Goal: Task Accomplishment & Management: Complete application form

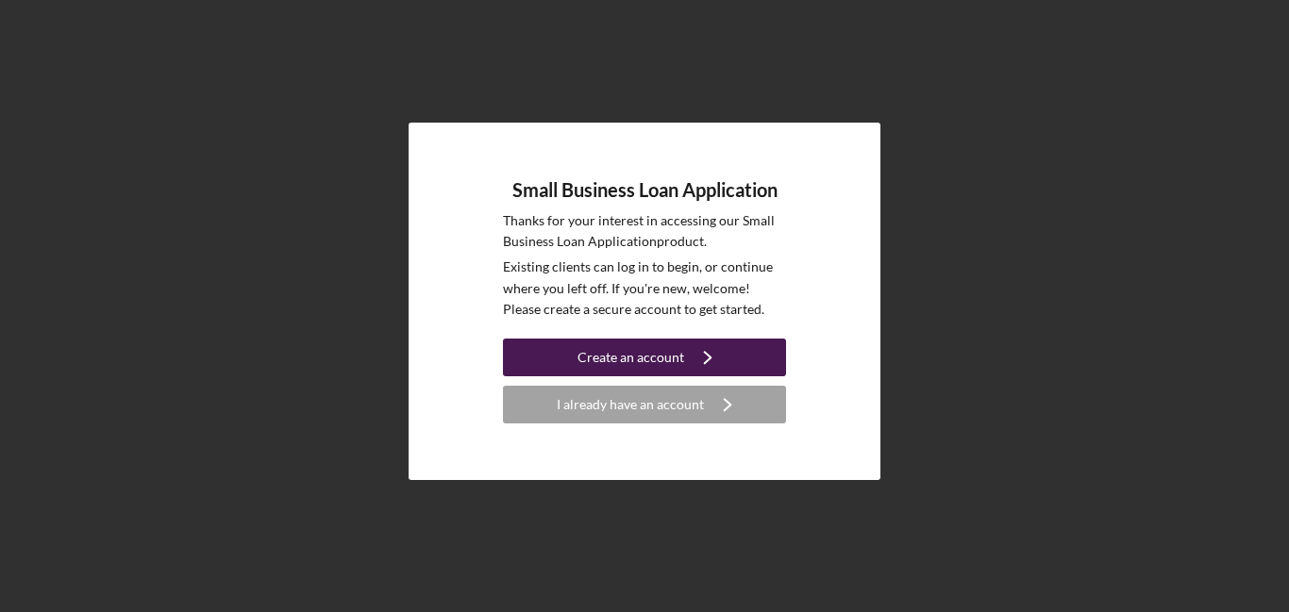
click at [659, 363] on div "Create an account" at bounding box center [630, 358] width 107 height 38
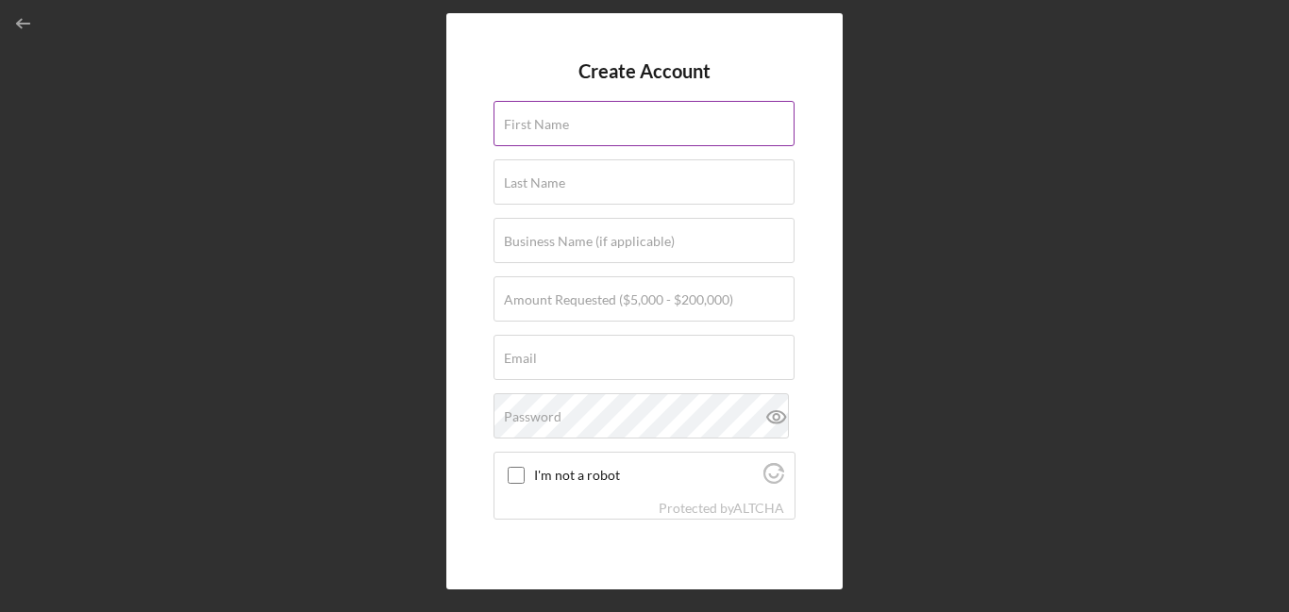
click at [564, 123] on label "First Name" at bounding box center [536, 124] width 65 height 15
click at [564, 123] on input "First Name" at bounding box center [643, 123] width 301 height 45
type input "[PERSON_NAME]"
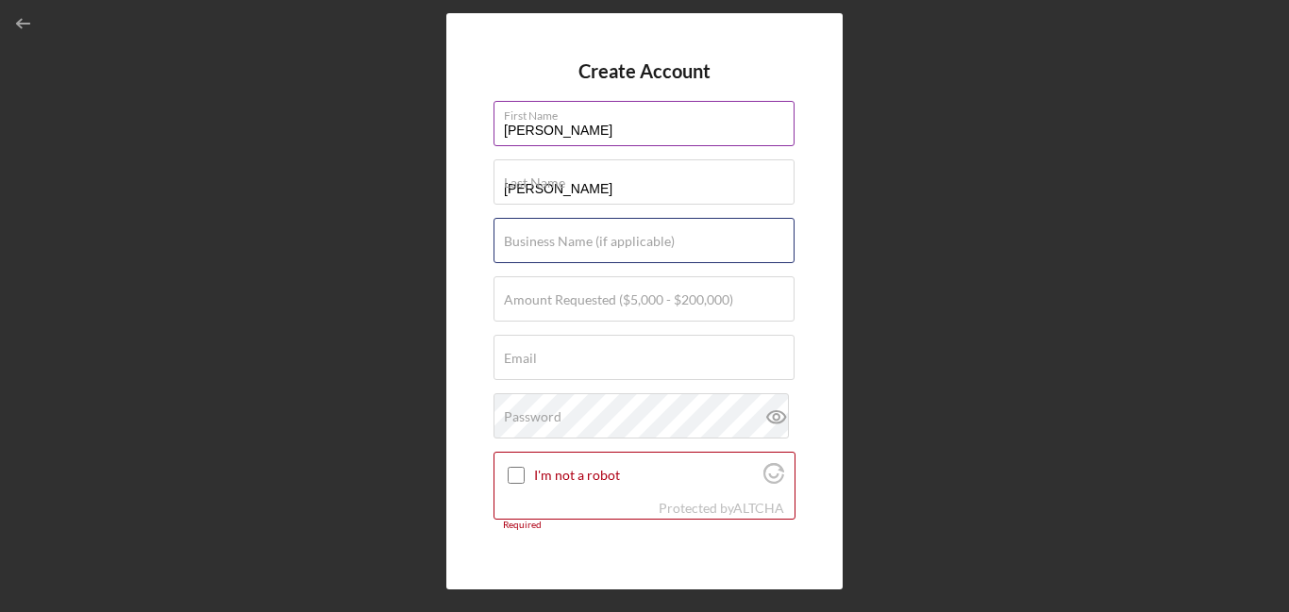
type input "[PERSON_NAME] Designz LLC"
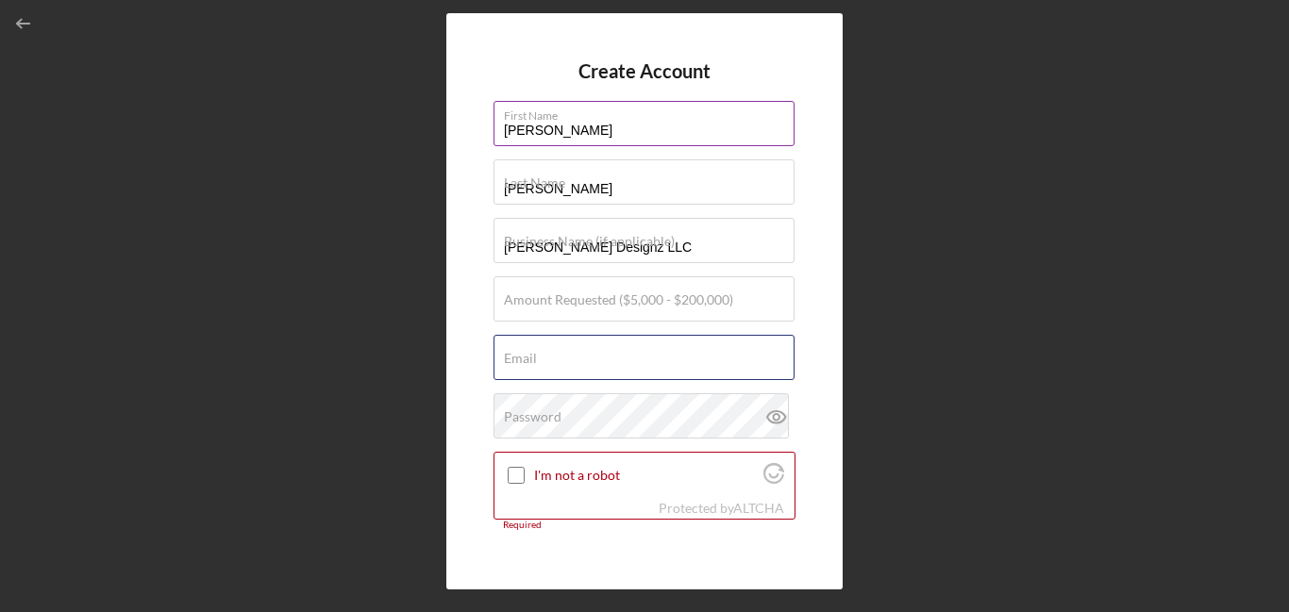
type input "[PERSON_NAME][EMAIL_ADDRESS][DOMAIN_NAME]"
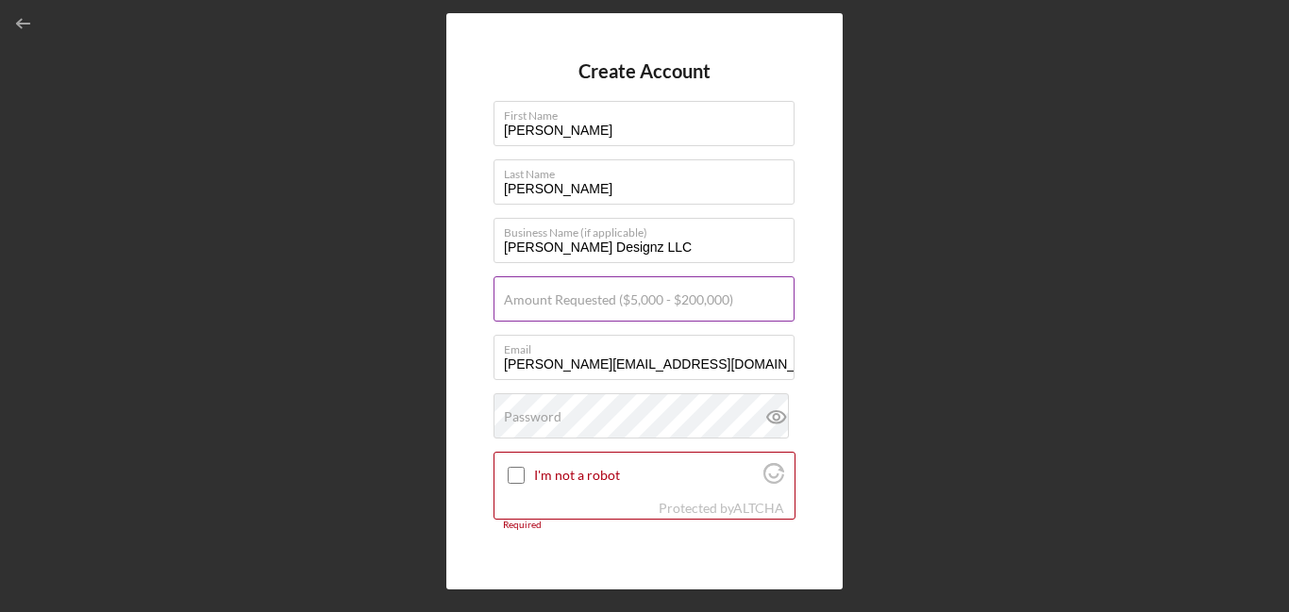
click at [535, 302] on label "Amount Requested ($5,000 - $200,000)" at bounding box center [618, 299] width 229 height 15
click at [535, 302] on input "Amount Requested ($5,000 - $200,000)" at bounding box center [643, 298] width 301 height 45
click at [423, 304] on div "Create Account First Name [PERSON_NAME] Last Name [PERSON_NAME] Business Name (…" at bounding box center [644, 301] width 1270 height 603
click at [513, 304] on label "Amount Requested ($5,000 - $200,000)" at bounding box center [618, 299] width 229 height 15
click at [513, 304] on input "Amount Requested ($5,000 - $200,000)" at bounding box center [643, 298] width 301 height 45
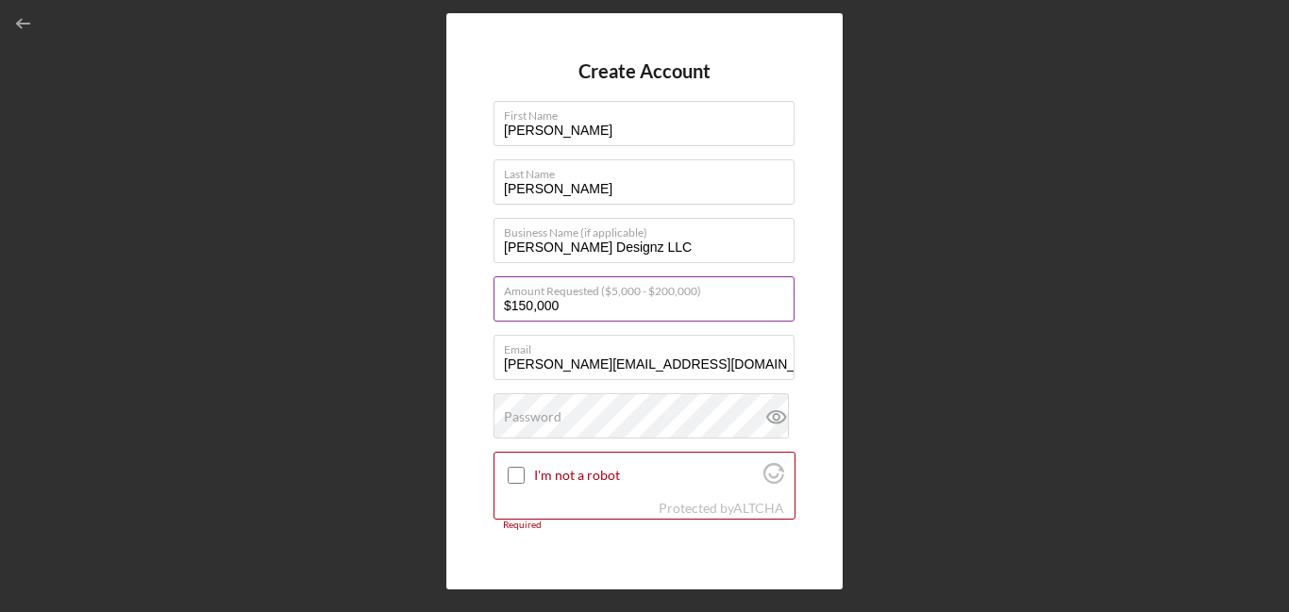
scroll to position [49, 0]
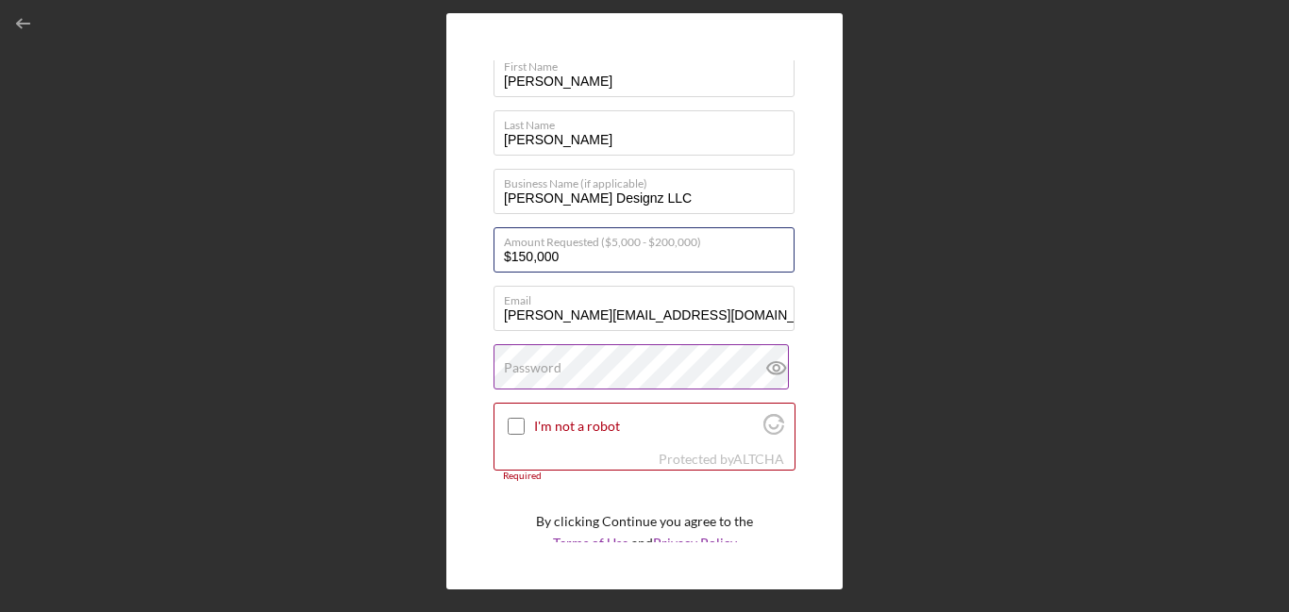
type input "$150,000"
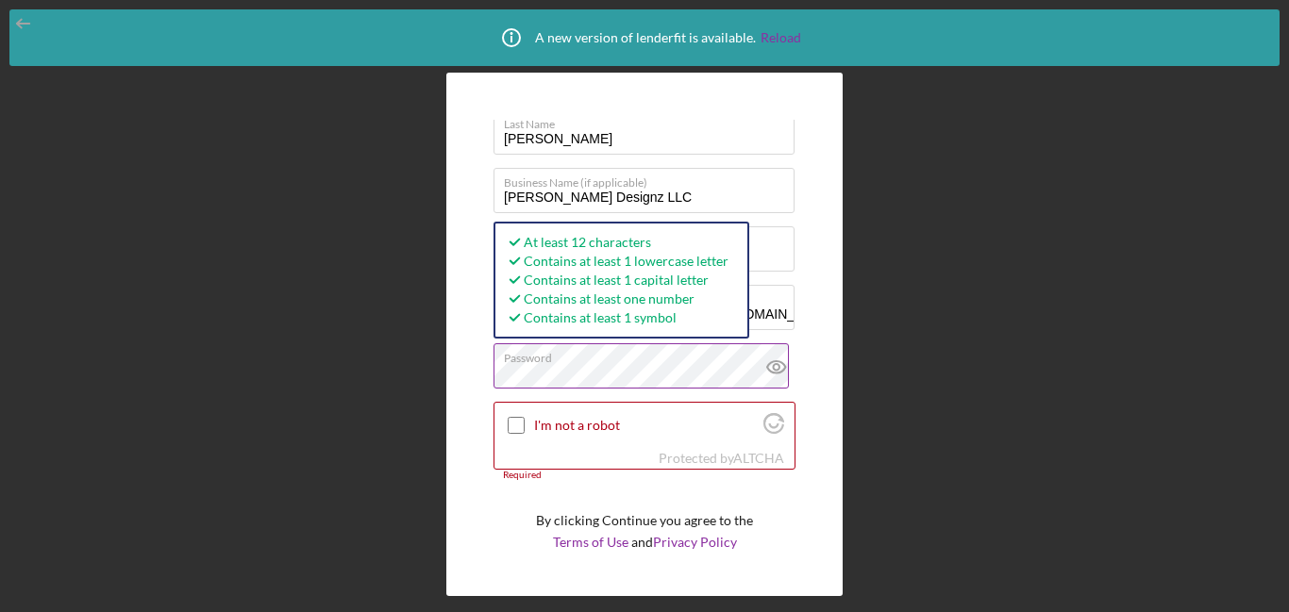
scroll to position [114, 0]
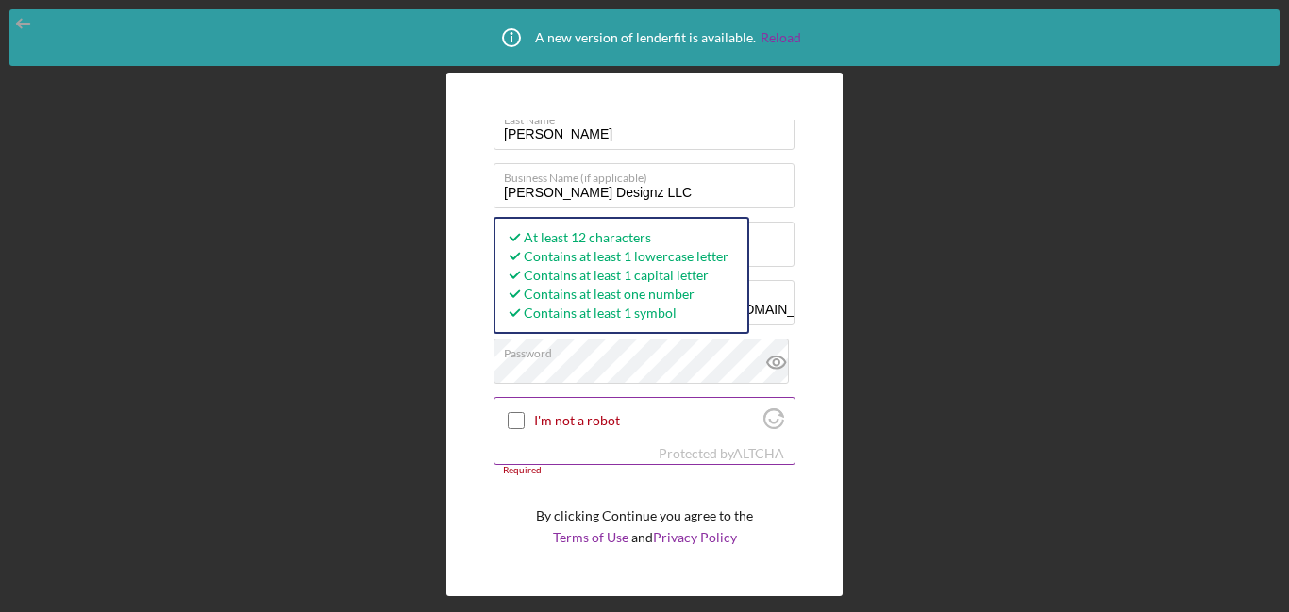
click at [516, 424] on input "I'm not a robot" at bounding box center [516, 420] width 17 height 17
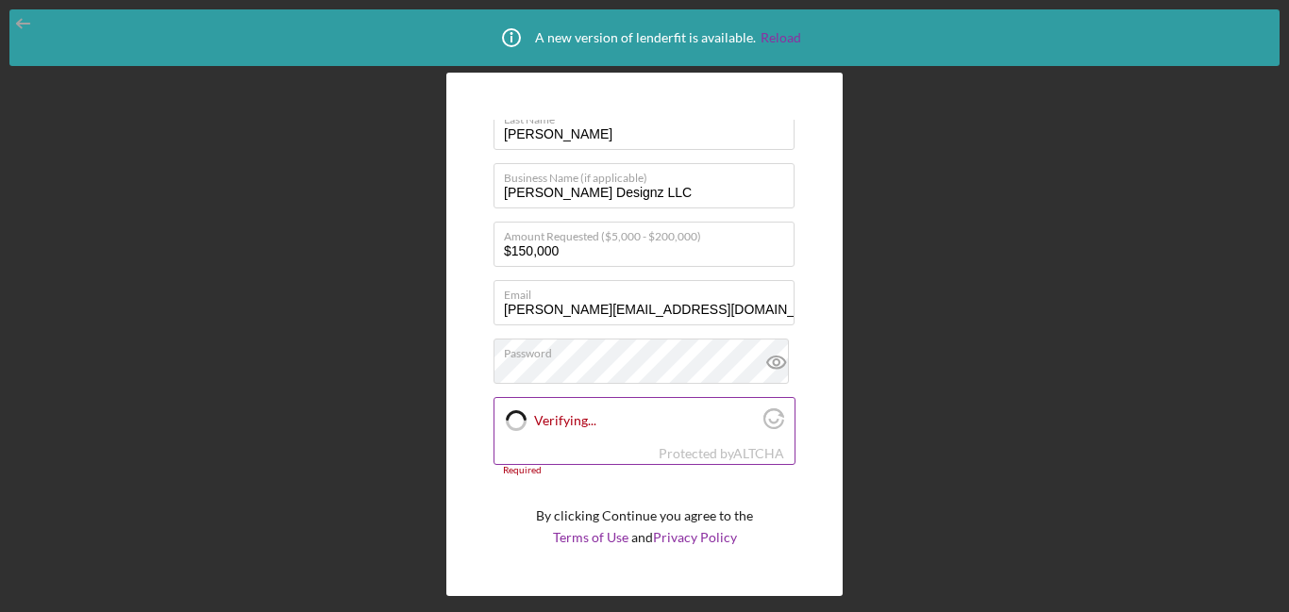
checkbox input "true"
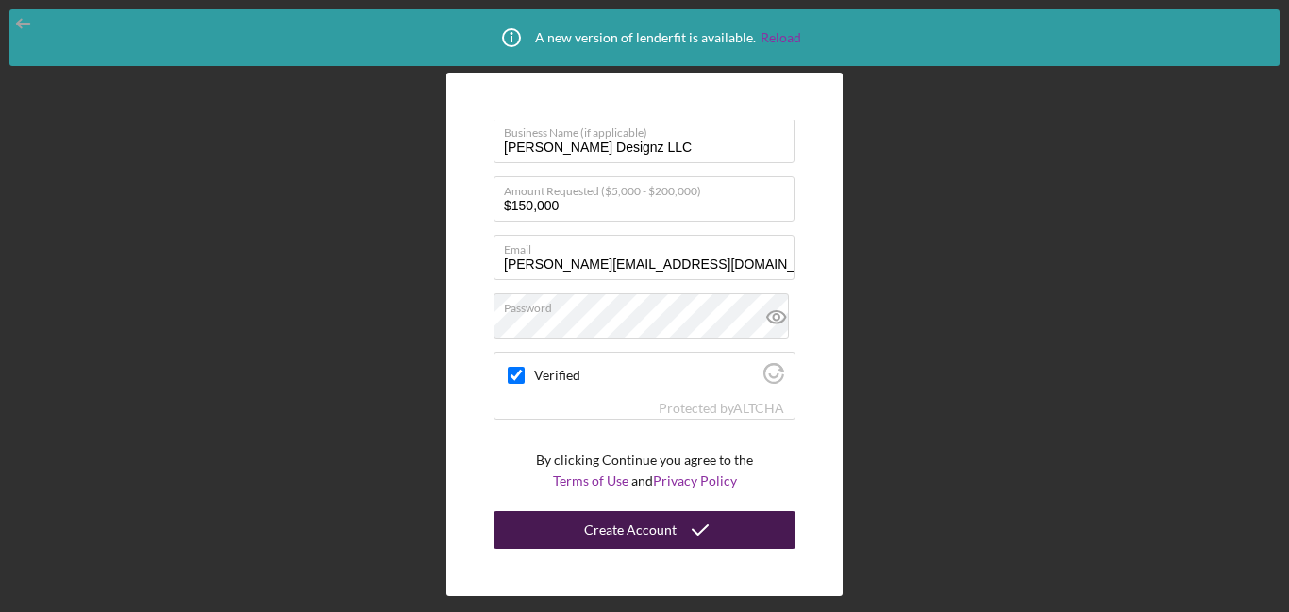
click at [545, 530] on button "Create Account" at bounding box center [644, 530] width 302 height 38
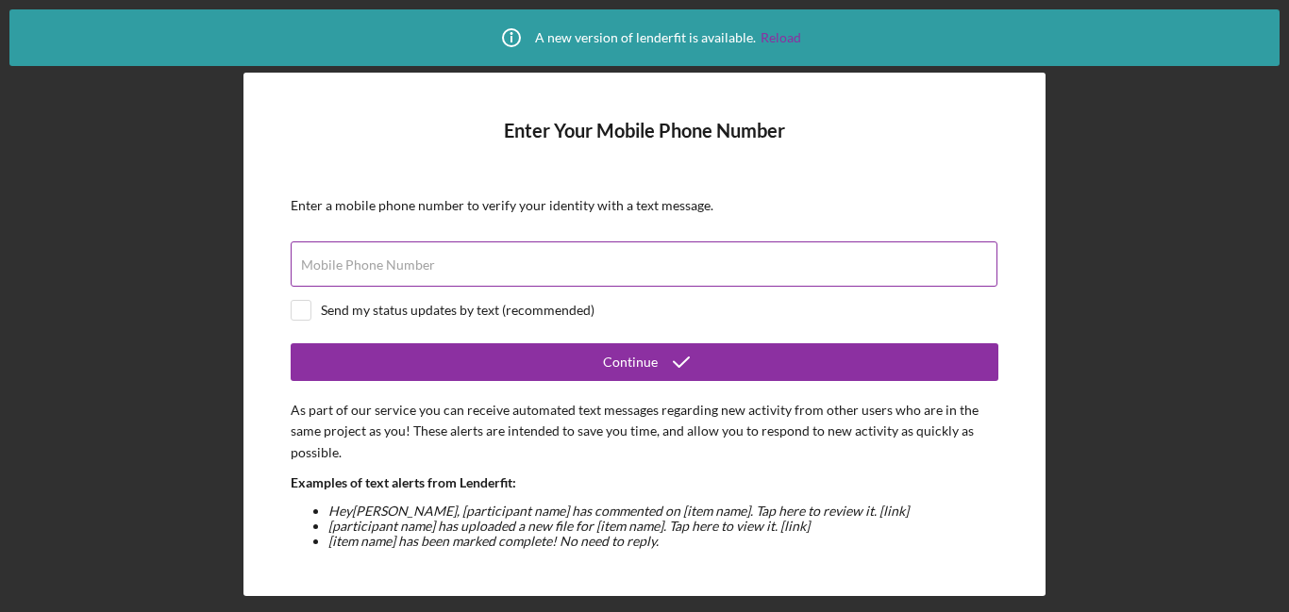
click at [550, 256] on input "Mobile Phone Number" at bounding box center [644, 264] width 707 height 45
type input "[PHONE_NUMBER]"
click at [299, 317] on input "checkbox" at bounding box center [301, 310] width 19 height 19
checkbox input "true"
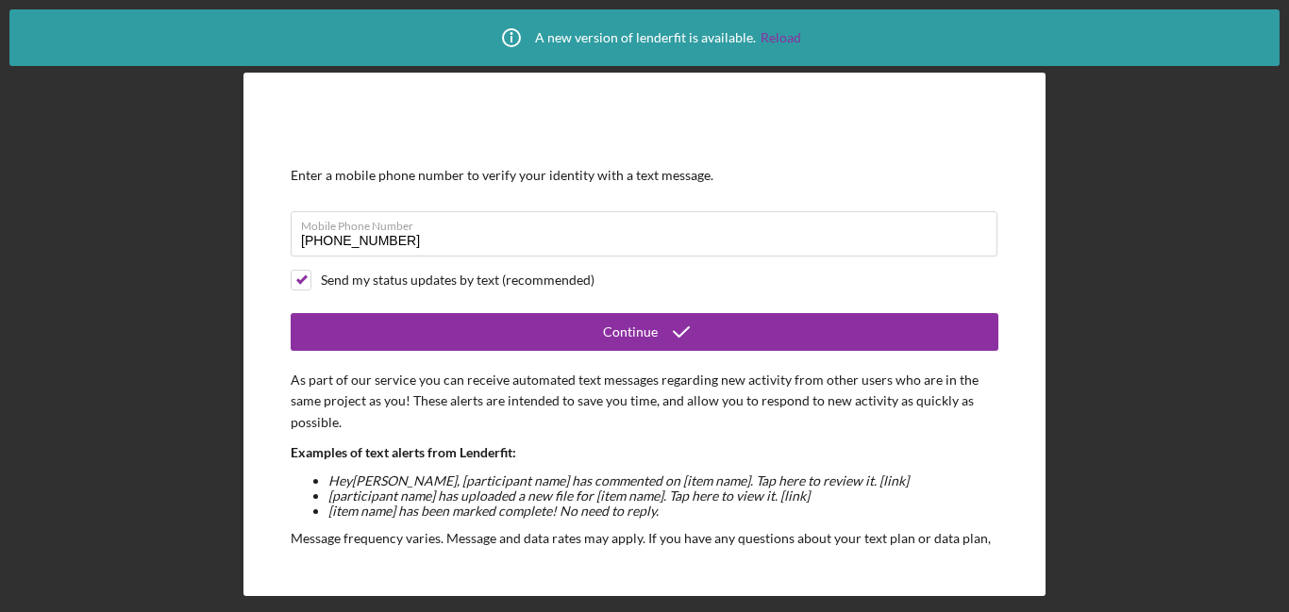
scroll to position [28, 0]
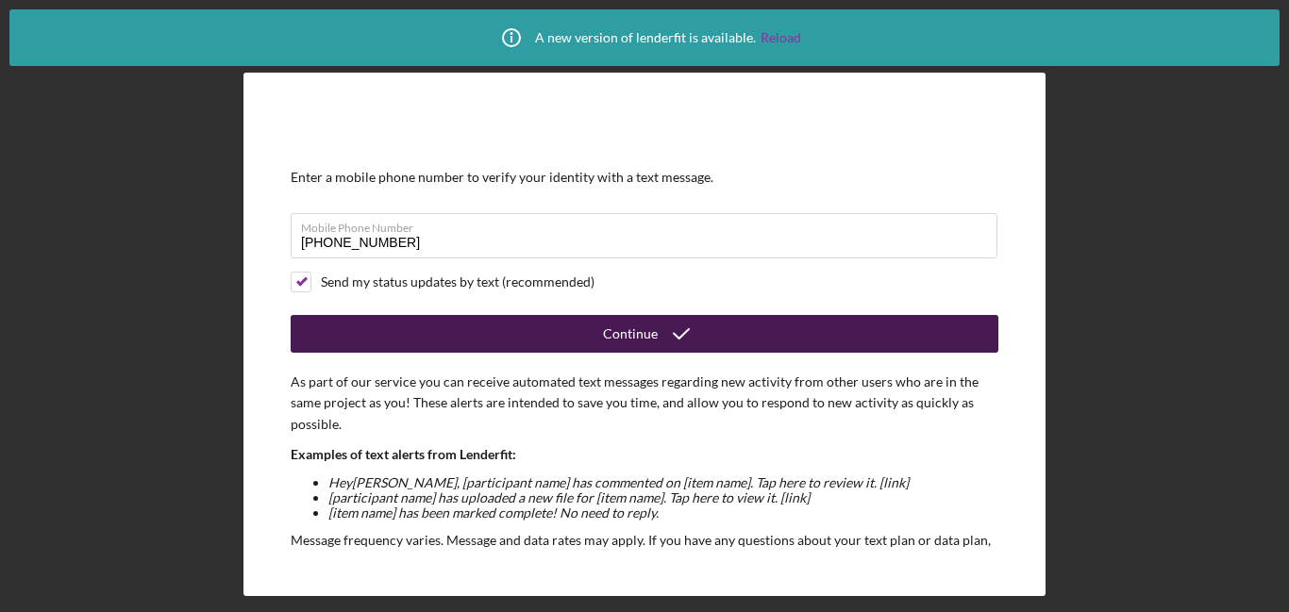
click at [721, 340] on button "Continue" at bounding box center [645, 334] width 708 height 38
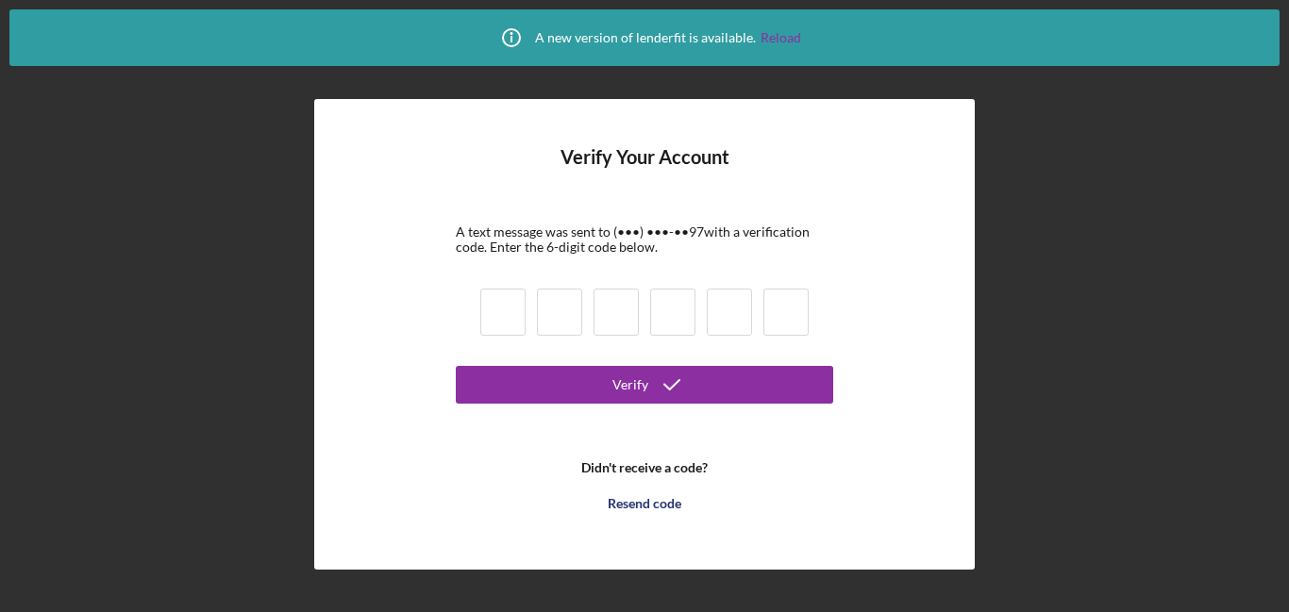
click at [492, 311] on input at bounding box center [502, 312] width 45 height 47
type input "7"
type input "5"
type input "4"
type input "6"
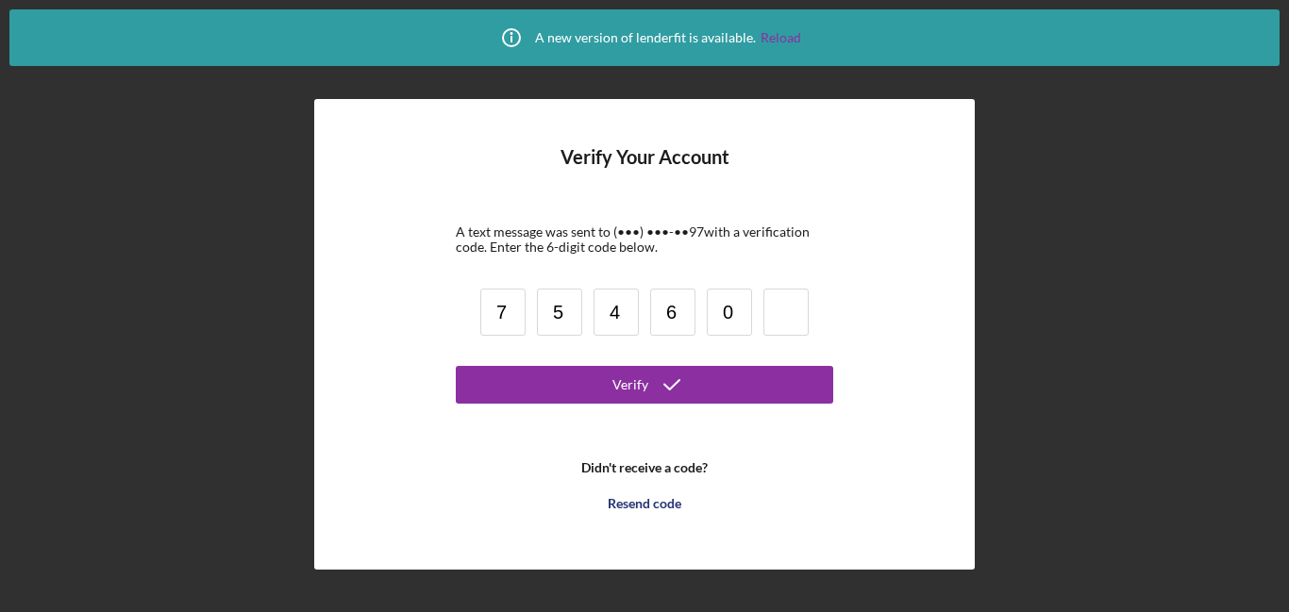
type input "0"
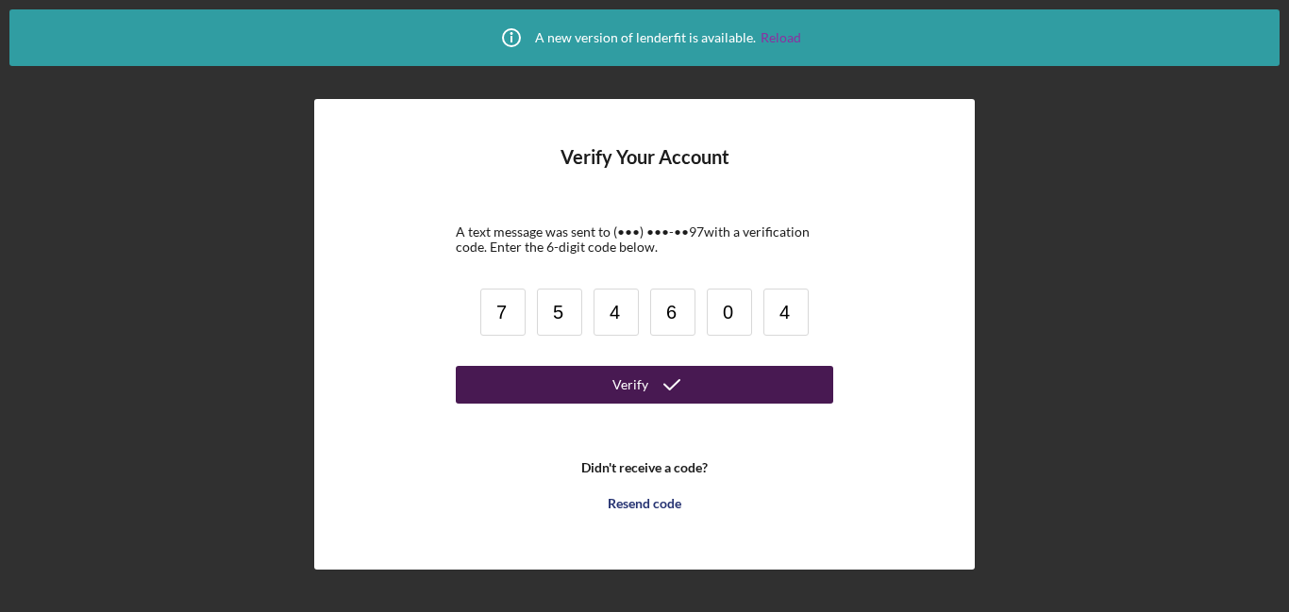
type input "4"
click at [512, 382] on button "Verify" at bounding box center [644, 385] width 377 height 38
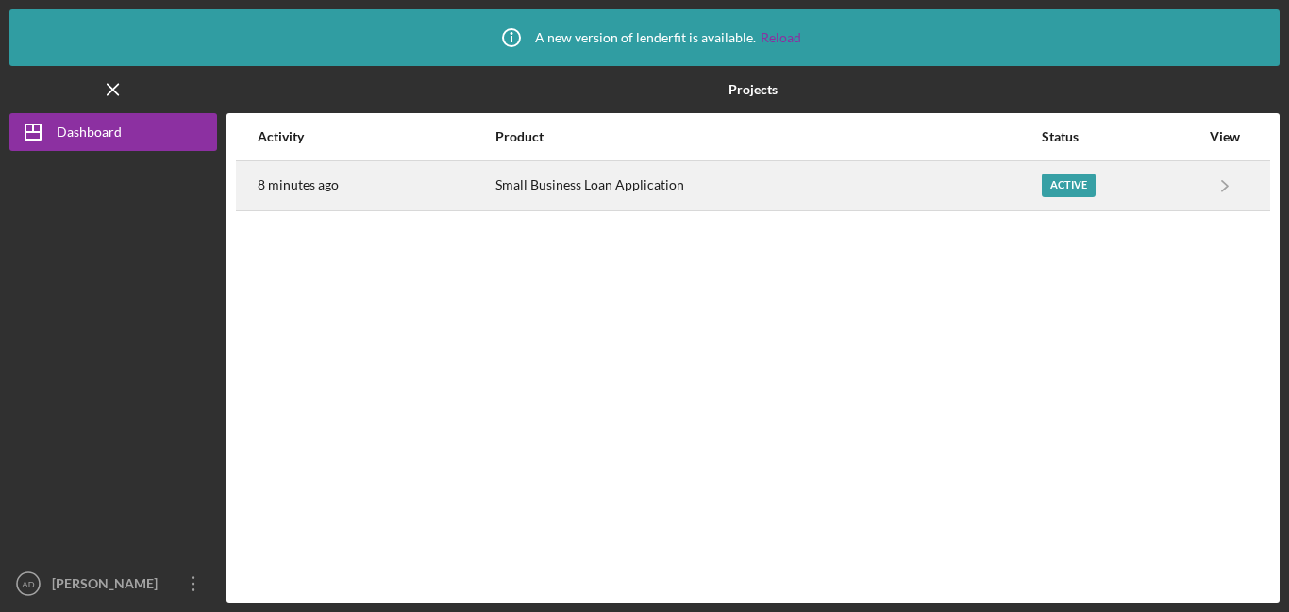
click at [1079, 183] on div "Active" at bounding box center [1069, 186] width 54 height 24
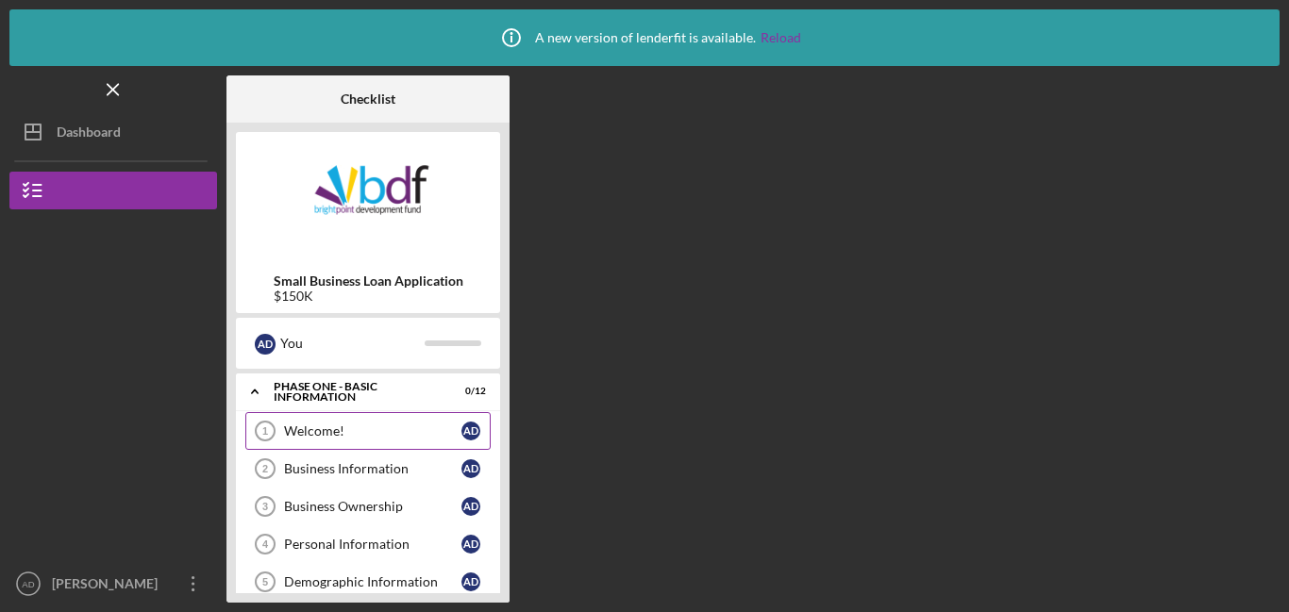
click at [416, 433] on div "Welcome!" at bounding box center [372, 431] width 177 height 15
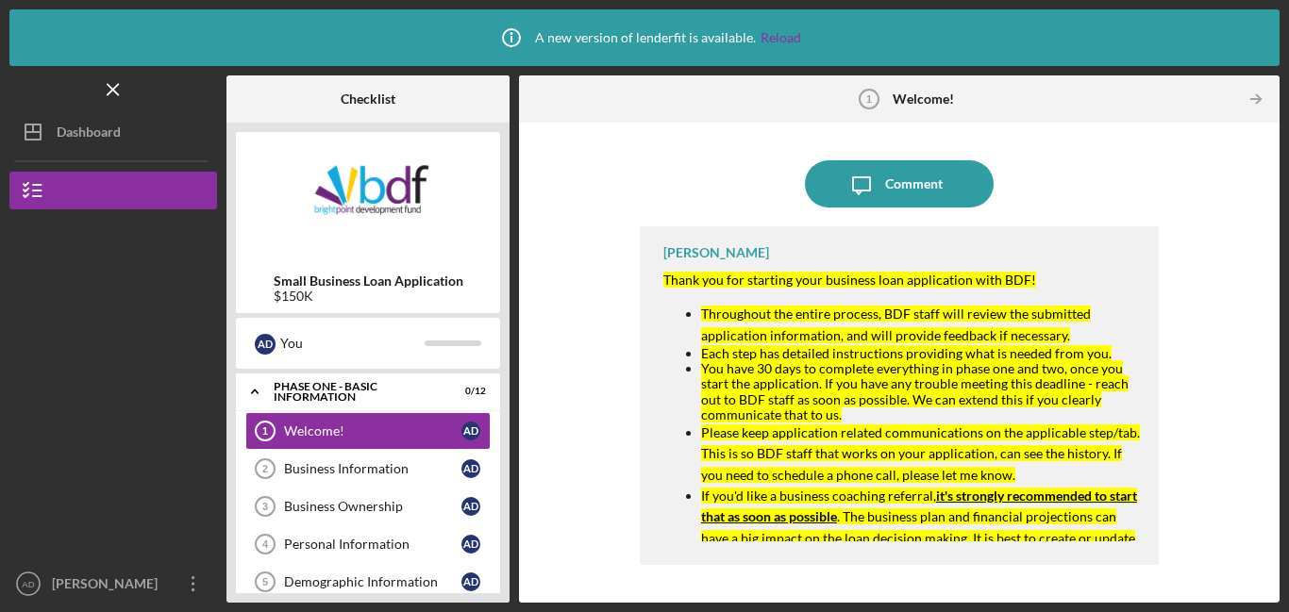
click at [605, 431] on div "Icon/Message Comment [PERSON_NAME] Thank you for starting your business loan ap…" at bounding box center [899, 362] width 742 height 461
click at [664, 533] on ul "Throughout the entire process, BDF staff will review the submitted application …" at bounding box center [901, 488] width 476 height 369
click at [827, 252] on div "[PERSON_NAME] Thank you for starting your business loan application with BDF! T…" at bounding box center [899, 395] width 519 height 339
click at [821, 280] on mark "Thank you for starting your business loan application with BDF!" at bounding box center [849, 280] width 373 height 16
click at [663, 511] on ul "Throughout the entire process, BDF staff will review the submitted application …" at bounding box center [901, 488] width 476 height 369
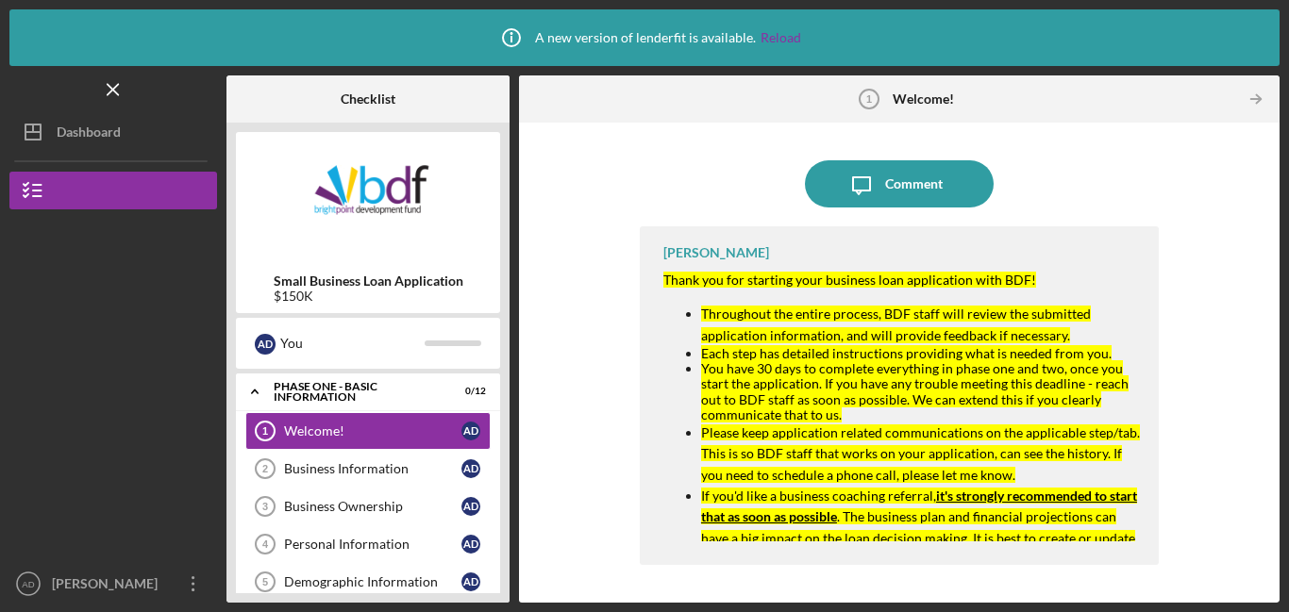
click at [812, 394] on mark "You have 30 days to complete everything in phase one and two, once you start th…" at bounding box center [914, 390] width 427 height 61
click at [665, 493] on ul "Throughout the entire process, BDF staff will review the submitted application …" at bounding box center [901, 488] width 476 height 369
click at [616, 473] on div "Icon/Message Comment [PERSON_NAME] Thank you for starting your business loan ap…" at bounding box center [899, 362] width 742 height 461
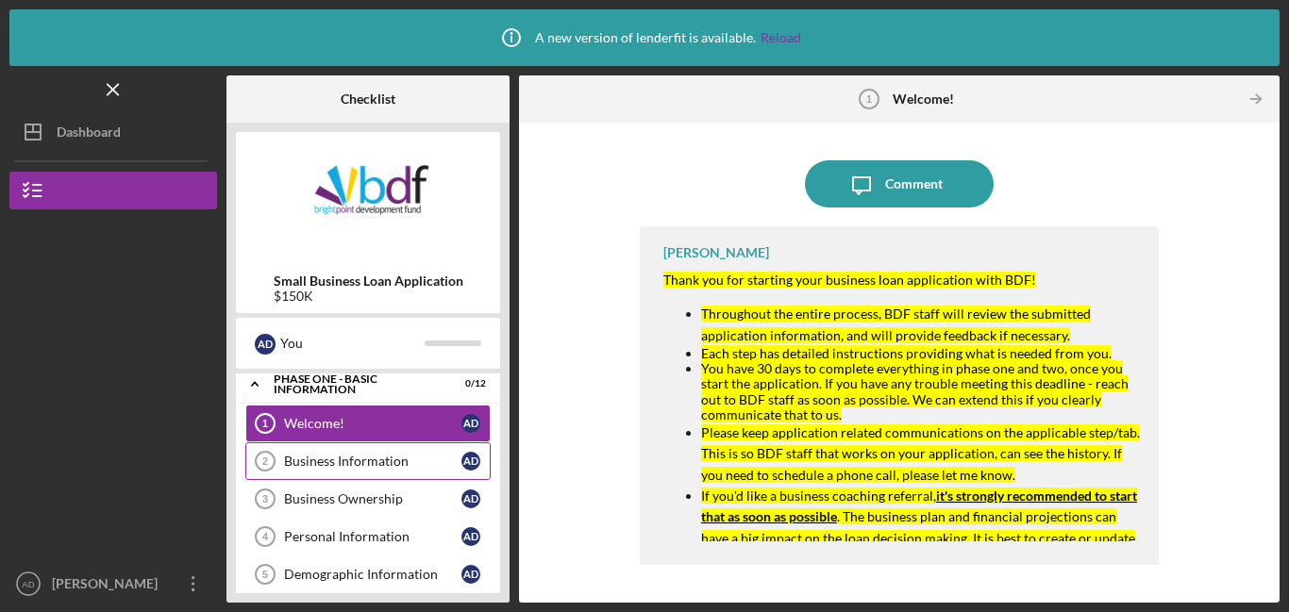
click at [346, 469] on link "Business Information 2 Business Information A D" at bounding box center [367, 461] width 245 height 38
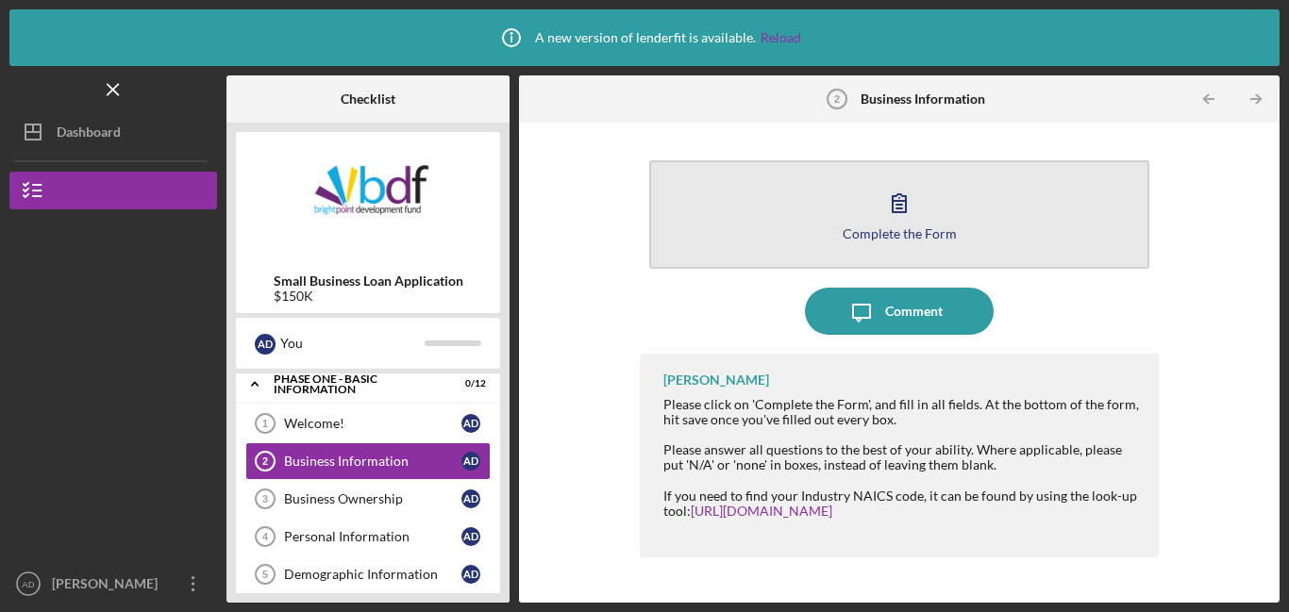
click at [825, 223] on button "Complete the Form Form" at bounding box center [899, 214] width 500 height 108
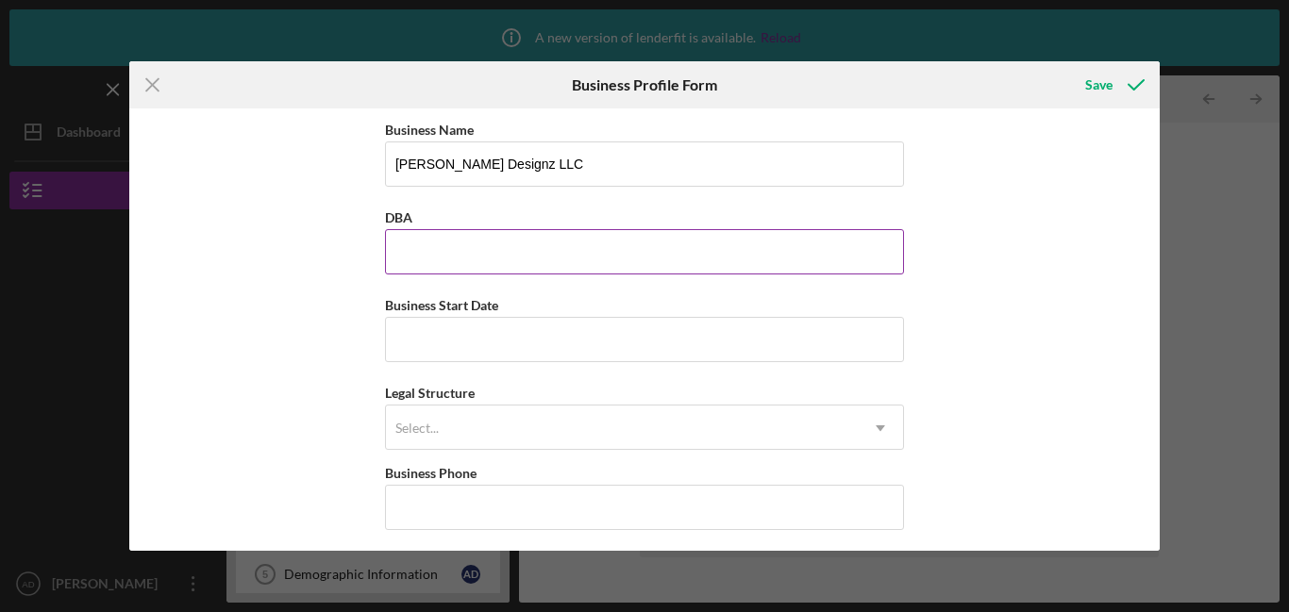
click at [607, 254] on input "DBA" at bounding box center [644, 251] width 519 height 45
type input "[PERSON_NAME] Designz LLC"
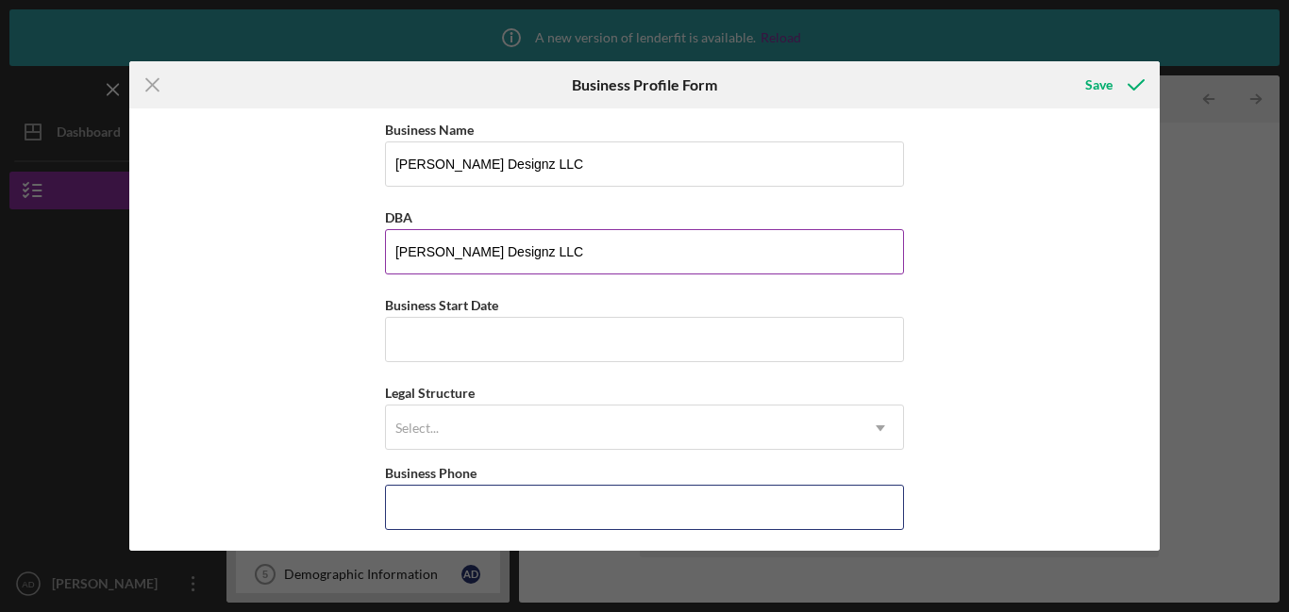
type input "[PHONE_NUMBER]"
type input "[STREET_ADDRESS]"
type input "MERRILLVILLE"
type input "IN"
type input "46410"
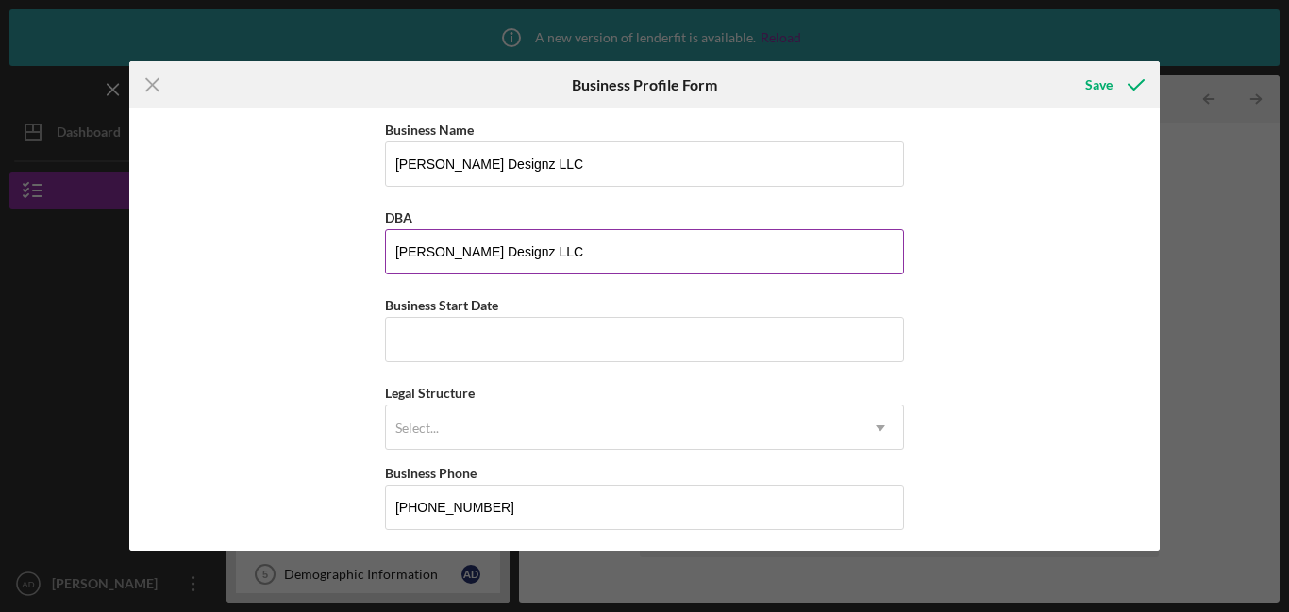
type input "[GEOGRAPHIC_DATA]"
click at [460, 323] on input "Business Start Date" at bounding box center [644, 339] width 519 height 45
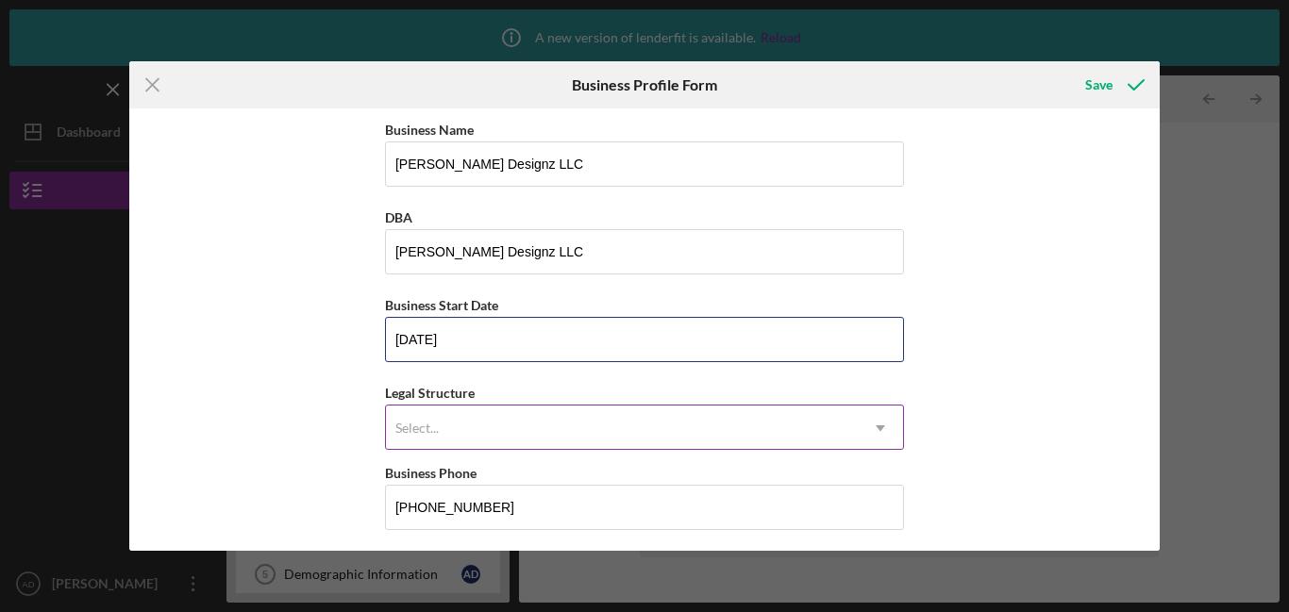
type input "[DATE]"
click at [883, 427] on icon "Icon/Dropdown Arrow" at bounding box center [880, 428] width 45 height 45
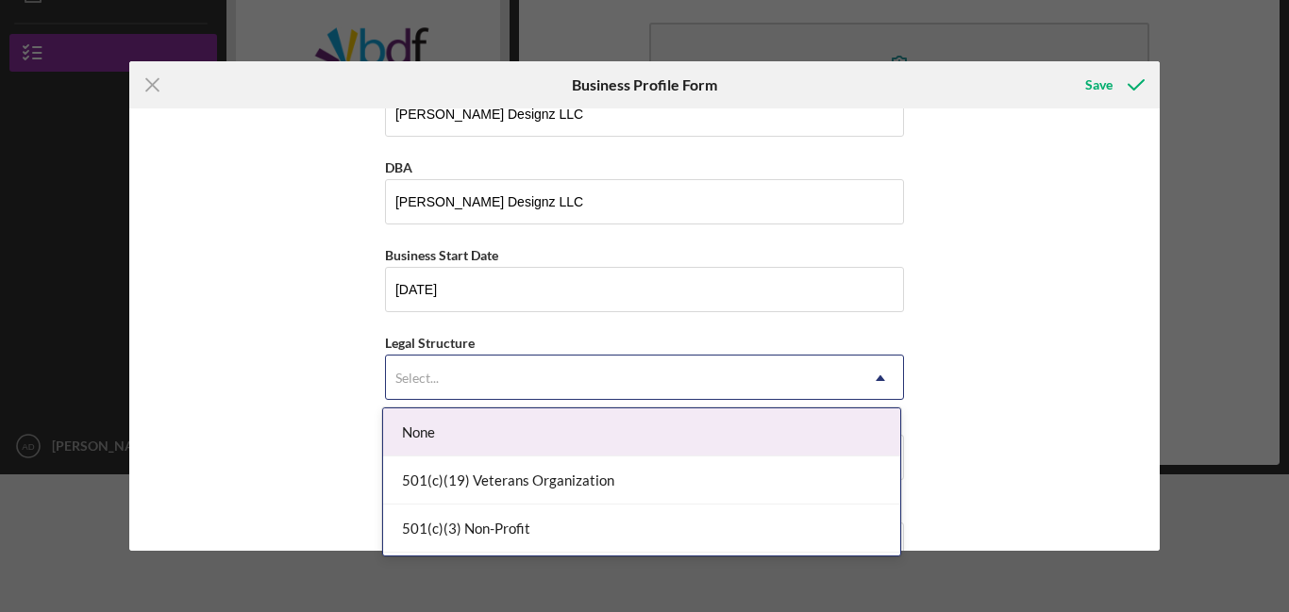
scroll to position [86, 0]
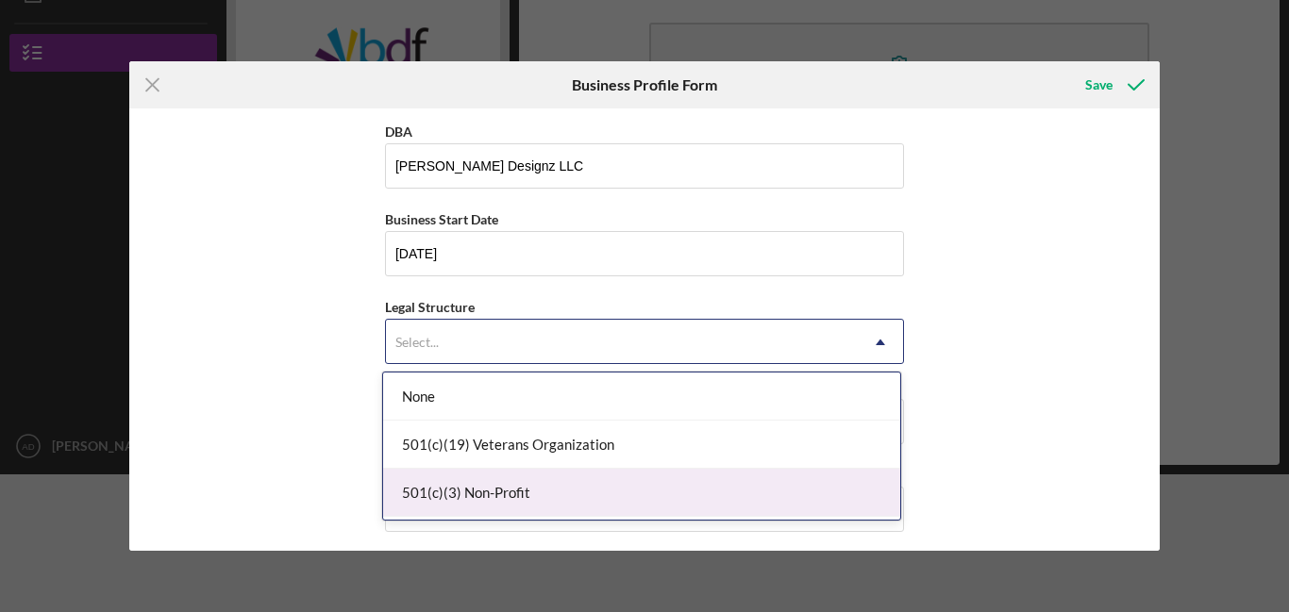
click at [796, 477] on div "501(c)(3) Non-Profit" at bounding box center [641, 493] width 517 height 48
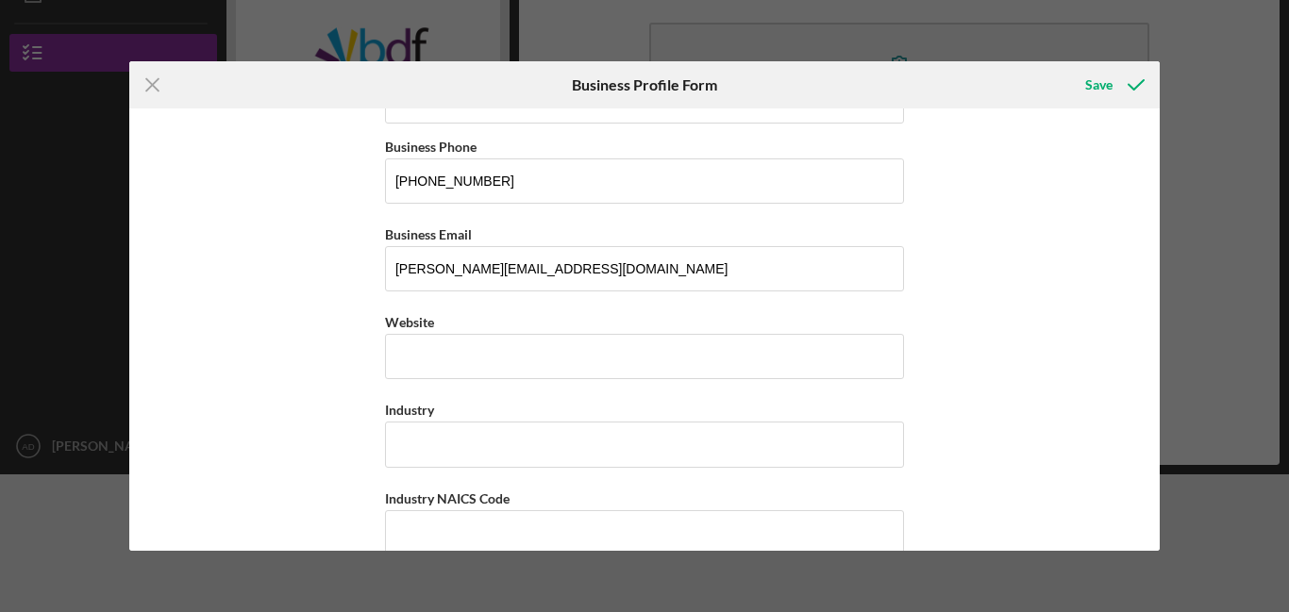
scroll to position [358, 0]
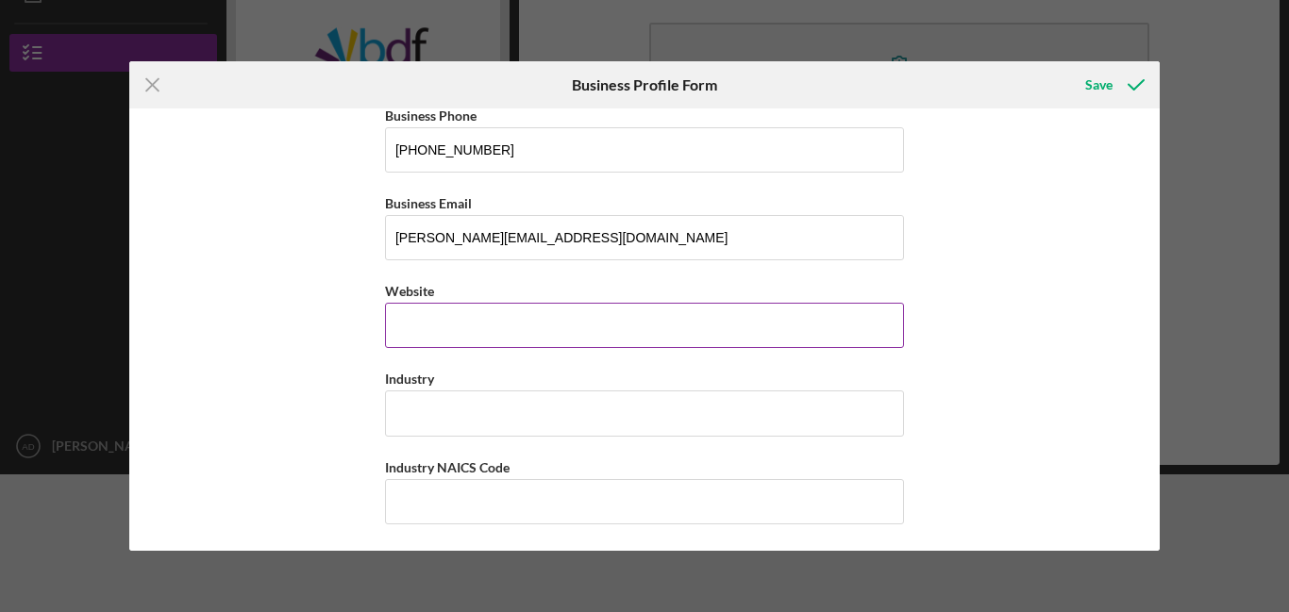
click at [581, 335] on input "Website" at bounding box center [644, 325] width 519 height 45
type input "[DOMAIN_NAME]"
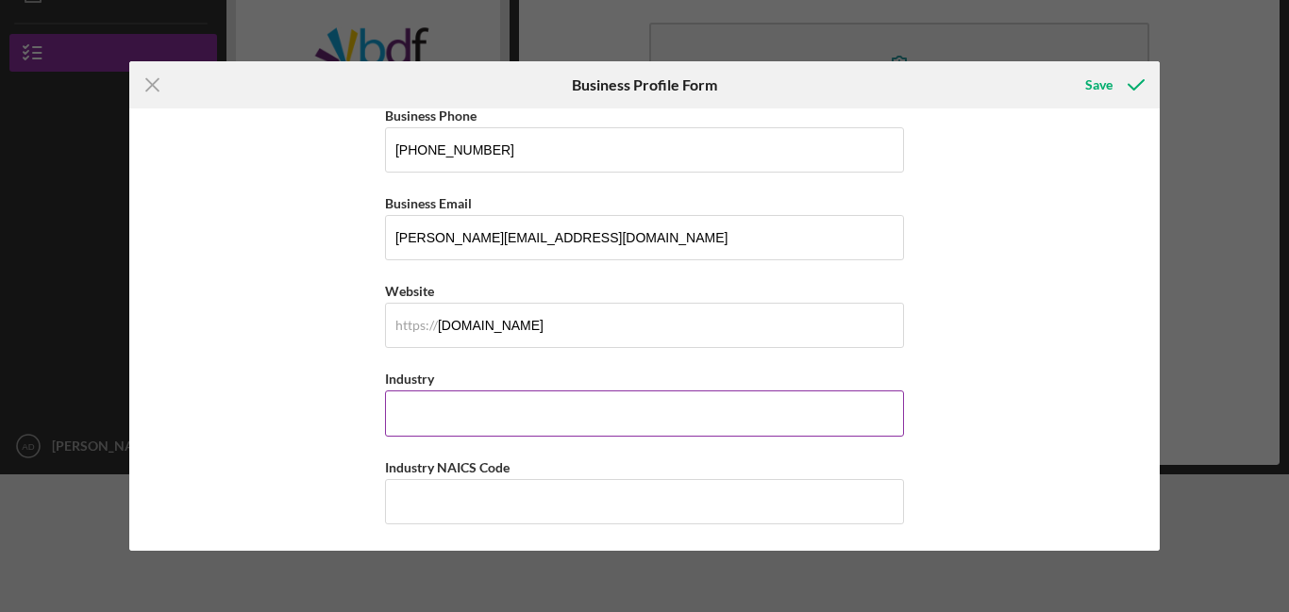
click at [536, 406] on input "Industry" at bounding box center [644, 413] width 519 height 45
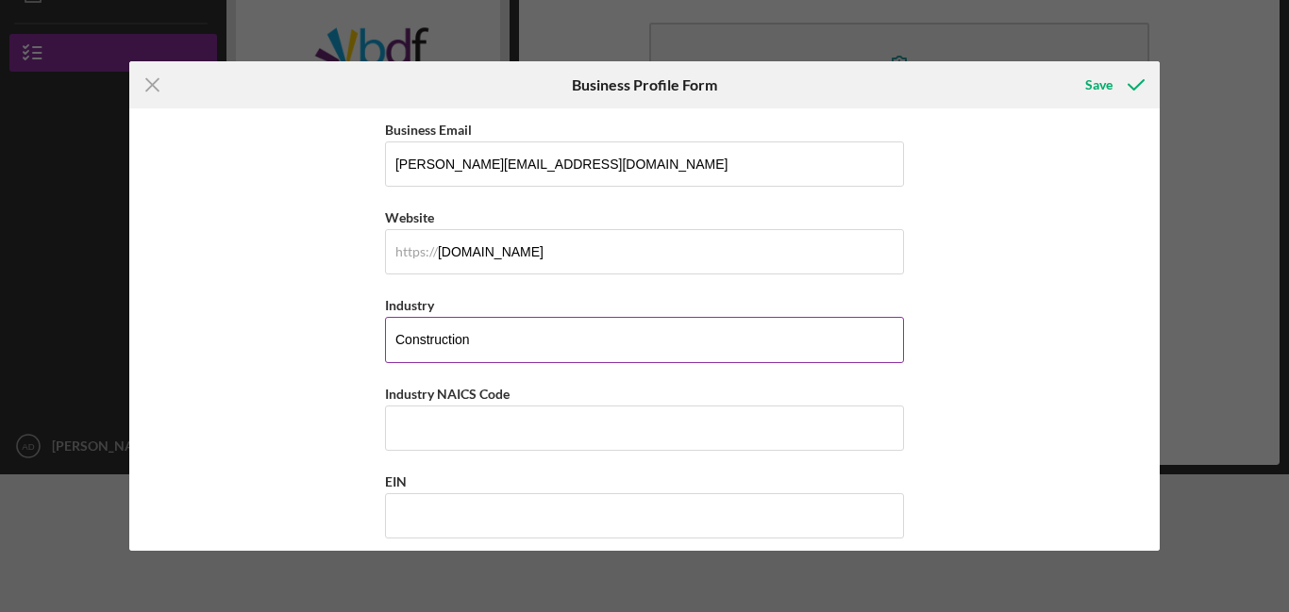
scroll to position [436, 0]
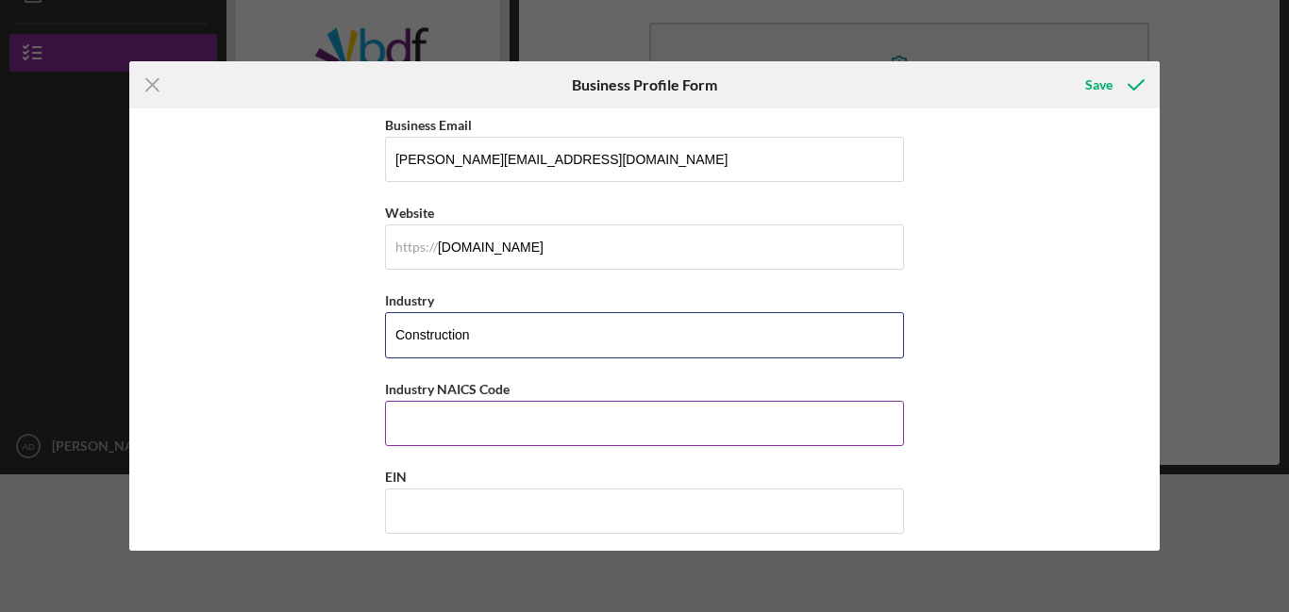
type input "Construction"
click at [533, 428] on input "Industry NAICS Code" at bounding box center [644, 423] width 519 height 45
type input "236115"
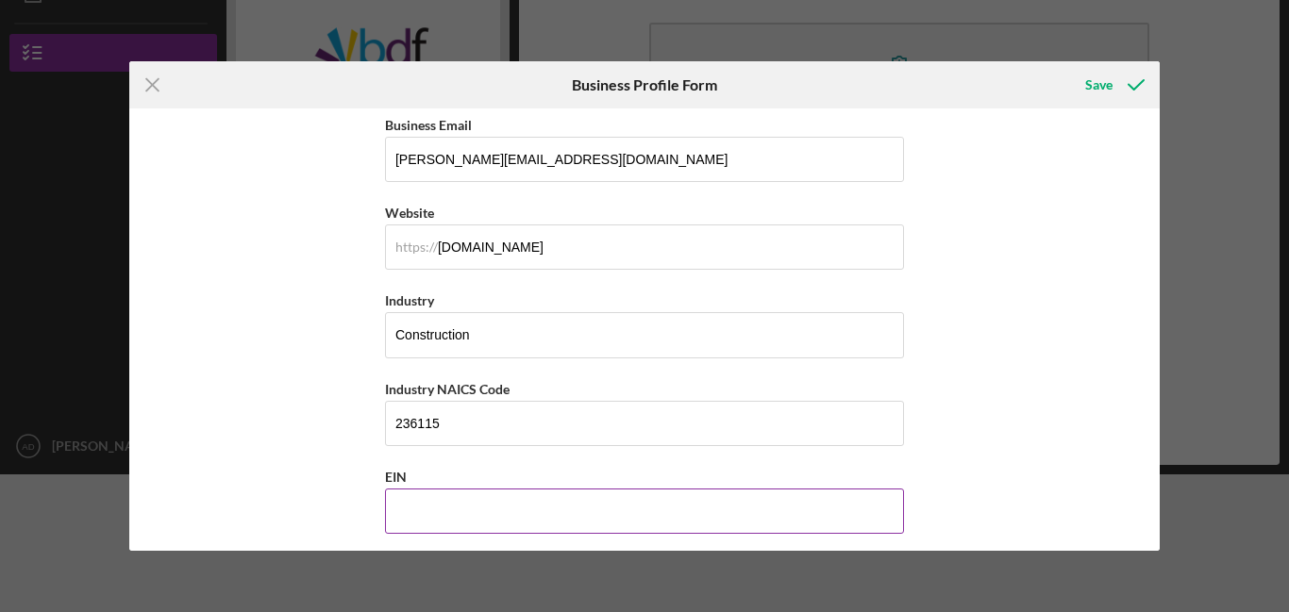
click at [510, 509] on input "EIN" at bounding box center [644, 511] width 519 height 45
type input "[US_EMPLOYER_IDENTIFICATION_NUMBER]"
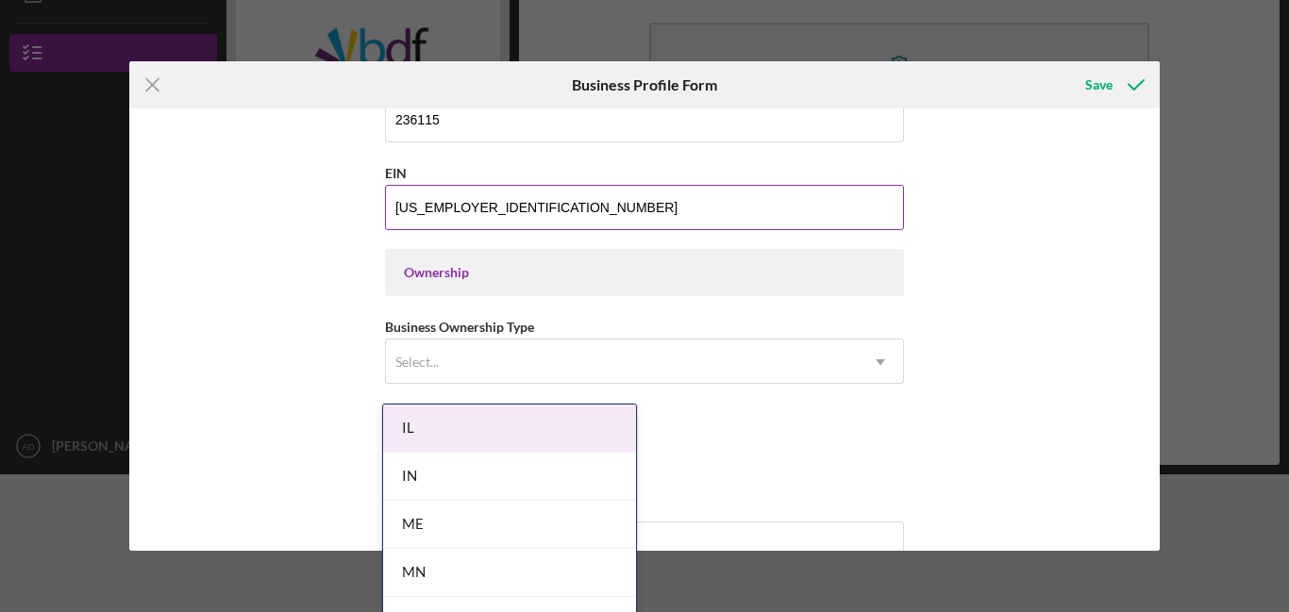
scroll to position [741, 0]
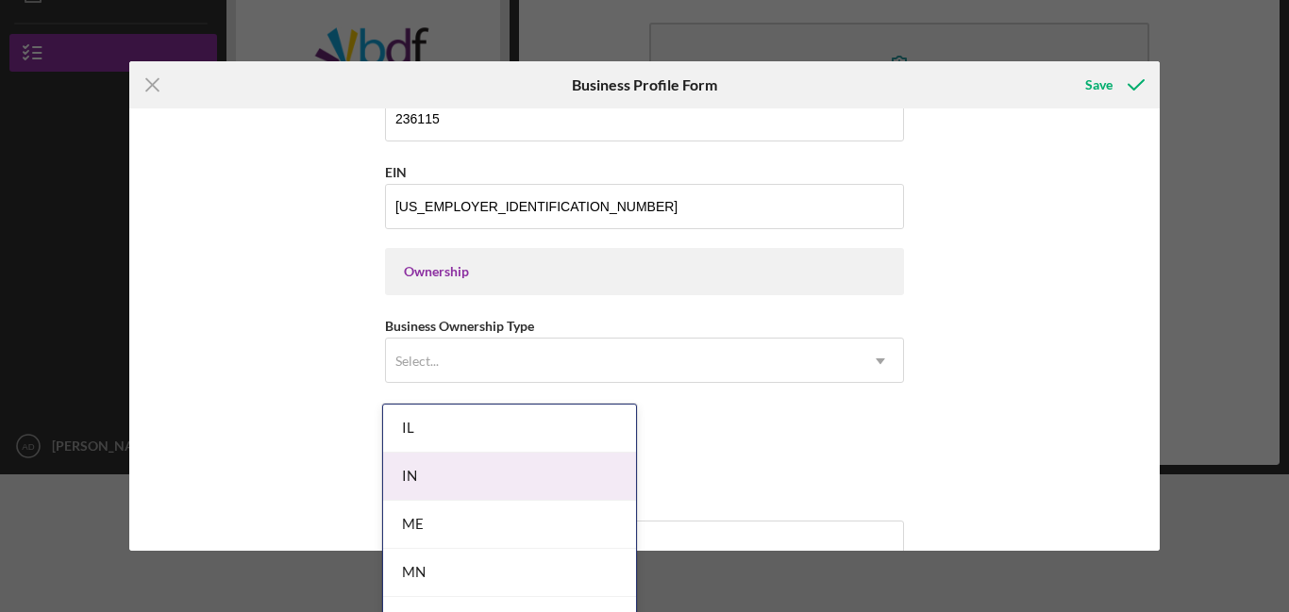
click at [532, 481] on div "IN" at bounding box center [509, 477] width 253 height 48
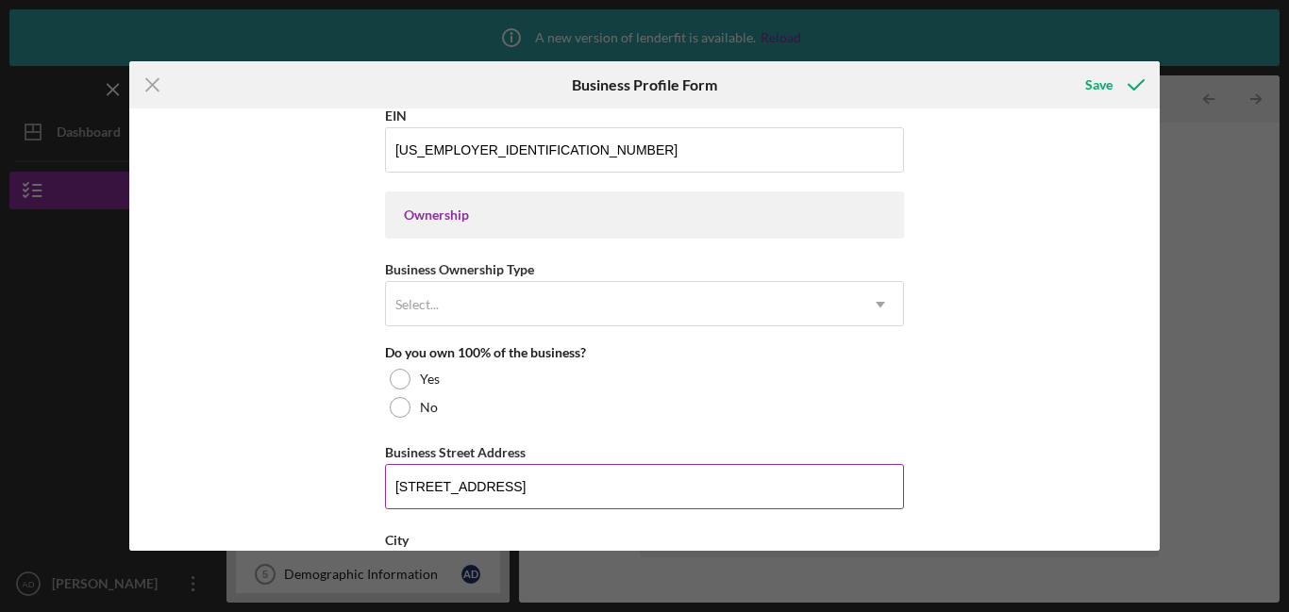
scroll to position [792, 0]
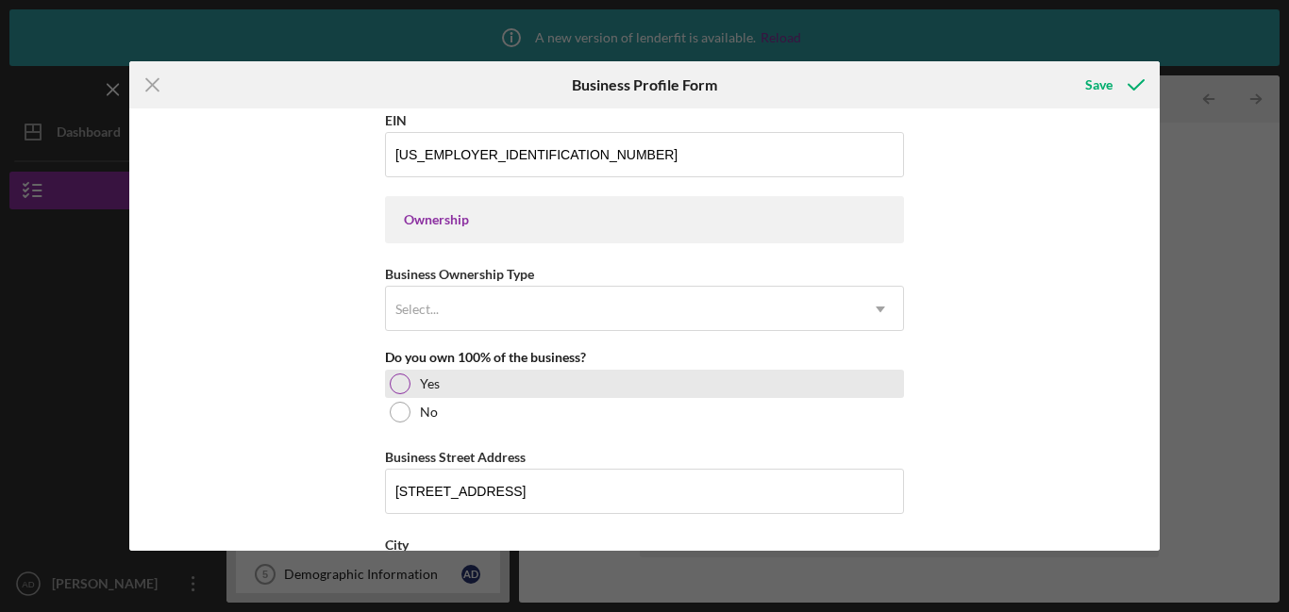
click at [453, 380] on div "Yes" at bounding box center [644, 384] width 519 height 28
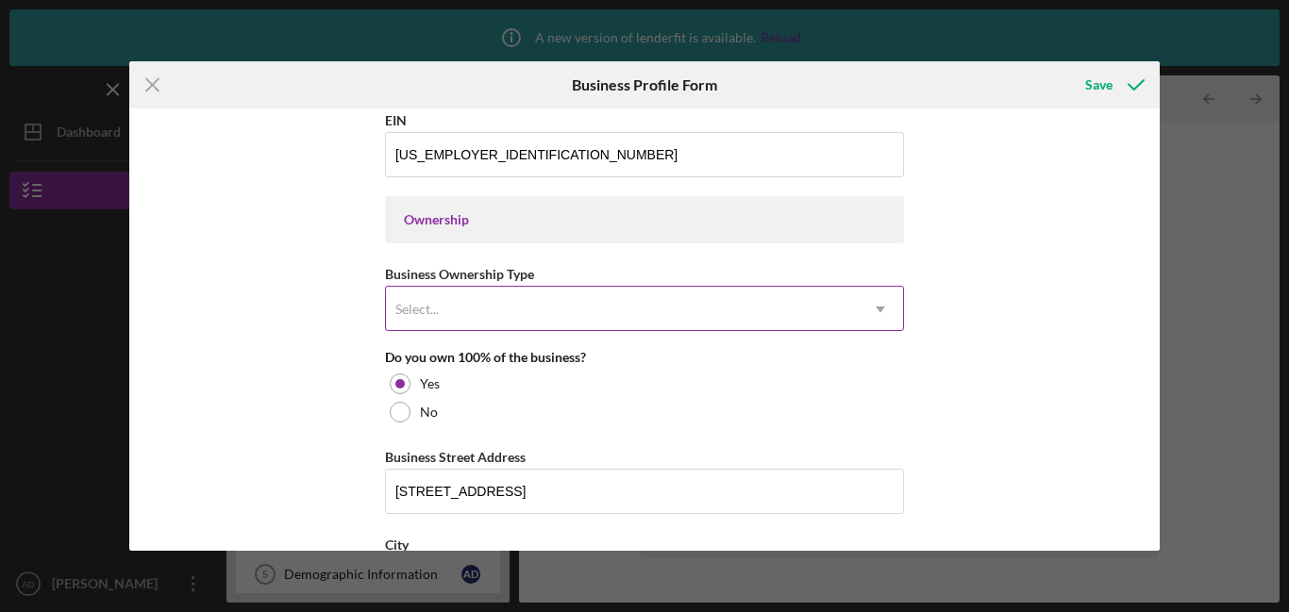
click at [884, 303] on icon "Icon/Dropdown Arrow" at bounding box center [880, 309] width 45 height 45
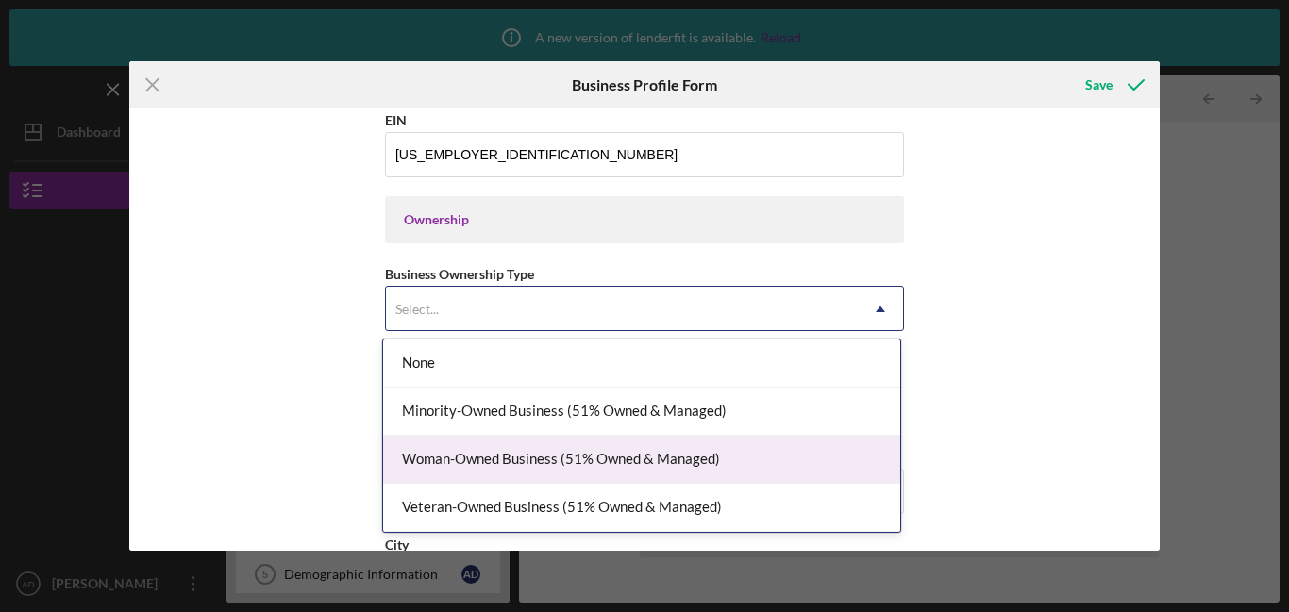
click at [746, 473] on div "Woman-Owned Business (51% Owned & Managed)" at bounding box center [641, 460] width 517 height 48
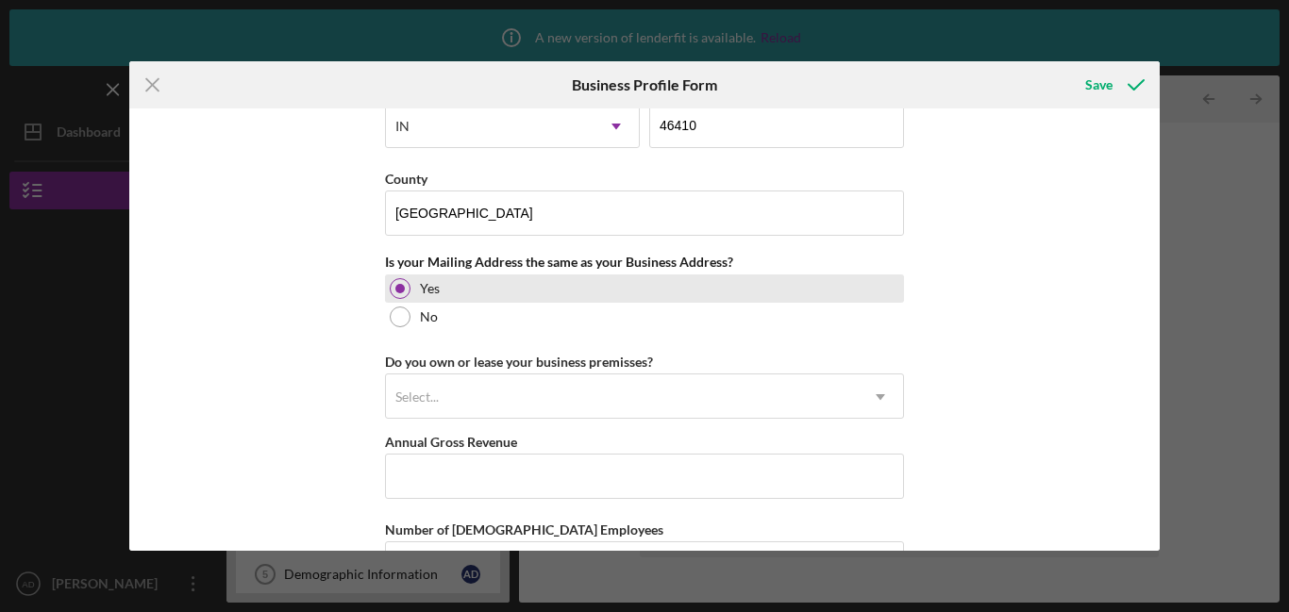
scroll to position [1337, 0]
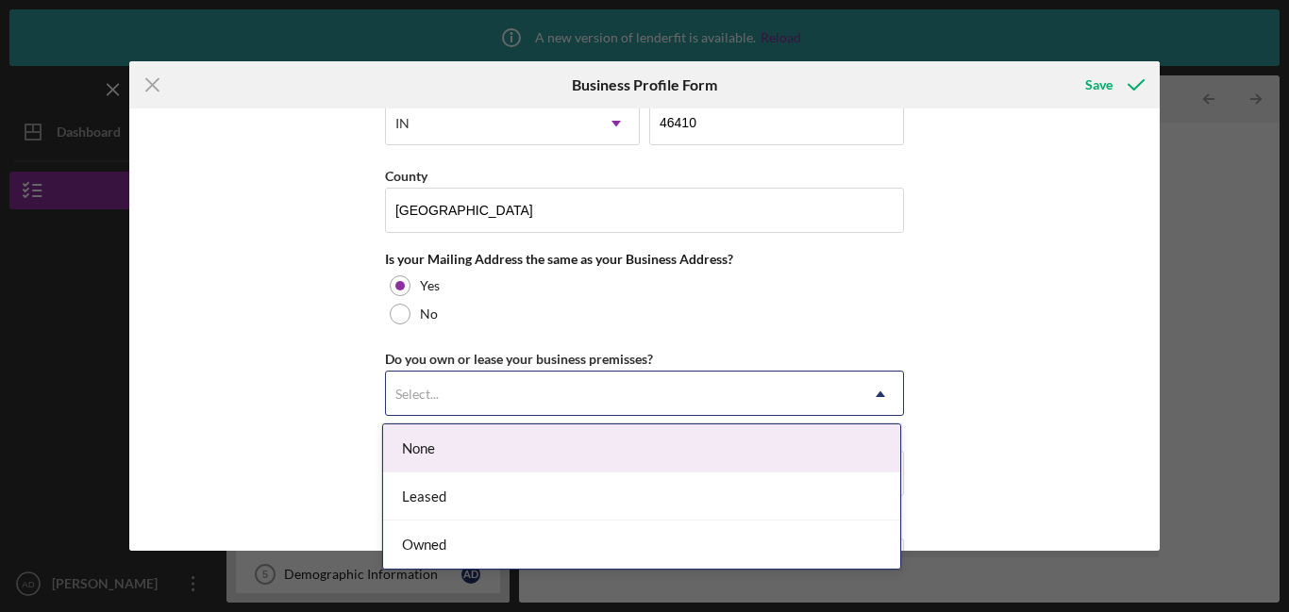
click at [879, 395] on icon "Icon/Dropdown Arrow" at bounding box center [880, 394] width 45 height 45
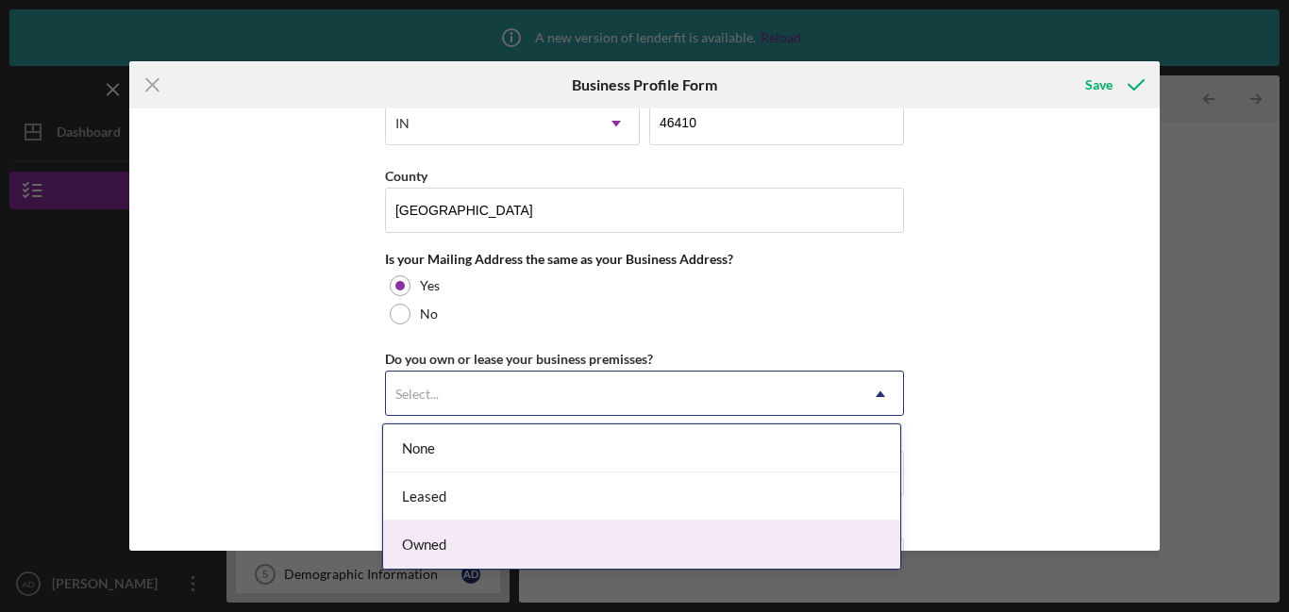
click at [766, 536] on div "Owned" at bounding box center [641, 545] width 517 height 48
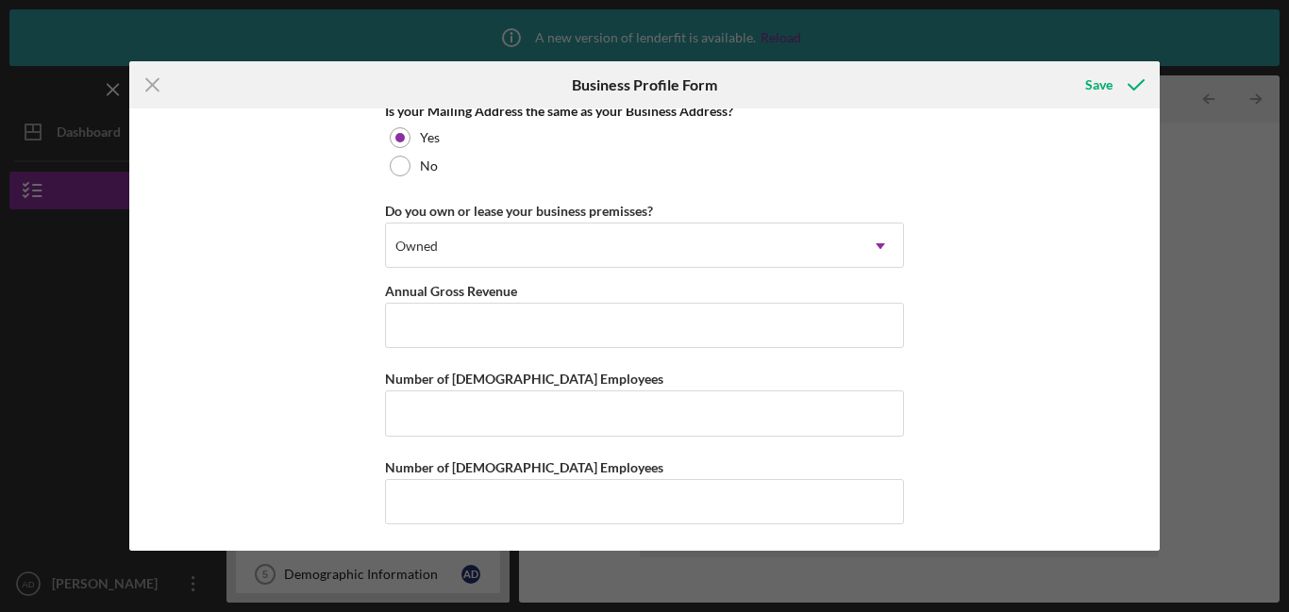
scroll to position [1487, 0]
click at [735, 423] on input "Number of [DEMOGRAPHIC_DATA] Employees" at bounding box center [644, 411] width 519 height 45
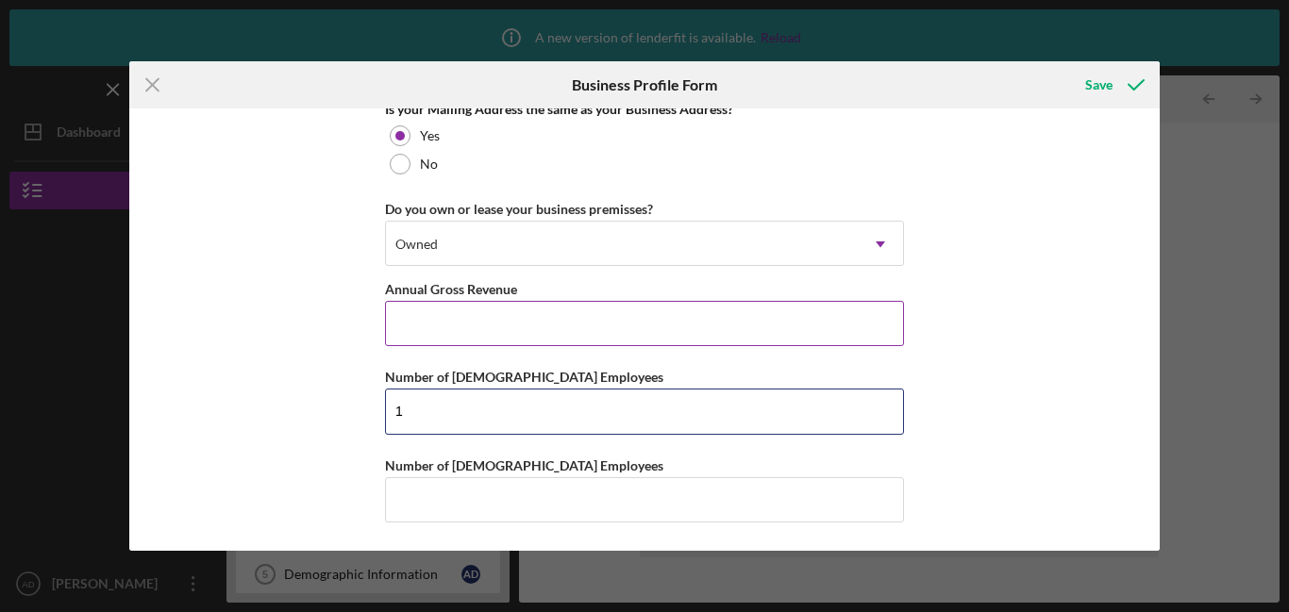
type input "1"
click at [652, 318] on input "Annual Gross Revenue" at bounding box center [644, 323] width 519 height 45
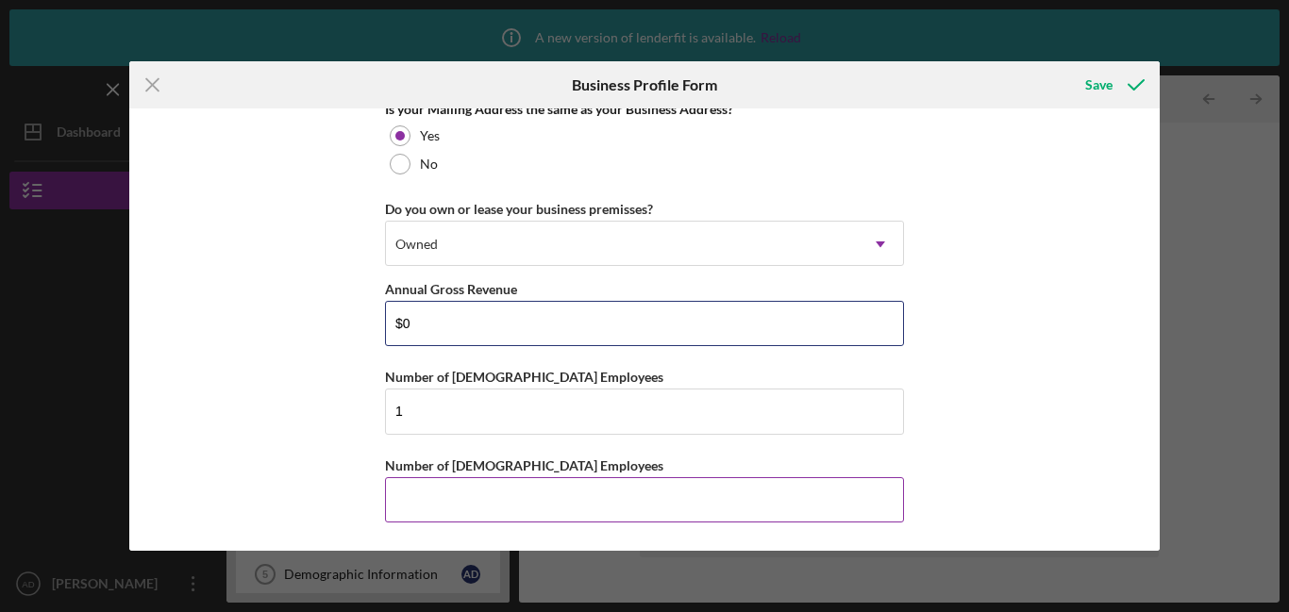
type input "$0"
click at [527, 503] on input "Number of [DEMOGRAPHIC_DATA] Employees" at bounding box center [644, 499] width 519 height 45
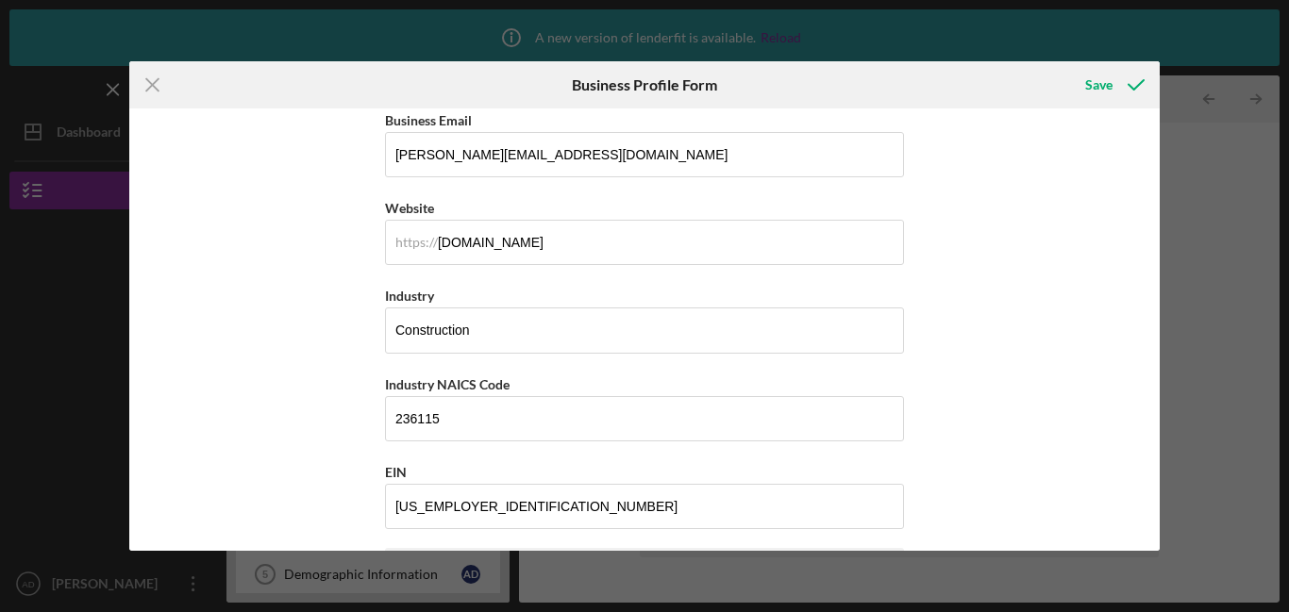
scroll to position [0, 0]
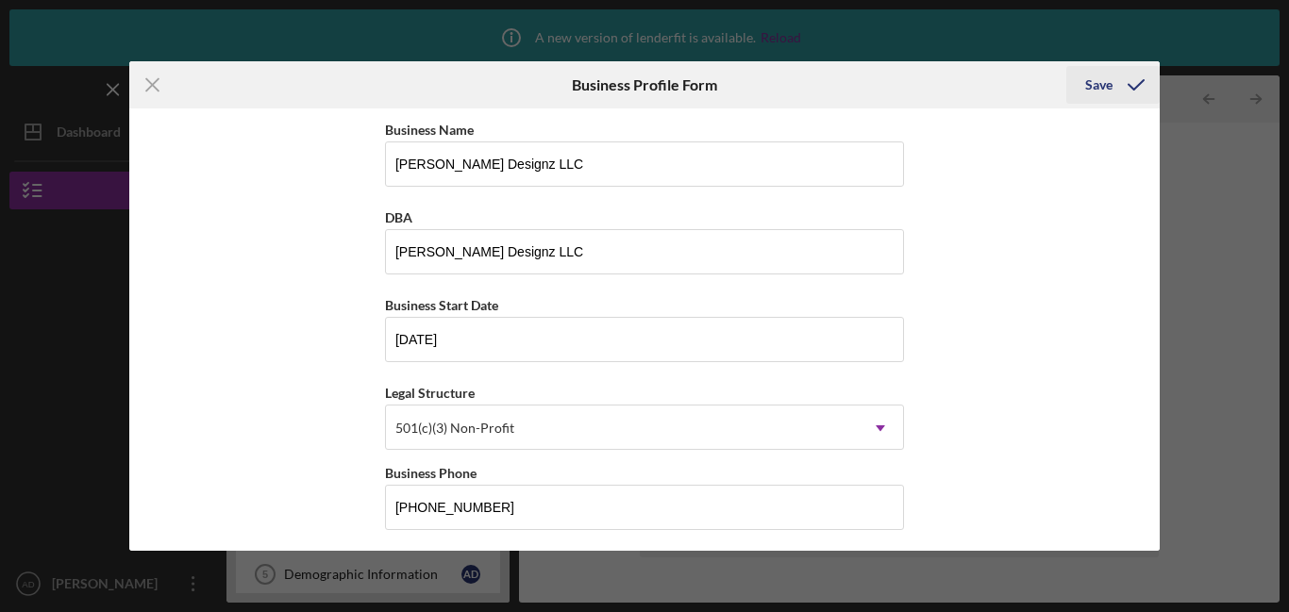
type input "0"
click at [1101, 80] on div "Save" at bounding box center [1098, 85] width 27 height 38
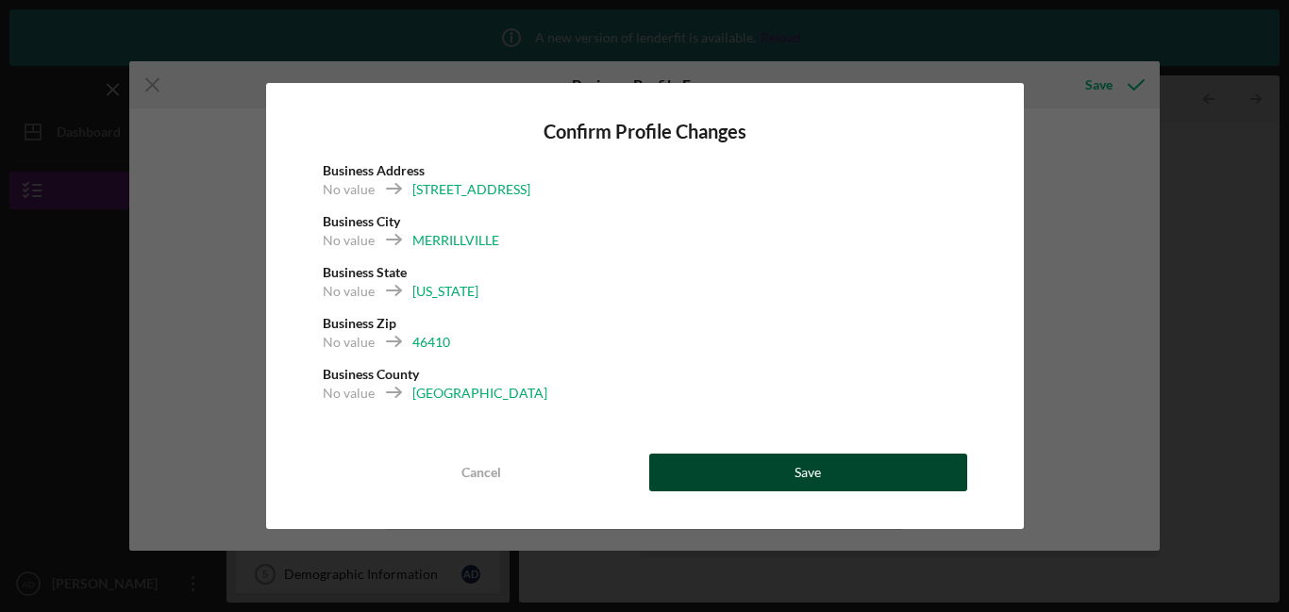
click at [781, 474] on button "Save" at bounding box center [808, 473] width 318 height 38
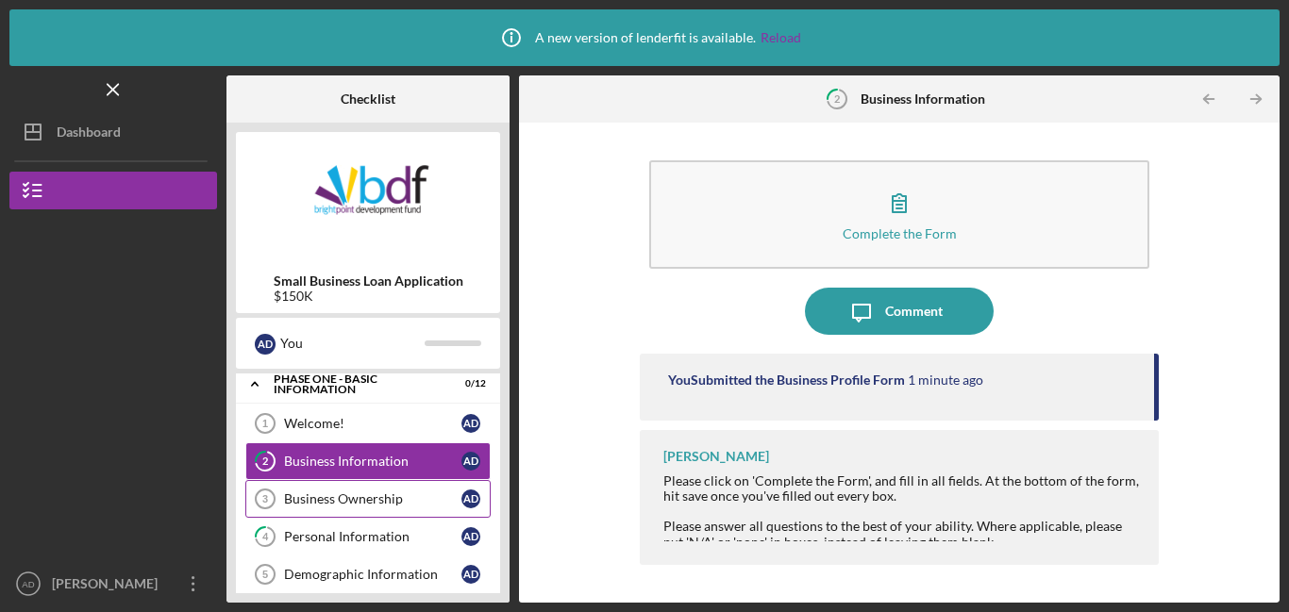
click at [394, 496] on div "Business Ownership" at bounding box center [372, 499] width 177 height 15
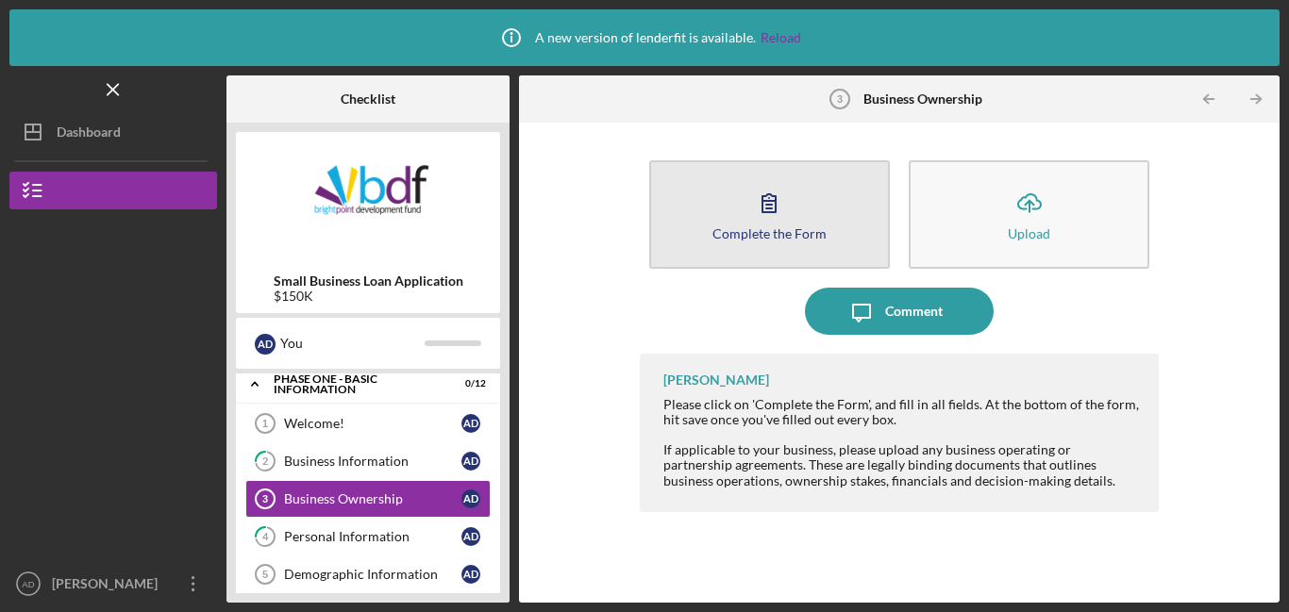
click at [740, 196] on button "Complete the Form Form" at bounding box center [769, 214] width 241 height 108
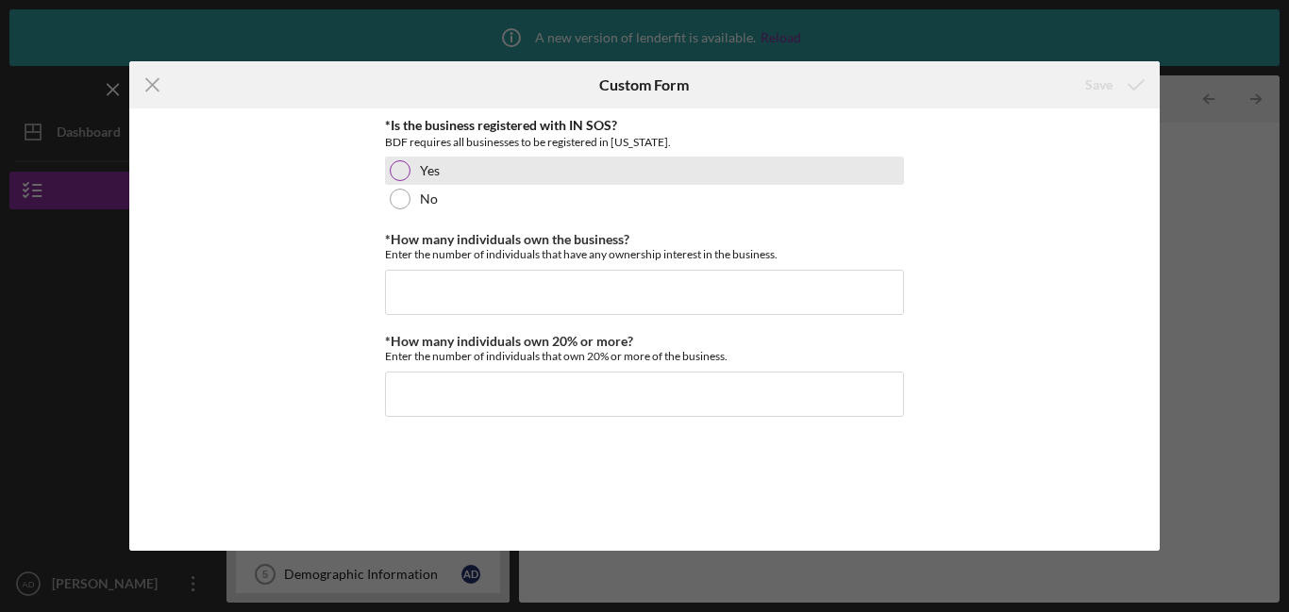
click at [392, 178] on div at bounding box center [400, 170] width 21 height 21
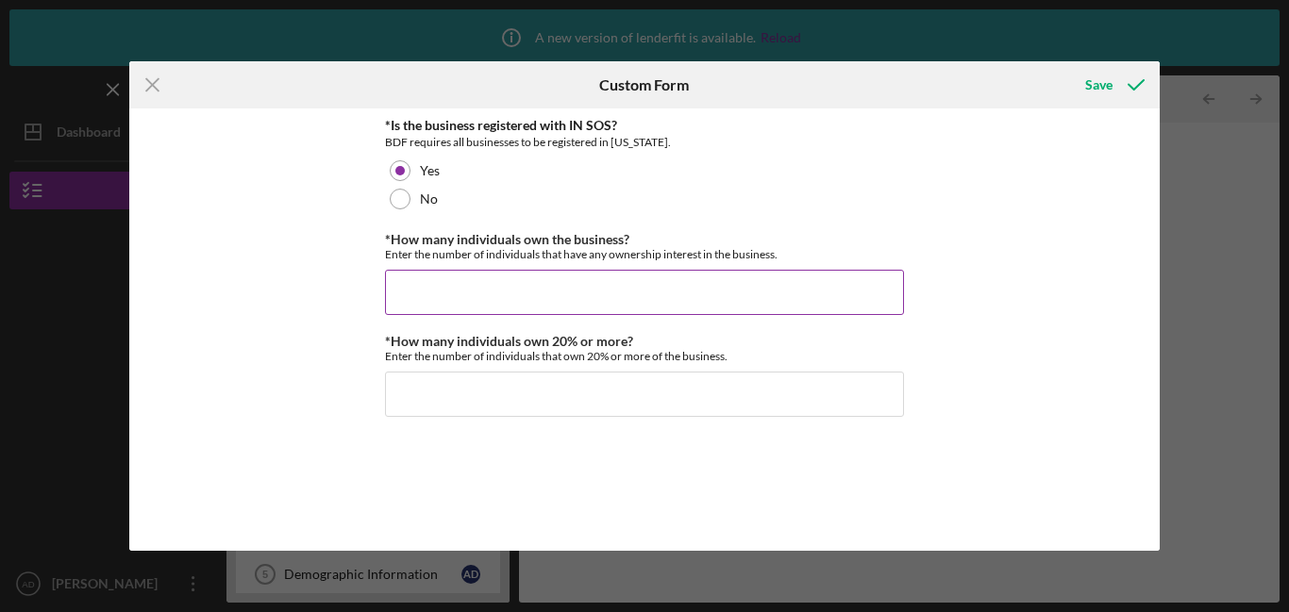
click at [431, 279] on input "*How many individuals own the business?" at bounding box center [644, 292] width 519 height 45
type input "1"
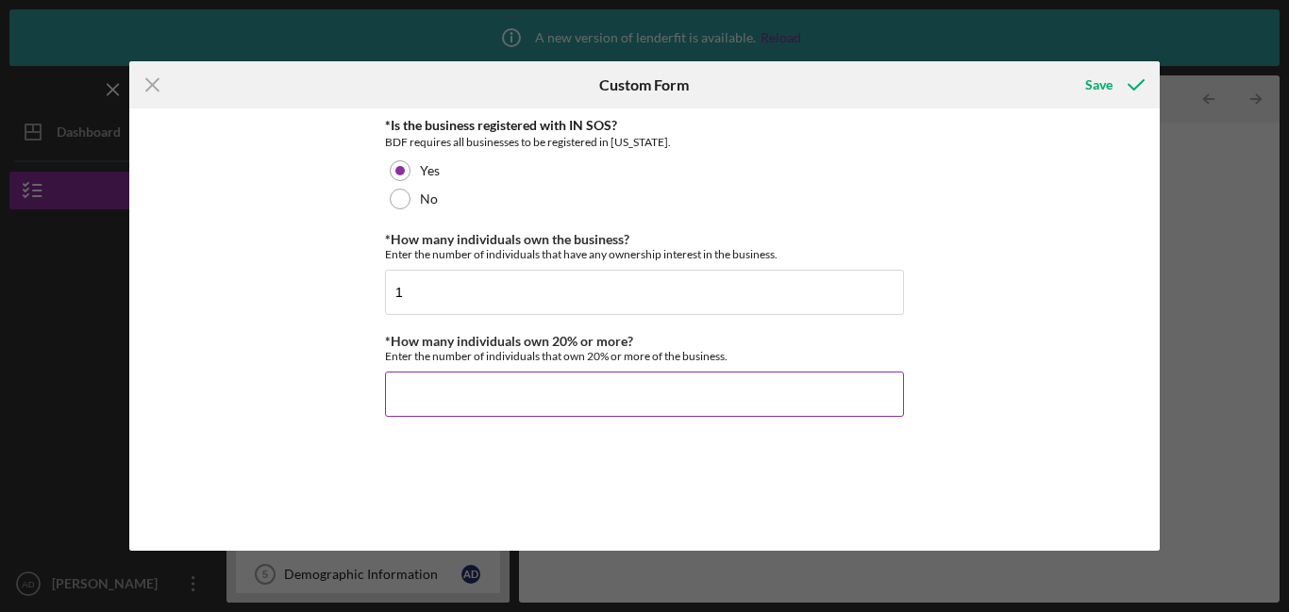
click at [420, 385] on input "*How many individuals own 20% or more?" at bounding box center [644, 394] width 519 height 45
type input "0"
click at [1100, 95] on div "Save" at bounding box center [1098, 85] width 27 height 38
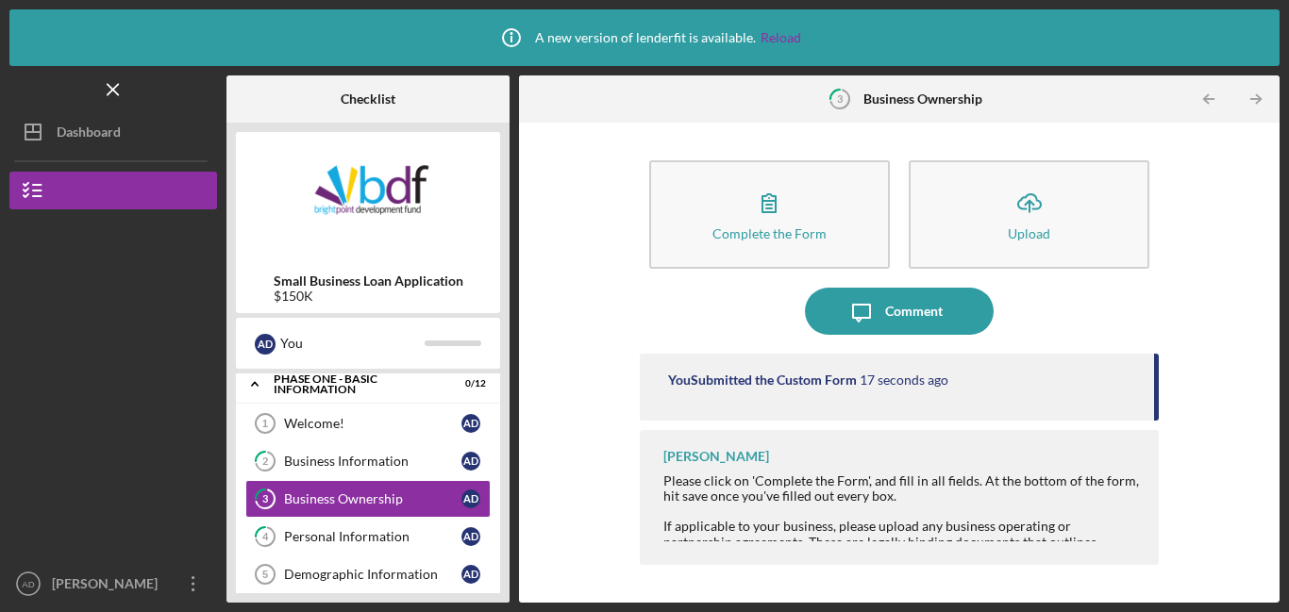
click at [1110, 460] on div "[PERSON_NAME] Please click on 'Complete the Form', and fill in all fields. At t…" at bounding box center [899, 497] width 519 height 135
click at [1106, 472] on div "[PERSON_NAME] Please click on 'Complete the Form', and fill in all fields. At t…" at bounding box center [899, 497] width 519 height 135
click at [721, 500] on div "Please click on 'Complete the Form', and fill in all fields. At the bottom of t…" at bounding box center [901, 489] width 476 height 30
click at [602, 511] on div "Complete the Form Form Icon/Upload Upload Icon/Message Comment You Submitted th…" at bounding box center [899, 362] width 742 height 461
click at [1045, 516] on div at bounding box center [901, 511] width 476 height 15
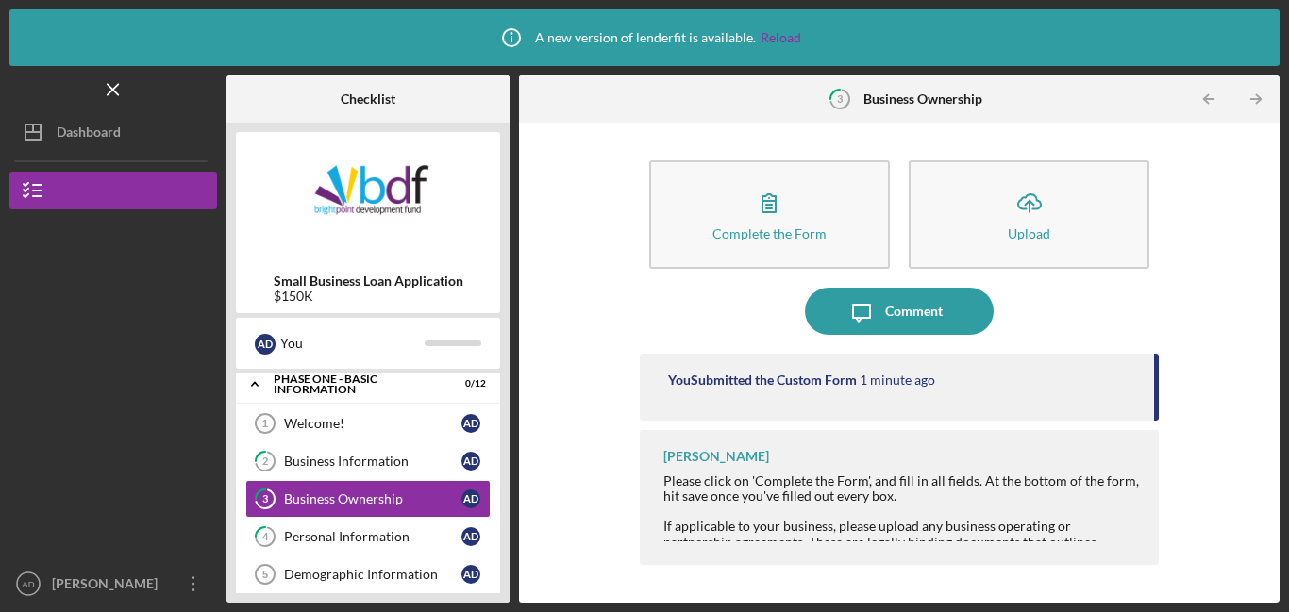
click at [185, 319] on div at bounding box center [113, 298] width 208 height 178
click at [588, 392] on div "Complete the Form Form Icon/Upload Upload Icon/Message Comment You Submitted th…" at bounding box center [899, 362] width 742 height 461
click at [67, 434] on div at bounding box center [113, 477] width 208 height 178
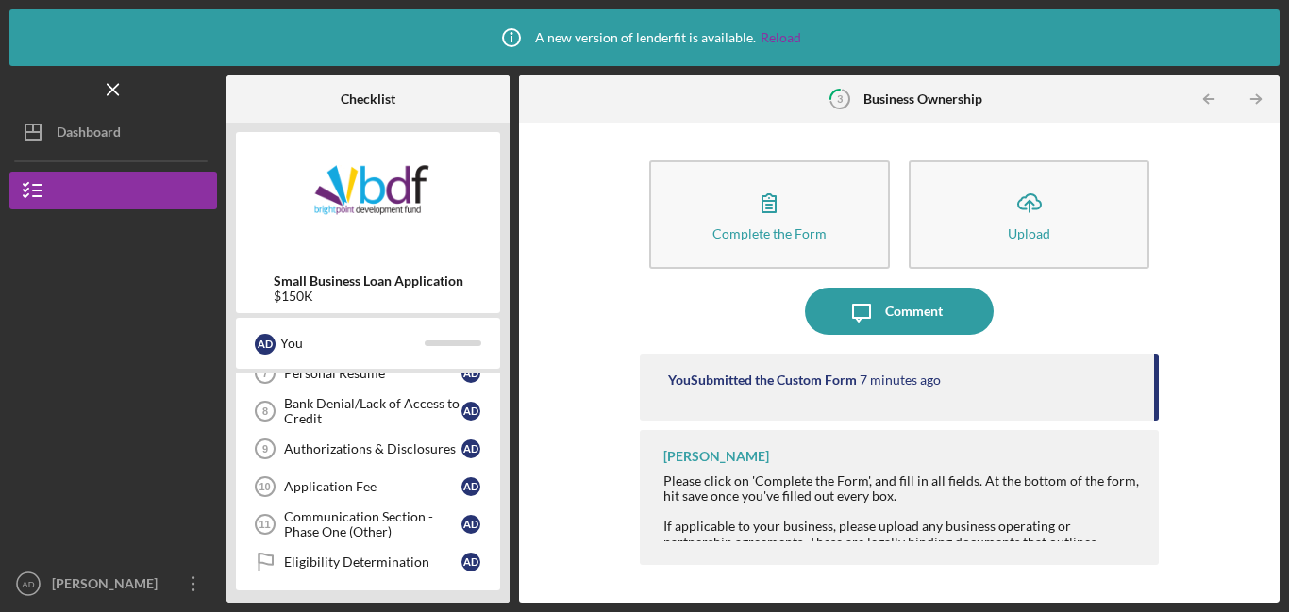
scroll to position [285, 0]
click at [765, 510] on div at bounding box center [901, 511] width 476 height 15
click at [758, 514] on div at bounding box center [901, 511] width 476 height 15
click at [924, 514] on div "Please click on 'Complete the Form', and fill in all fields. At the bottom of t…" at bounding box center [901, 520] width 476 height 92
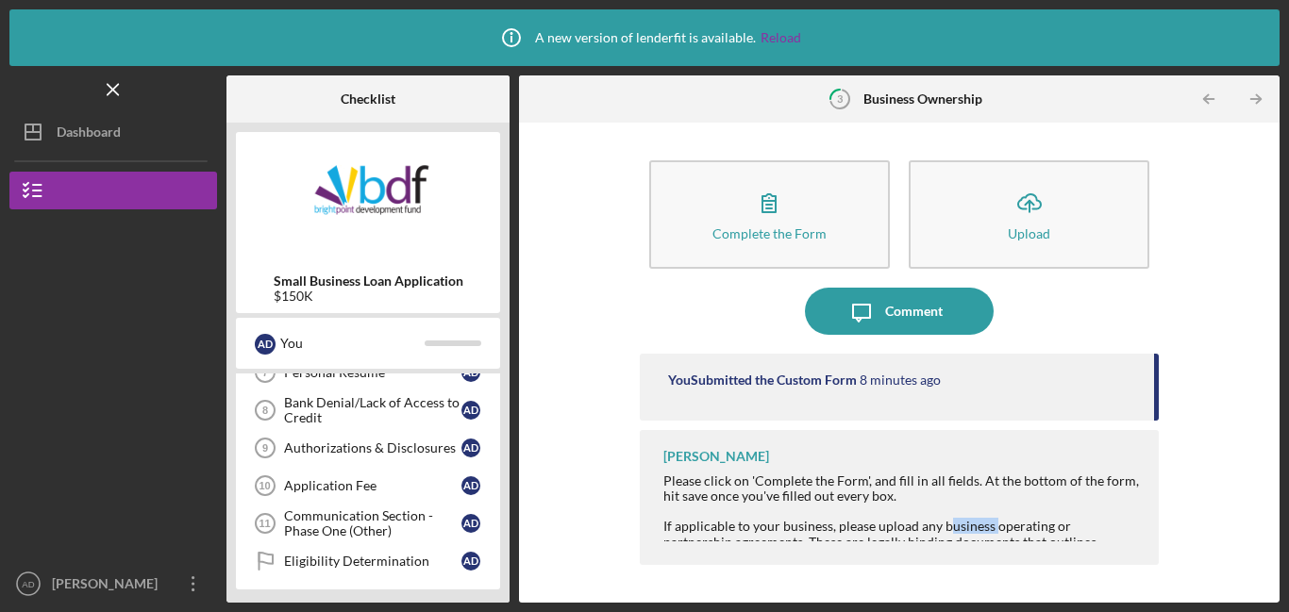
click at [924, 514] on div at bounding box center [901, 511] width 476 height 15
click at [890, 487] on div "Please click on 'Complete the Form', and fill in all fields. At the bottom of t…" at bounding box center [901, 489] width 476 height 30
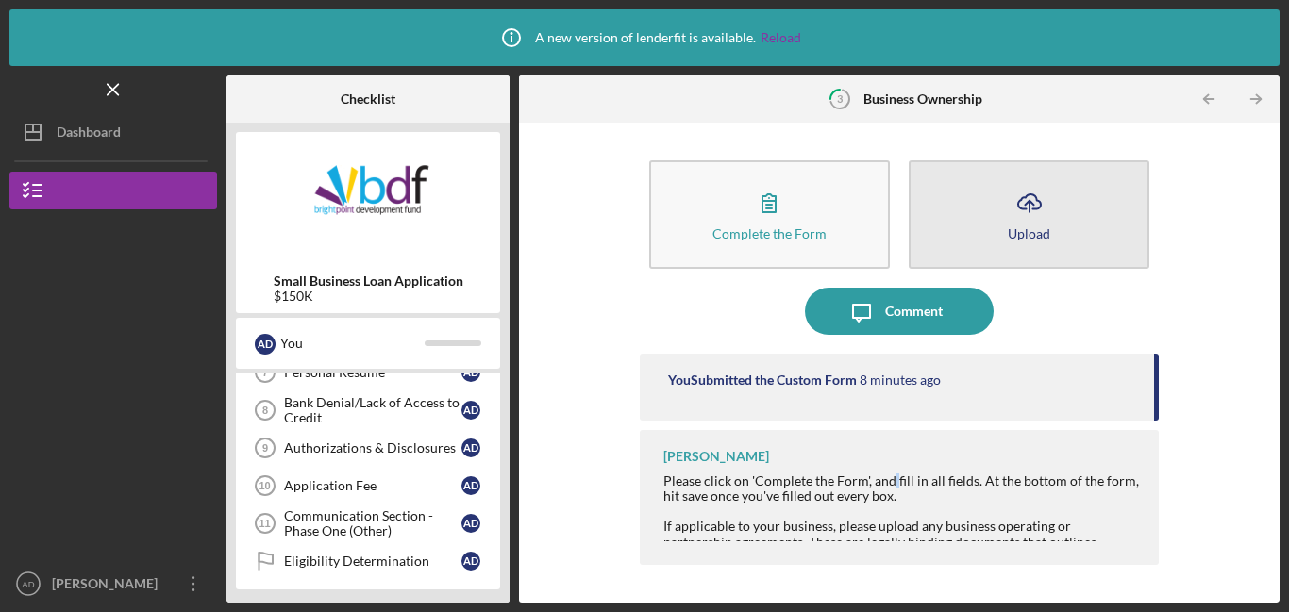
click at [969, 213] on button "Icon/Upload Upload" at bounding box center [1029, 214] width 241 height 108
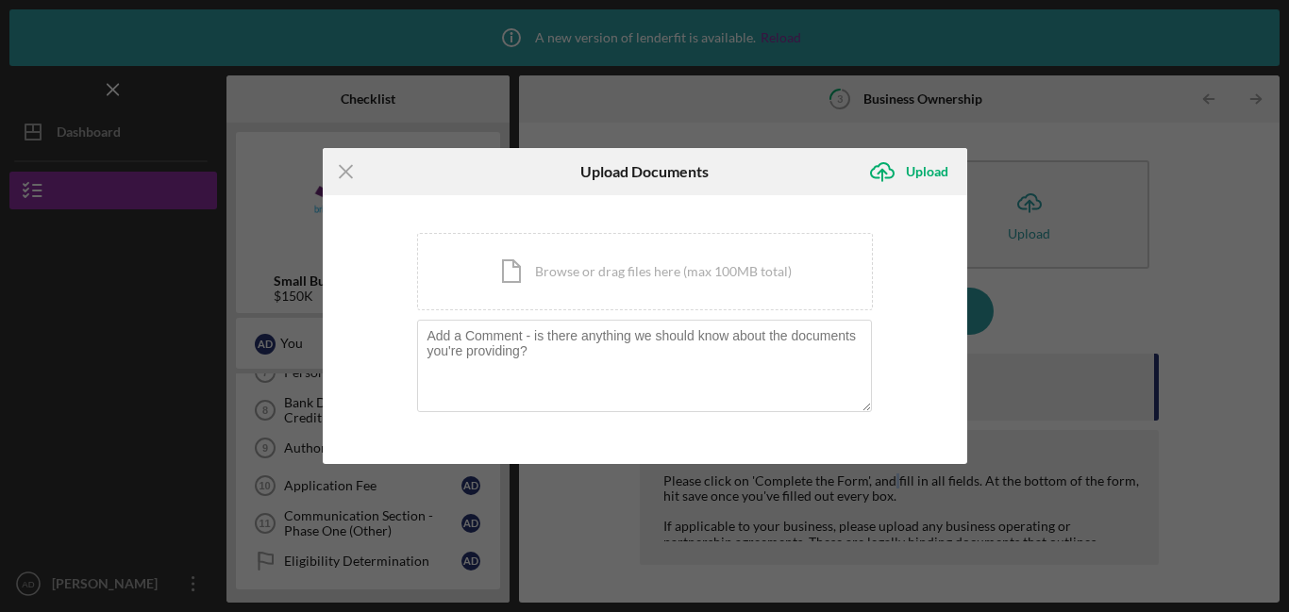
click at [1042, 291] on div "Icon/Menu Close Upload Documents Icon/Upload Upload You're uploading documents …" at bounding box center [644, 306] width 1289 height 612
click at [343, 186] on icon "Icon/Menu Close" at bounding box center [346, 171] width 47 height 47
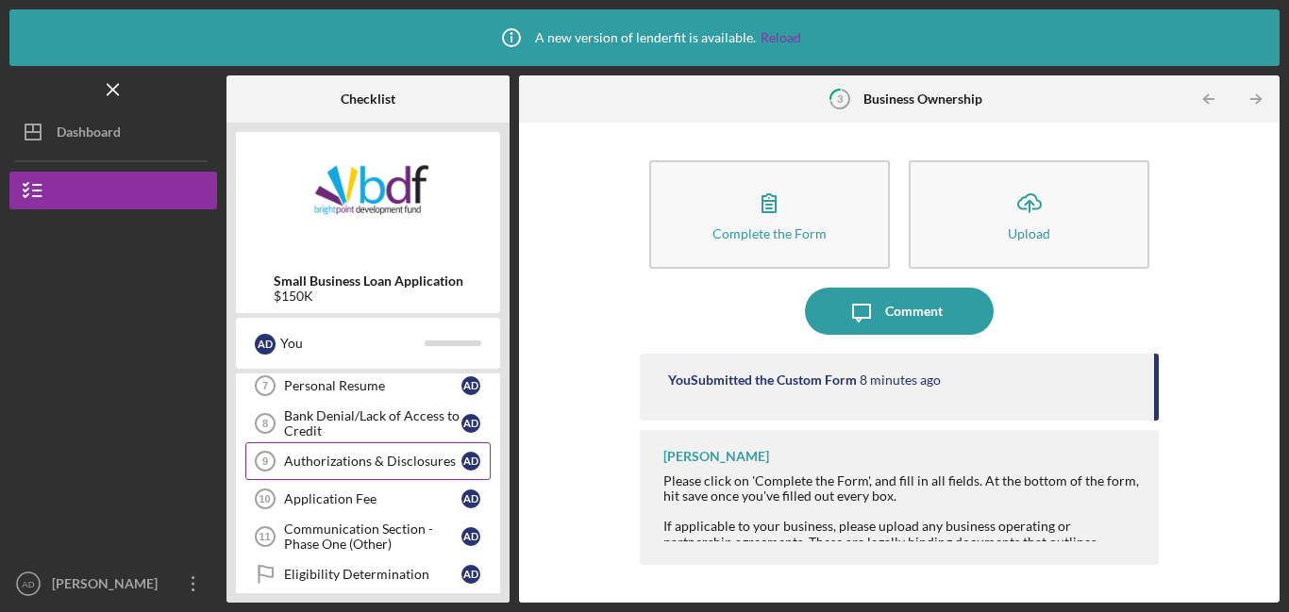
scroll to position [271, 0]
click at [344, 514] on link "Application Fee 10 Application Fee A D" at bounding box center [367, 500] width 245 height 38
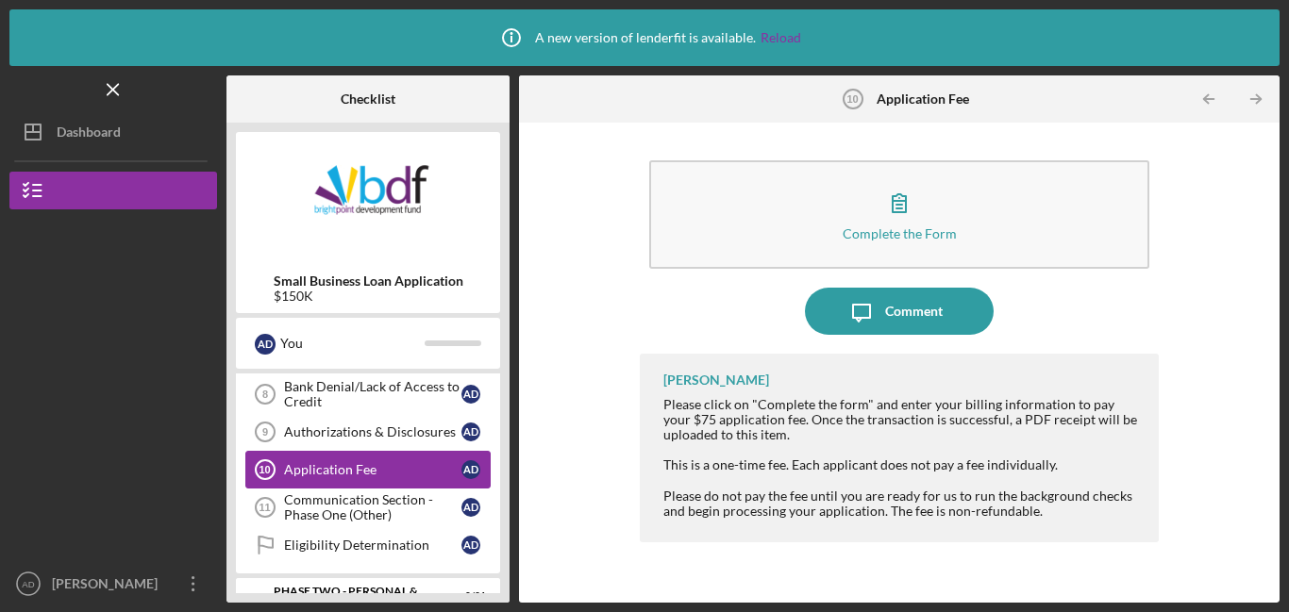
scroll to position [293, 0]
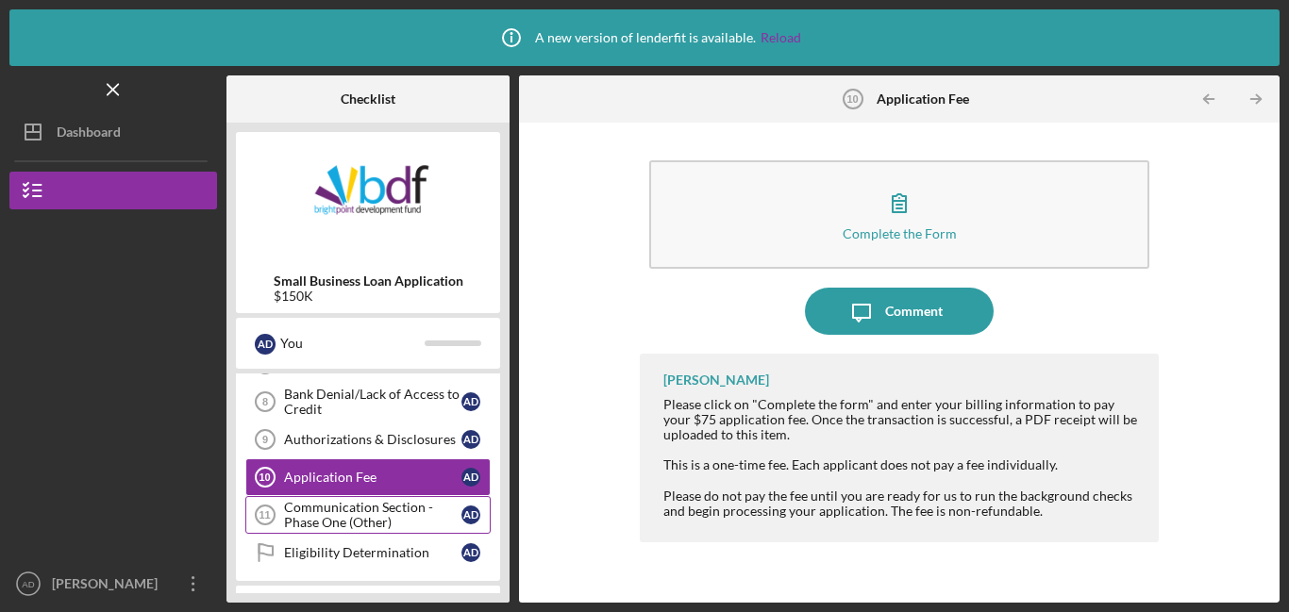
click at [344, 514] on div "Communication Section - Phase One (Other)" at bounding box center [372, 515] width 177 height 30
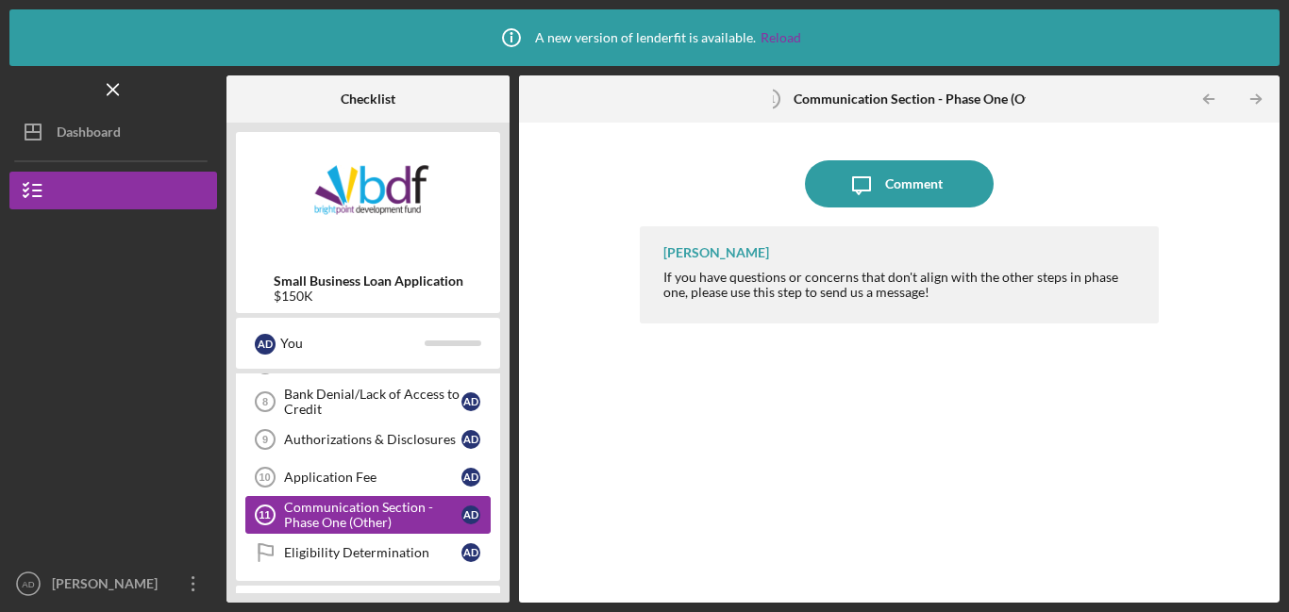
scroll to position [304, 0]
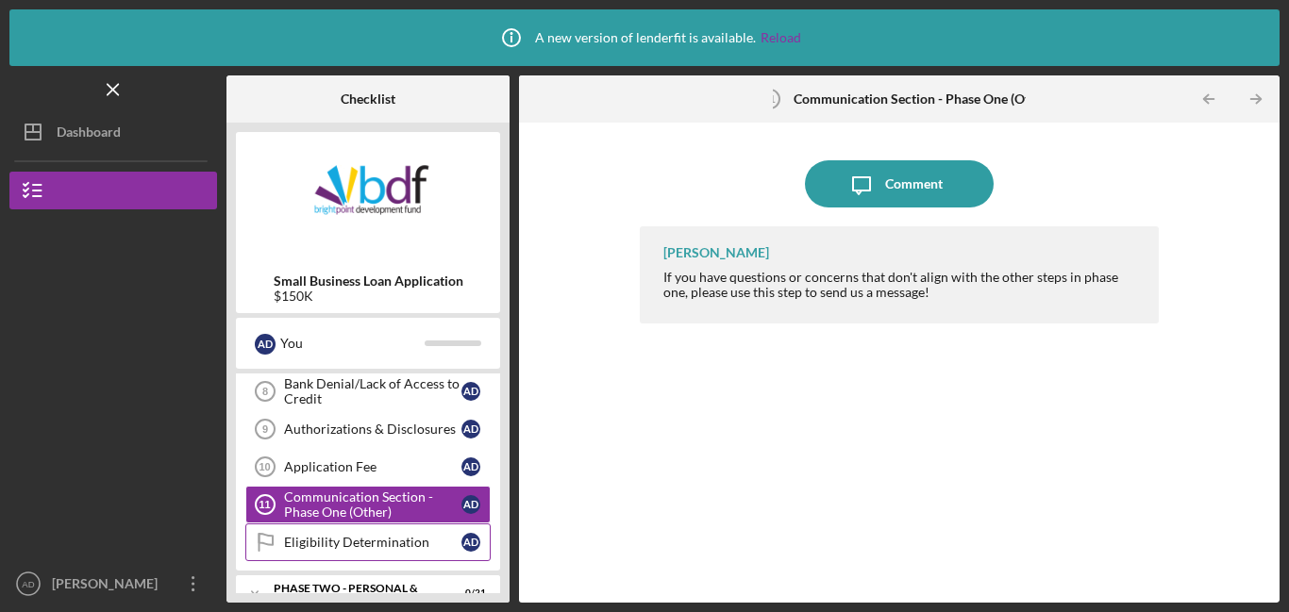
click at [332, 548] on div "Eligibility Determination" at bounding box center [372, 542] width 177 height 15
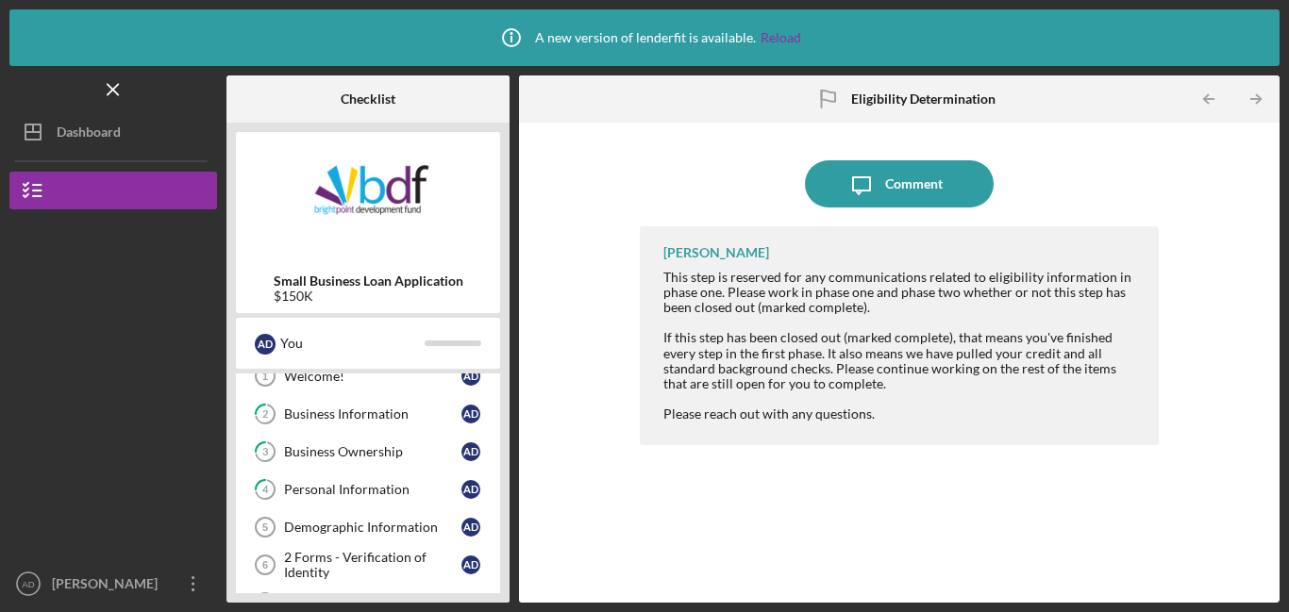
scroll to position [56, 0]
click at [350, 445] on div "Business Ownership" at bounding box center [372, 450] width 177 height 15
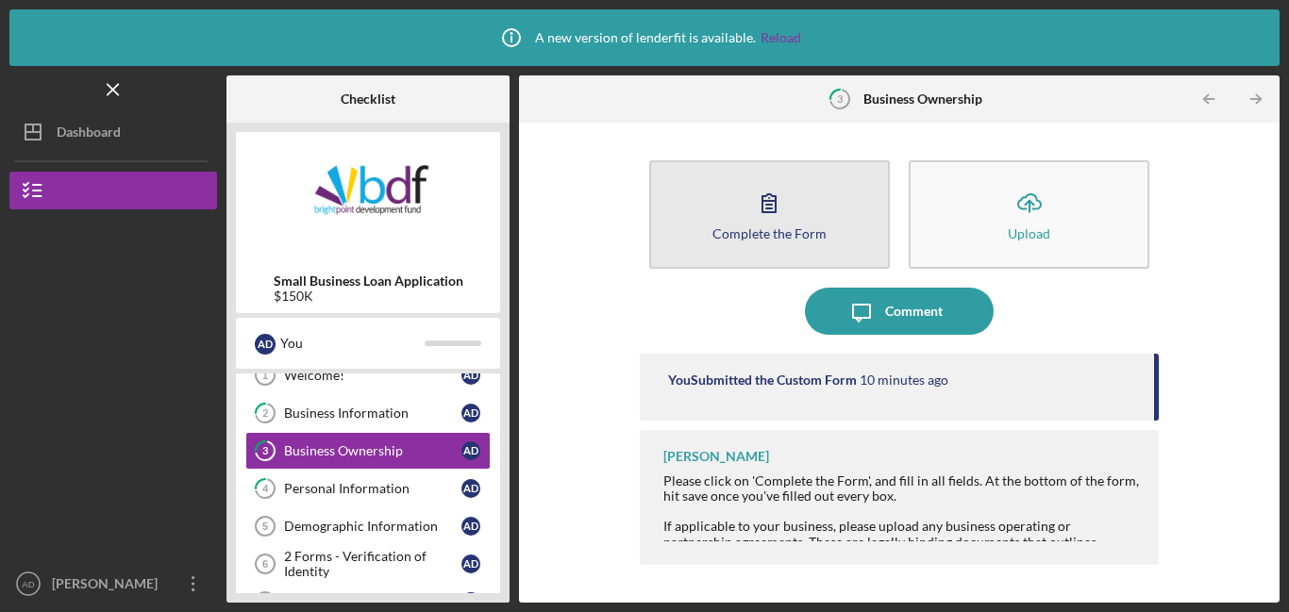
click at [773, 226] on div "Complete the Form" at bounding box center [769, 233] width 114 height 14
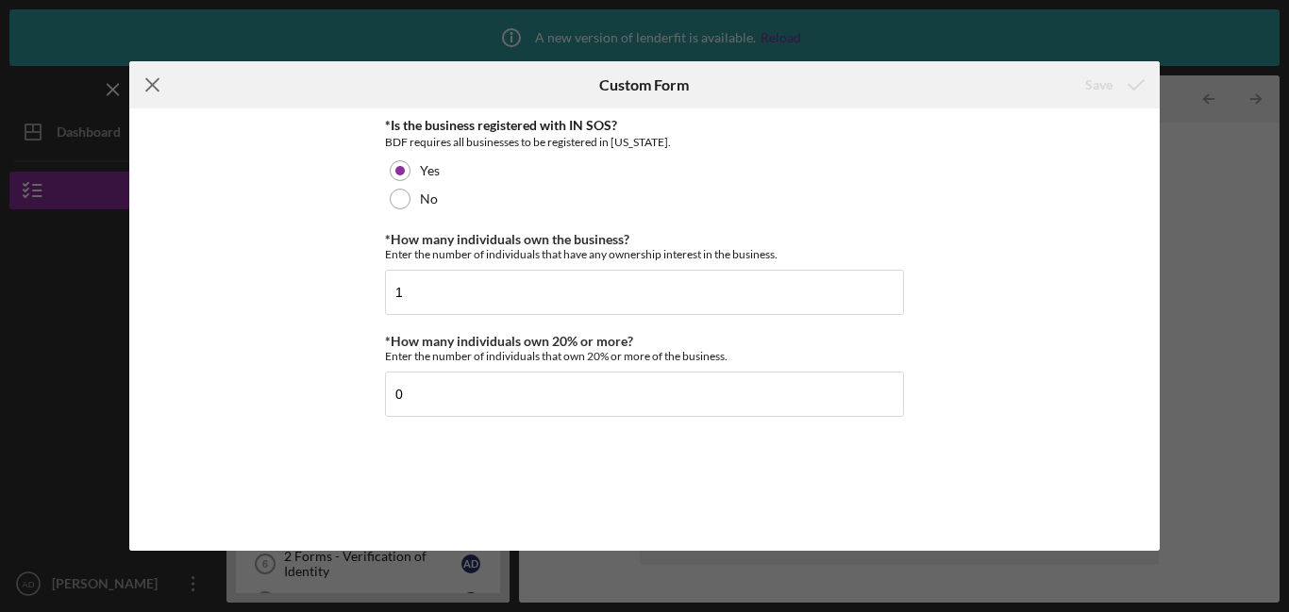
click at [153, 91] on icon "Icon/Menu Close" at bounding box center [152, 84] width 47 height 47
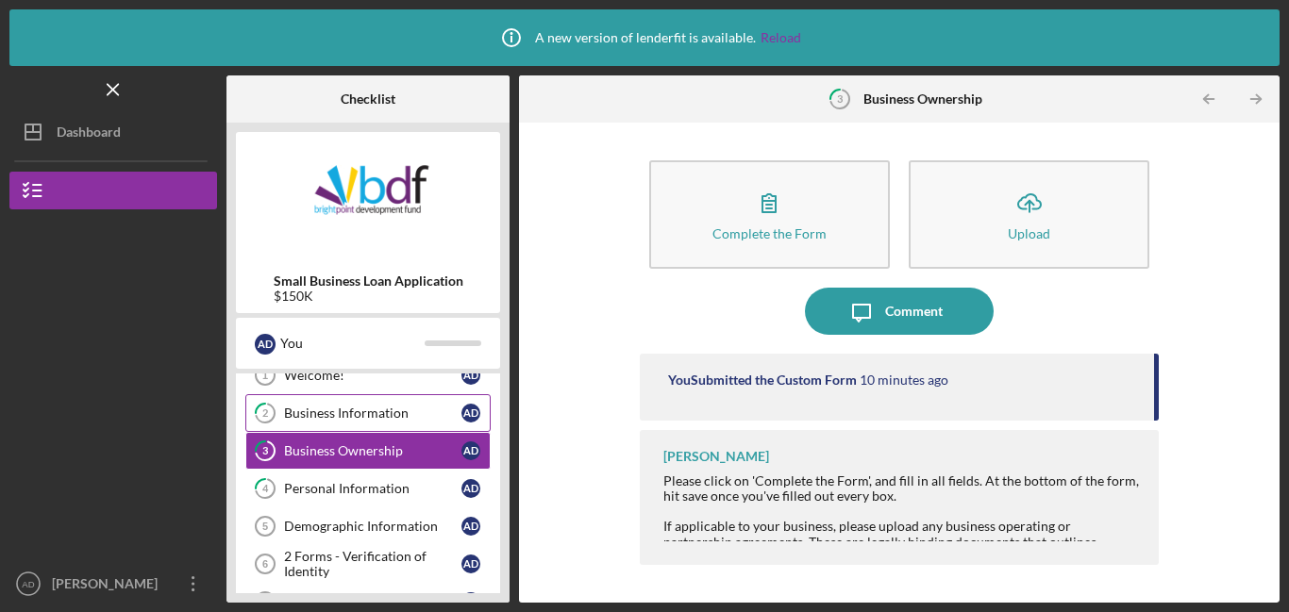
click at [363, 424] on link "2 Business Information A D" at bounding box center [367, 413] width 245 height 38
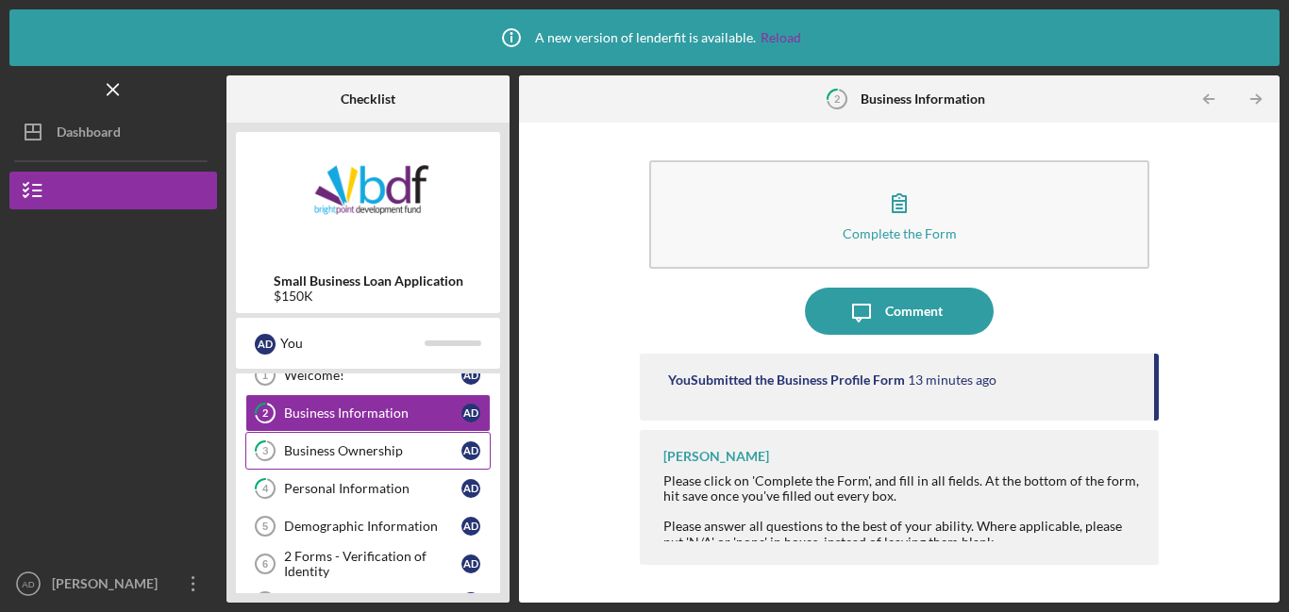
click at [402, 457] on div "Business Ownership" at bounding box center [372, 450] width 177 height 15
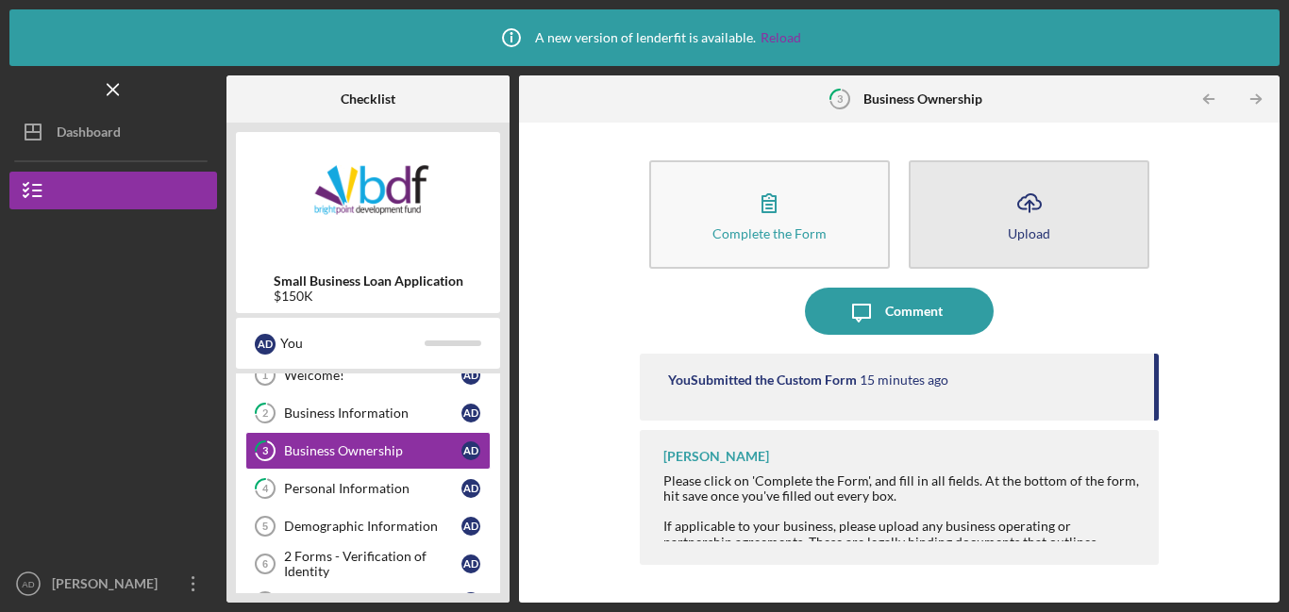
click at [995, 215] on button "Icon/Upload Upload" at bounding box center [1029, 214] width 241 height 108
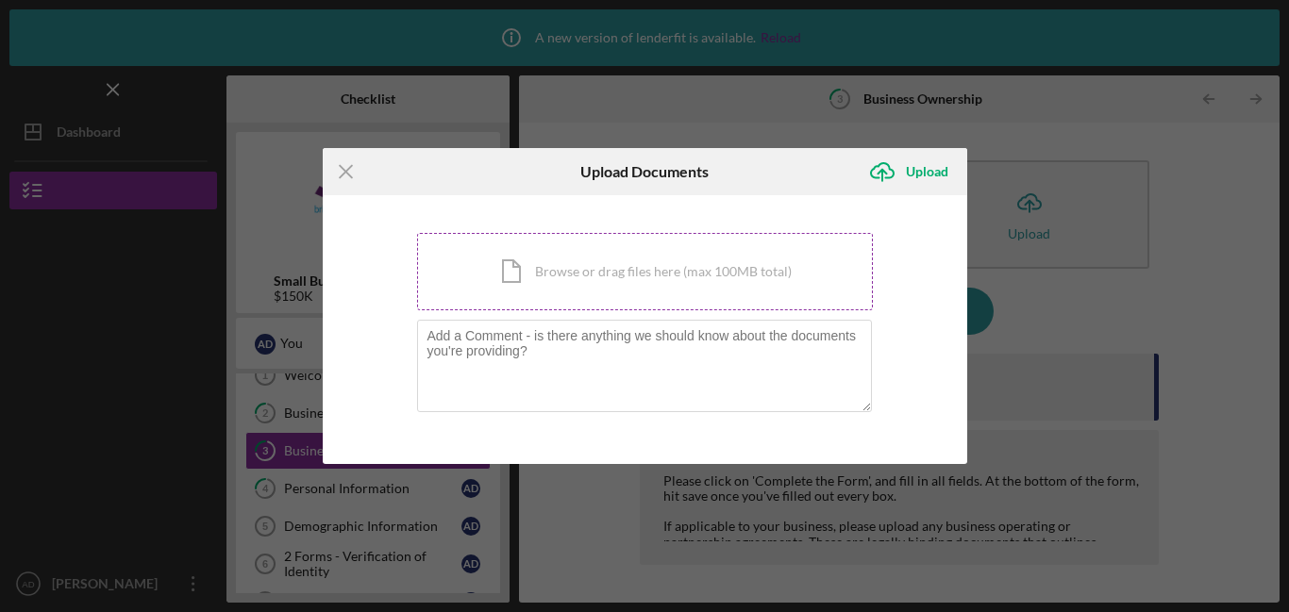
click at [749, 271] on div "Icon/Document Browse or drag files here (max 100MB total) Tap to choose files o…" at bounding box center [645, 271] width 456 height 77
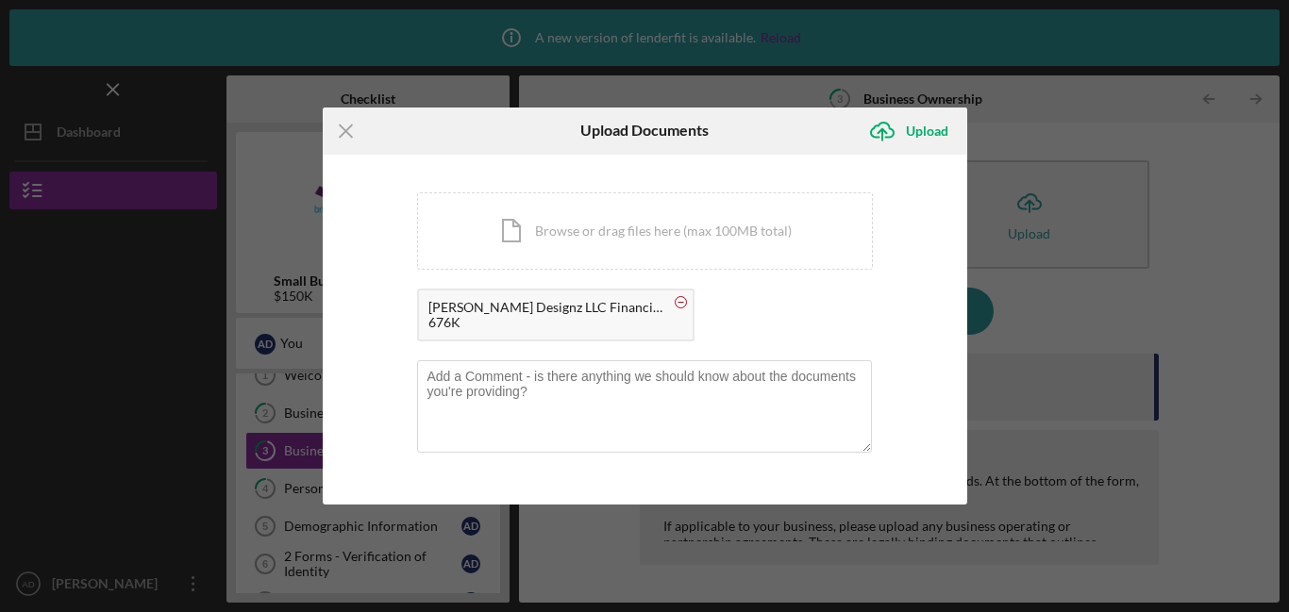
click at [677, 302] on rect at bounding box center [680, 302] width 6 height 1
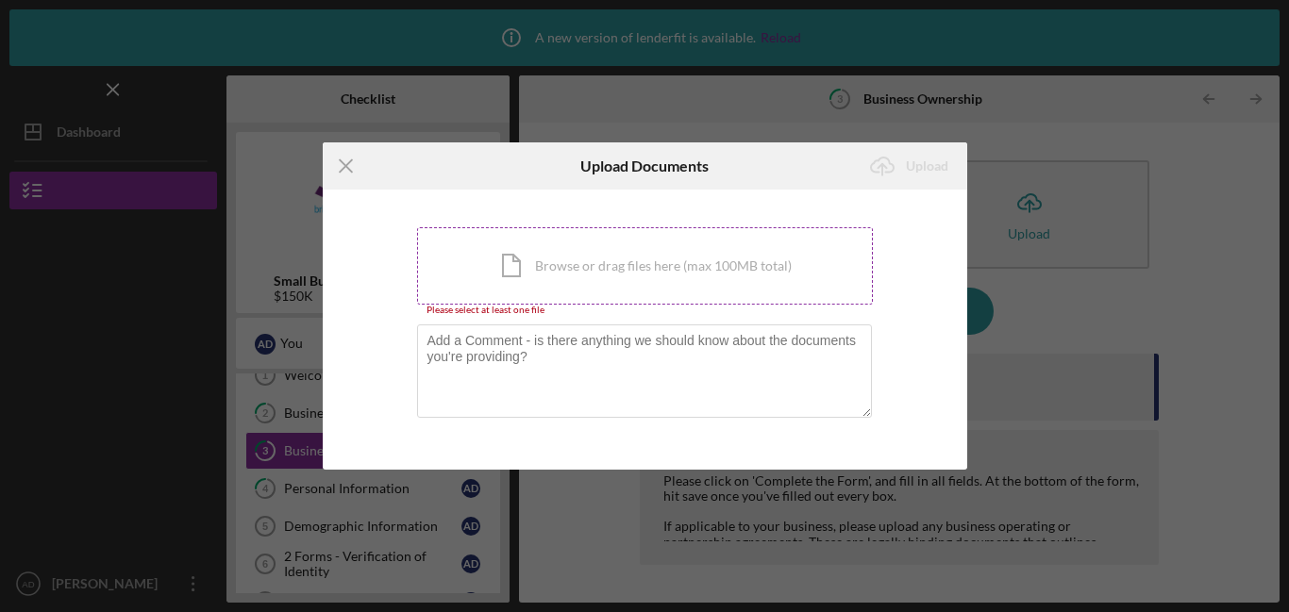
click at [675, 283] on div "Icon/Document Browse or drag files here (max 100MB total) Tap to choose files o…" at bounding box center [645, 265] width 456 height 77
click at [342, 169] on line at bounding box center [346, 166] width 12 height 12
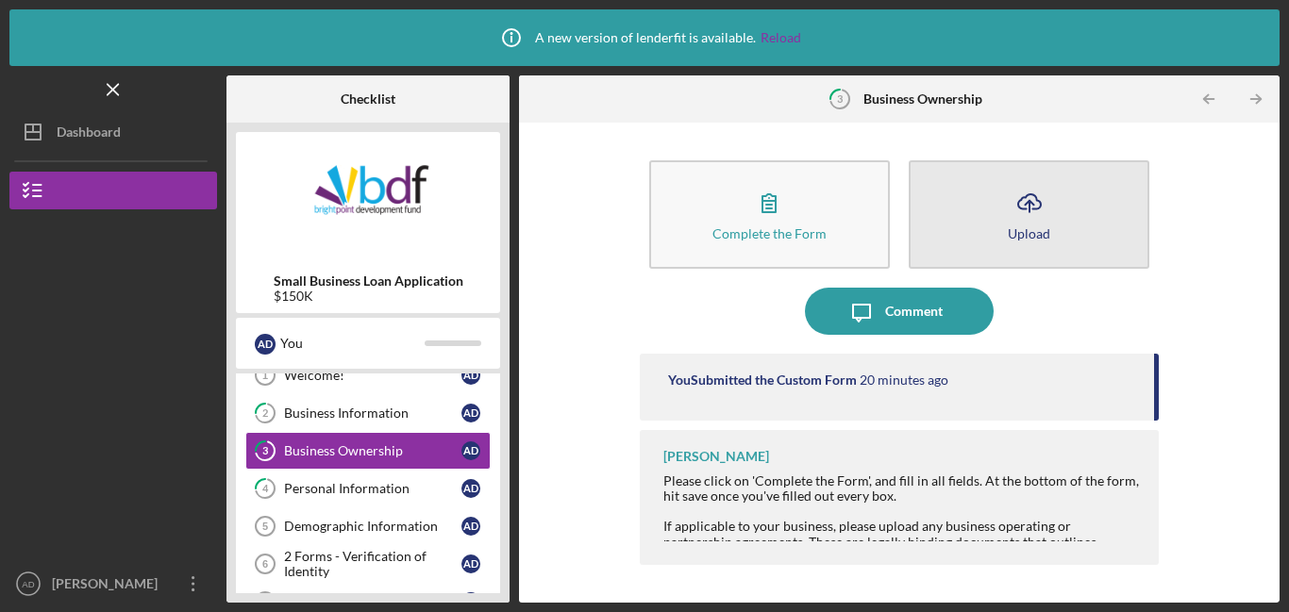
click at [998, 197] on button "Icon/Upload Upload" at bounding box center [1029, 214] width 241 height 108
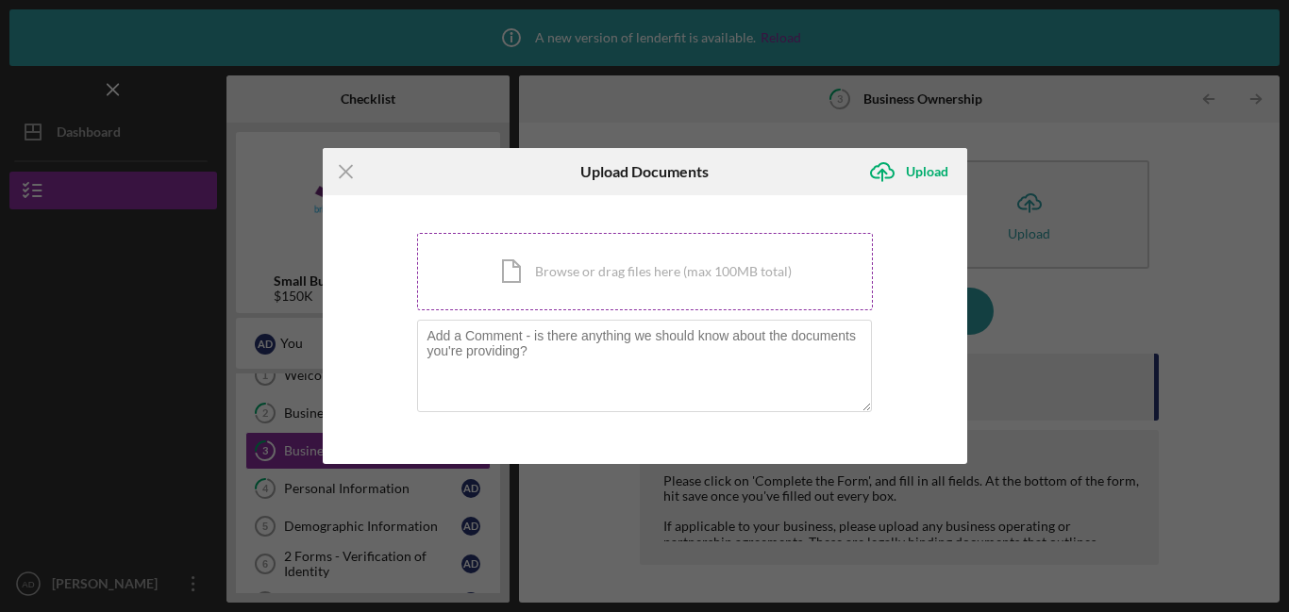
click at [742, 272] on div "Icon/Document Browse or drag files here (max 100MB total) Tap to choose files o…" at bounding box center [645, 271] width 456 height 77
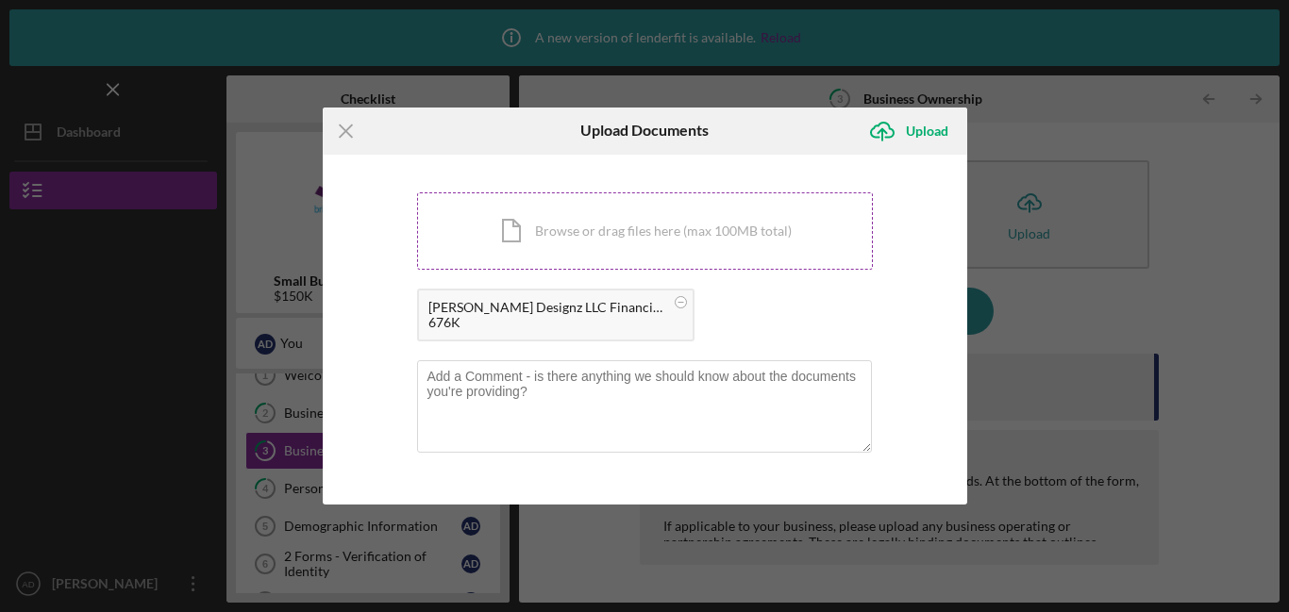
click at [529, 228] on div "Icon/Document Browse or drag files here (max 100MB total) Tap to choose files o…" at bounding box center [645, 230] width 456 height 77
click at [675, 306] on circle at bounding box center [680, 301] width 11 height 11
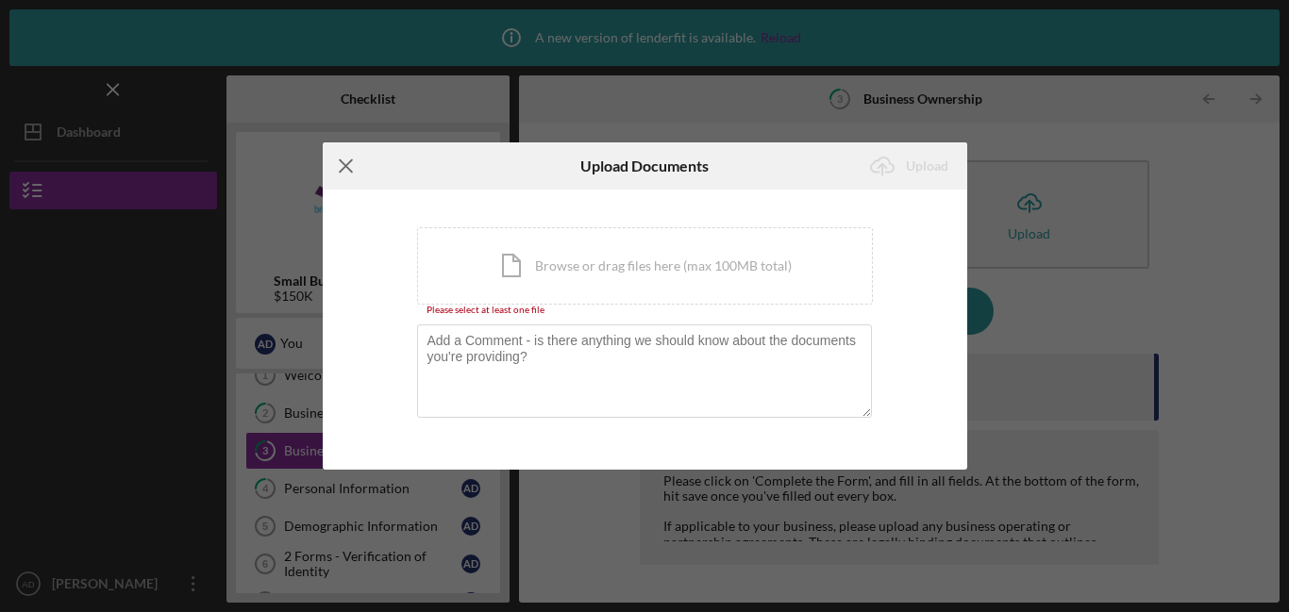
click at [353, 170] on icon "Icon/Menu Close" at bounding box center [346, 165] width 47 height 47
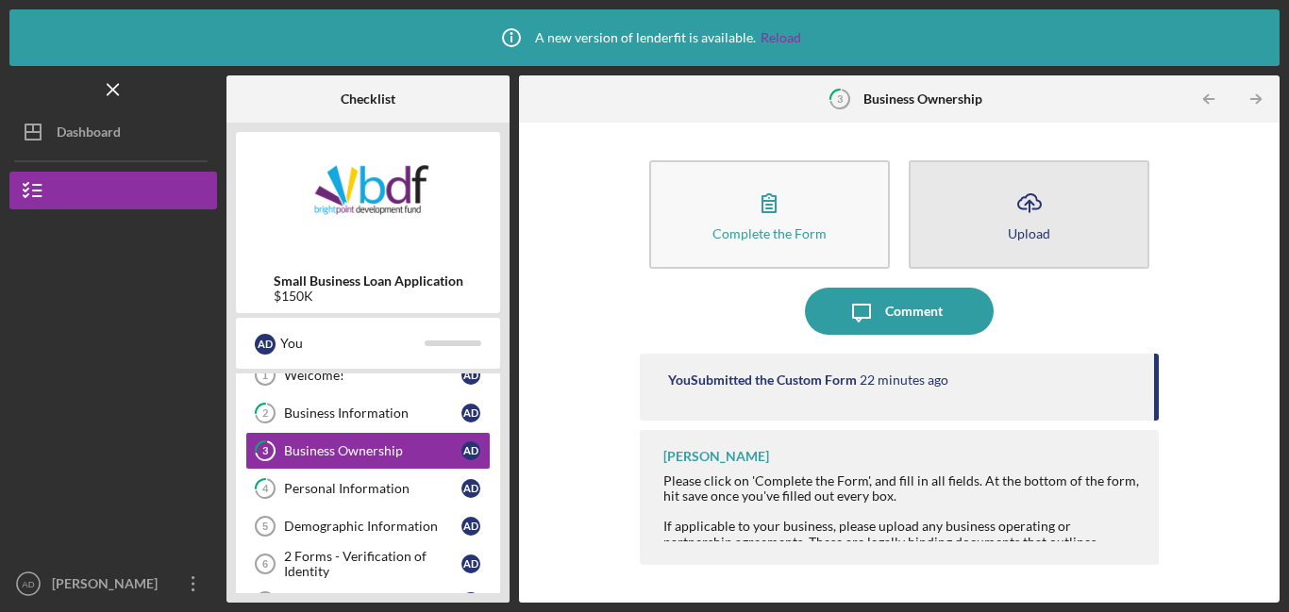
click at [1028, 240] on button "Icon/Upload Upload" at bounding box center [1029, 214] width 241 height 108
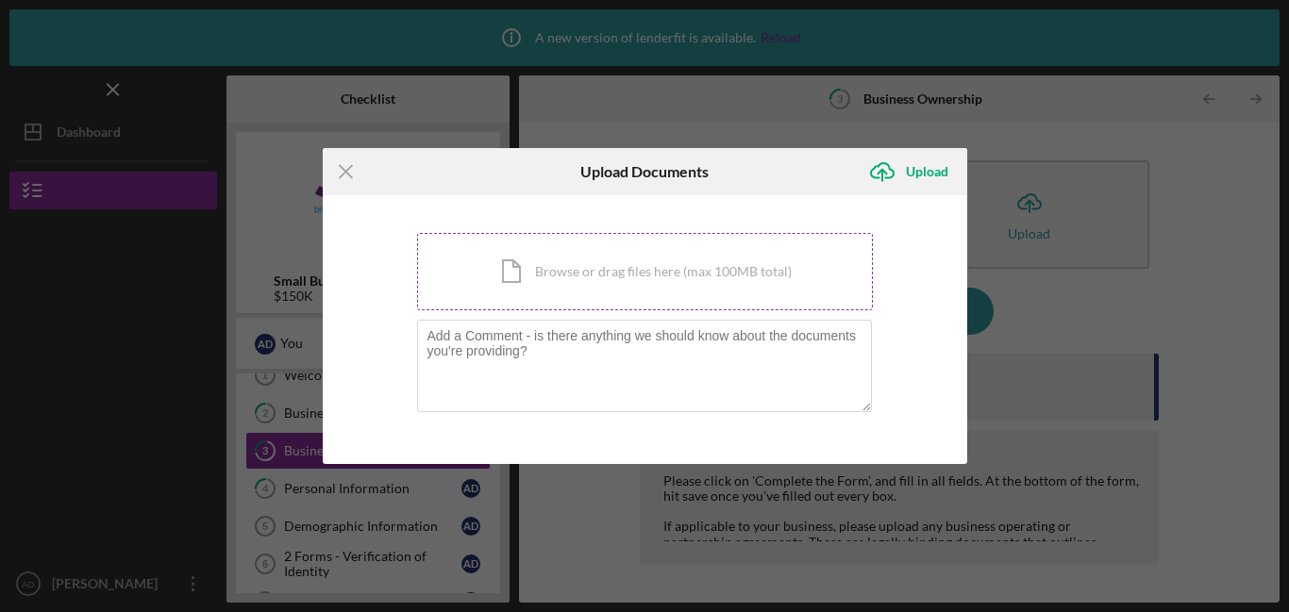
click at [608, 281] on div "Icon/Document Browse or drag files here (max 100MB total) Tap to choose files o…" at bounding box center [645, 271] width 456 height 77
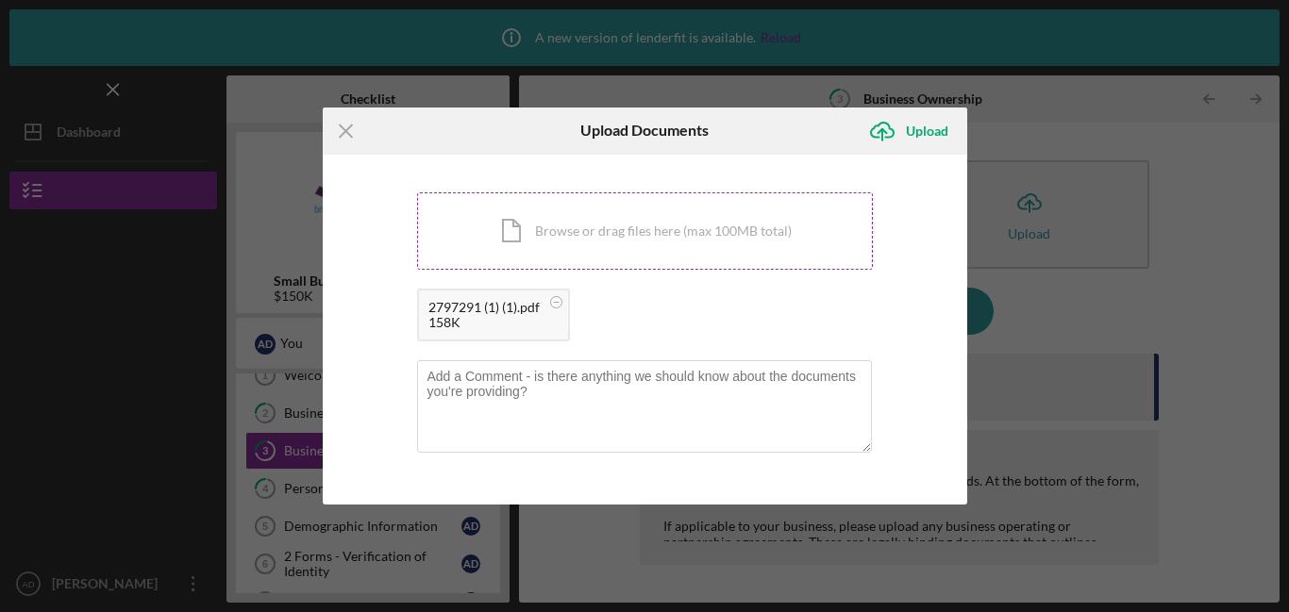
click at [662, 229] on div "Icon/Document Browse or drag files here (max 100MB total) Tap to choose files o…" at bounding box center [645, 230] width 456 height 77
click at [591, 242] on div "Icon/Document Browse or drag files here (max 100MB total) Tap to choose files o…" at bounding box center [645, 230] width 456 height 77
click at [925, 131] on div "Upload" at bounding box center [927, 131] width 42 height 38
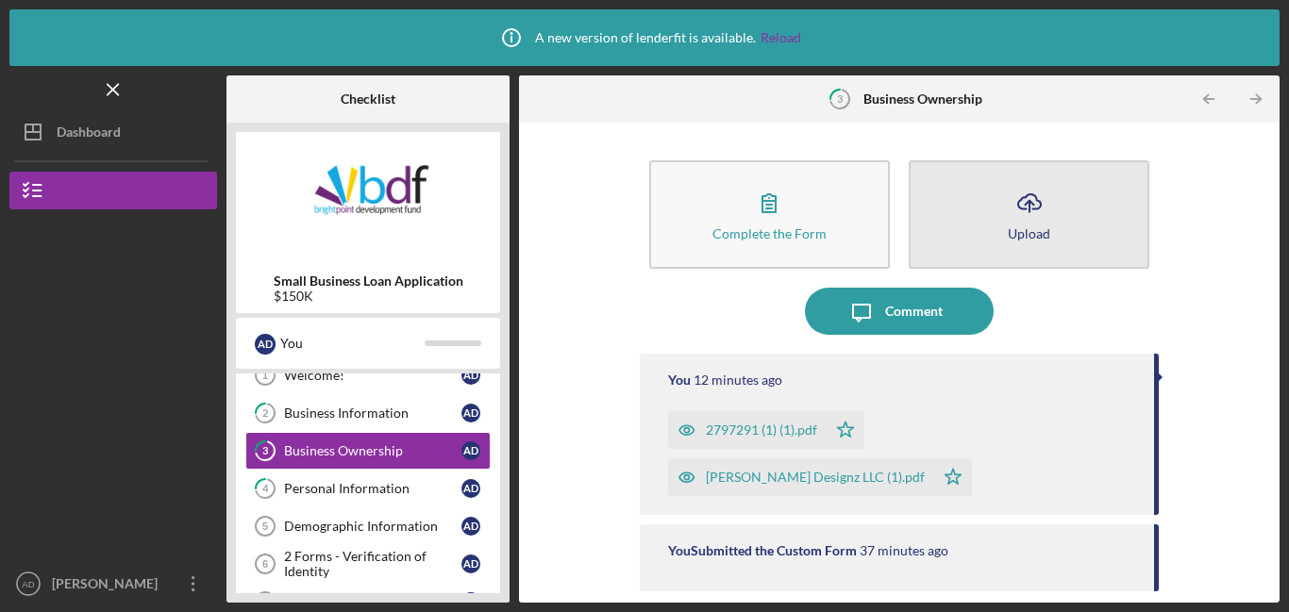
click at [1083, 219] on button "Icon/Upload Upload" at bounding box center [1029, 214] width 241 height 108
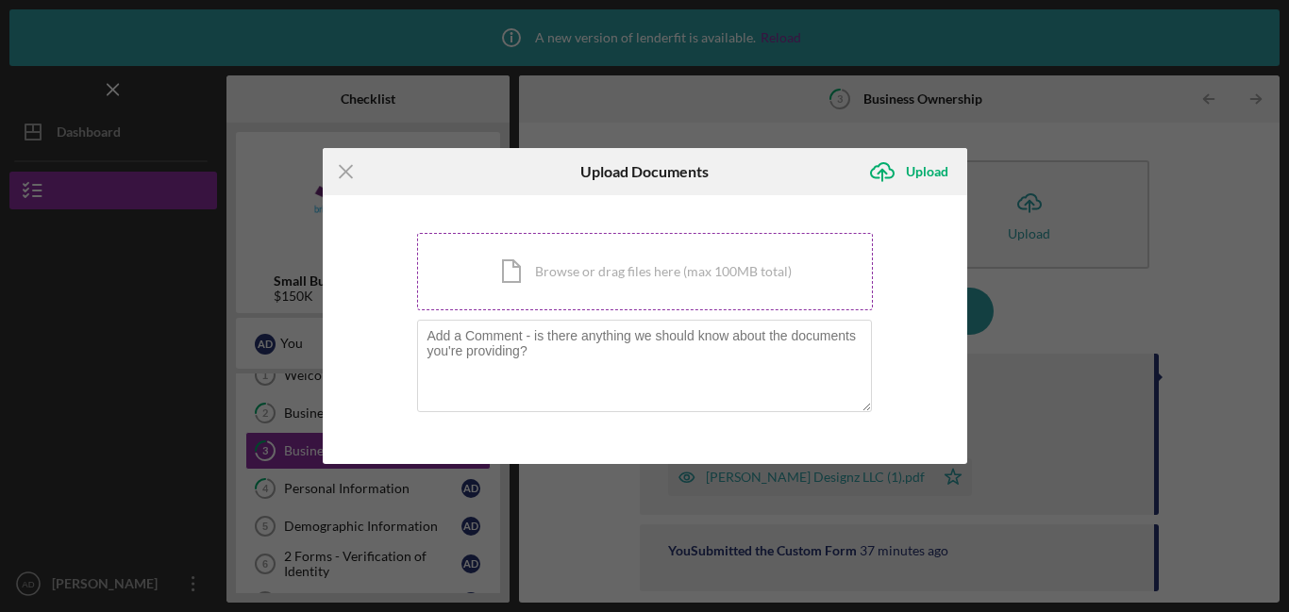
click at [683, 270] on div "Icon/Document Browse or drag files here (max 100MB total) Tap to choose files o…" at bounding box center [645, 271] width 456 height 77
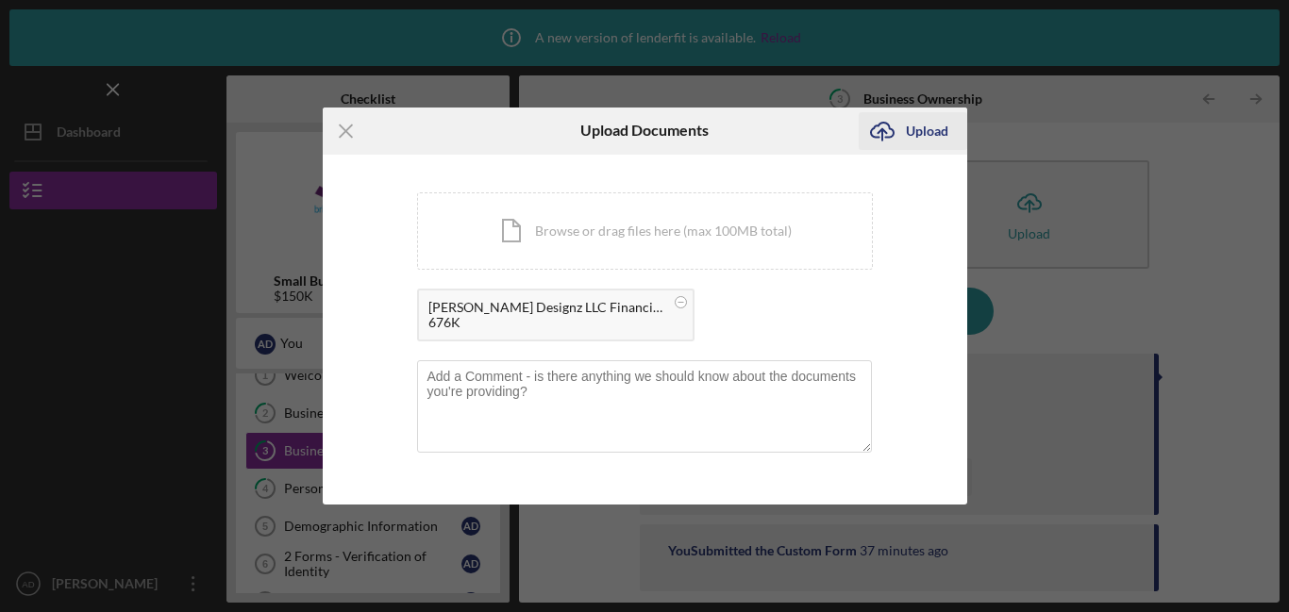
click at [874, 140] on icon "Icon/Upload" at bounding box center [882, 131] width 47 height 47
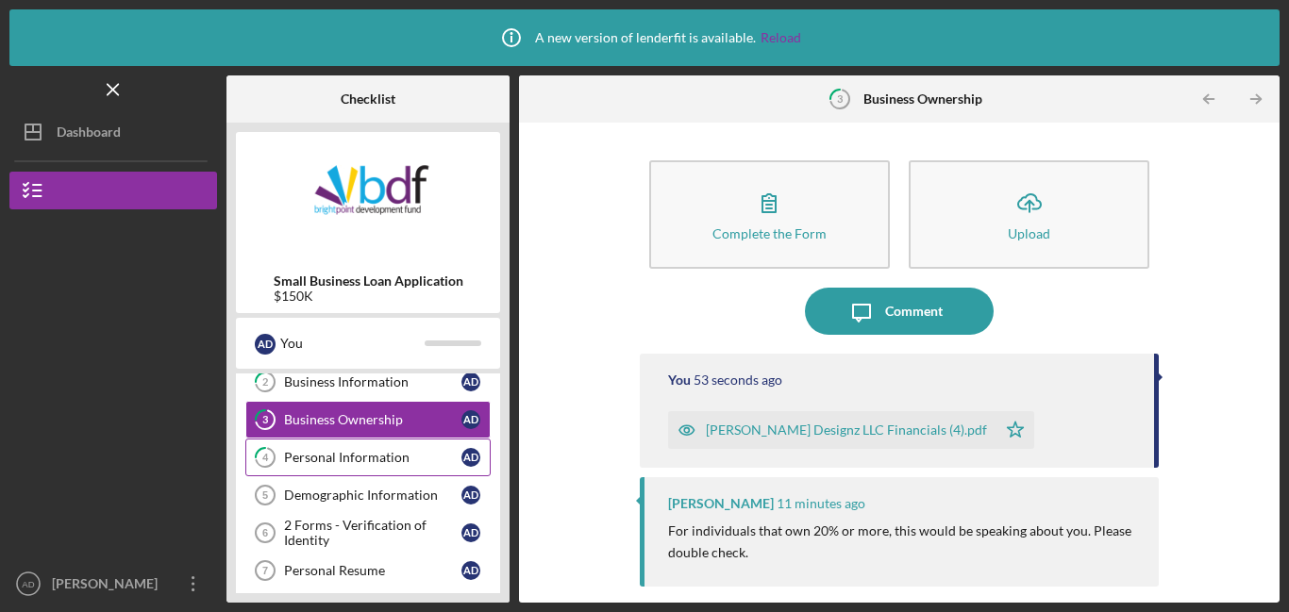
scroll to position [83, 0]
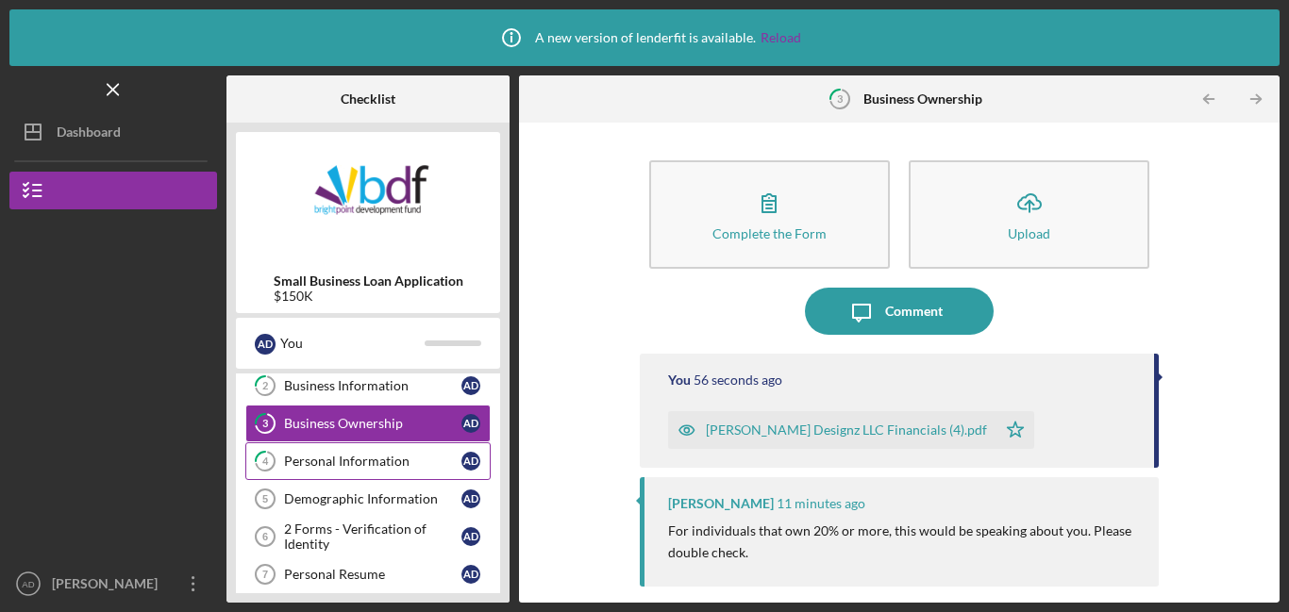
click at [399, 466] on div "Personal Information" at bounding box center [372, 461] width 177 height 15
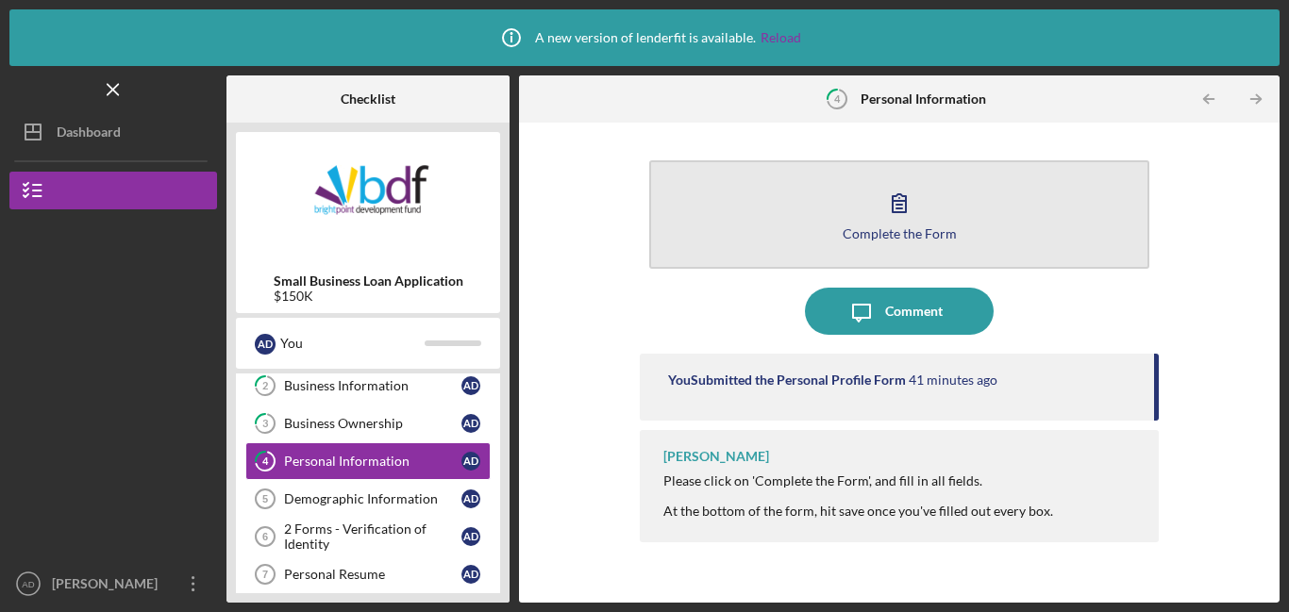
click at [902, 242] on button "Complete the Form Form" at bounding box center [899, 214] width 500 height 108
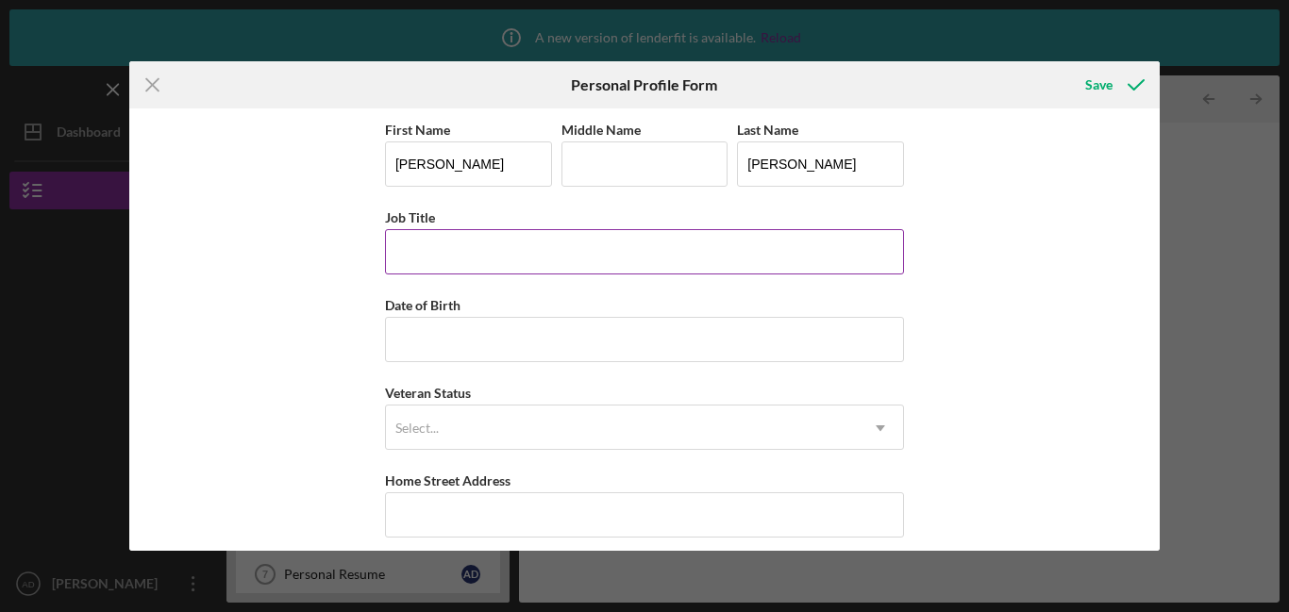
click at [807, 253] on input "Job Title" at bounding box center [644, 251] width 519 height 45
type input "general contractor/ Realtor Broker"
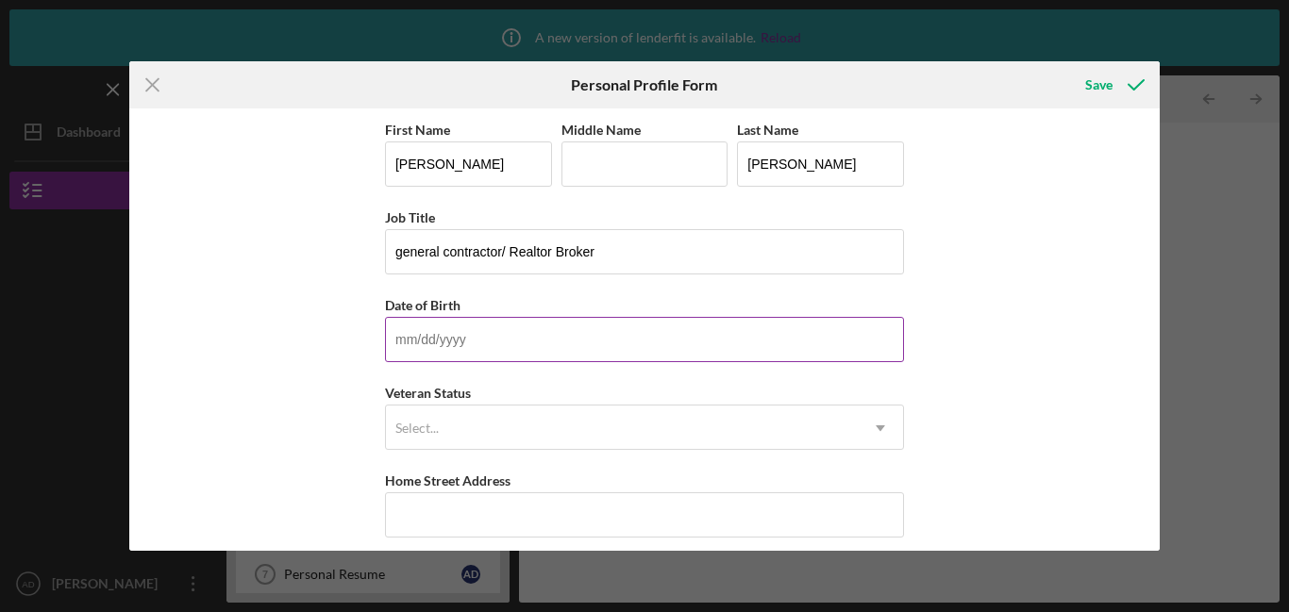
click at [641, 341] on input "Date of Birth" at bounding box center [644, 339] width 519 height 45
type input "[DATE]"
click at [587, 415] on div "Select..." at bounding box center [622, 428] width 472 height 43
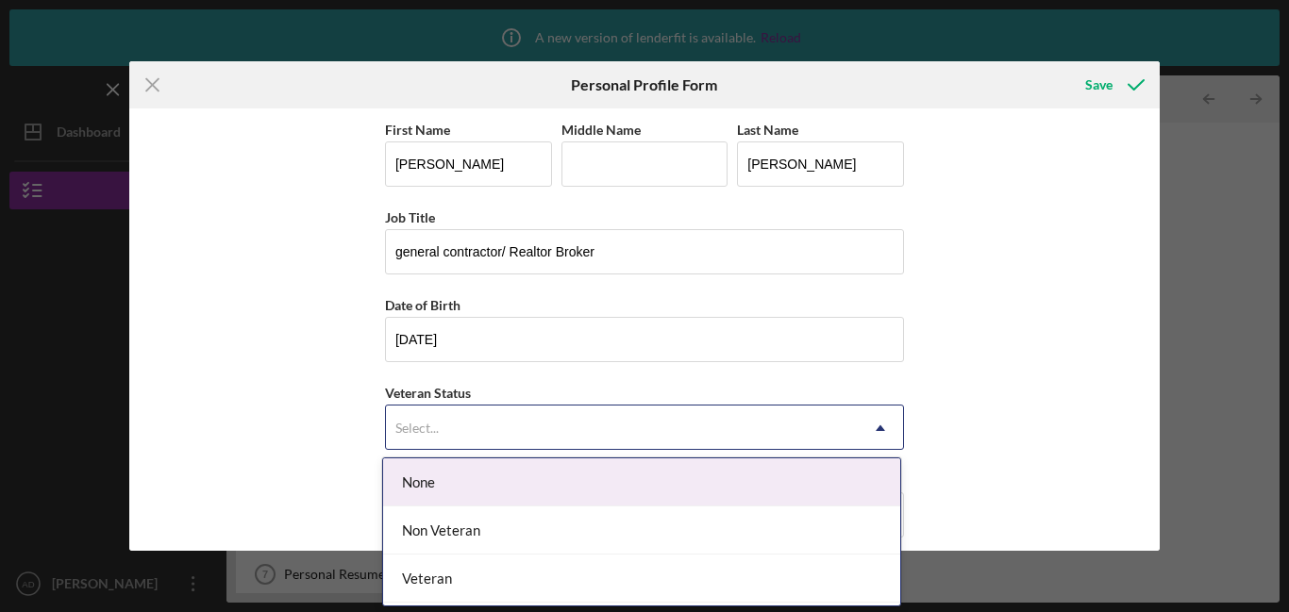
click at [550, 486] on div "None" at bounding box center [641, 483] width 517 height 48
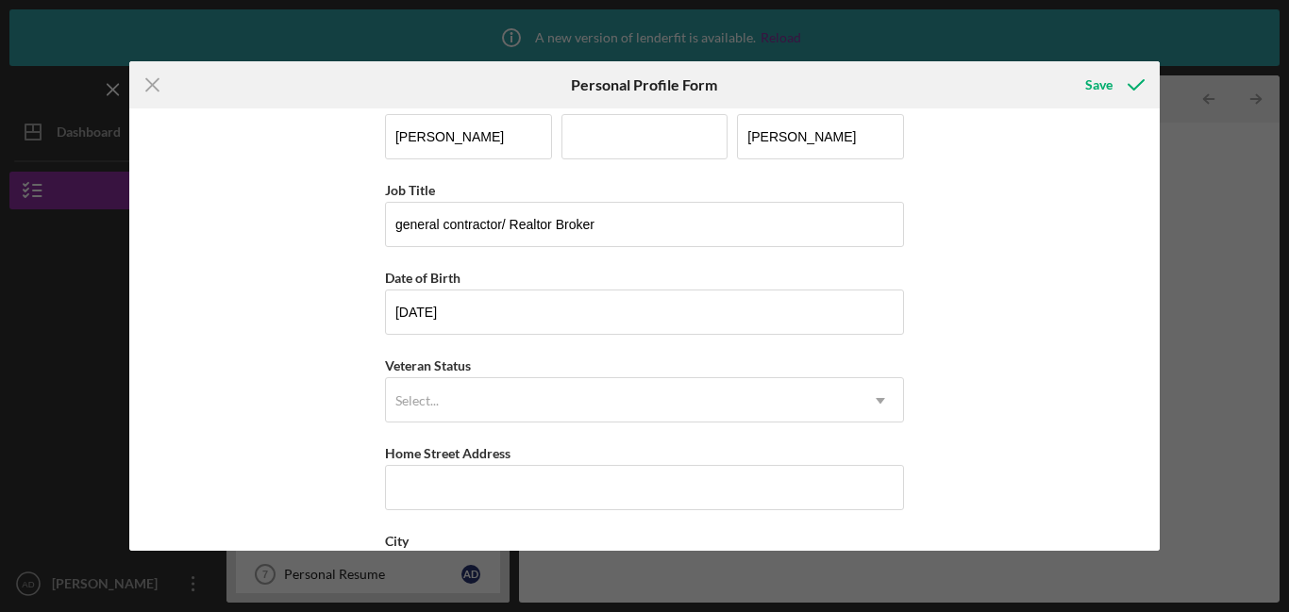
scroll to position [35, 0]
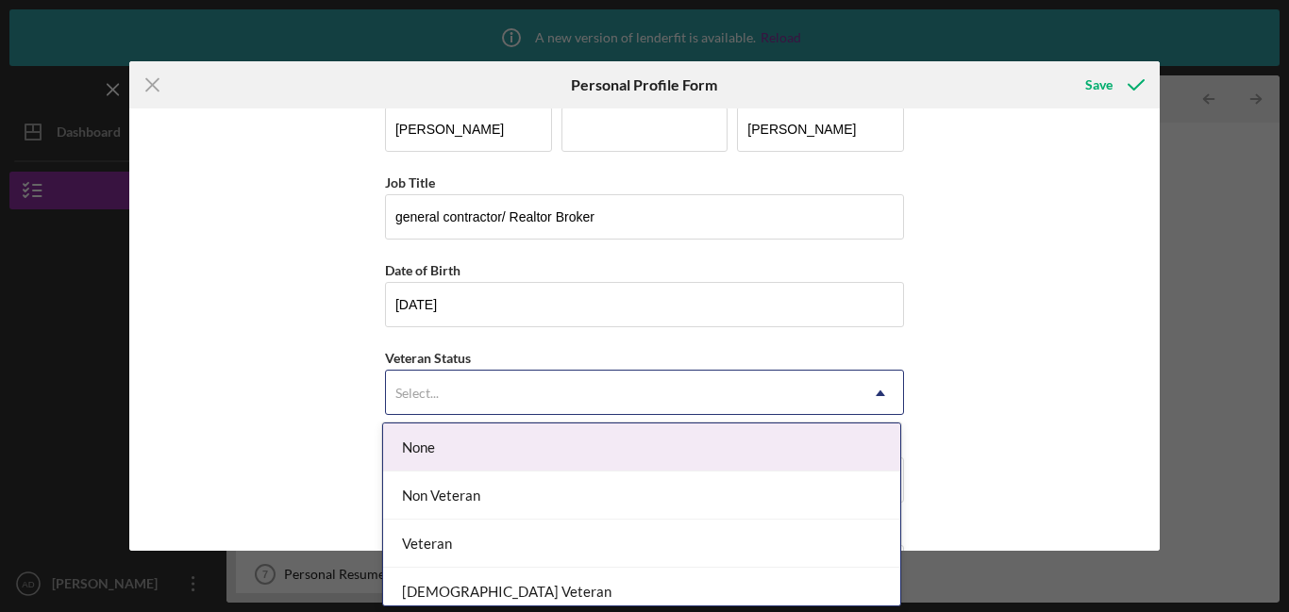
click at [685, 390] on div "Select..." at bounding box center [622, 393] width 472 height 43
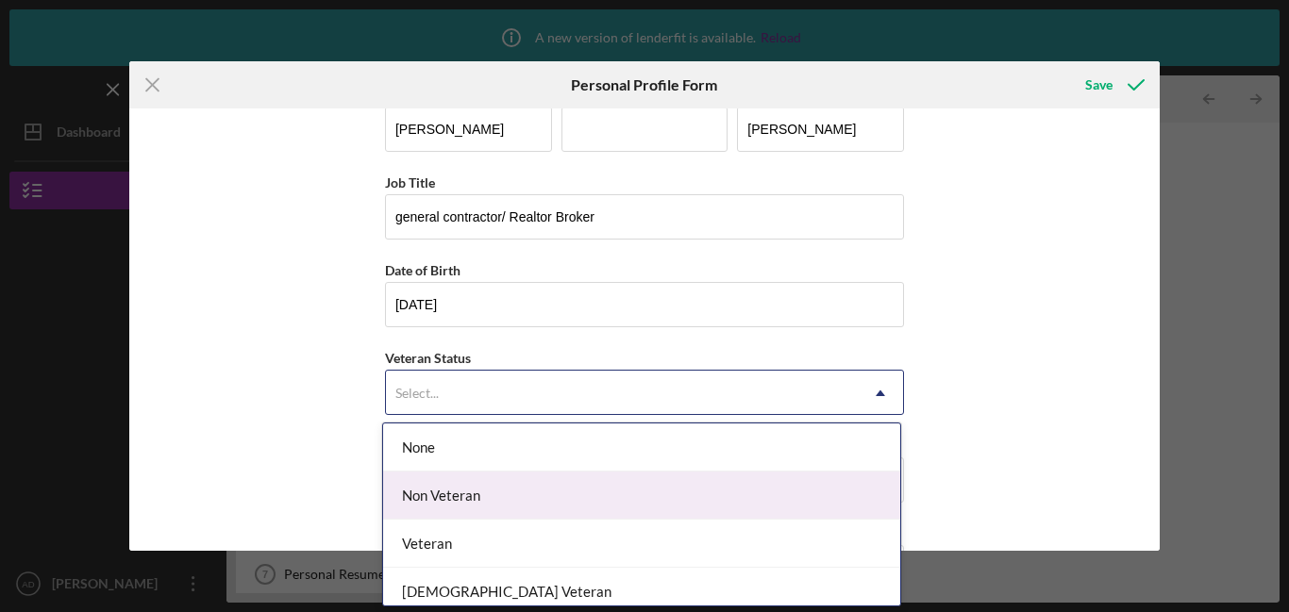
click at [657, 486] on div "Non Veteran" at bounding box center [641, 496] width 517 height 48
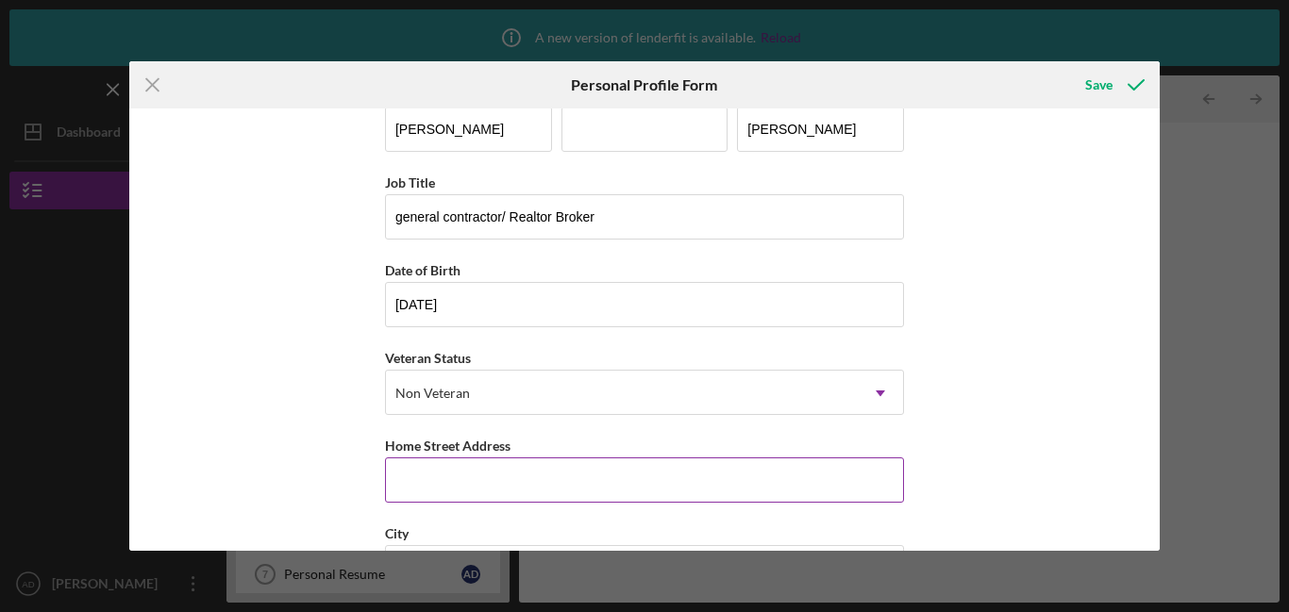
click at [569, 475] on input "Home Street Address" at bounding box center [644, 480] width 519 height 45
type input "[STREET_ADDRESS]"
type input "l"
type input "MERRILLVILLE"
type input "46410"
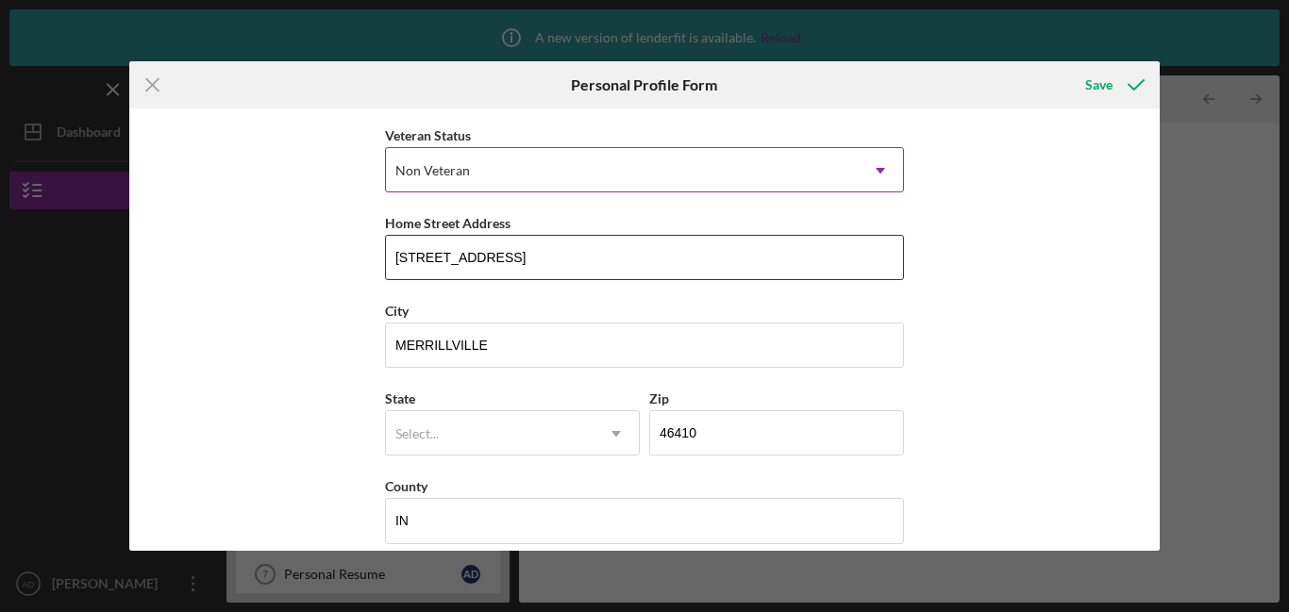
scroll to position [279, 0]
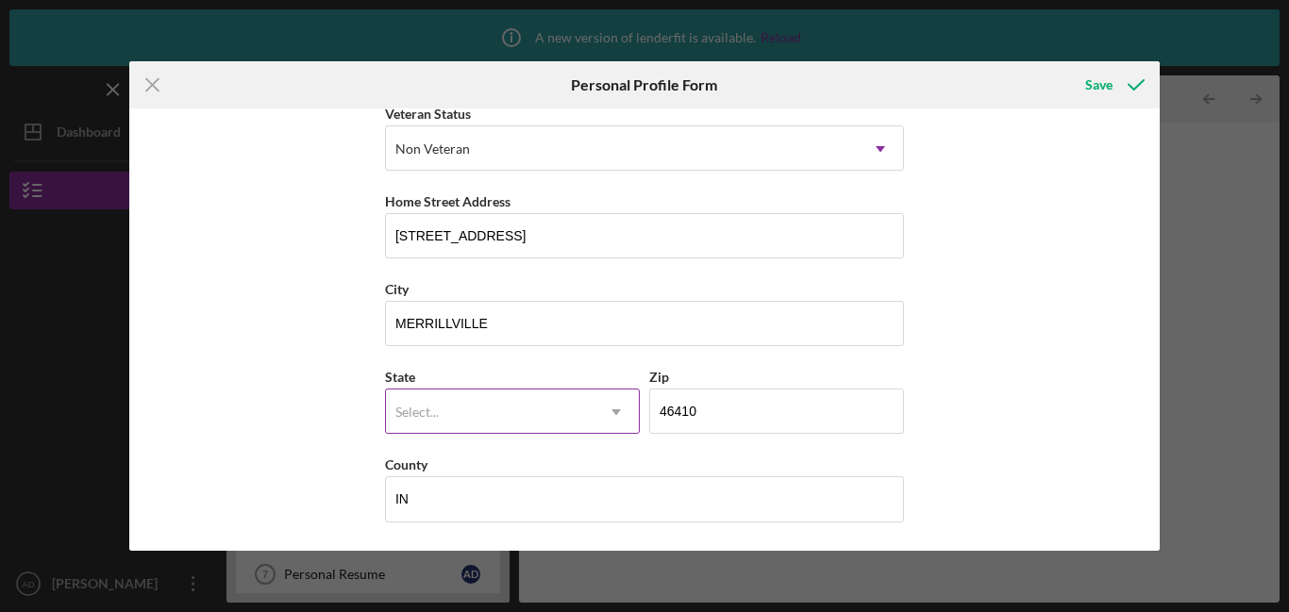
click at [604, 420] on icon "Icon/Dropdown Arrow" at bounding box center [615, 412] width 45 height 45
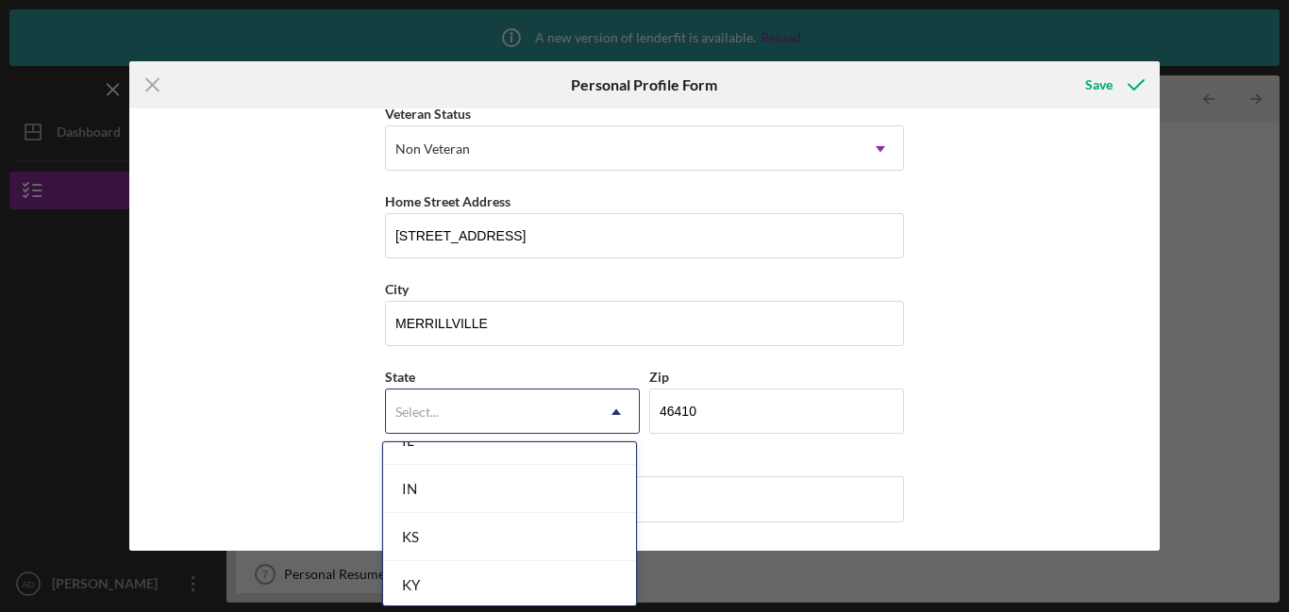
scroll to position [1142, 0]
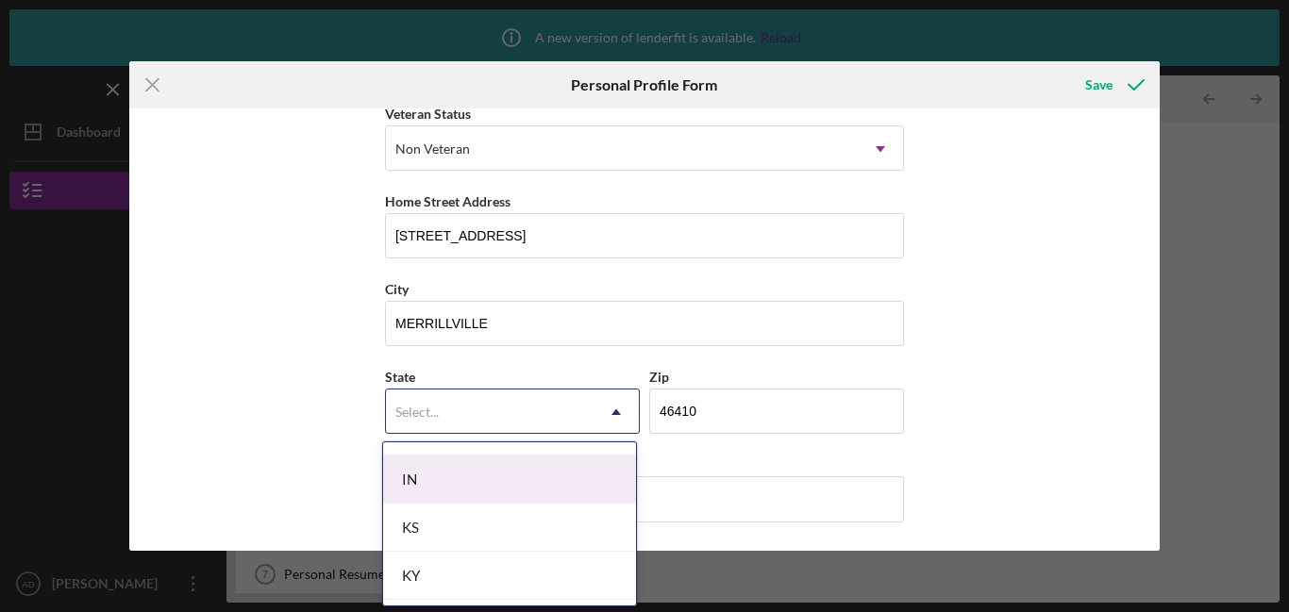
click at [513, 494] on div "IN" at bounding box center [509, 480] width 253 height 48
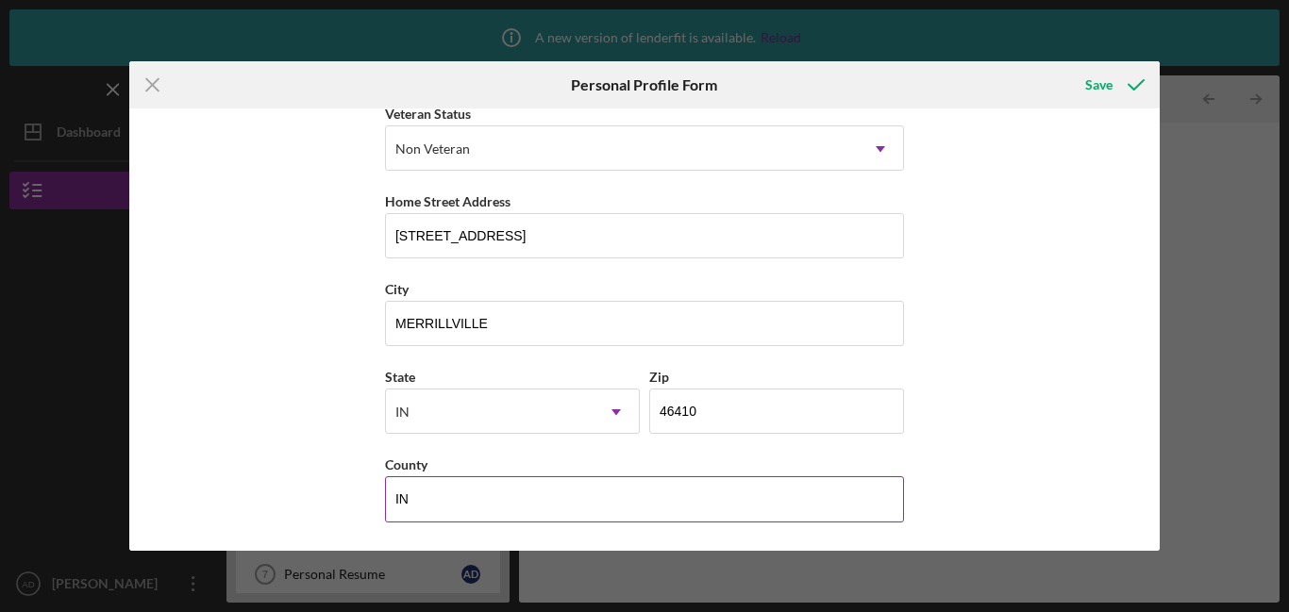
click at [482, 492] on input "IN" at bounding box center [644, 498] width 519 height 45
type input "I"
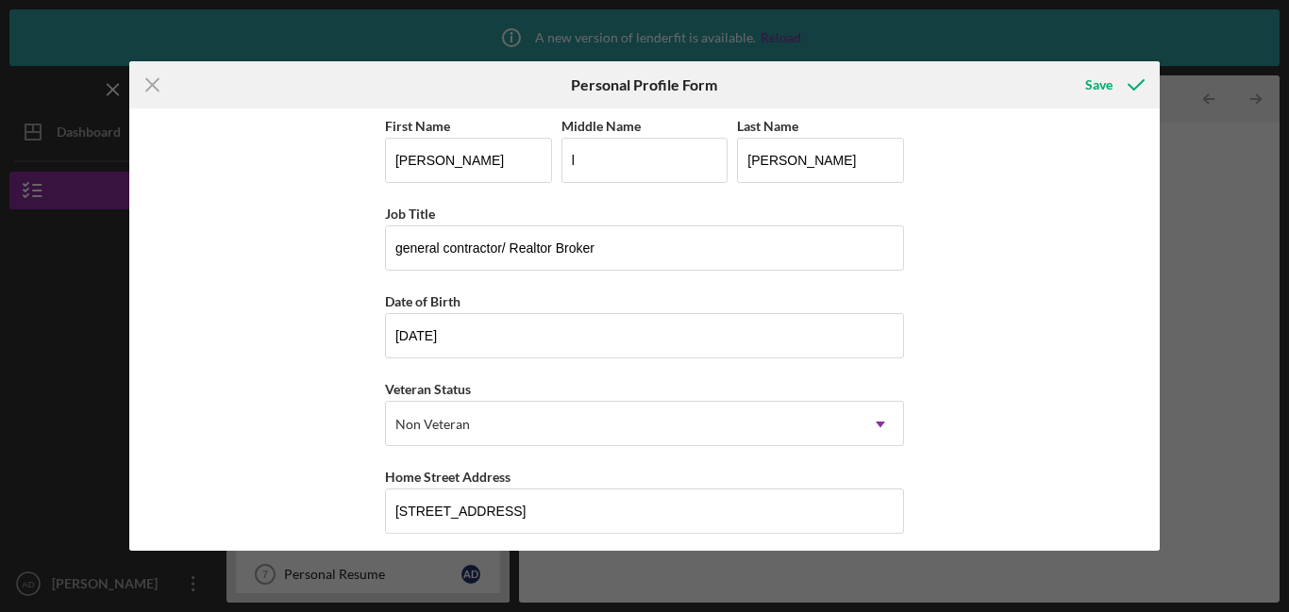
scroll to position [0, 0]
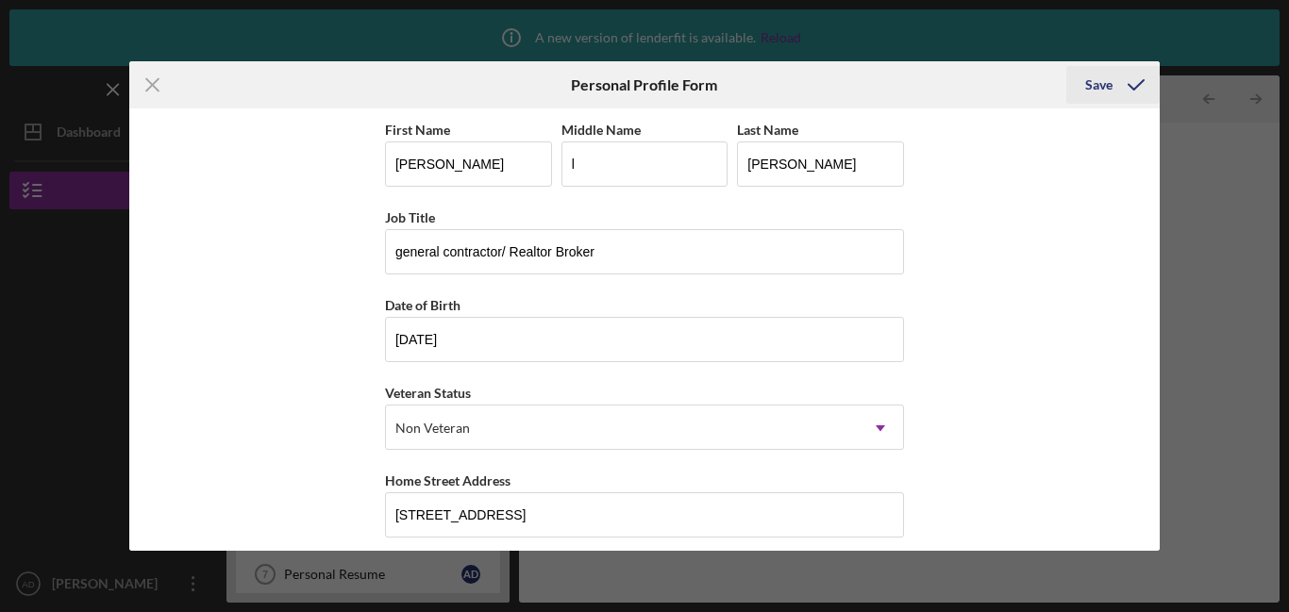
type input "lake"
click at [1083, 92] on button "Save" at bounding box center [1112, 85] width 93 height 38
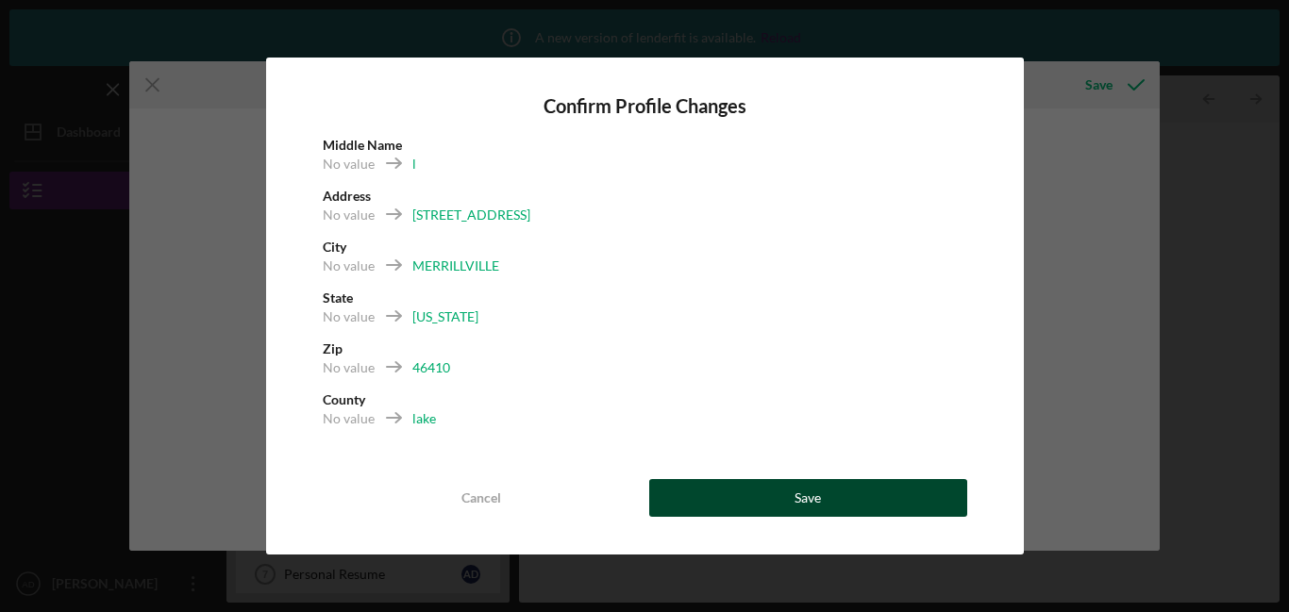
click at [746, 498] on button "Save" at bounding box center [808, 498] width 318 height 38
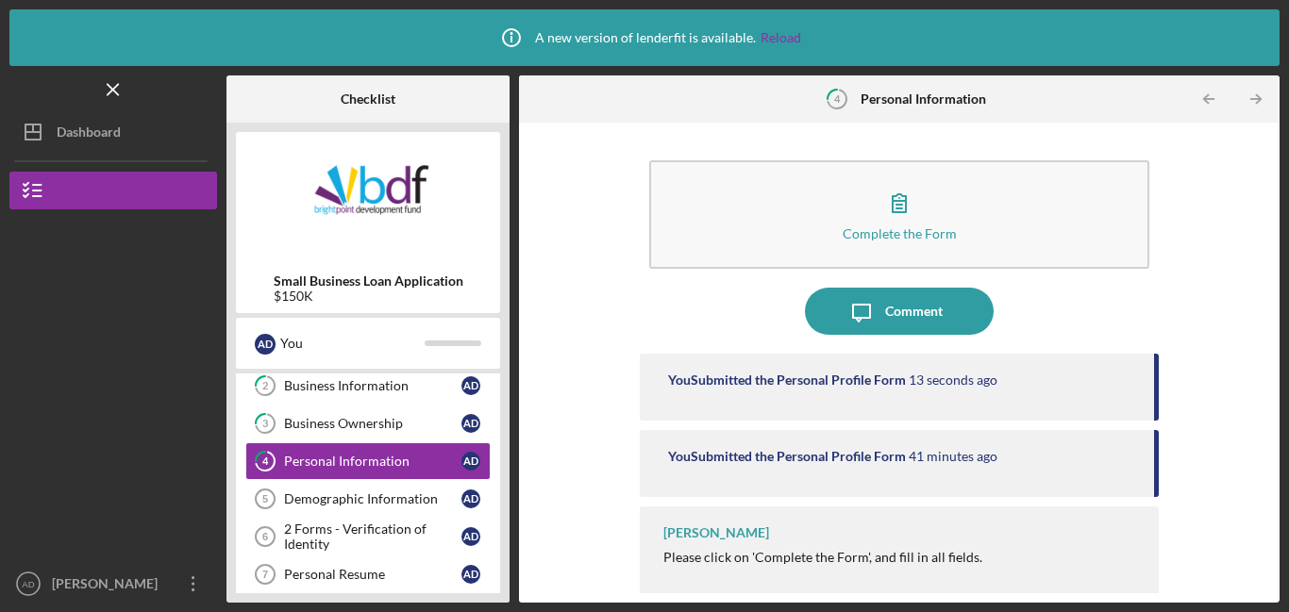
scroll to position [8, 0]
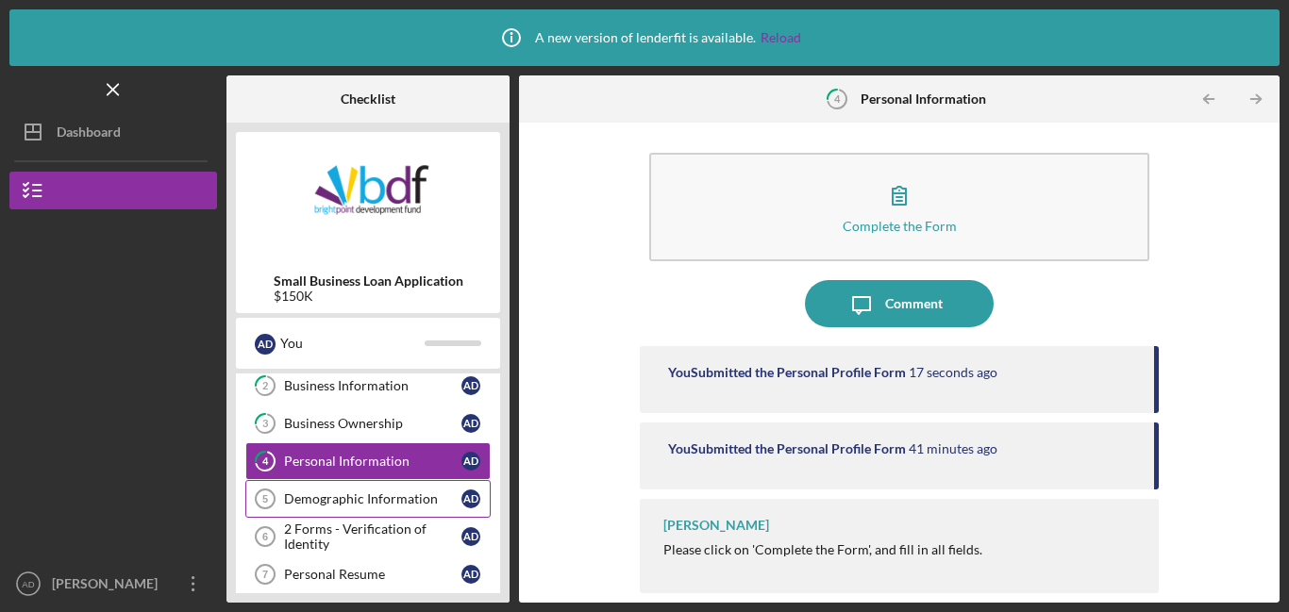
click at [380, 496] on div "Demographic Information" at bounding box center [372, 499] width 177 height 15
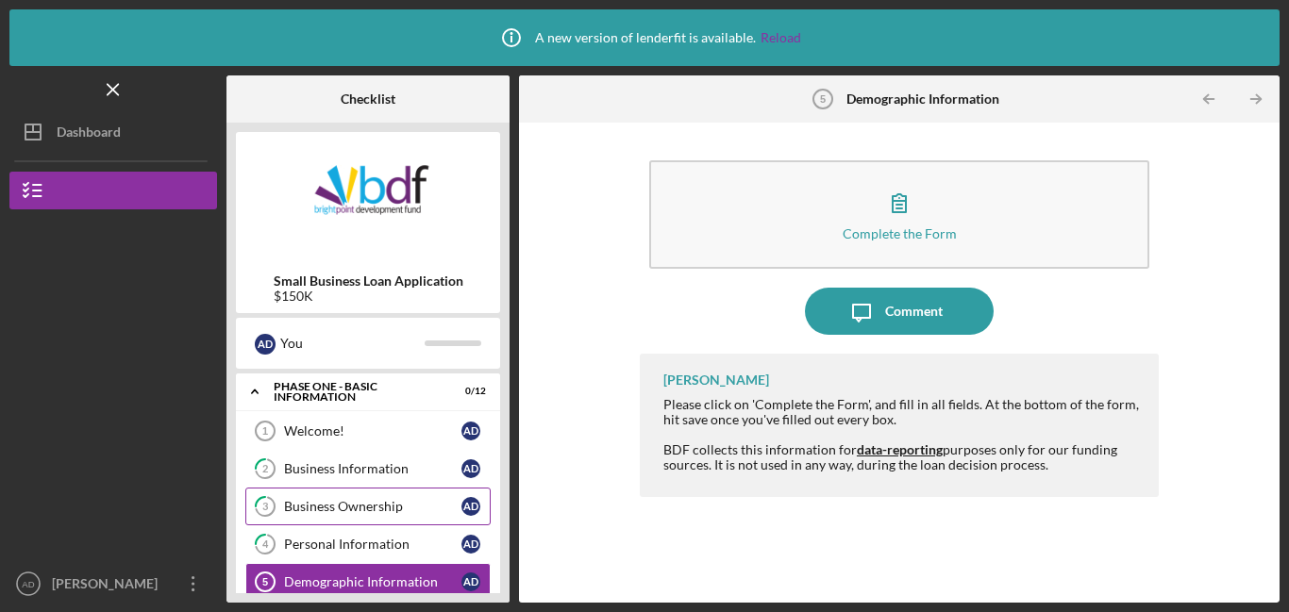
click at [333, 506] on div "Business Ownership" at bounding box center [372, 506] width 177 height 15
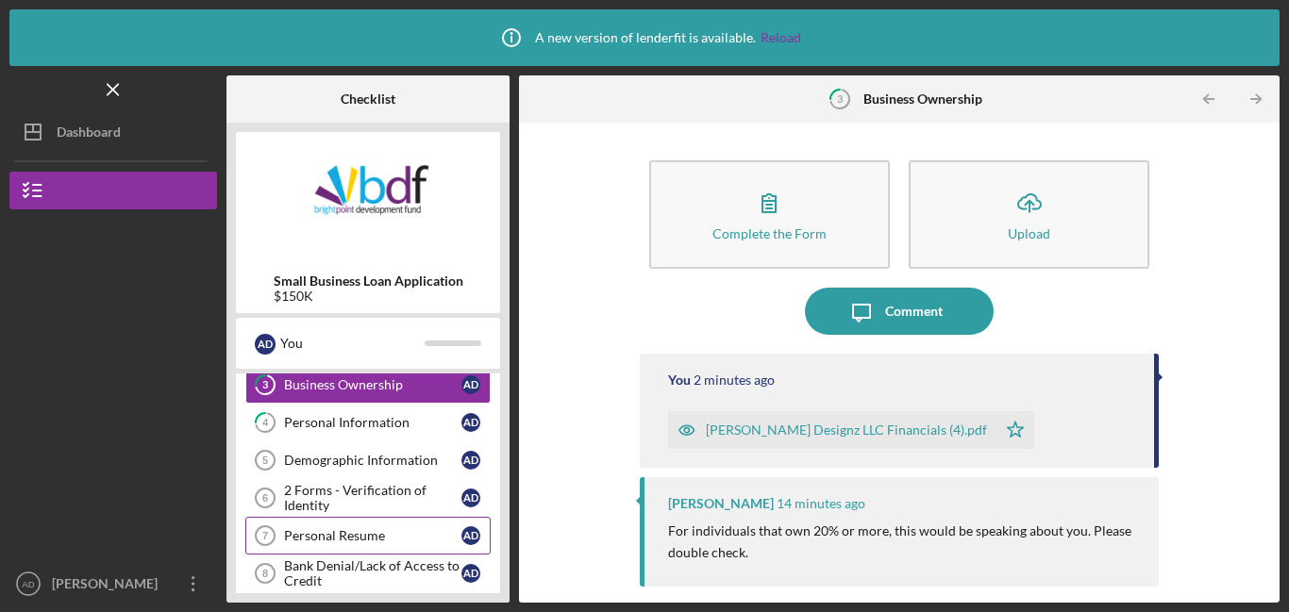
scroll to position [119, 0]
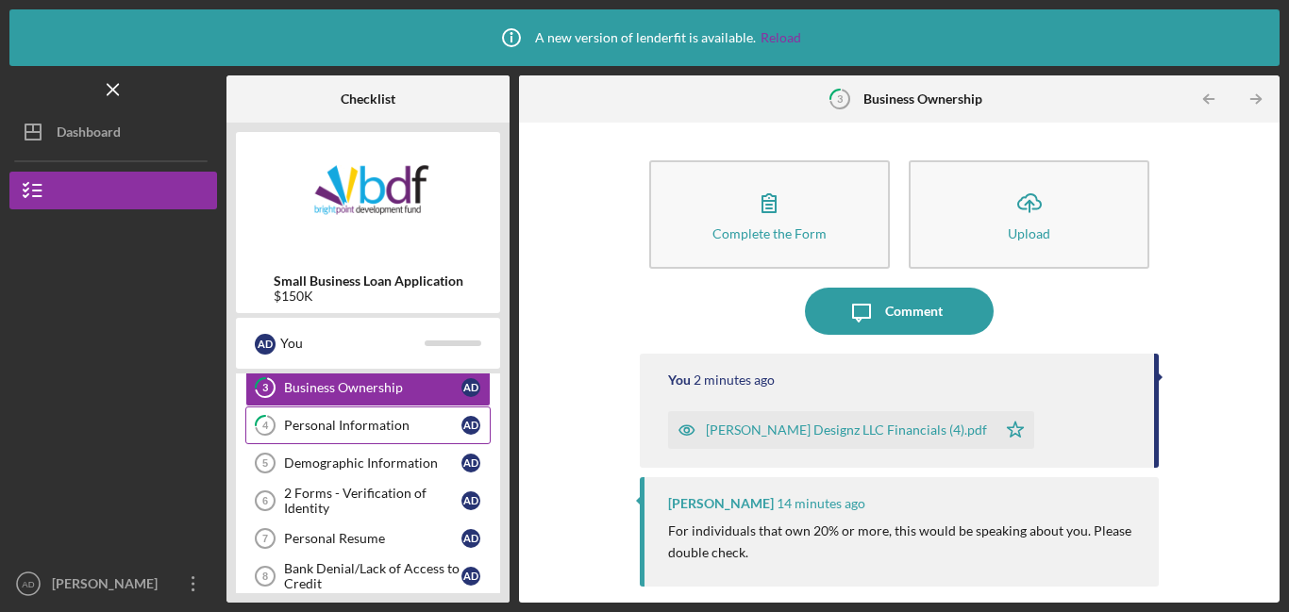
click at [389, 431] on div "Personal Information" at bounding box center [372, 425] width 177 height 15
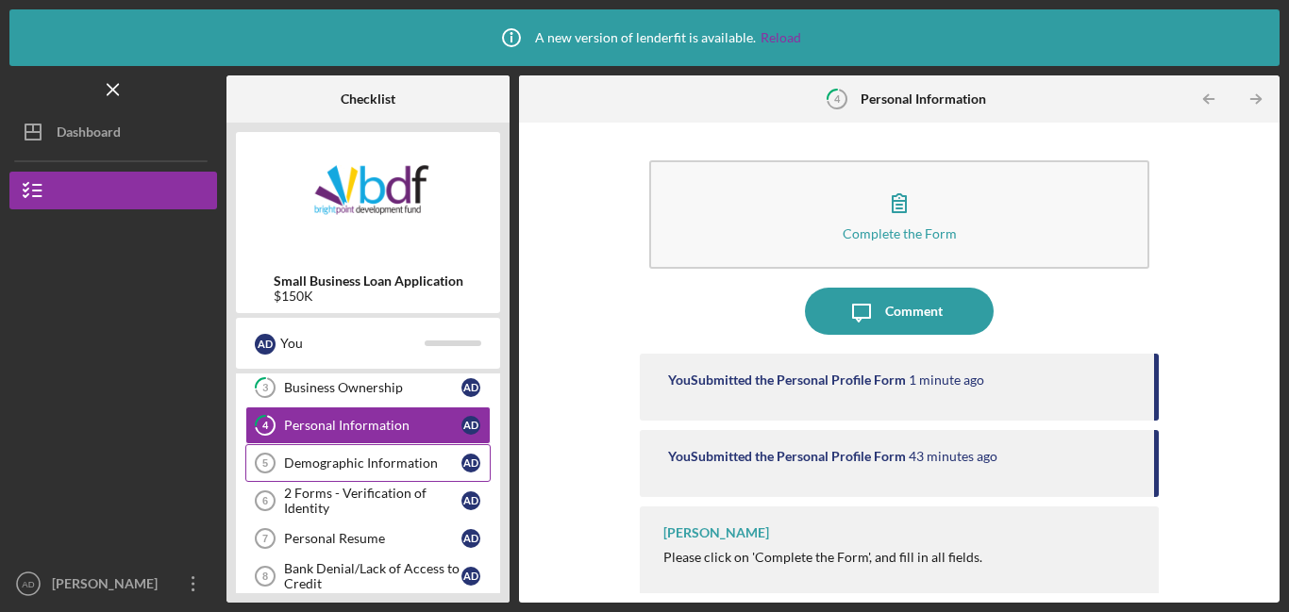
click at [362, 468] on div "Demographic Information" at bounding box center [372, 463] width 177 height 15
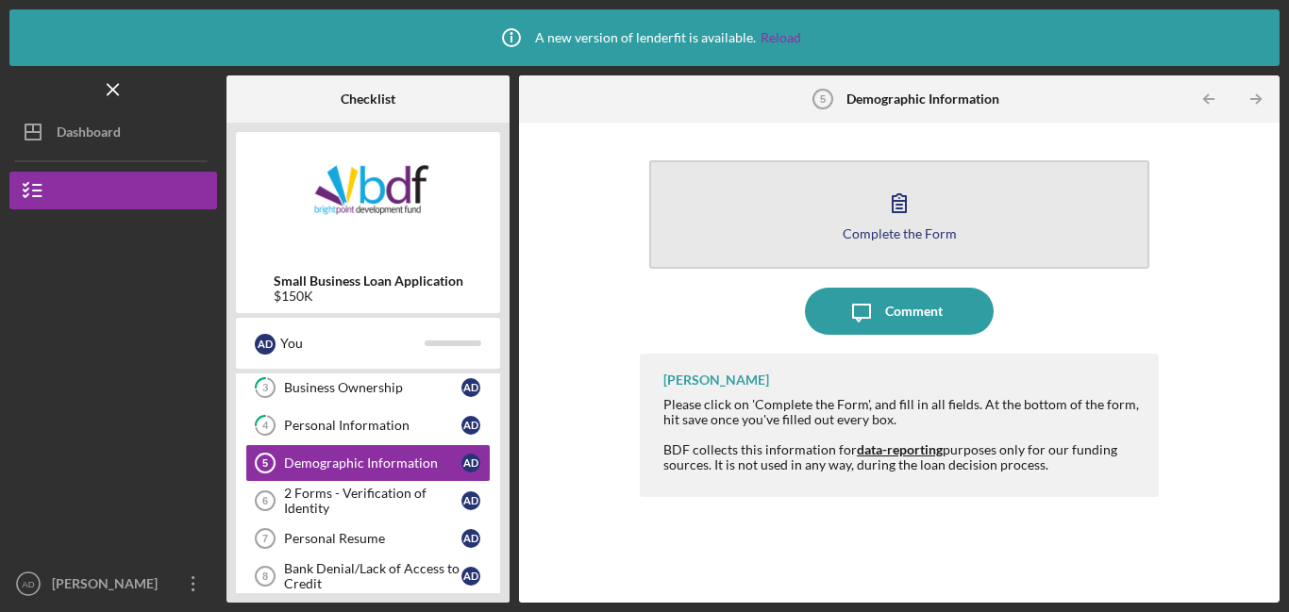
click at [867, 256] on button "Complete the Form Form" at bounding box center [899, 214] width 500 height 108
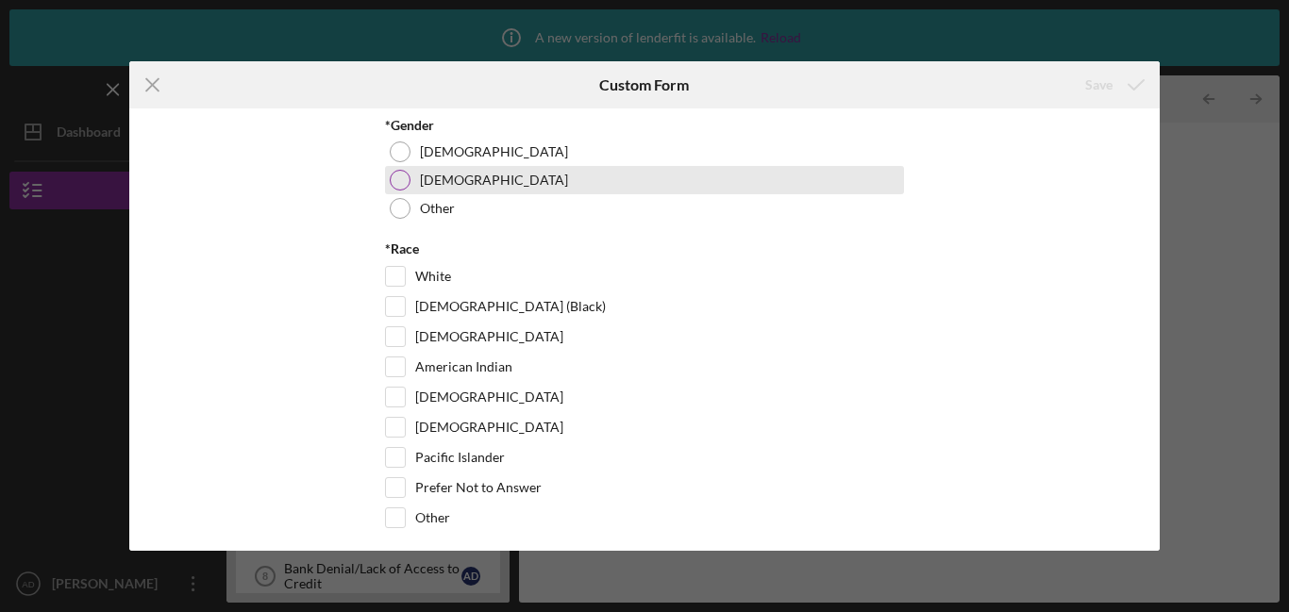
click at [401, 177] on div at bounding box center [400, 180] width 21 height 21
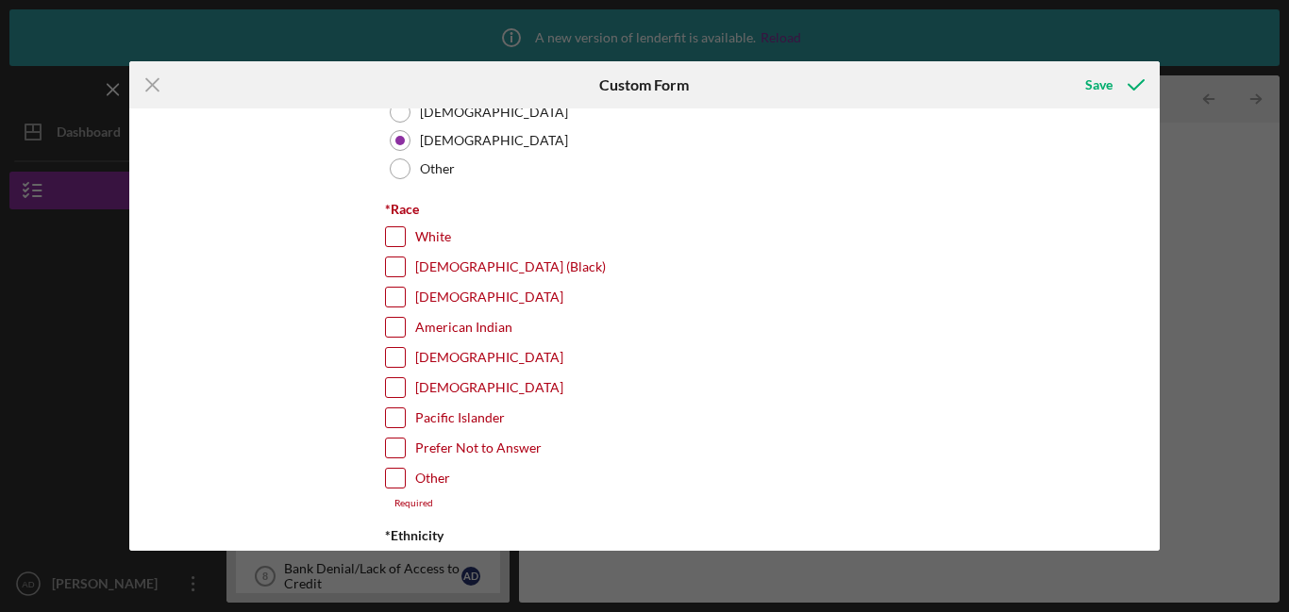
scroll to position [42, 0]
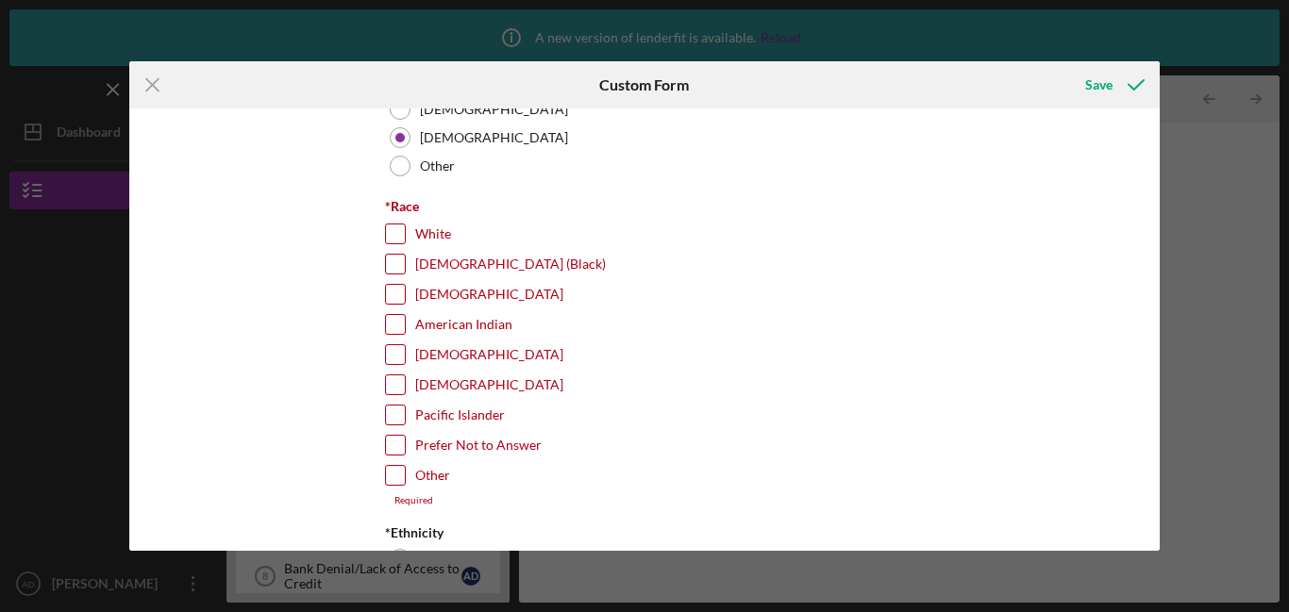
click at [390, 268] on input "[DEMOGRAPHIC_DATA] (Black)" at bounding box center [395, 264] width 19 height 19
checkbox input "true"
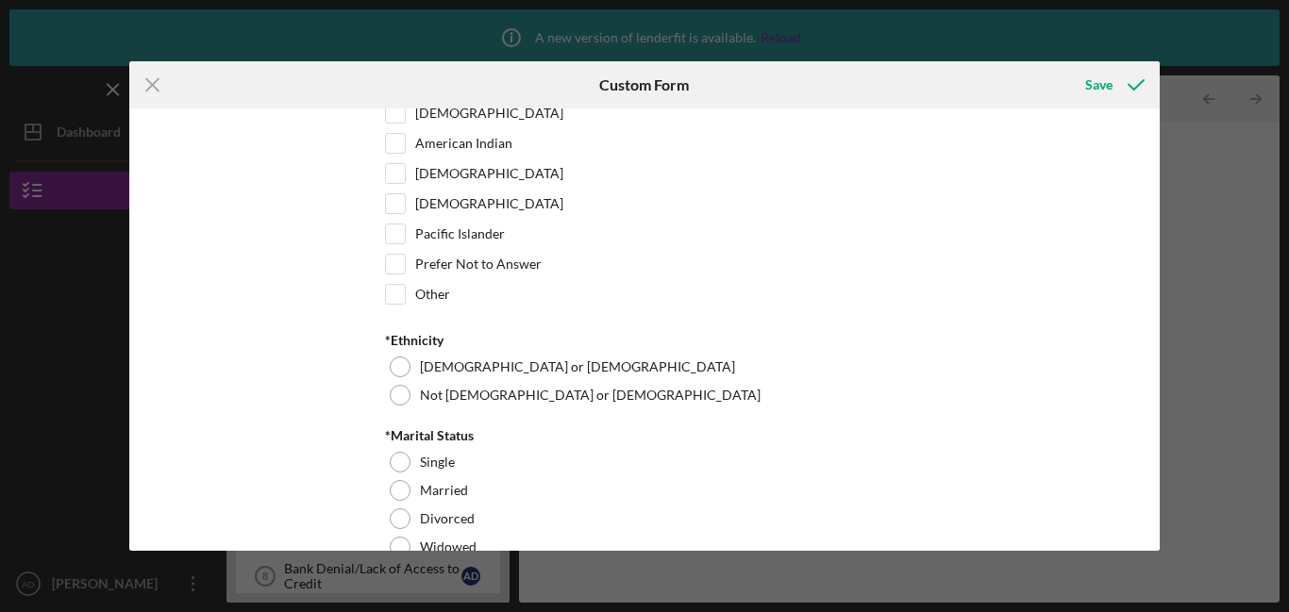
scroll to position [225, 0]
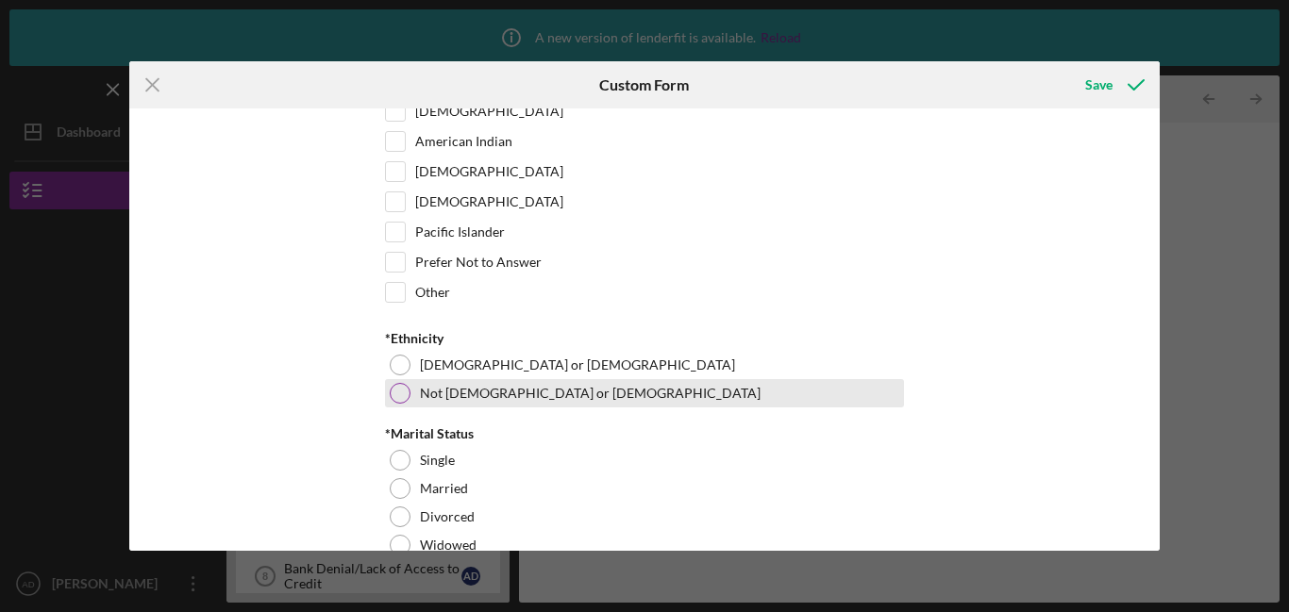
click at [388, 402] on div "Not [DEMOGRAPHIC_DATA] or [DEMOGRAPHIC_DATA]" at bounding box center [644, 393] width 519 height 28
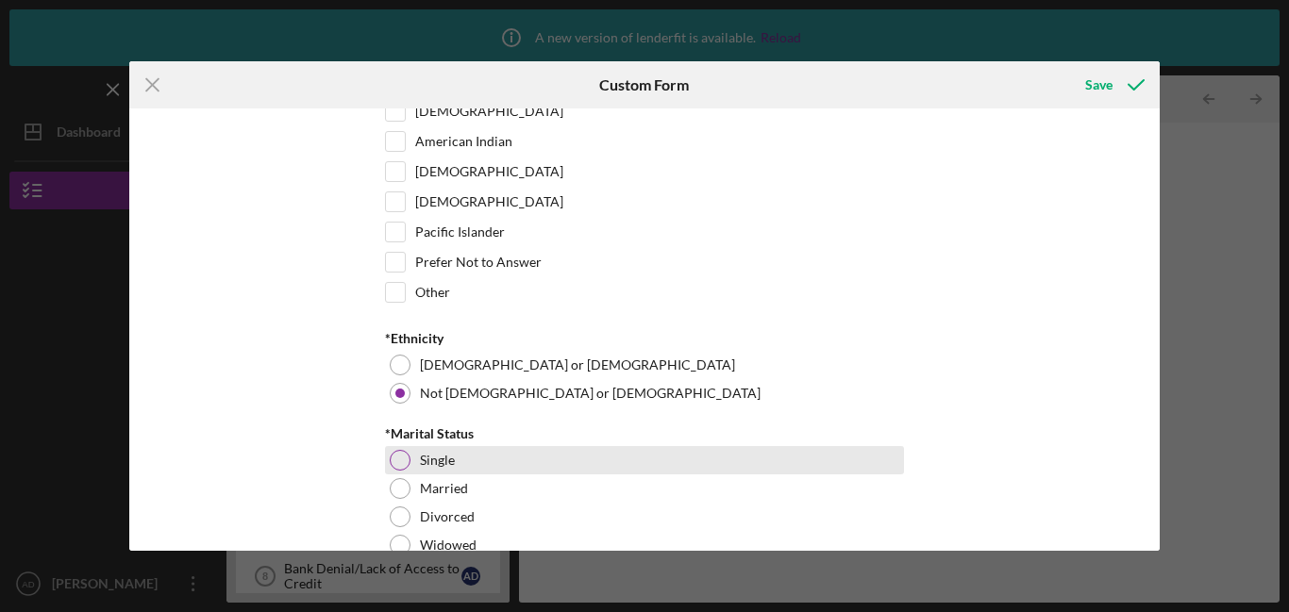
click at [393, 460] on div at bounding box center [400, 460] width 21 height 21
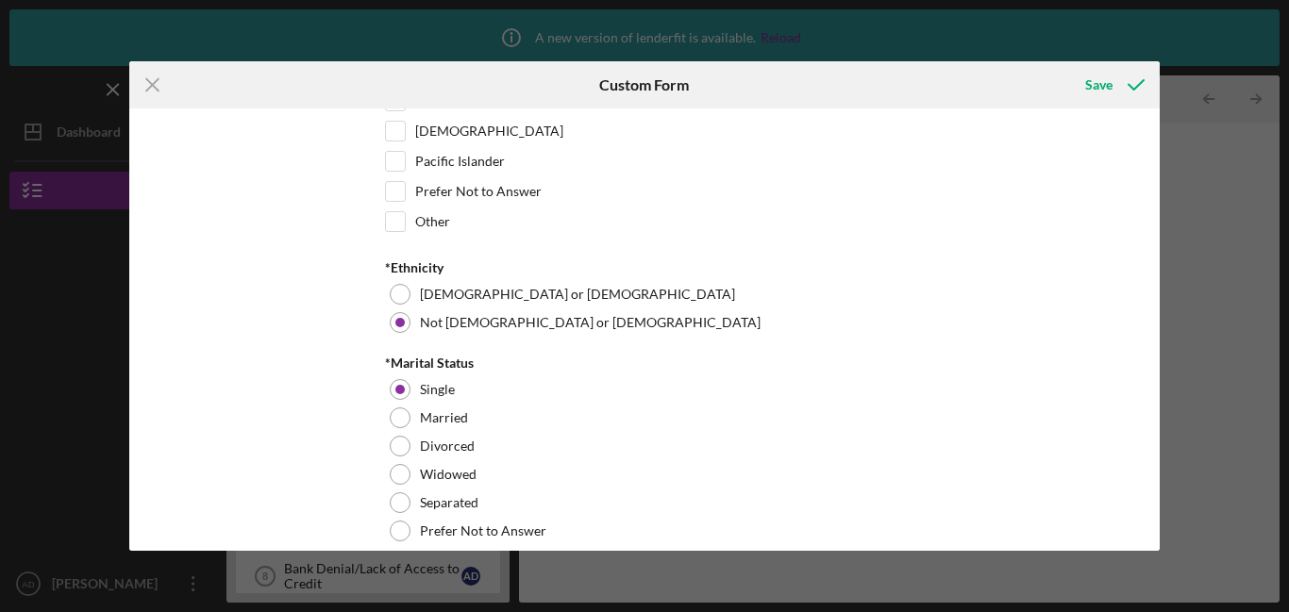
scroll to position [319, 0]
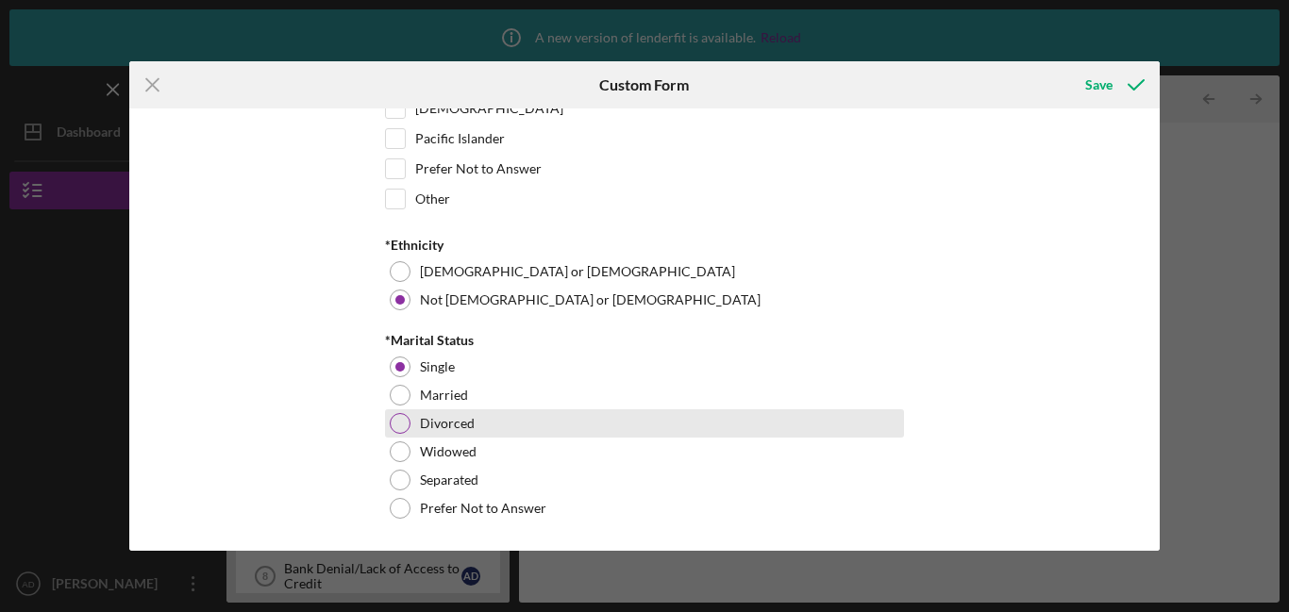
click at [390, 425] on div at bounding box center [400, 423] width 21 height 21
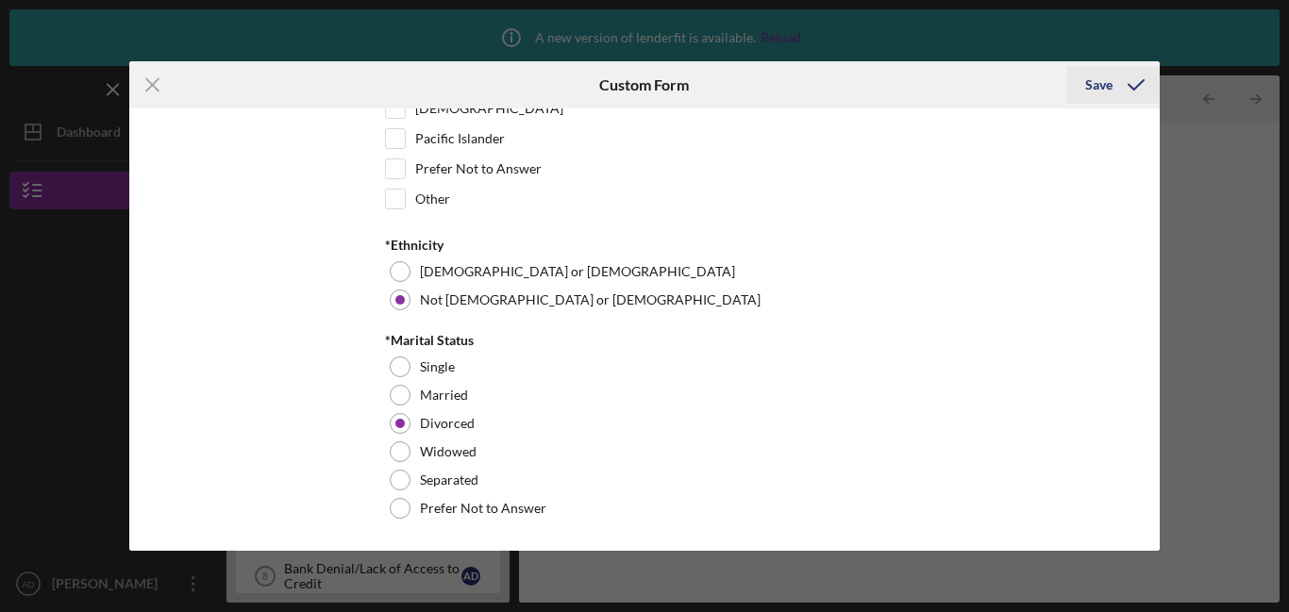
click at [1106, 93] on div "Save" at bounding box center [1098, 85] width 27 height 38
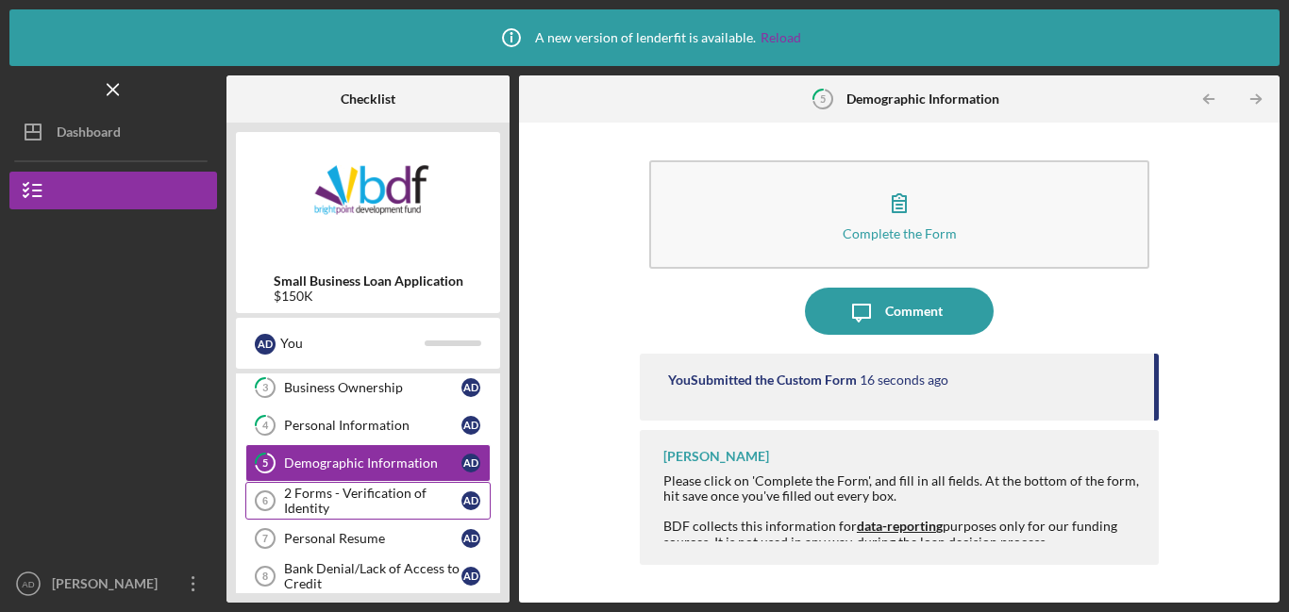
click at [358, 507] on div "2 Forms - Verification of Identity" at bounding box center [372, 501] width 177 height 30
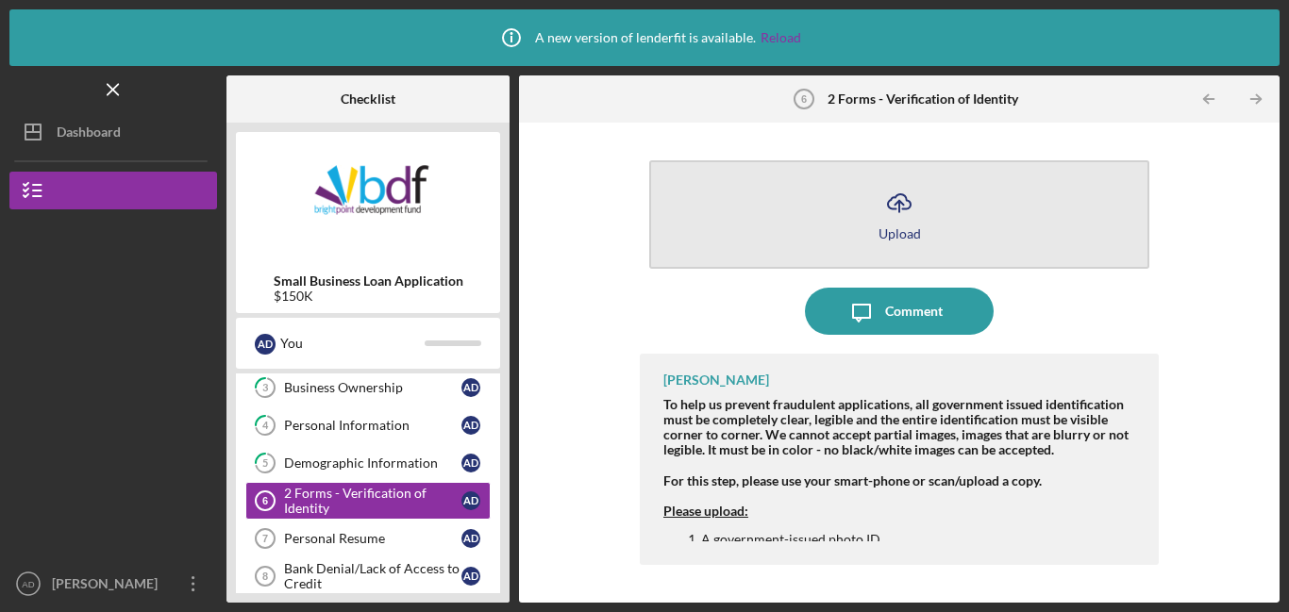
click at [867, 230] on button "Icon/Upload Upload" at bounding box center [899, 214] width 500 height 108
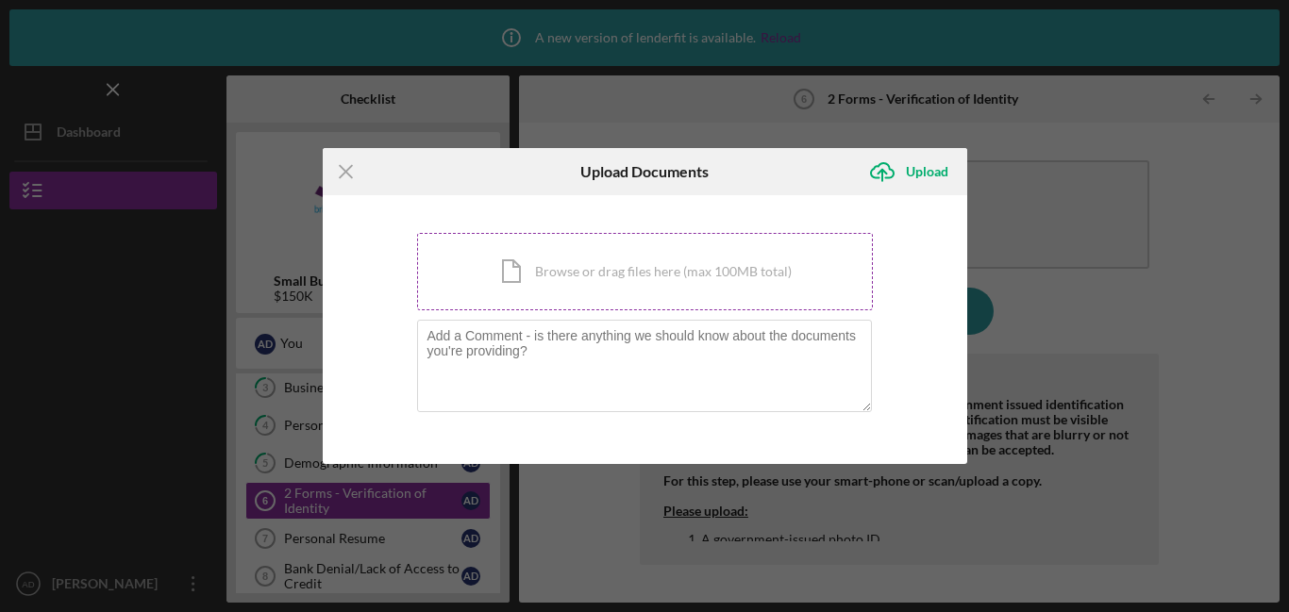
click at [688, 268] on div "Icon/Document Browse or drag files here (max 100MB total) Tap to choose files o…" at bounding box center [645, 271] width 456 height 77
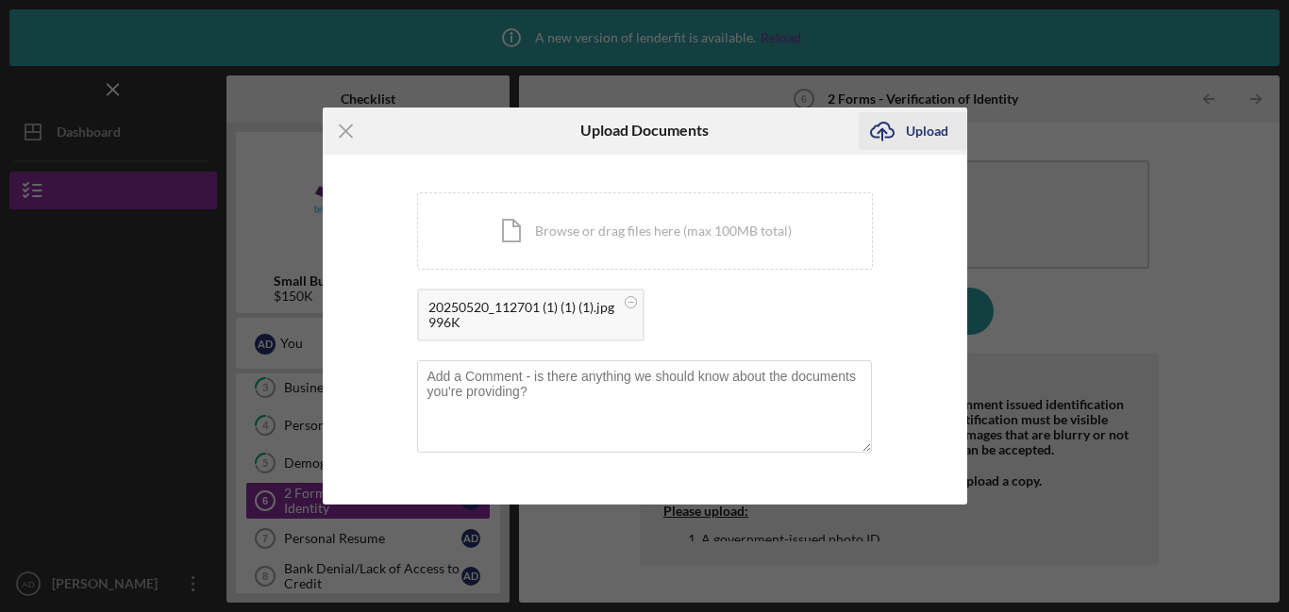
click at [893, 143] on icon "Icon/Upload" at bounding box center [882, 131] width 47 height 47
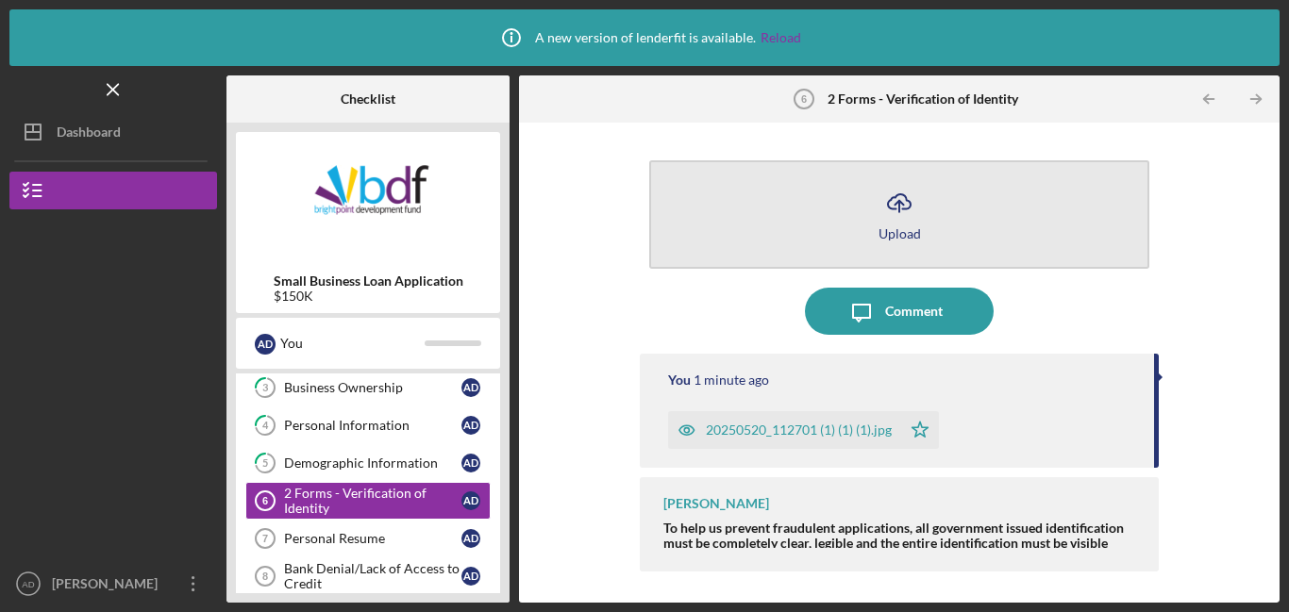
click at [875, 230] on button "Icon/Upload Upload" at bounding box center [899, 214] width 500 height 108
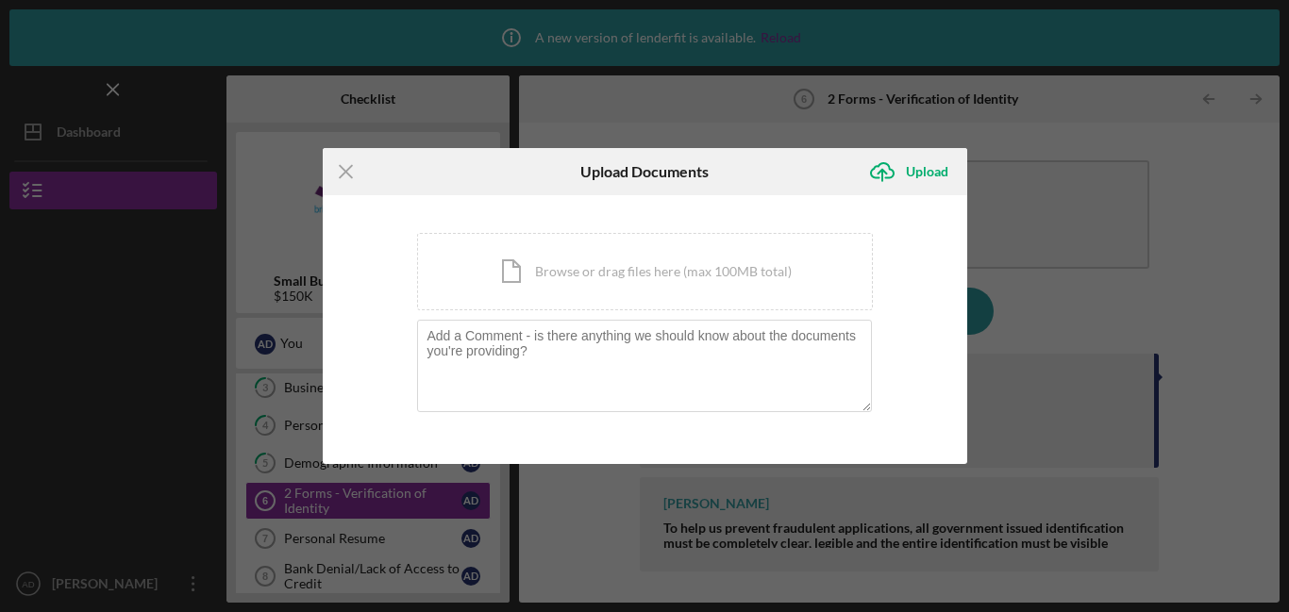
click at [1017, 322] on div "Icon/Menu Close Upload Documents Icon/Upload Upload You're uploading documents …" at bounding box center [644, 306] width 1289 height 612
click at [594, 275] on div "Icon/Document Browse or drag files here (max 100MB total) Tap to choose files o…" at bounding box center [645, 271] width 456 height 77
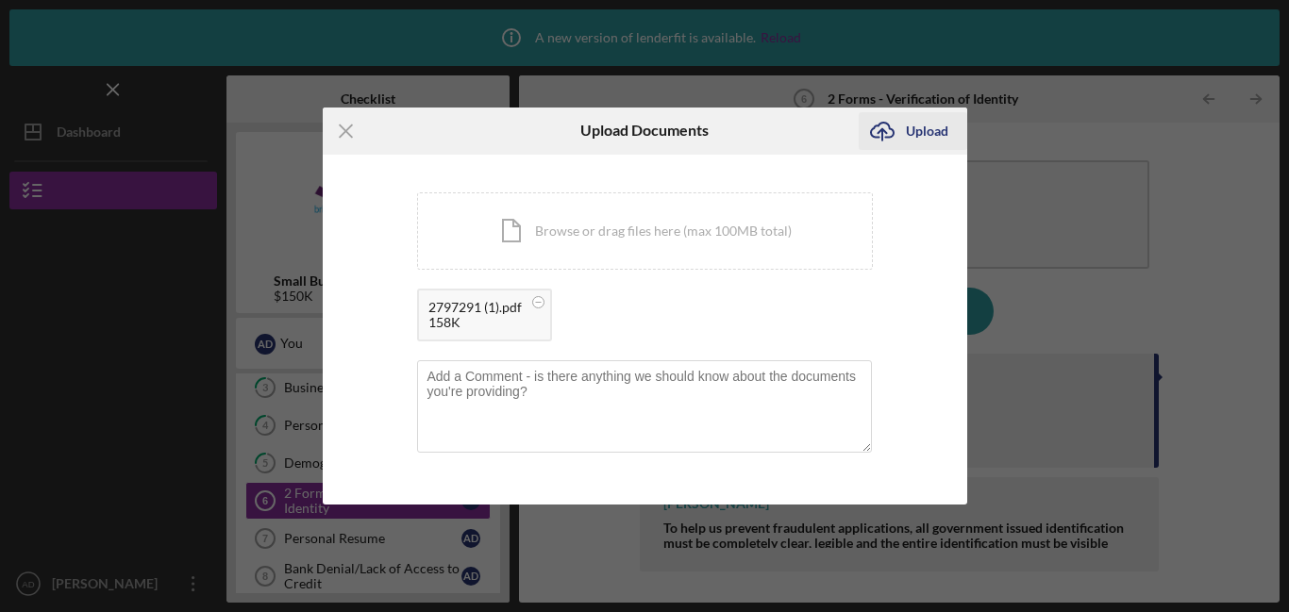
click at [875, 133] on icon "Icon/Upload" at bounding box center [882, 131] width 47 height 47
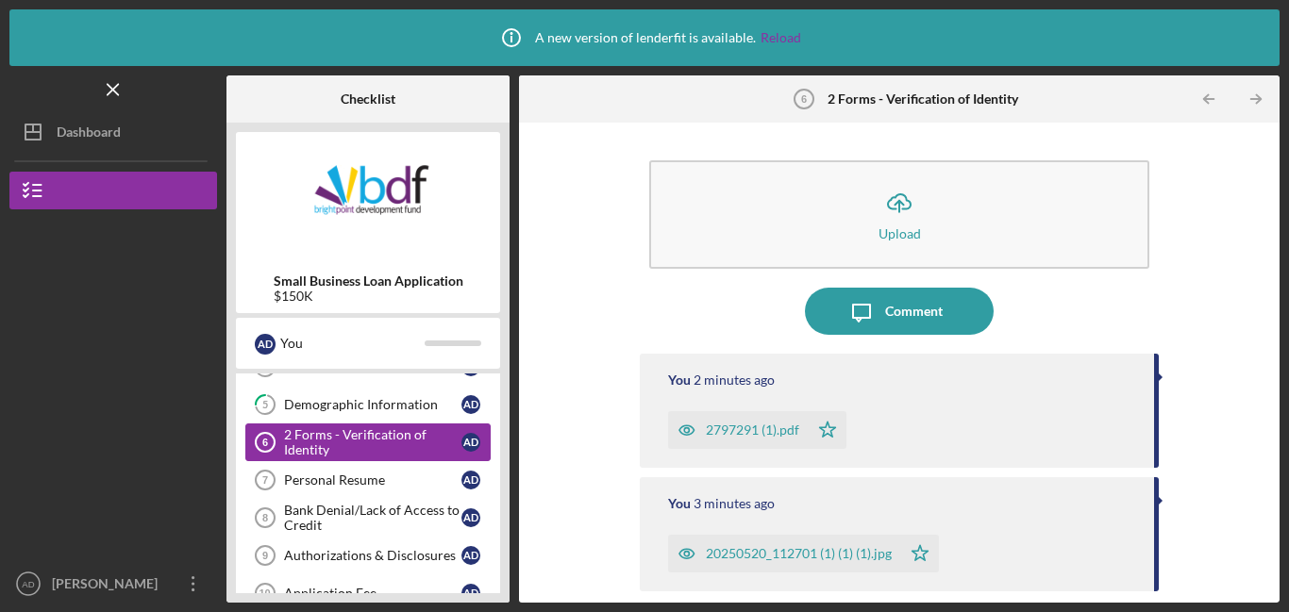
scroll to position [181, 0]
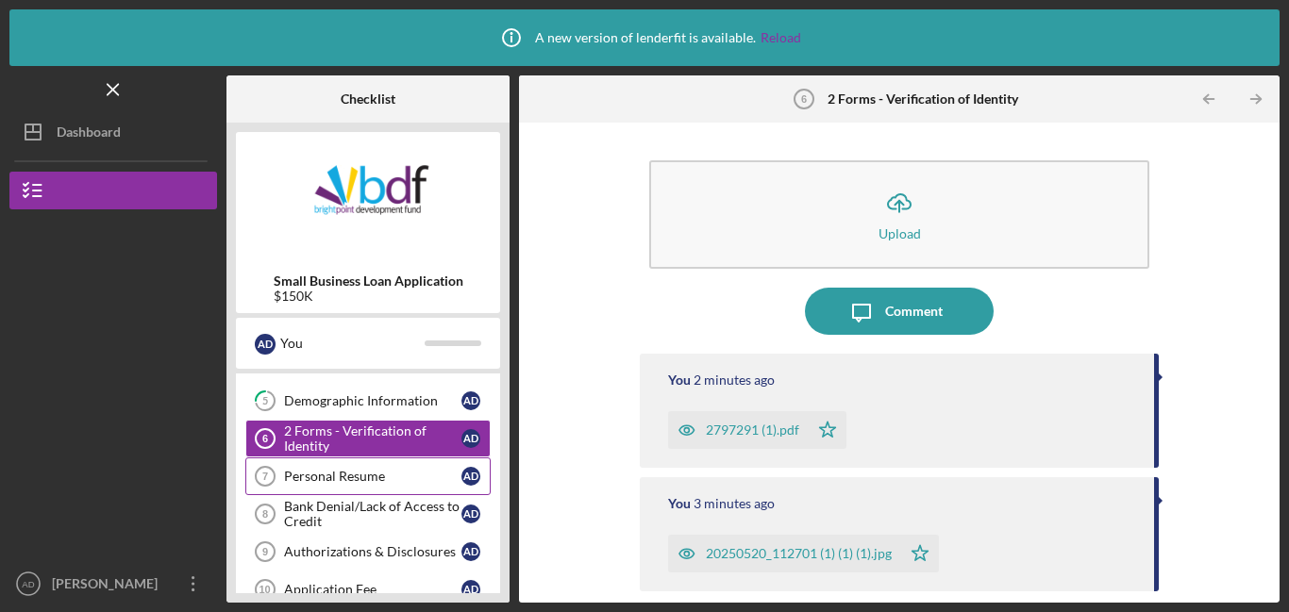
click at [303, 482] on div "Personal Resume" at bounding box center [372, 476] width 177 height 15
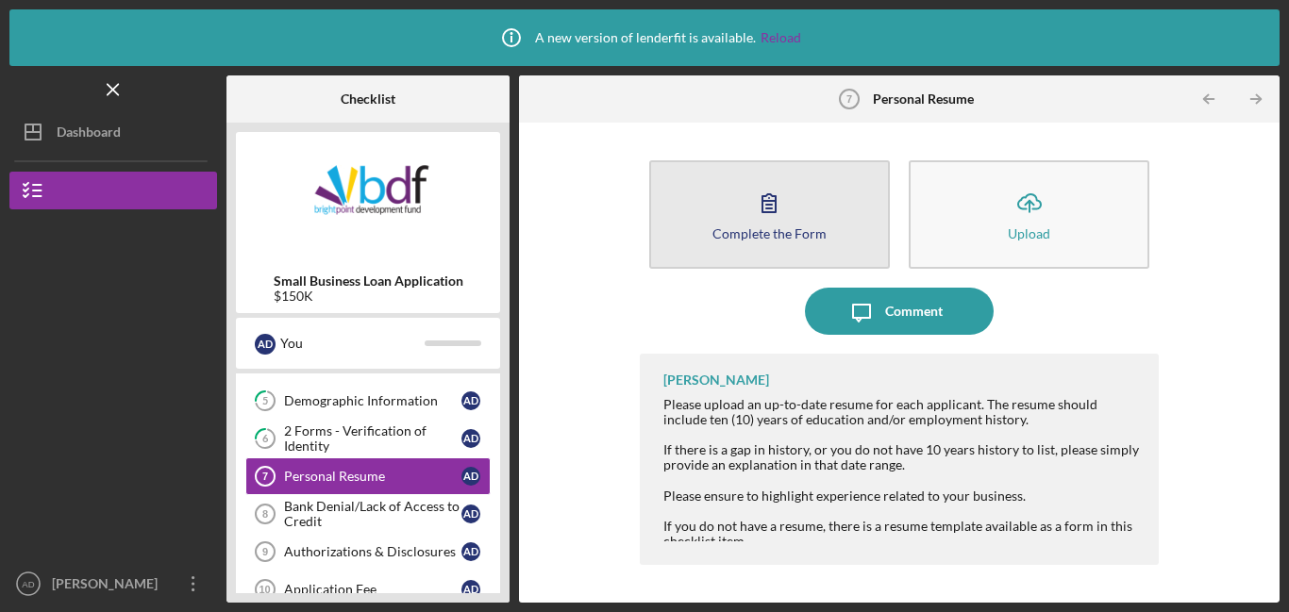
click at [752, 226] on div "Complete the Form" at bounding box center [769, 233] width 114 height 14
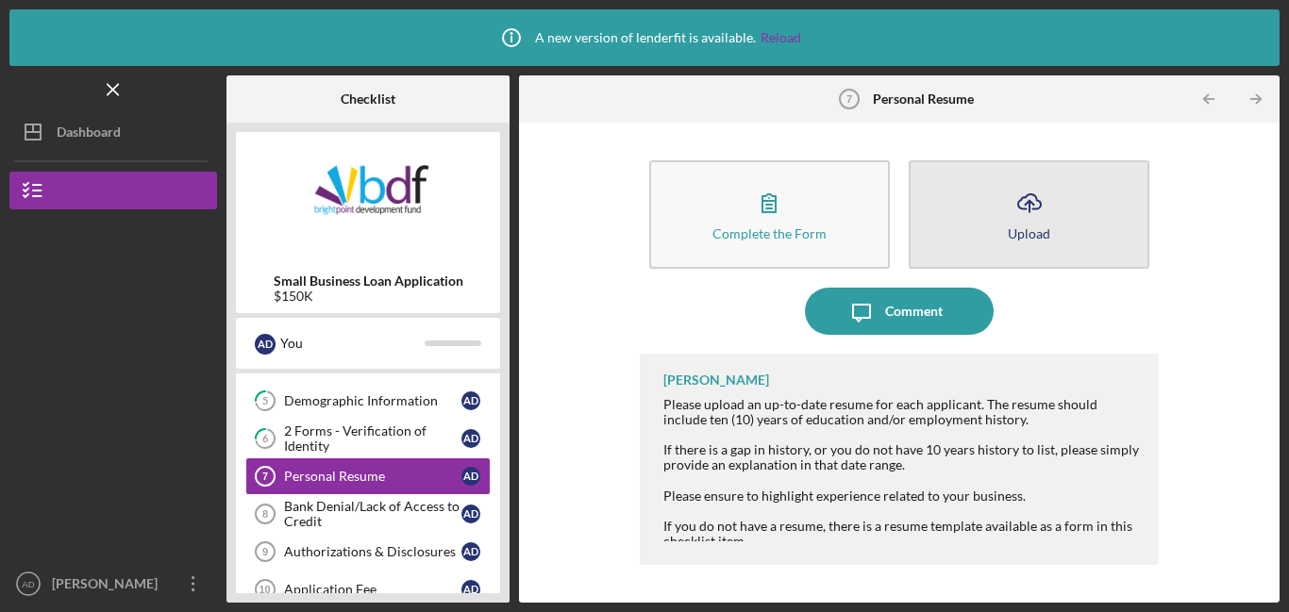
click at [999, 208] on button "Icon/Upload Upload" at bounding box center [1029, 214] width 241 height 108
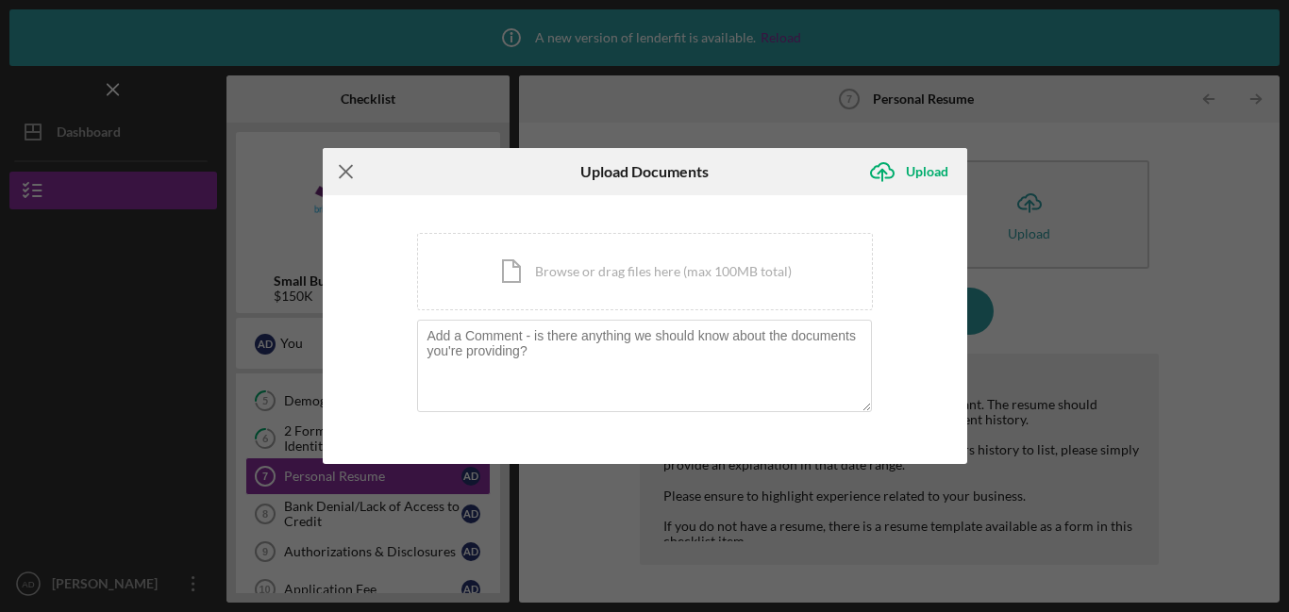
click at [353, 175] on icon "Icon/Menu Close" at bounding box center [346, 171] width 47 height 47
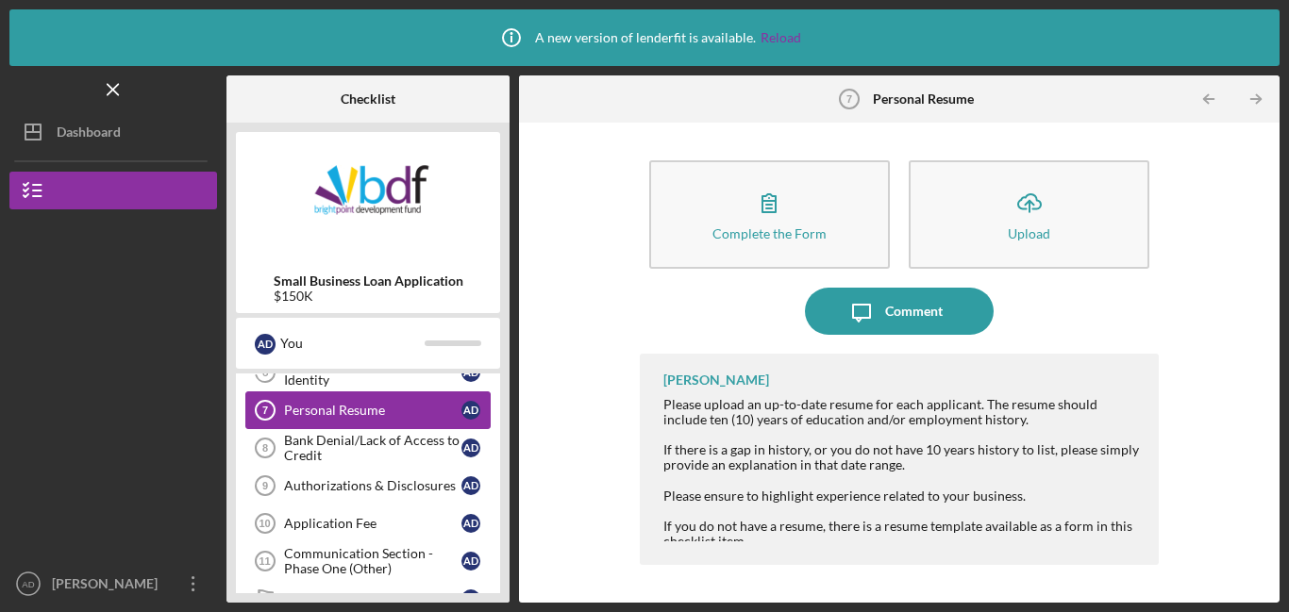
scroll to position [248, 0]
click at [346, 491] on div "Authorizations & Disclosures" at bounding box center [372, 484] width 177 height 15
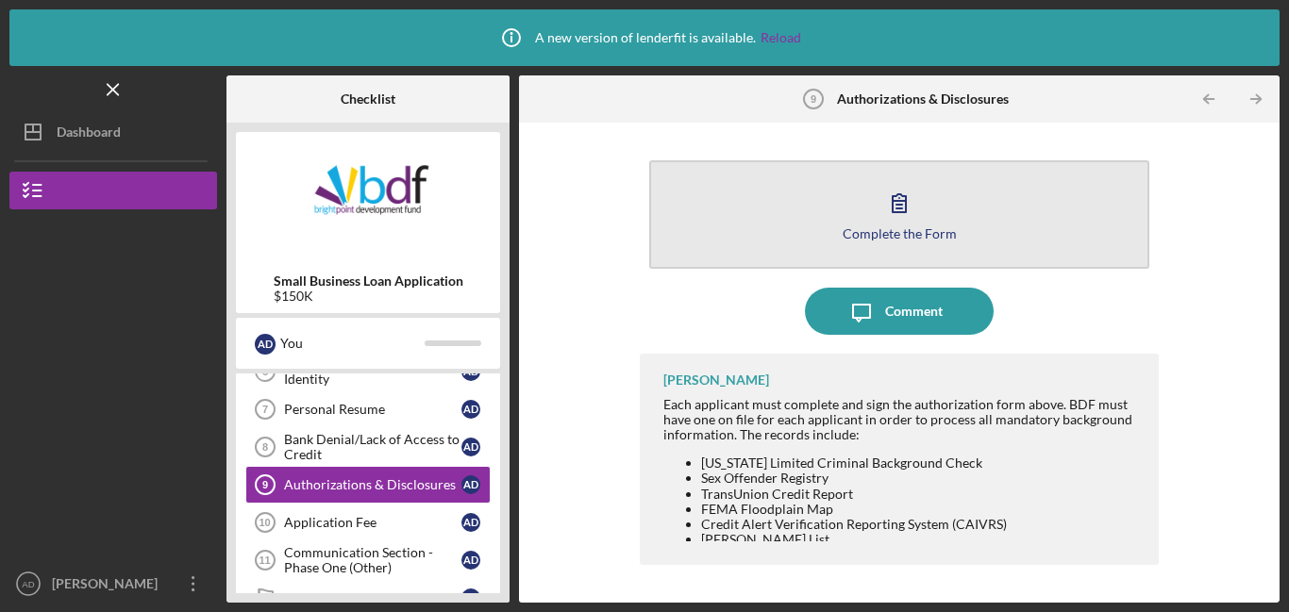
click at [875, 217] on button "Complete the Form Form" at bounding box center [899, 214] width 500 height 108
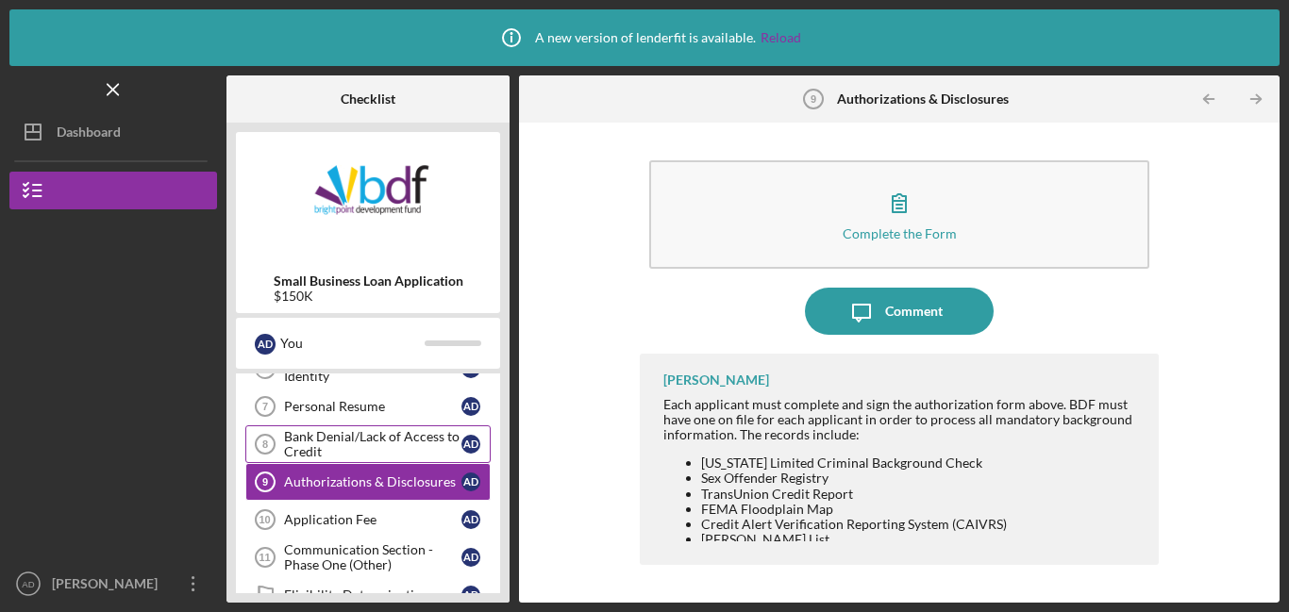
scroll to position [254, 0]
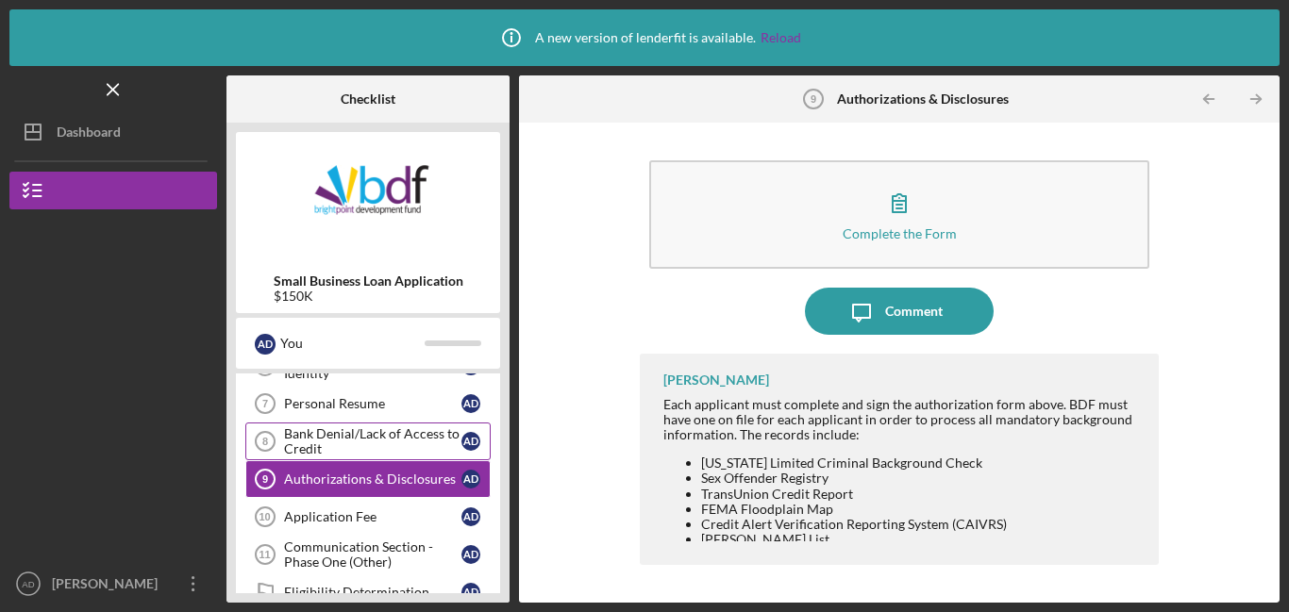
click at [340, 444] on div "Bank Denial/Lack of Access to Credit" at bounding box center [372, 441] width 177 height 30
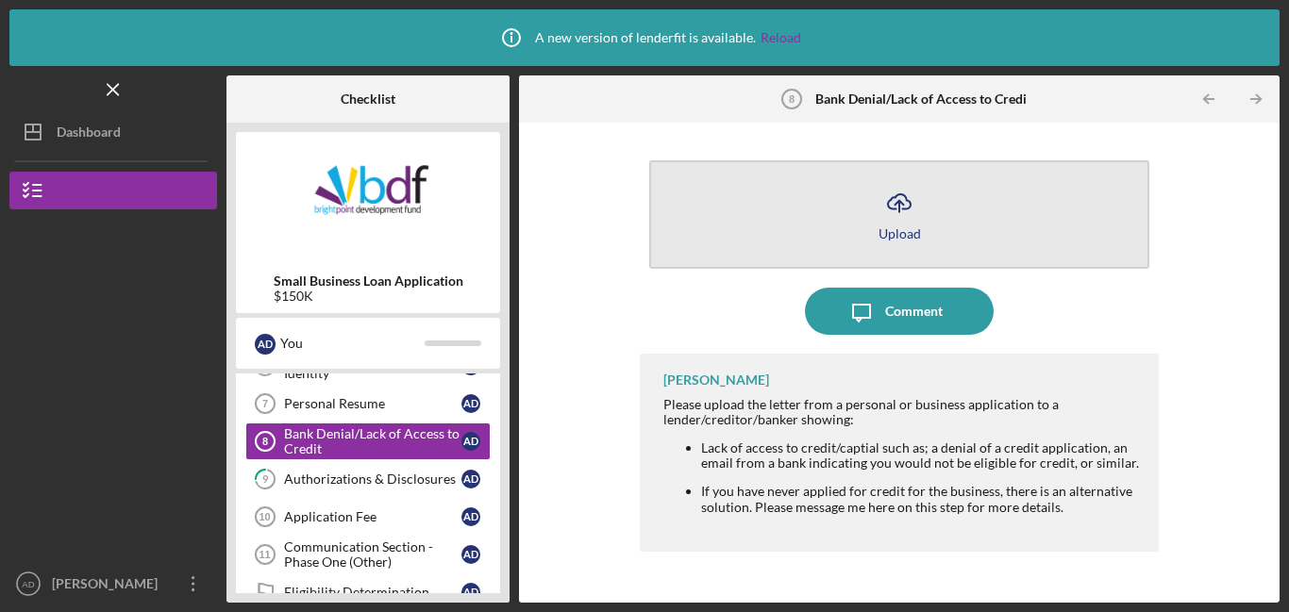
click at [768, 221] on button "Icon/Upload Upload" at bounding box center [899, 214] width 500 height 108
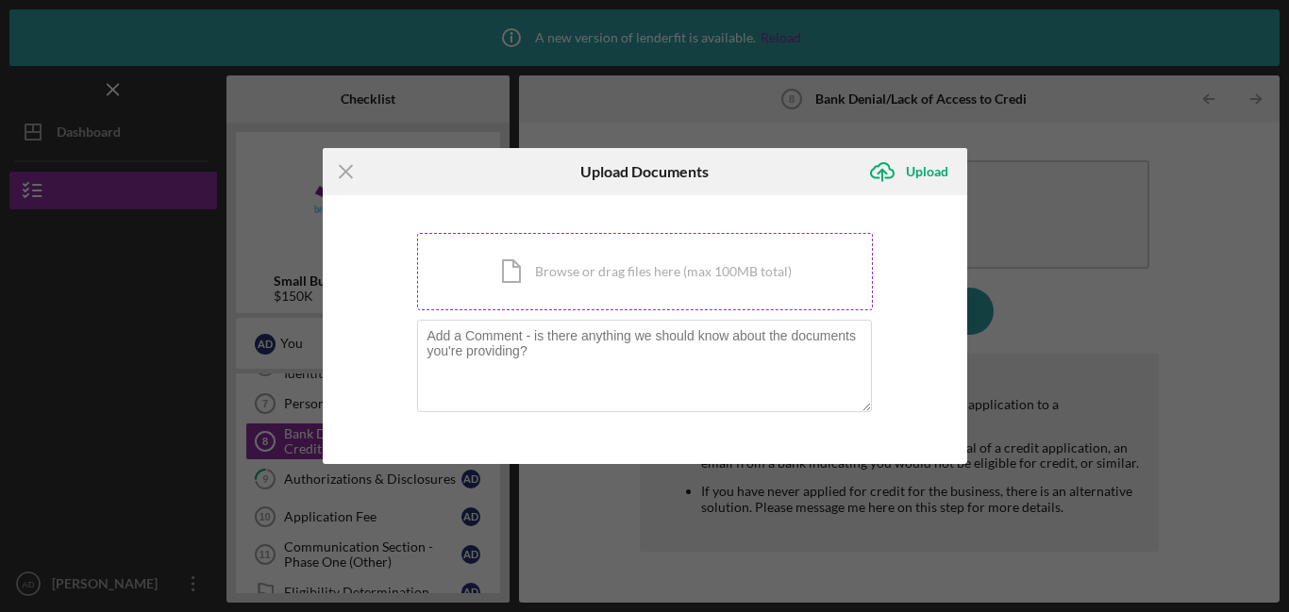
click at [621, 272] on div "Icon/Document Browse or drag files here (max 100MB total) Tap to choose files o…" at bounding box center [645, 271] width 456 height 77
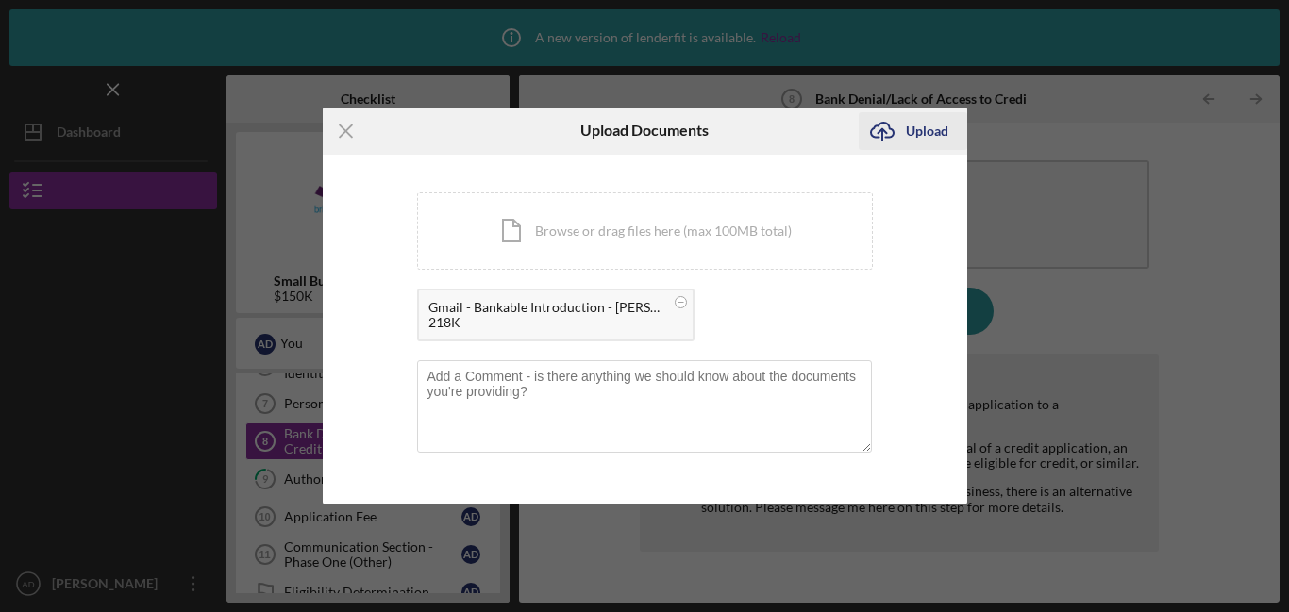
click at [901, 139] on icon "Icon/Upload" at bounding box center [882, 131] width 47 height 47
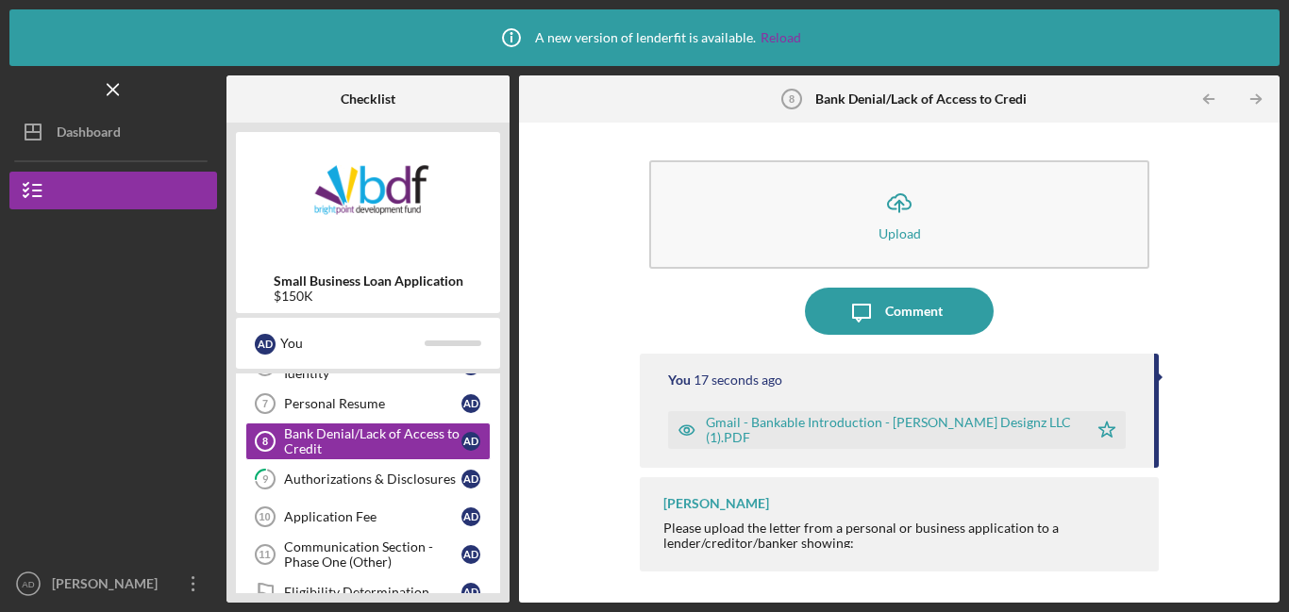
click at [592, 375] on div "Icon/Upload Upload Icon/Message Comment You 17 seconds ago Gmail - Bankable Int…" at bounding box center [899, 362] width 742 height 461
click at [592, 375] on div "Icon/Upload Upload Icon/Message Comment You 18 seconds ago Gmail - Bankable Int…" at bounding box center [899, 362] width 742 height 461
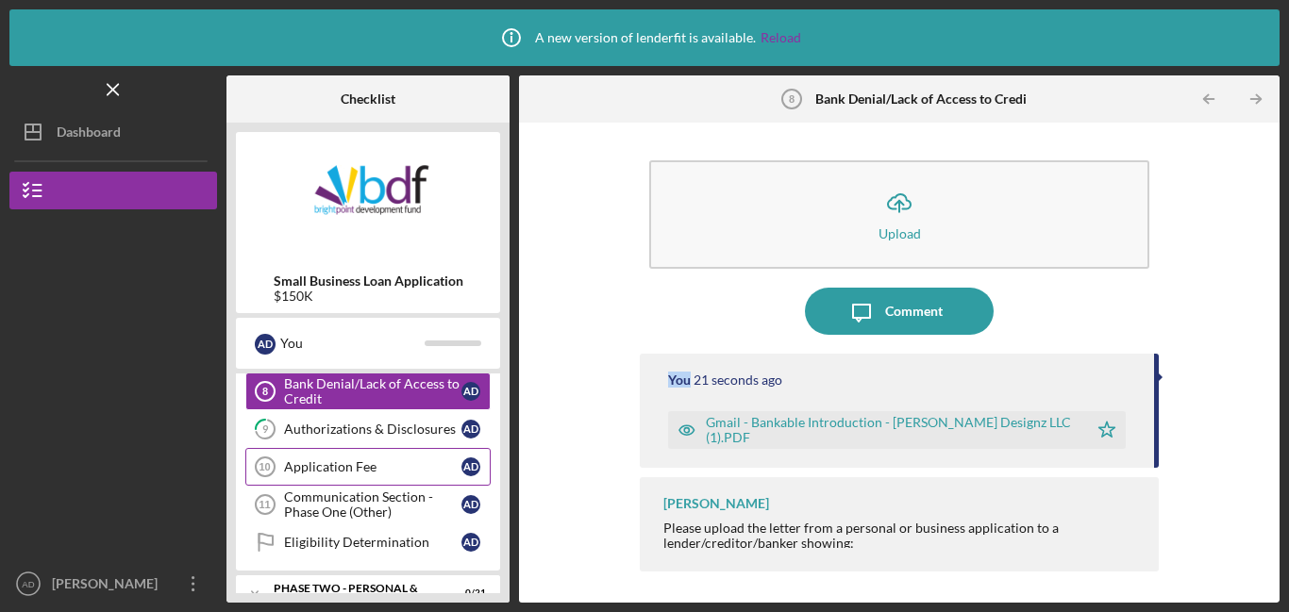
scroll to position [307, 0]
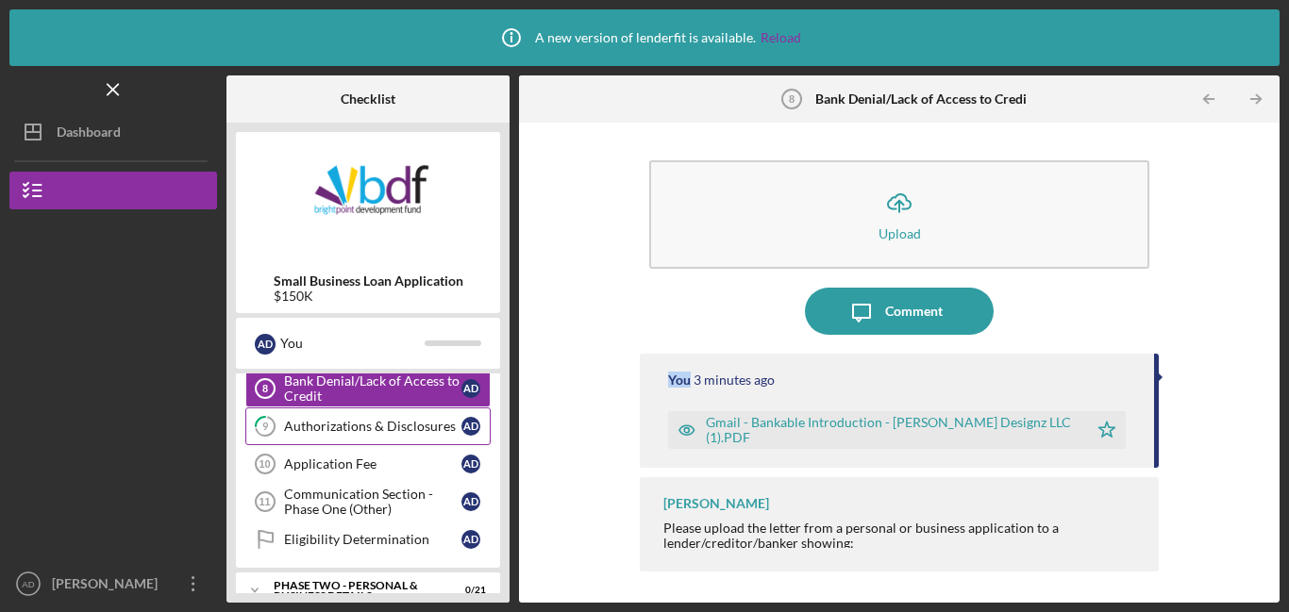
click at [408, 432] on div "Authorizations & Disclosures" at bounding box center [372, 426] width 177 height 15
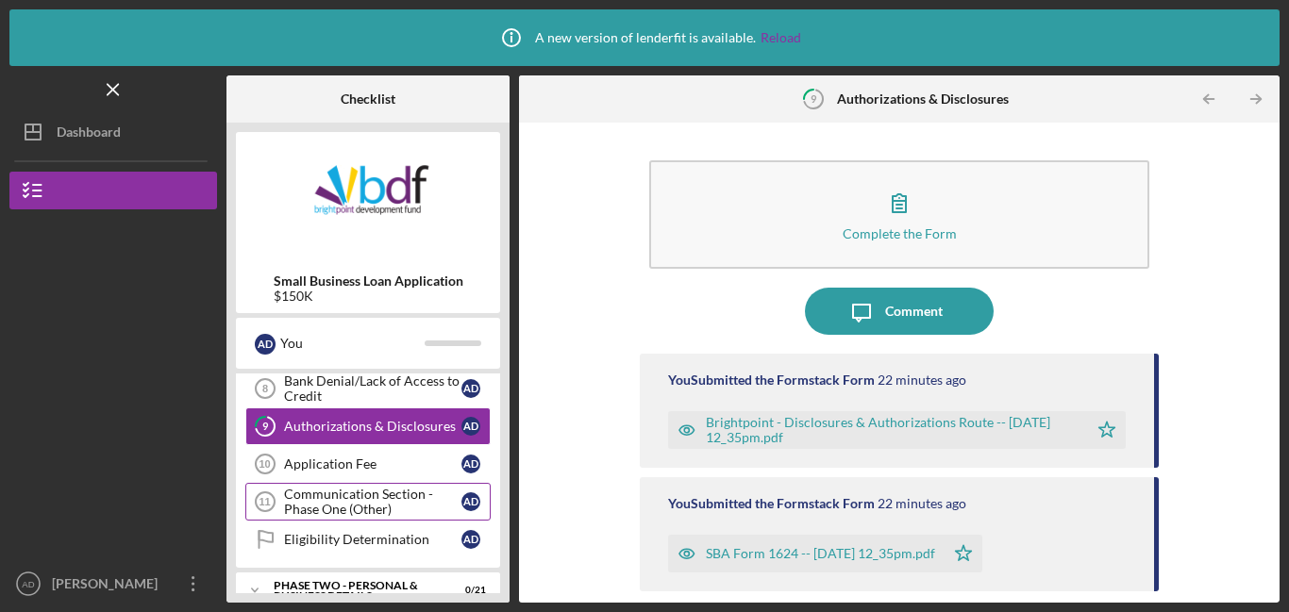
click at [343, 505] on div "Communication Section - Phase One (Other)" at bounding box center [372, 502] width 177 height 30
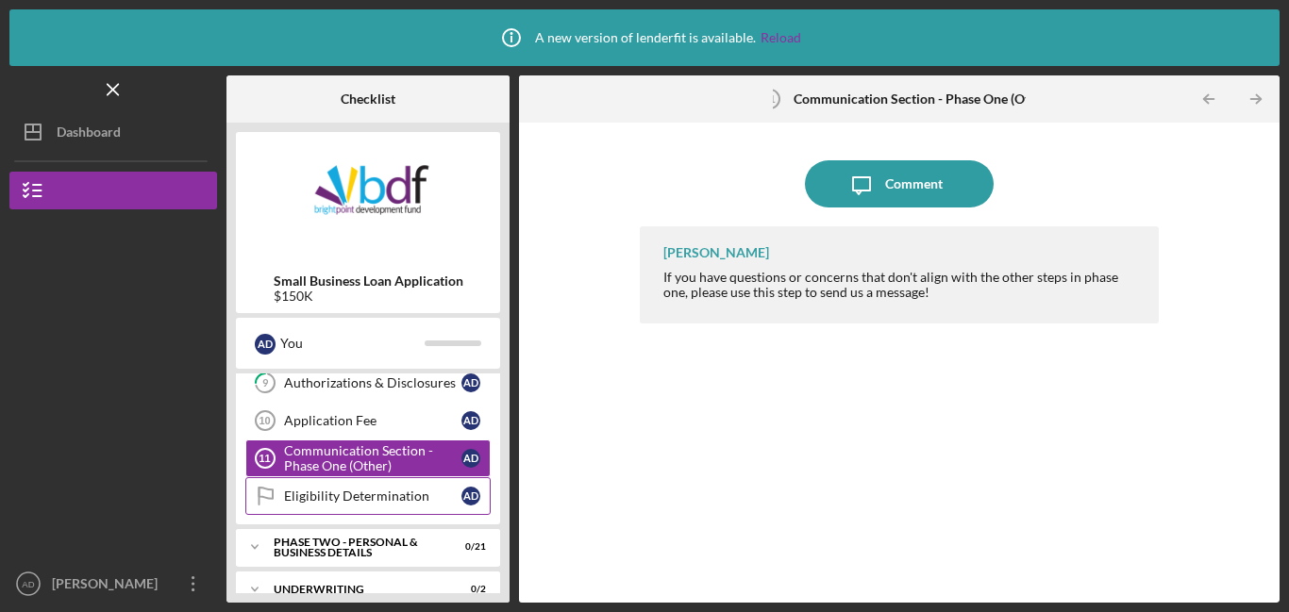
scroll to position [349, 0]
click at [340, 548] on div "PHASE TWO - PERSONAL & BUSINESS DETAILS" at bounding box center [375, 549] width 203 height 22
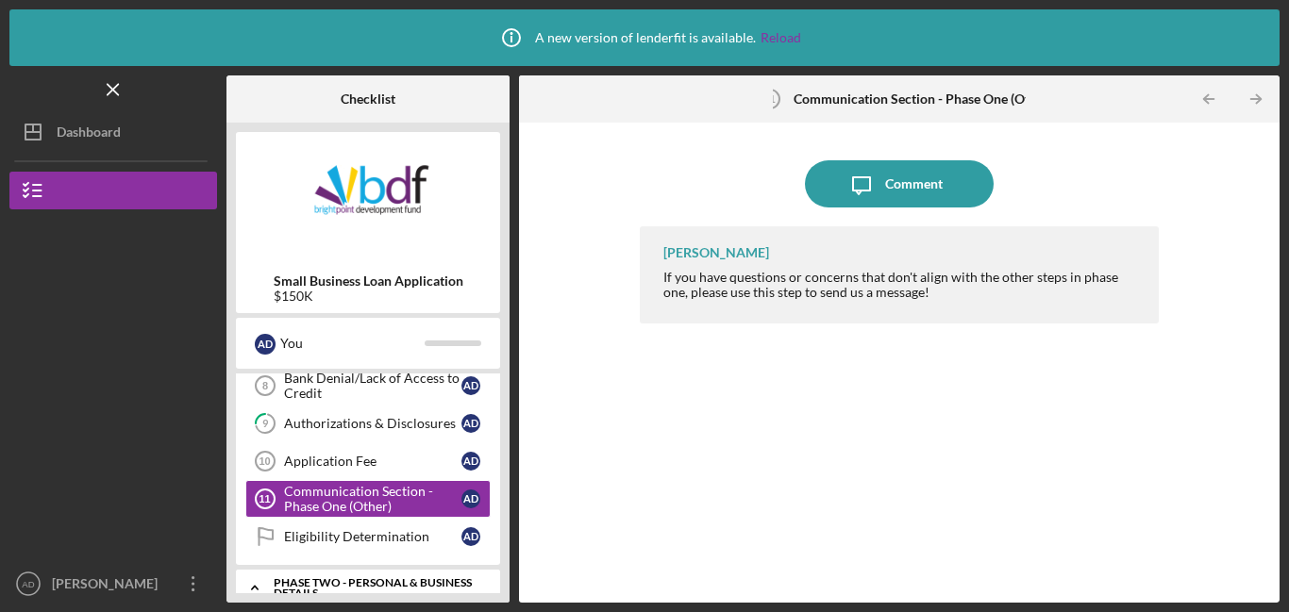
scroll to position [308, 0]
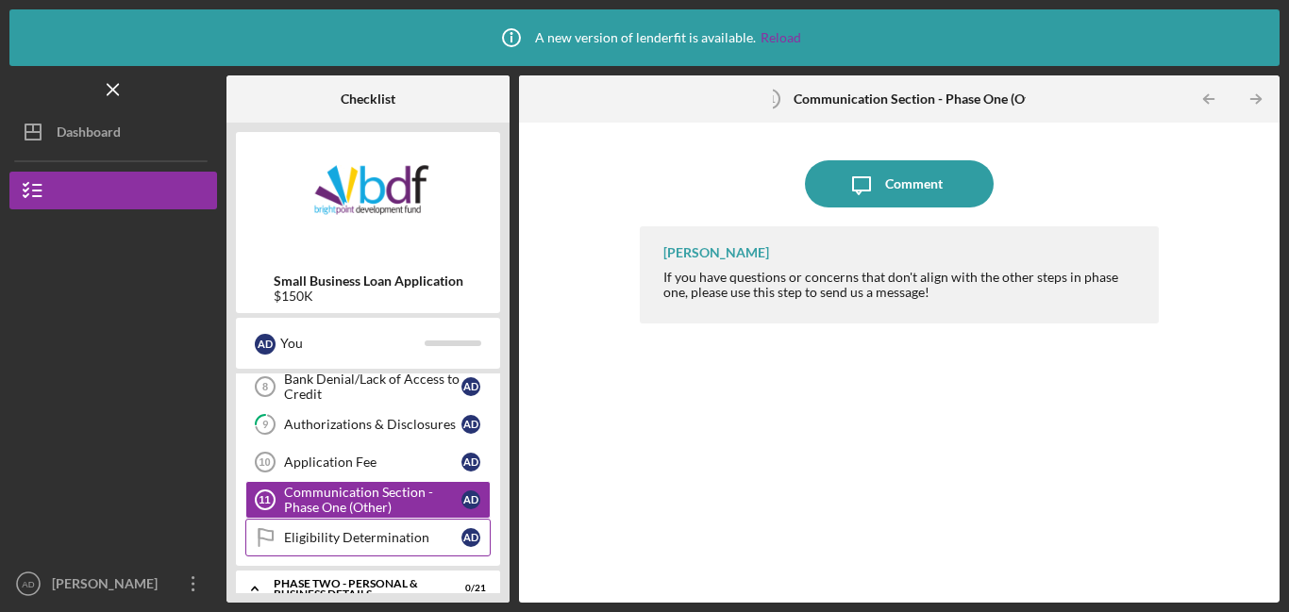
click at [340, 542] on div "Eligibility Determination" at bounding box center [372, 537] width 177 height 15
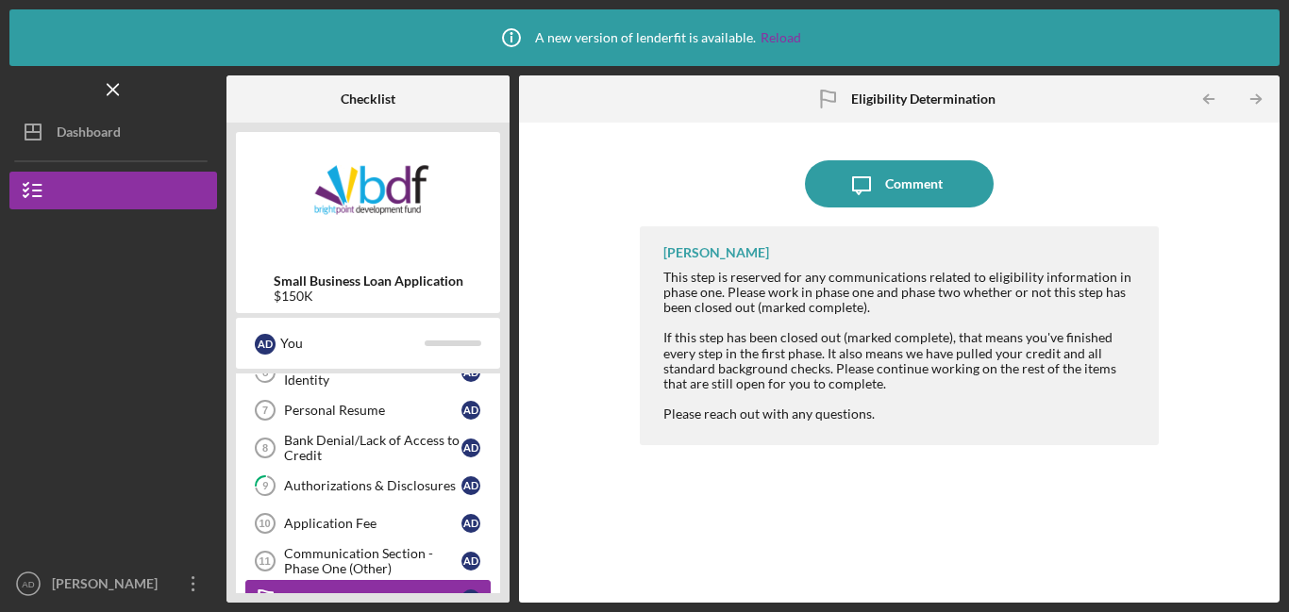
scroll to position [242, 0]
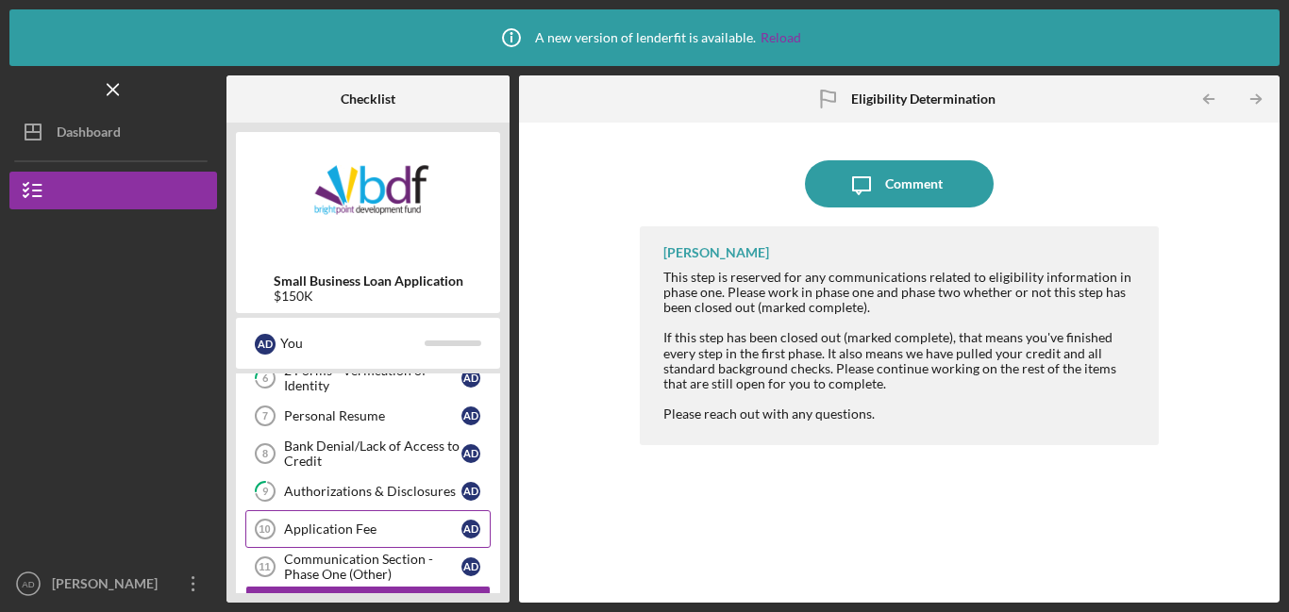
click at [337, 532] on div "Application Fee" at bounding box center [372, 529] width 177 height 15
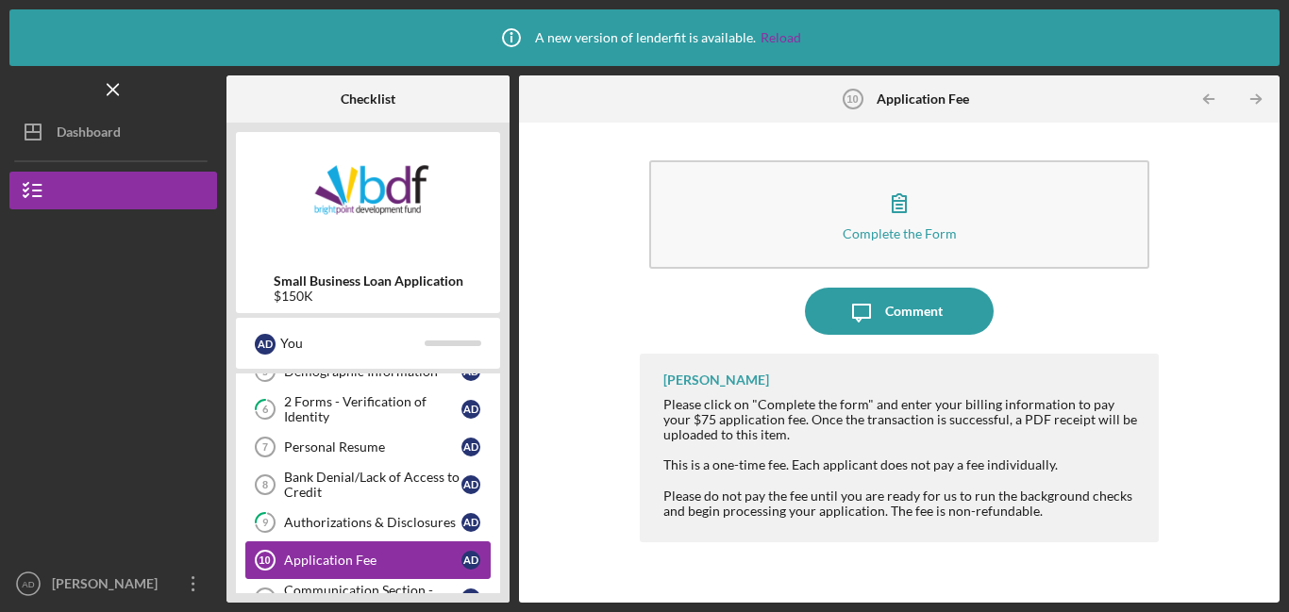
scroll to position [208, 0]
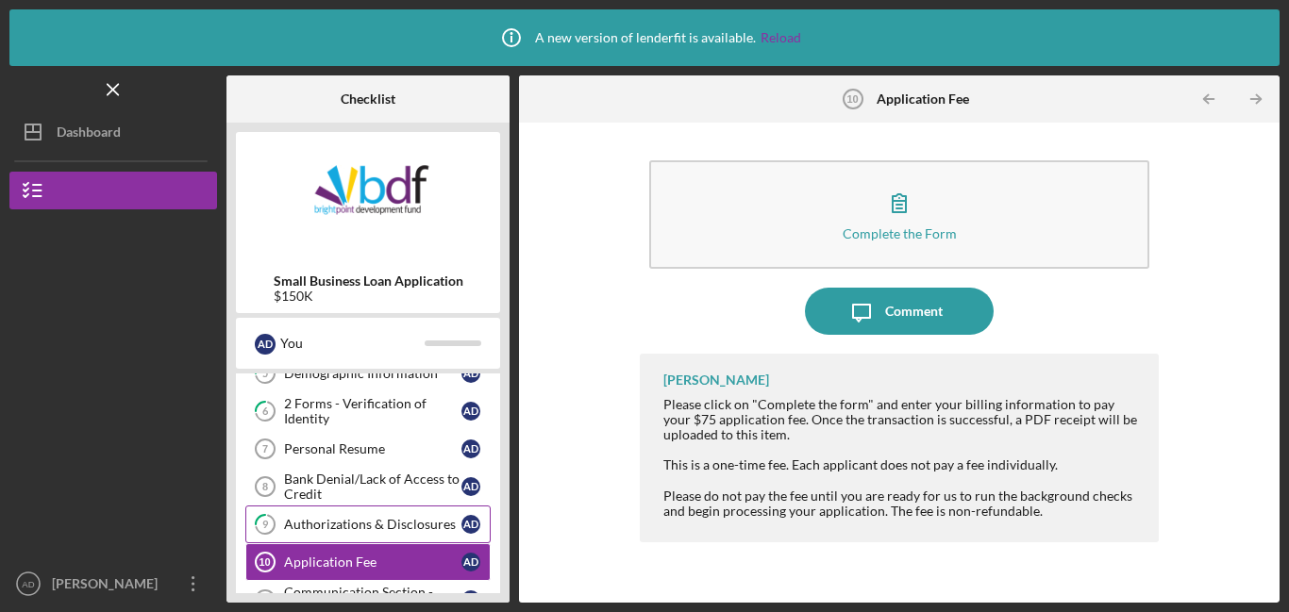
click at [338, 525] on div "Authorizations & Disclosures" at bounding box center [372, 524] width 177 height 15
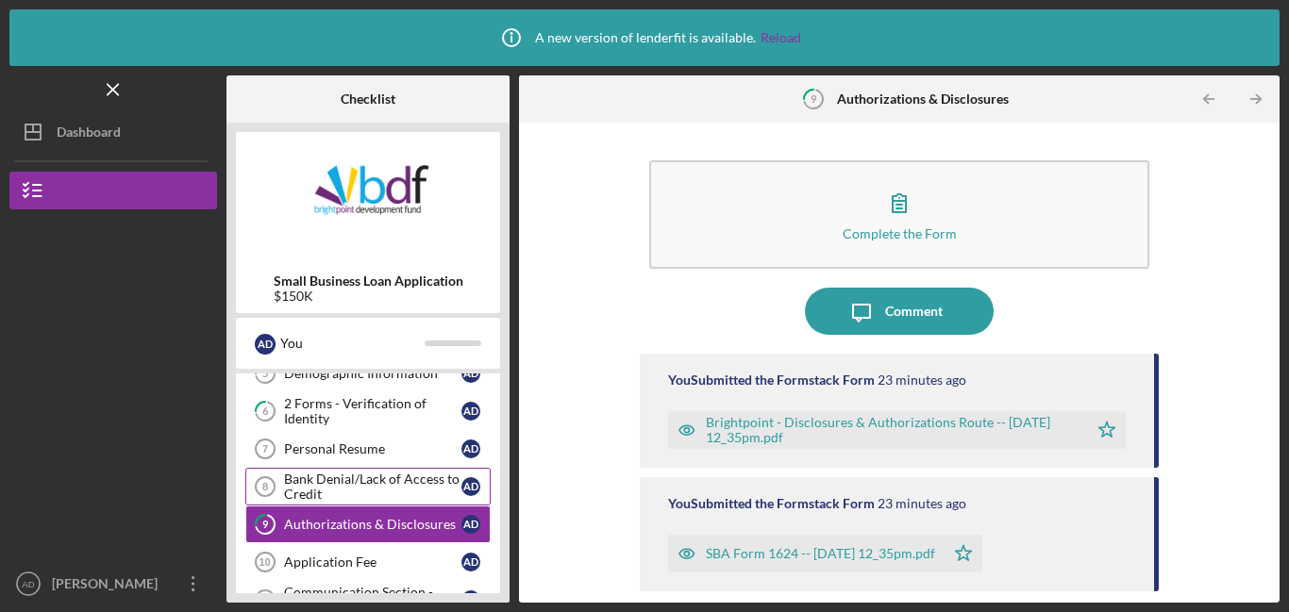
click at [337, 496] on div "Bank Denial/Lack of Access to Credit" at bounding box center [372, 487] width 177 height 30
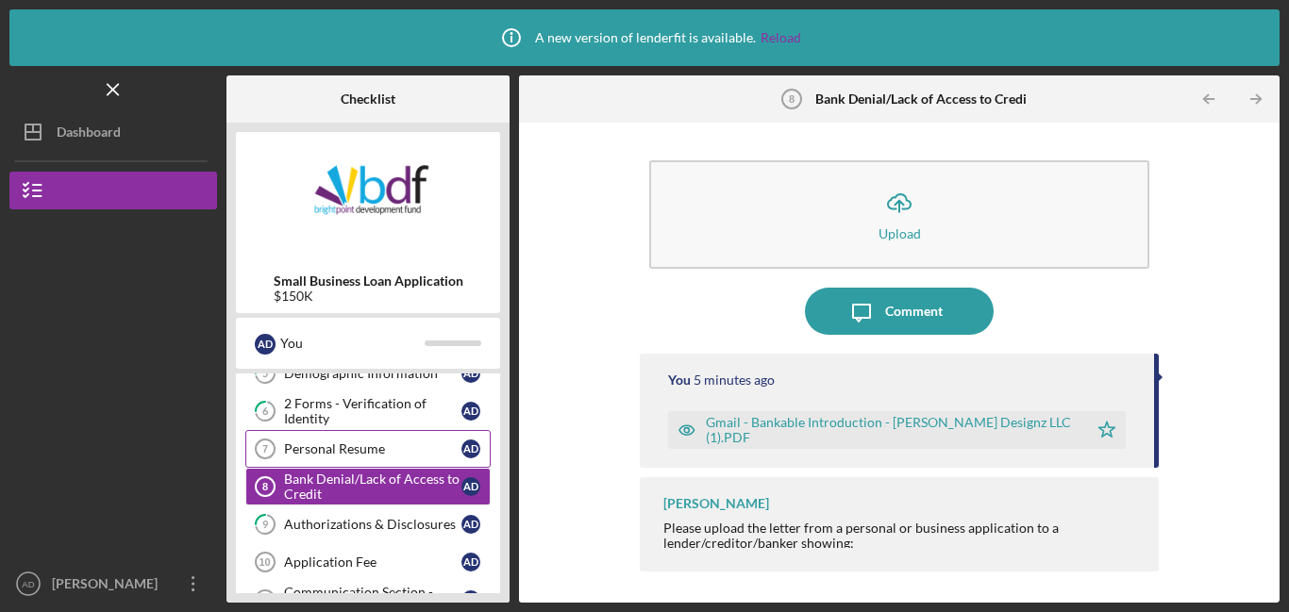
click at [347, 446] on div "Personal Resume" at bounding box center [372, 449] width 177 height 15
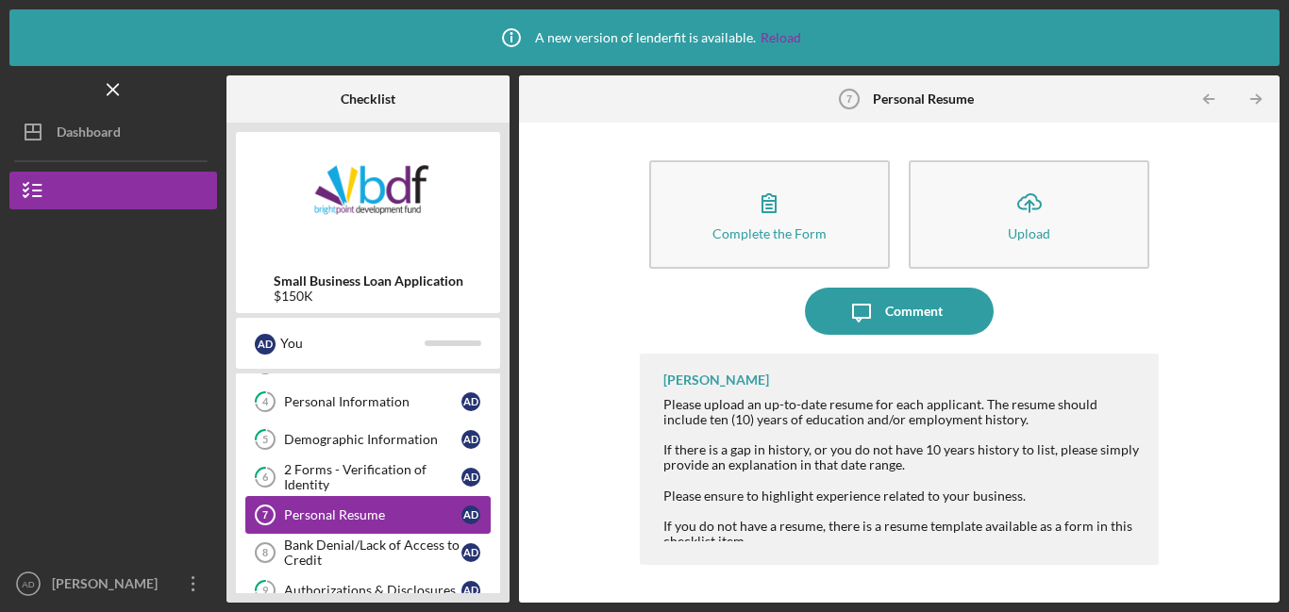
scroll to position [151, 0]
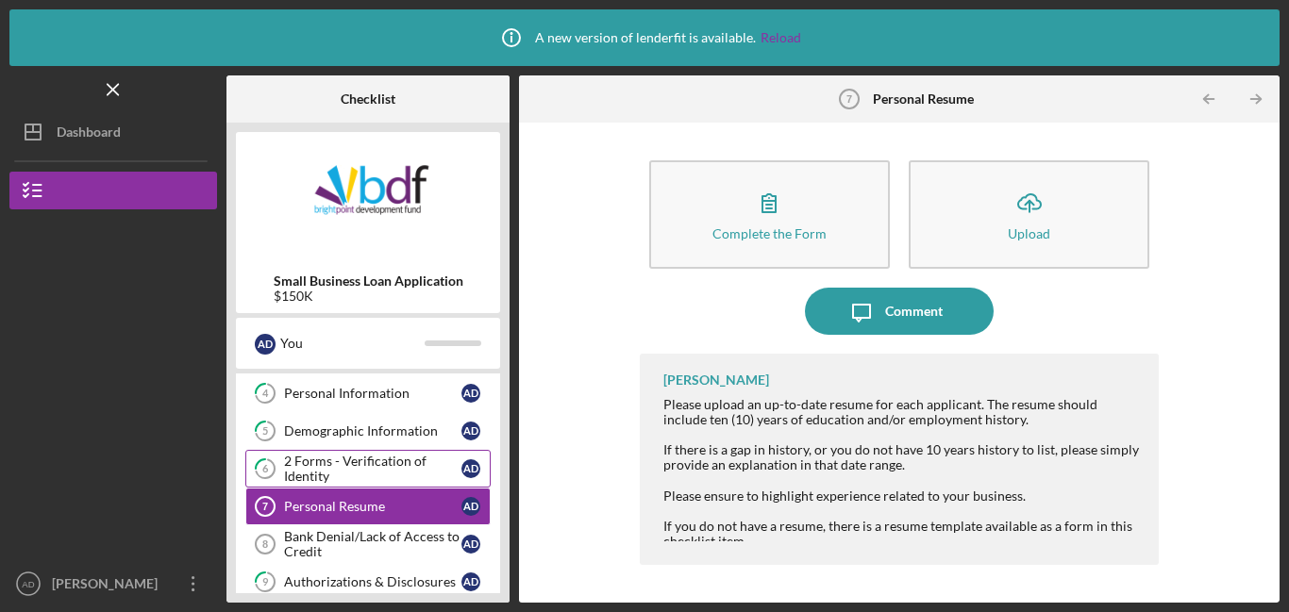
click at [349, 465] on div "2 Forms - Verification of Identity" at bounding box center [372, 469] width 177 height 30
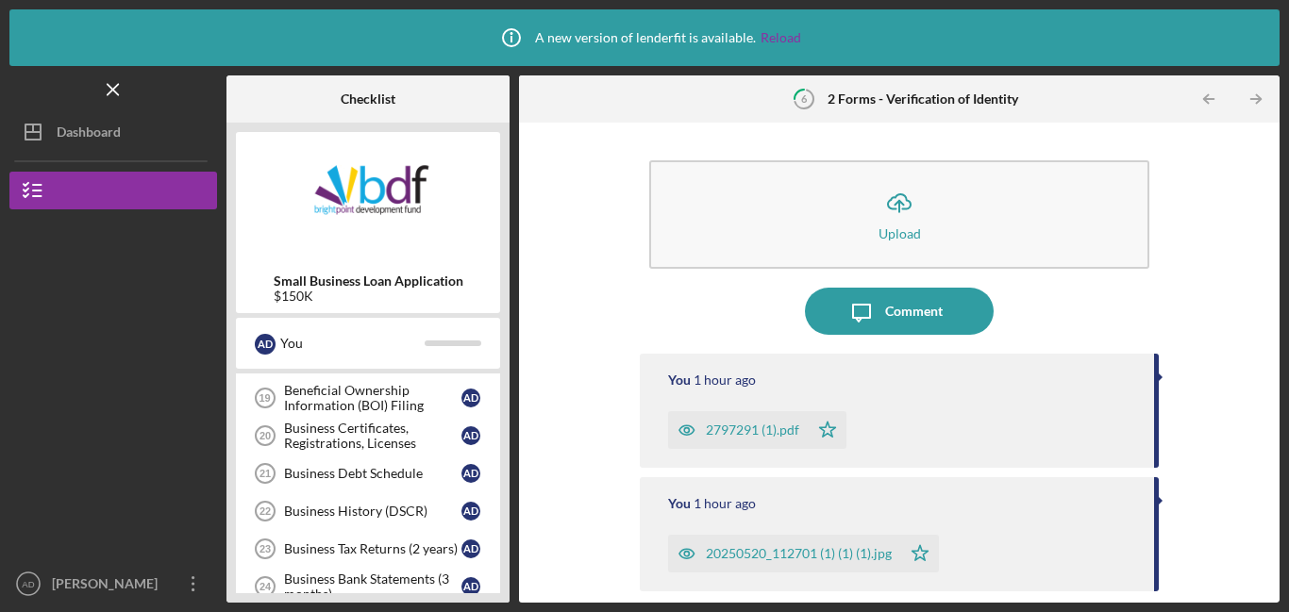
scroll to position [809, 0]
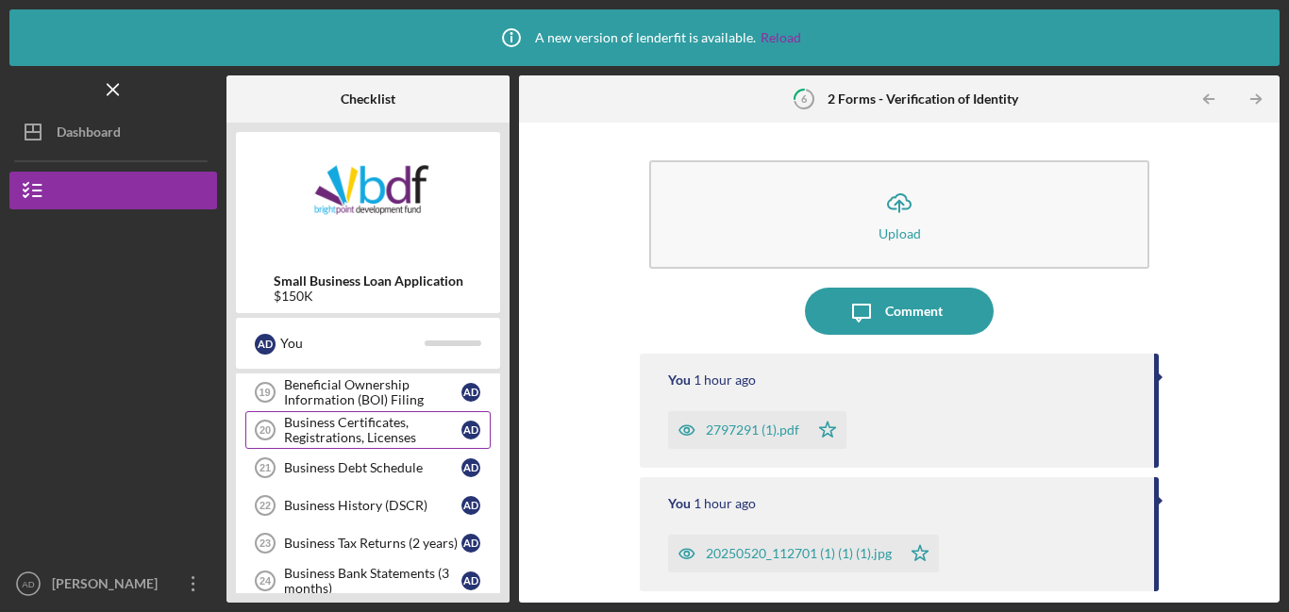
click at [340, 437] on div "Business Certificates, Registrations, Licenses" at bounding box center [372, 430] width 177 height 30
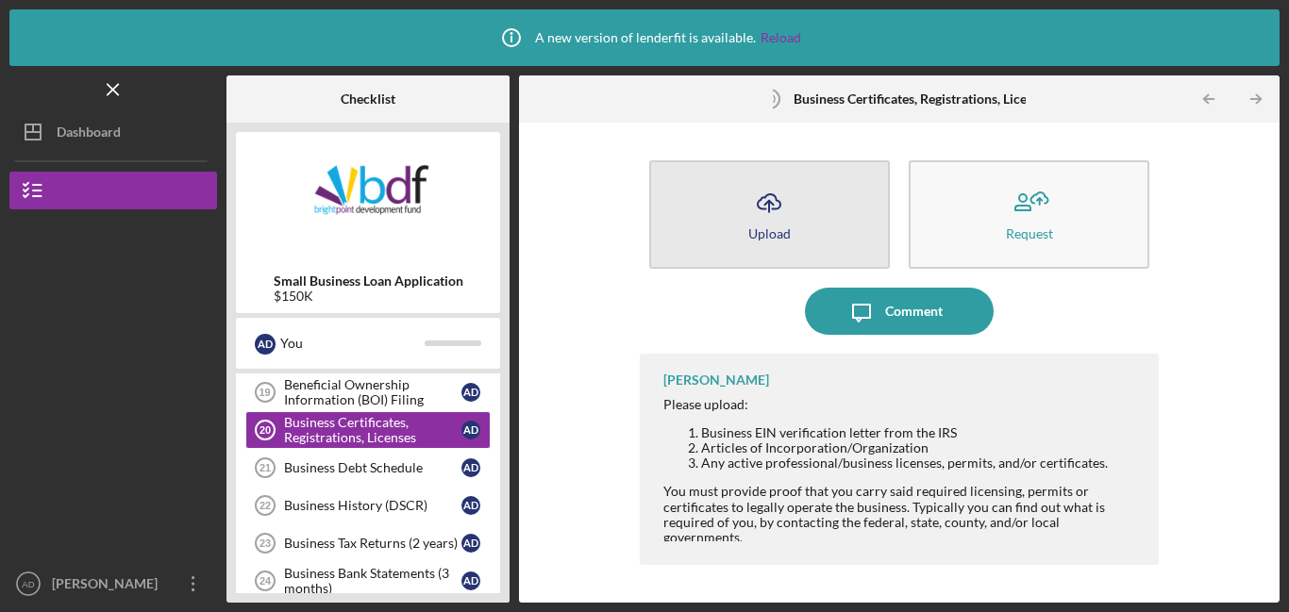
click at [691, 230] on button "Icon/Upload Upload" at bounding box center [769, 214] width 241 height 108
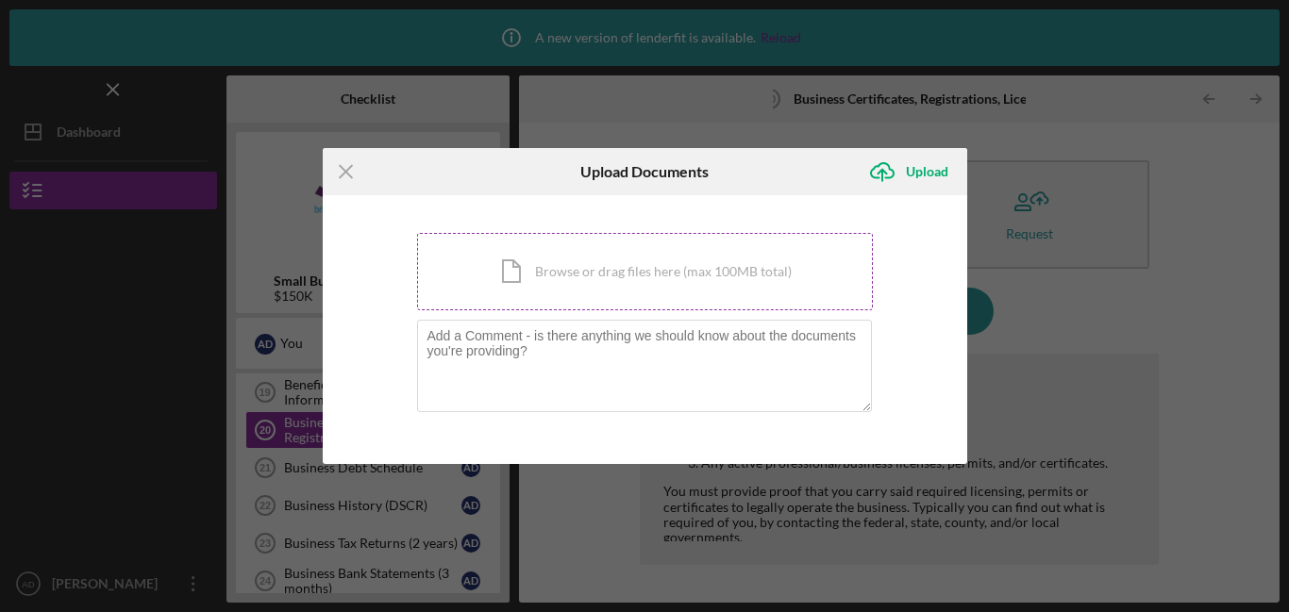
click at [655, 273] on div "Icon/Document Browse or drag files here (max 100MB total) Tap to choose files o…" at bounding box center [645, 271] width 456 height 77
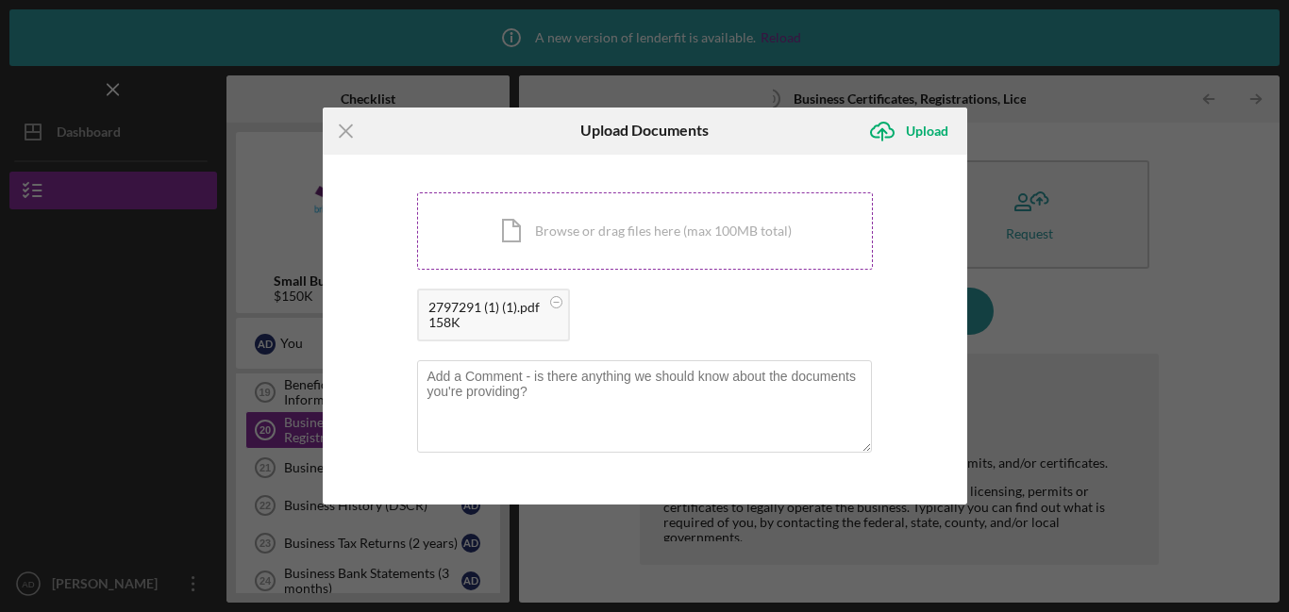
click at [584, 230] on div "Icon/Document Browse or drag files here (max 100MB total) Tap to choose files o…" at bounding box center [645, 230] width 456 height 77
click at [583, 235] on div "Icon/Document Browse or drag files here (max 100MB total) Tap to choose files o…" at bounding box center [645, 230] width 456 height 77
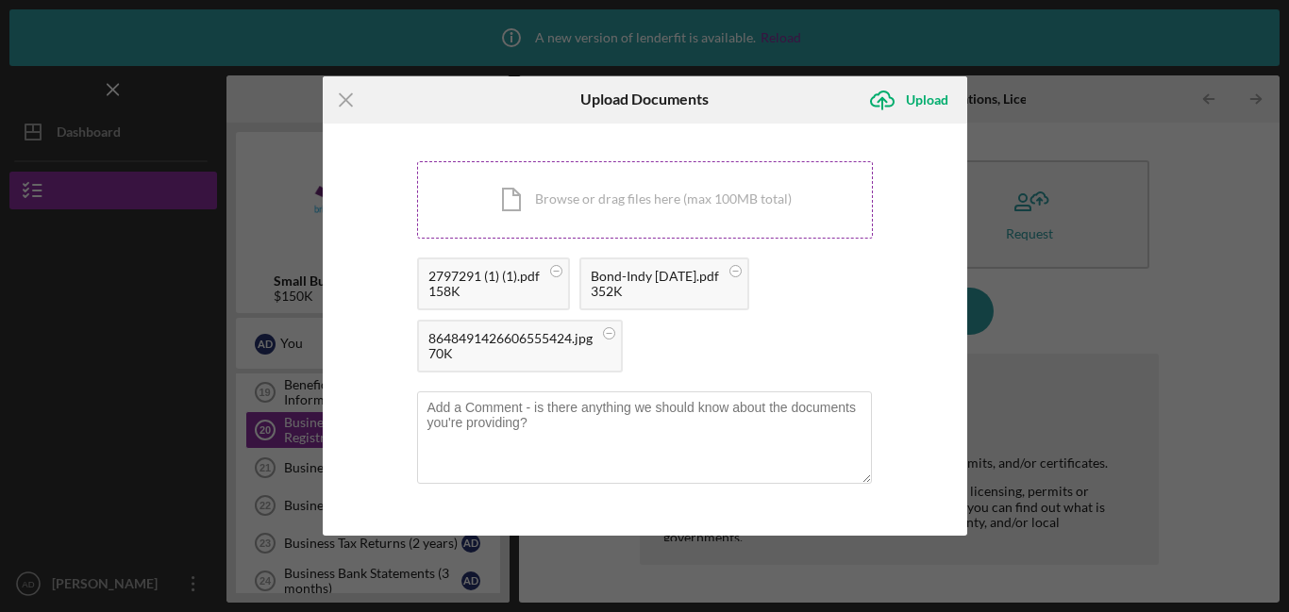
click at [602, 200] on div "Icon/Document Browse or drag files here (max 100MB total) Tap to choose files o…" at bounding box center [645, 199] width 456 height 77
click at [923, 99] on div "Upload" at bounding box center [927, 100] width 42 height 38
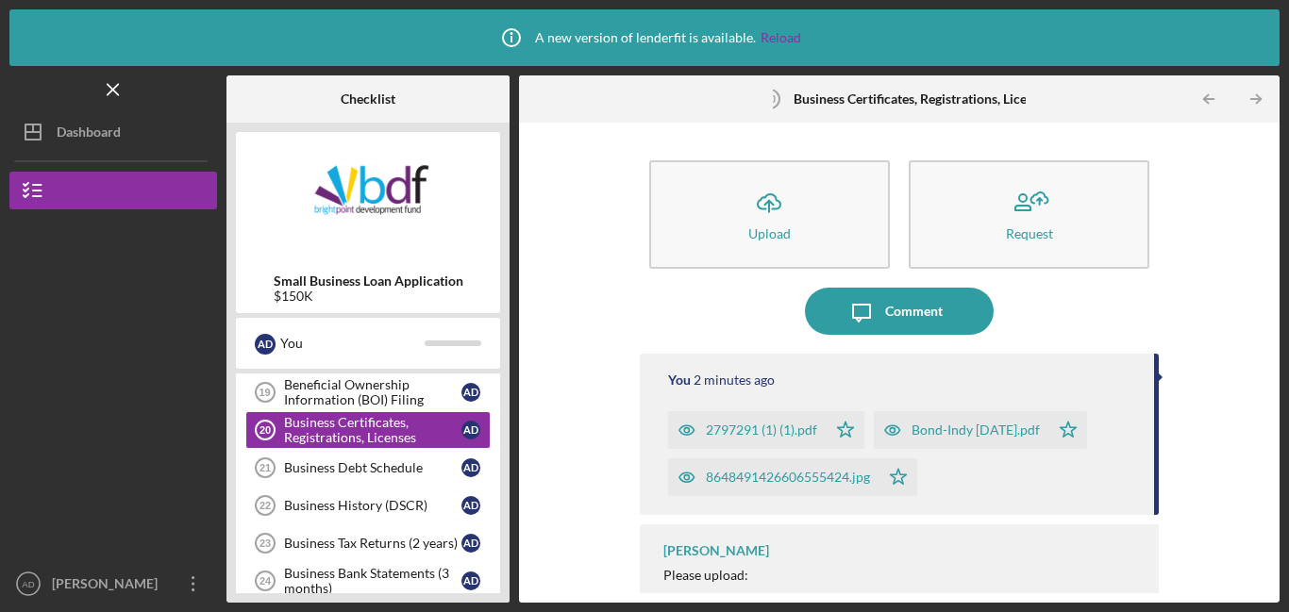
click at [671, 300] on div "Icon/Message Comment" at bounding box center [899, 311] width 519 height 47
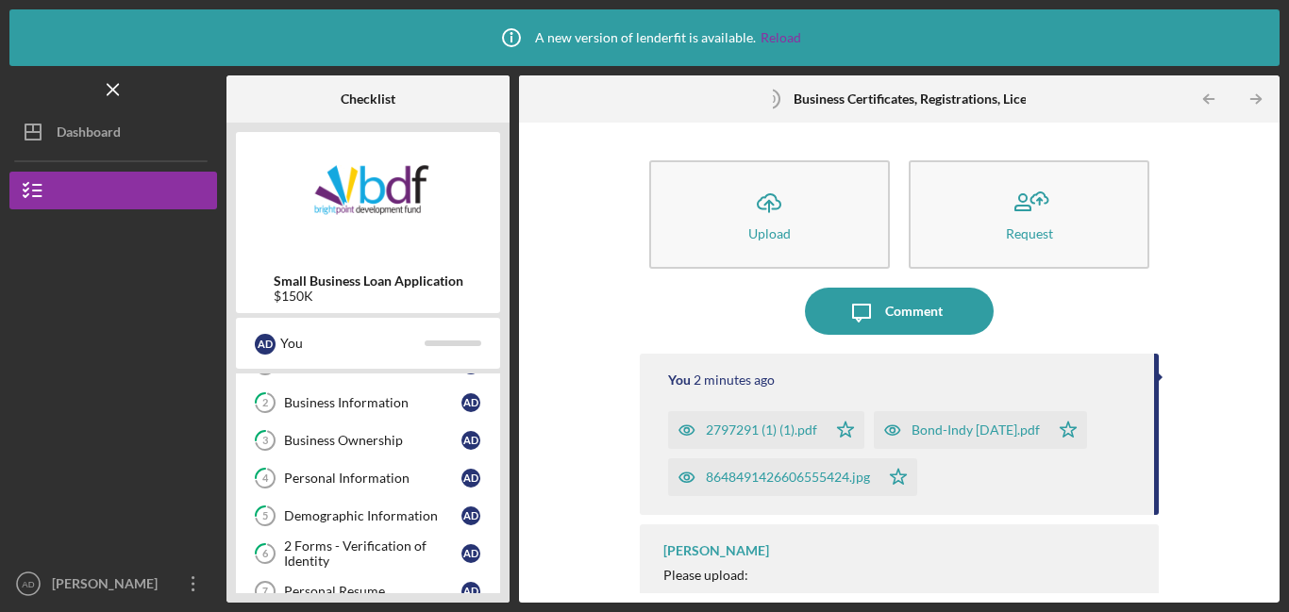
scroll to position [74, 0]
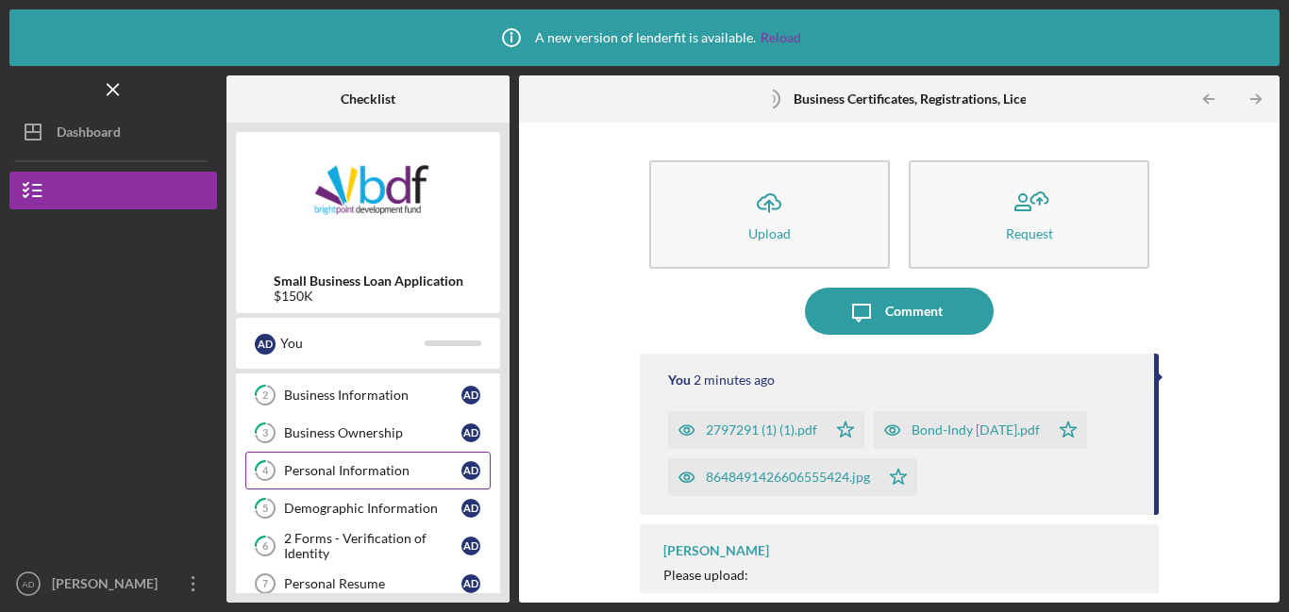
click at [369, 465] on div "Personal Information" at bounding box center [372, 470] width 177 height 15
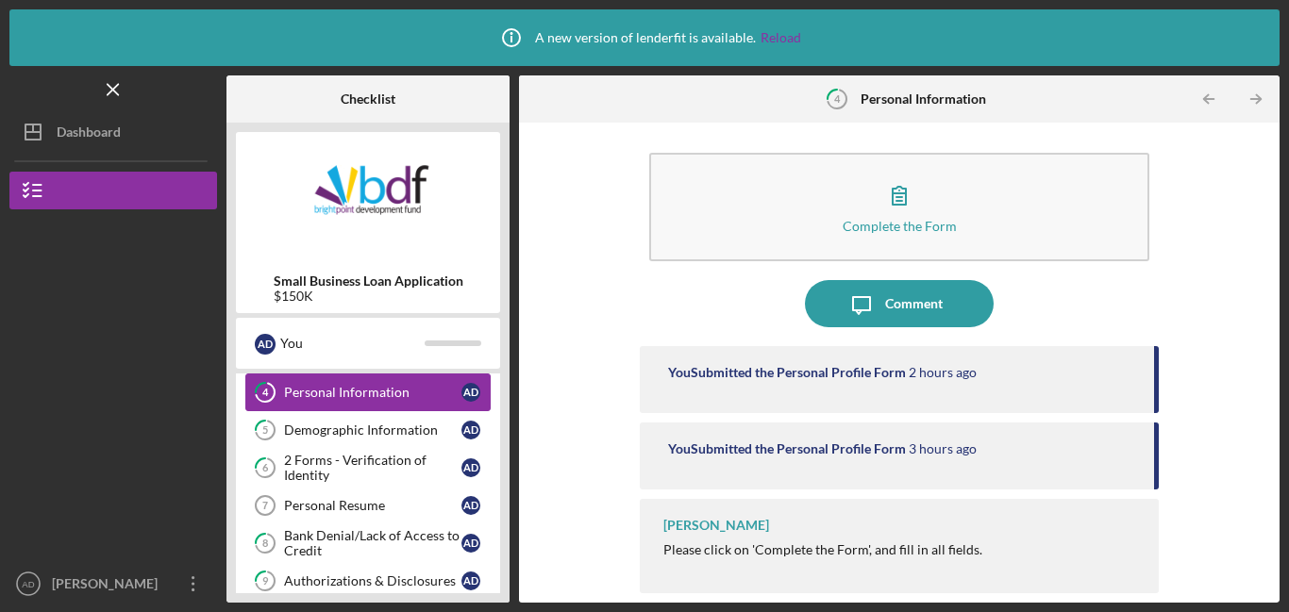
scroll to position [154, 0]
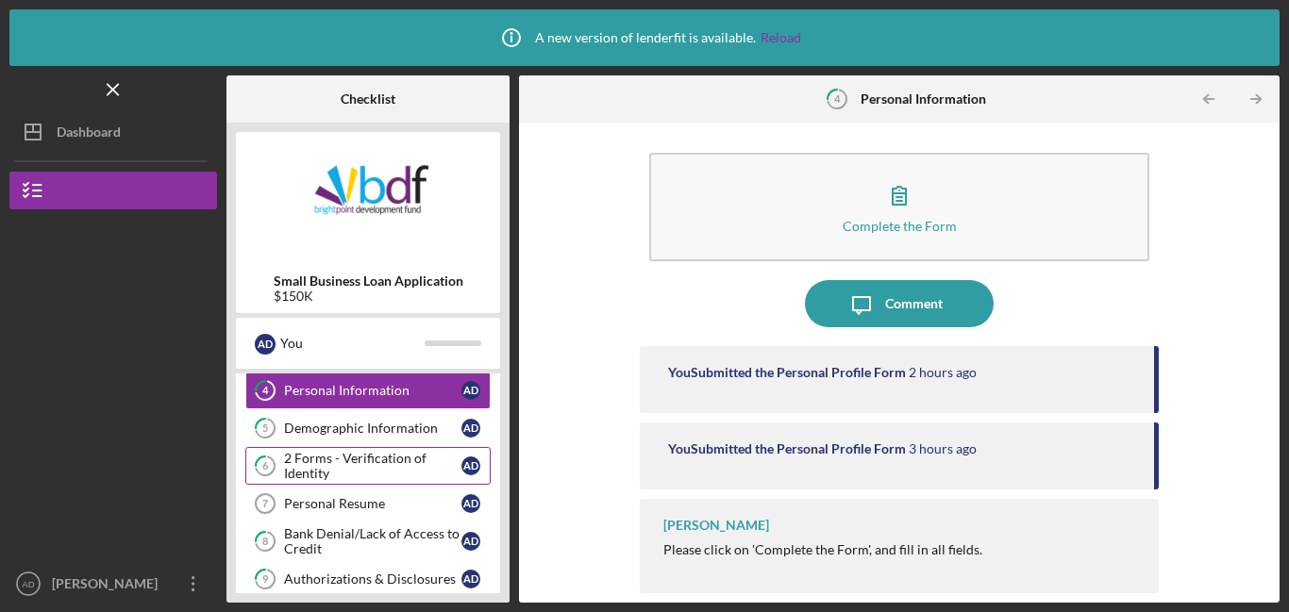
click at [307, 459] on div "2 Forms - Verification of Identity" at bounding box center [372, 466] width 177 height 30
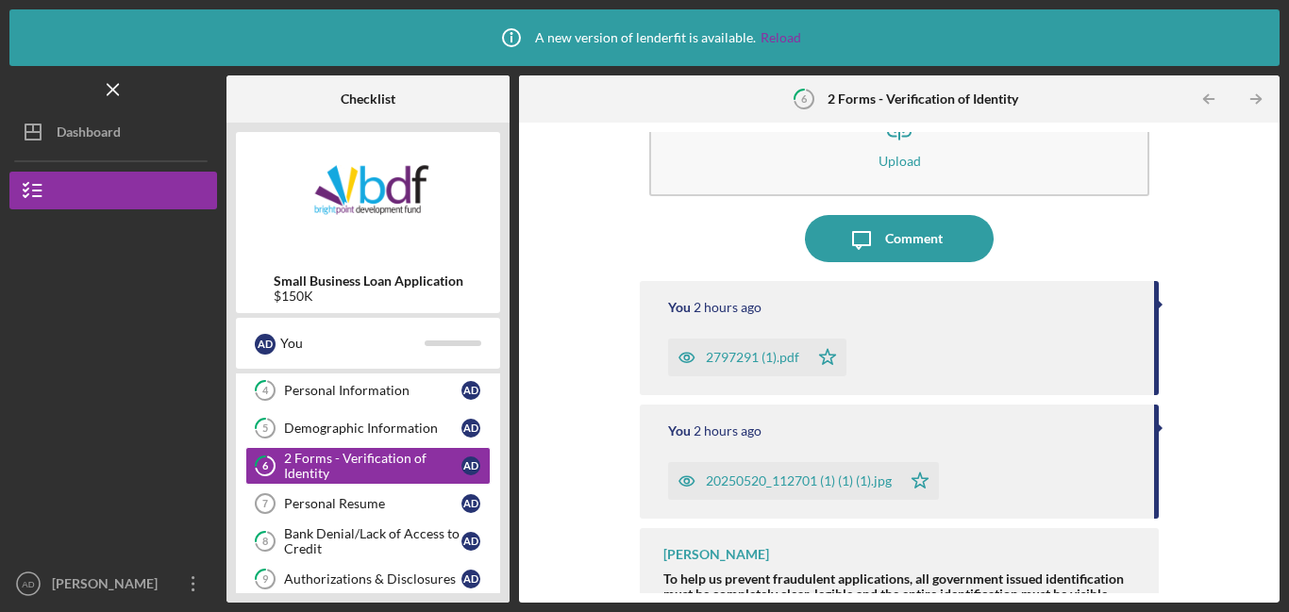
scroll to position [74, 0]
click at [760, 435] on div "You 2 hours ago" at bounding box center [901, 430] width 467 height 15
click at [796, 442] on div "You 2 hours ago 20250520_112701 (1) (1) (1).jpg Icon/Star" at bounding box center [899, 461] width 519 height 114
click at [781, 477] on div "20250520_112701 (1) (1) (1).jpg" at bounding box center [799, 480] width 186 height 15
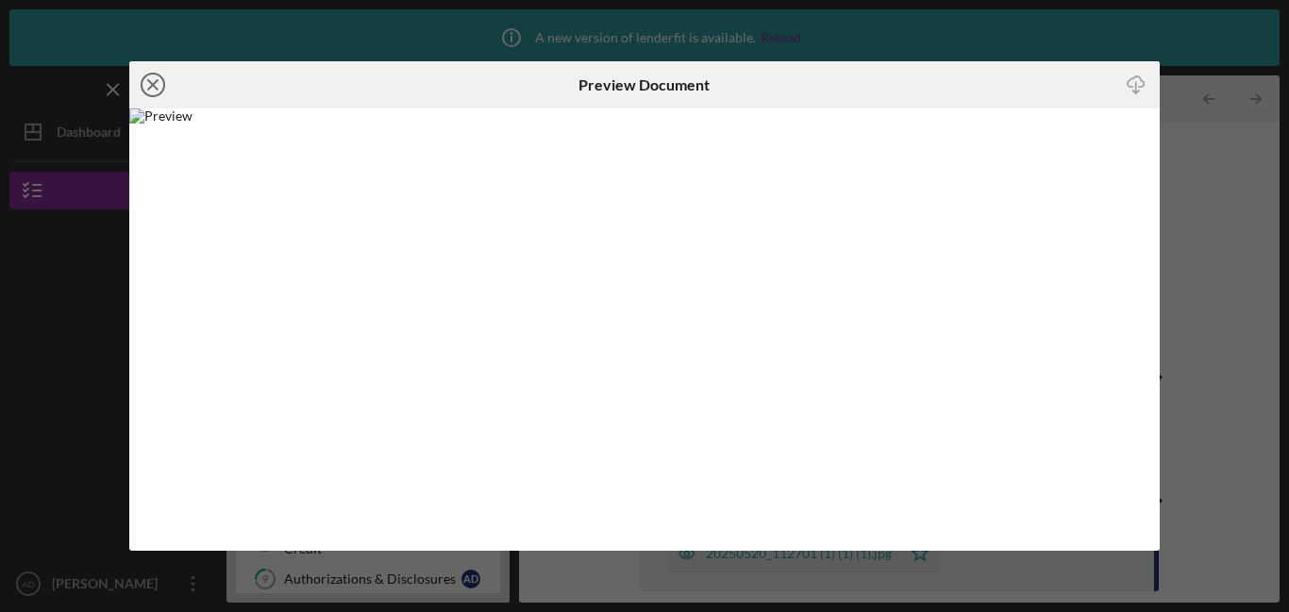
click at [142, 83] on icon "Icon/Close" at bounding box center [152, 84] width 47 height 47
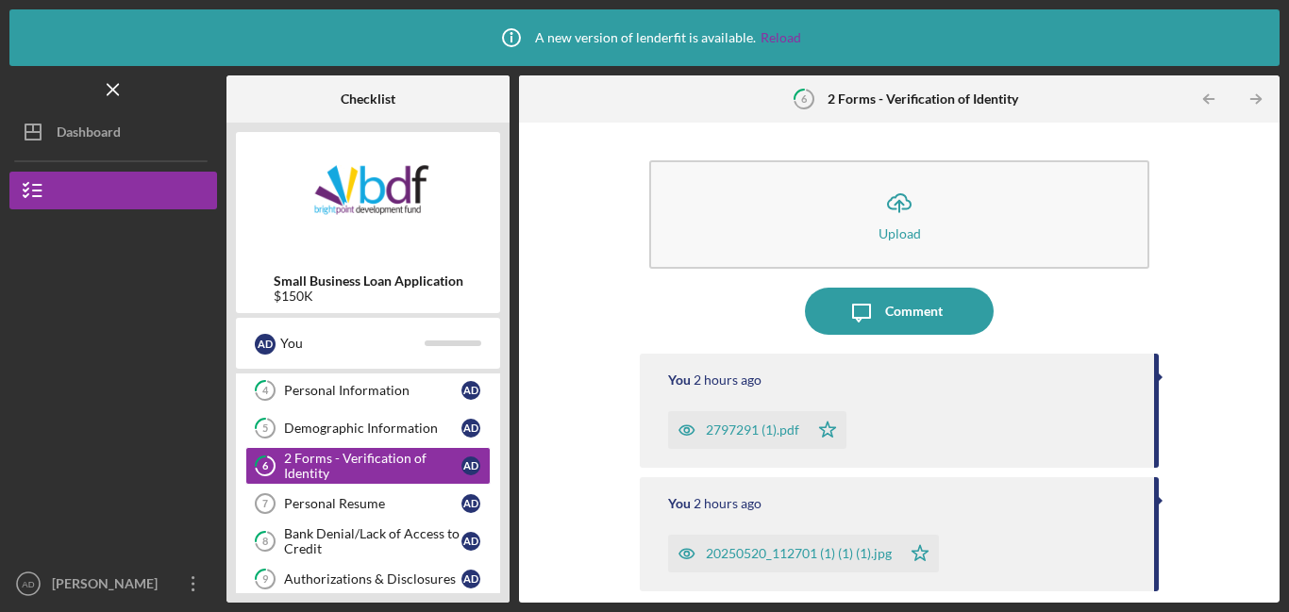
click at [799, 427] on div "2797291 (1).pdf" at bounding box center [738, 430] width 141 height 38
click at [799, 427] on body "Icon/Info A new version of lenderfit is available. Reload Icon/Menu 6 2 Forms -…" at bounding box center [644, 306] width 1289 height 612
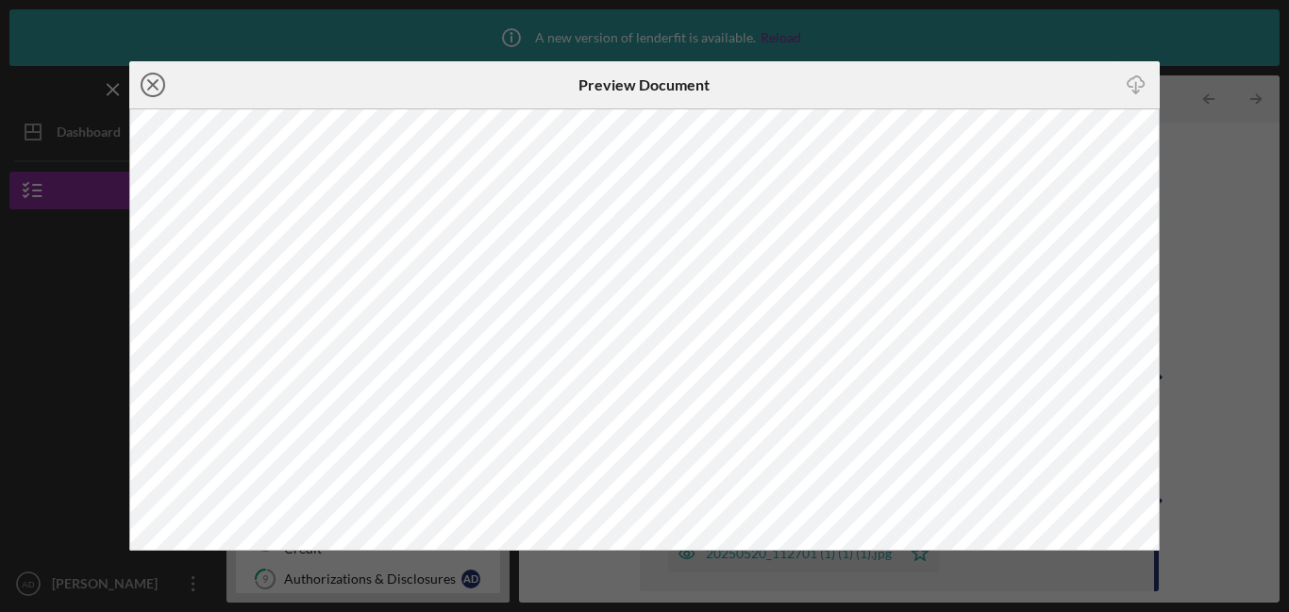
click at [159, 86] on icon "Icon/Close" at bounding box center [152, 84] width 47 height 47
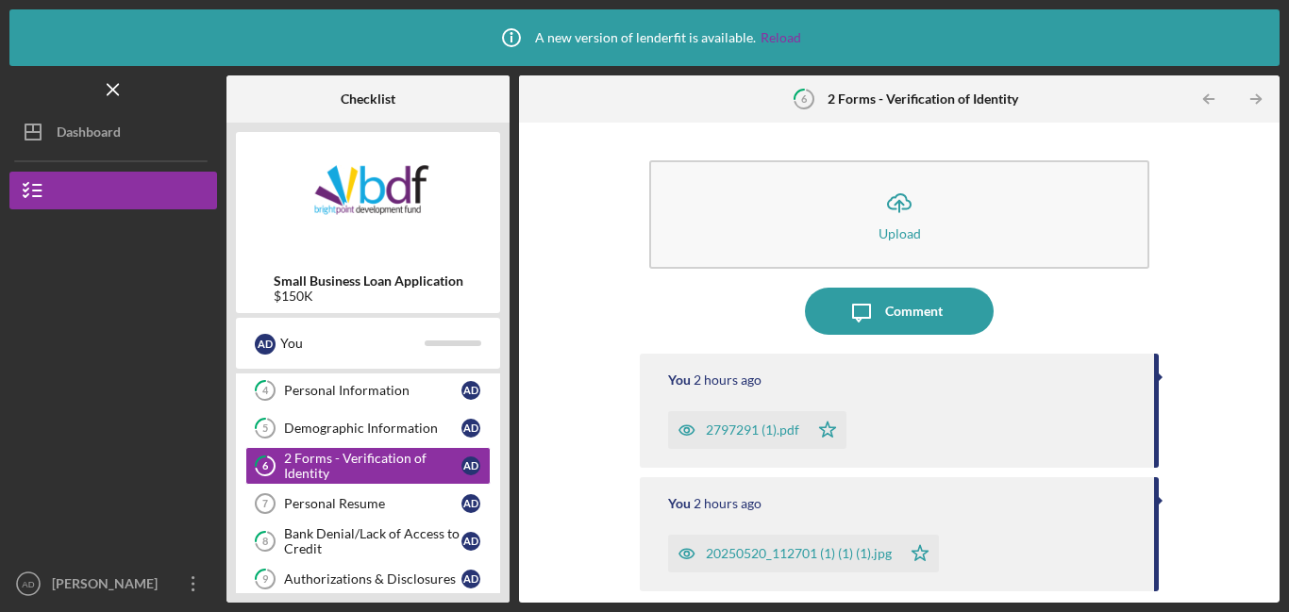
click at [841, 408] on div "2797291 (1).pdf Icon/Star" at bounding box center [762, 425] width 188 height 47
click at [805, 430] on div "2797291 (1).pdf" at bounding box center [738, 430] width 141 height 38
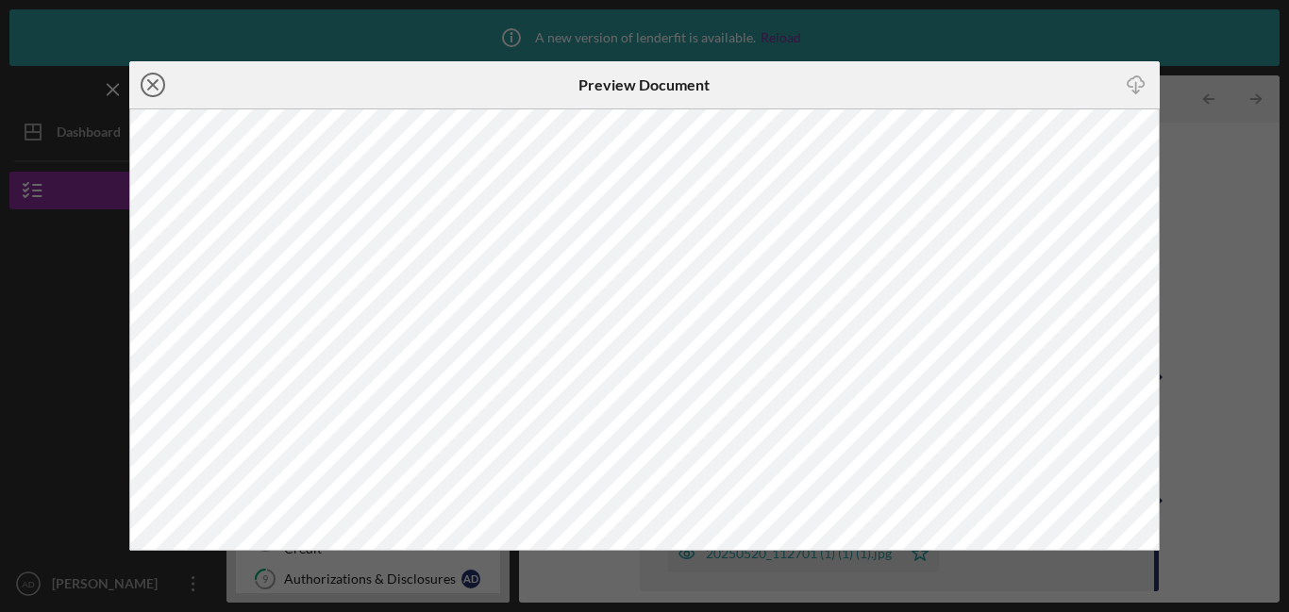
click at [147, 82] on icon "Icon/Close" at bounding box center [152, 84] width 47 height 47
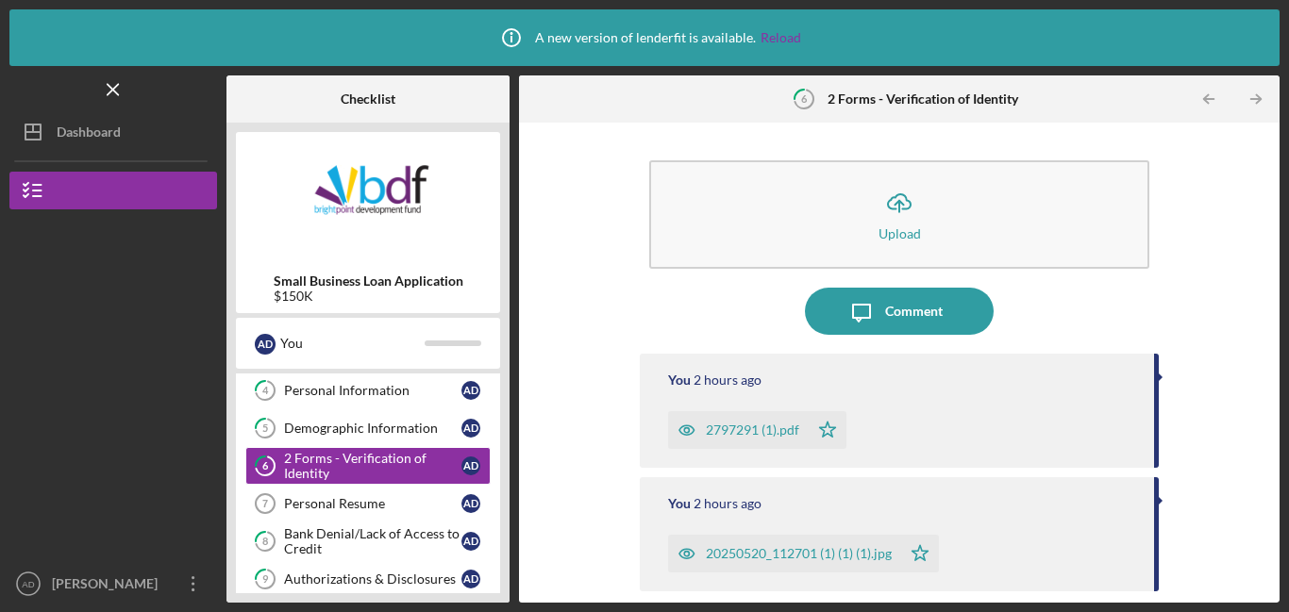
click at [1158, 377] on div at bounding box center [1160, 377] width 5 height 9
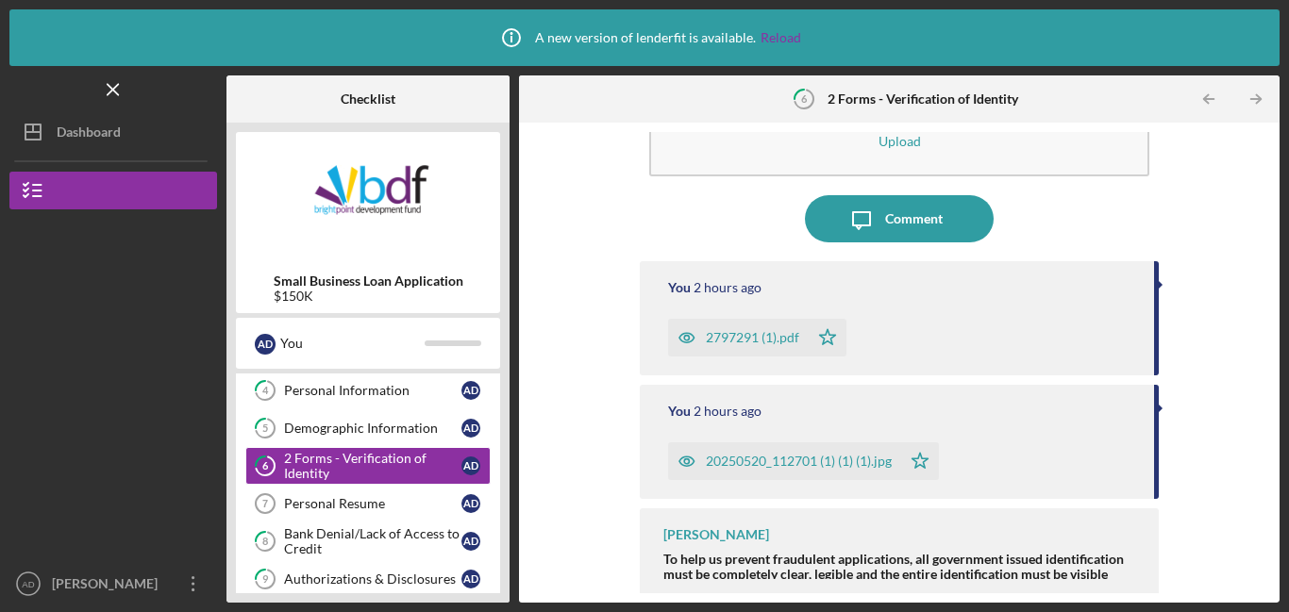
scroll to position [92, 0]
click at [686, 342] on icon "button" at bounding box center [687, 339] width 38 height 38
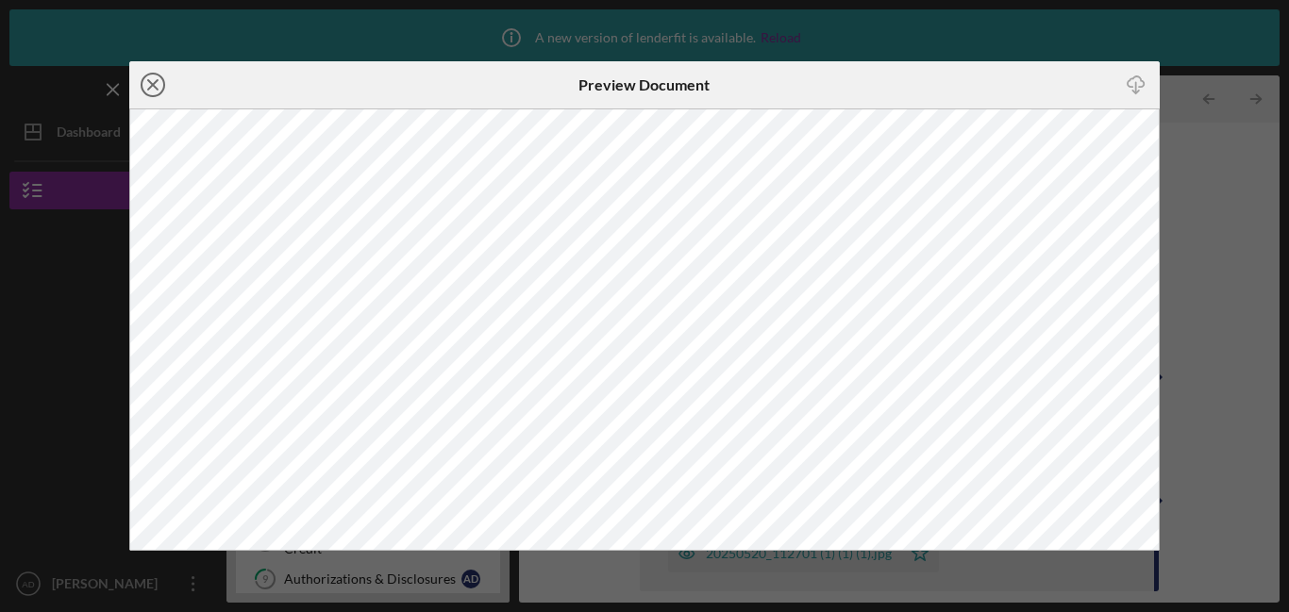
click at [149, 94] on circle at bounding box center [153, 85] width 23 height 23
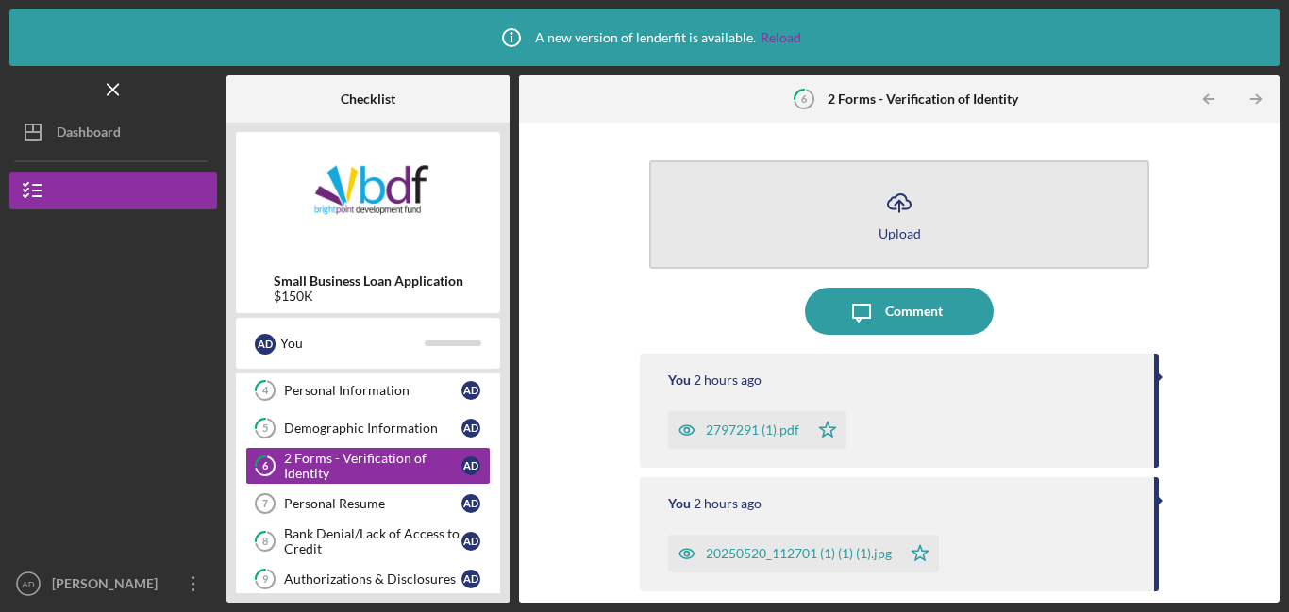
click at [899, 240] on button "Icon/Upload Upload" at bounding box center [899, 214] width 500 height 108
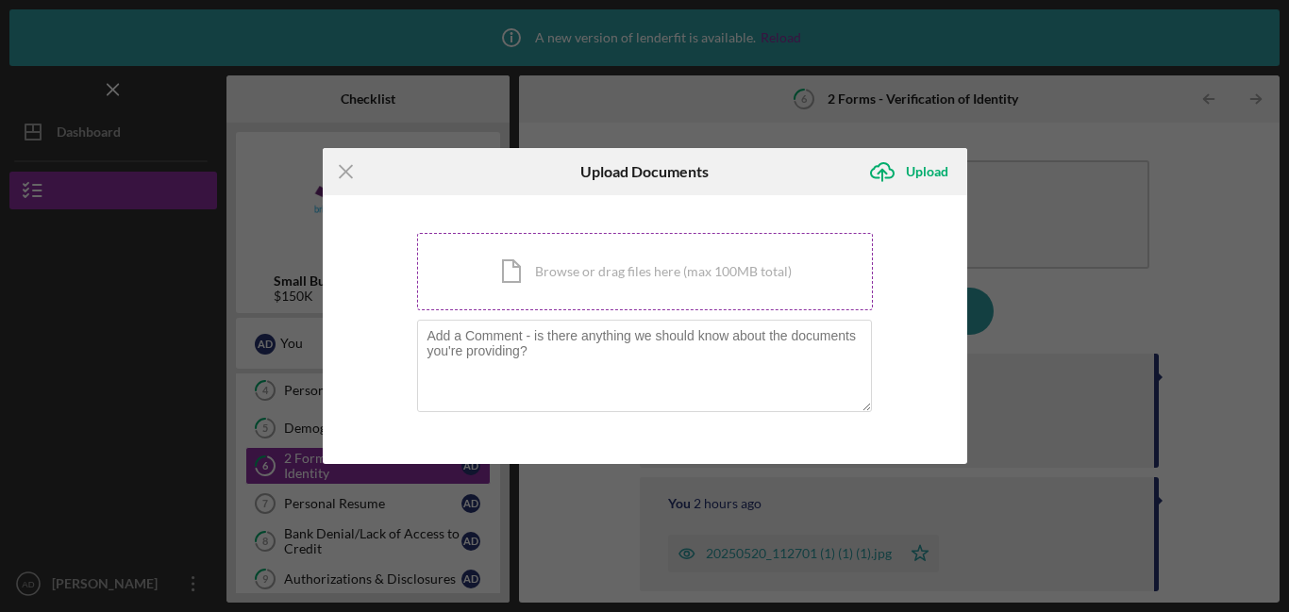
click at [671, 277] on div "Icon/Document Browse or drag files here (max 100MB total) Tap to choose files o…" at bounding box center [645, 271] width 456 height 77
click at [353, 169] on icon "Icon/Menu Close" at bounding box center [346, 171] width 47 height 47
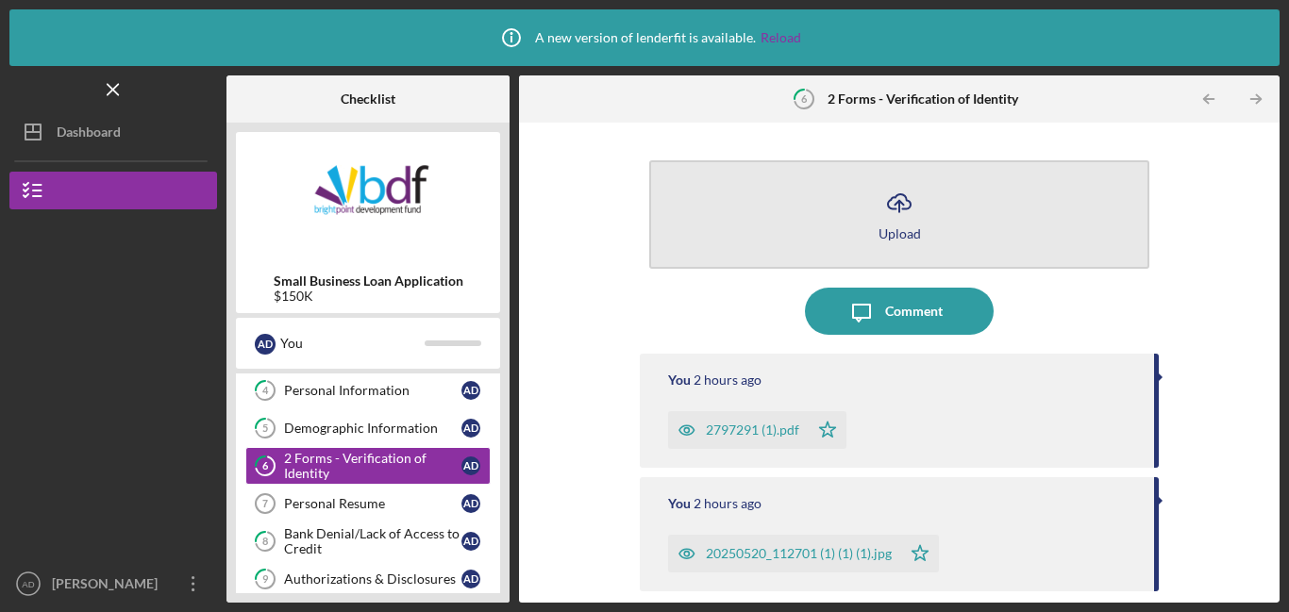
click at [913, 201] on icon "Icon/Upload" at bounding box center [898, 202] width 47 height 47
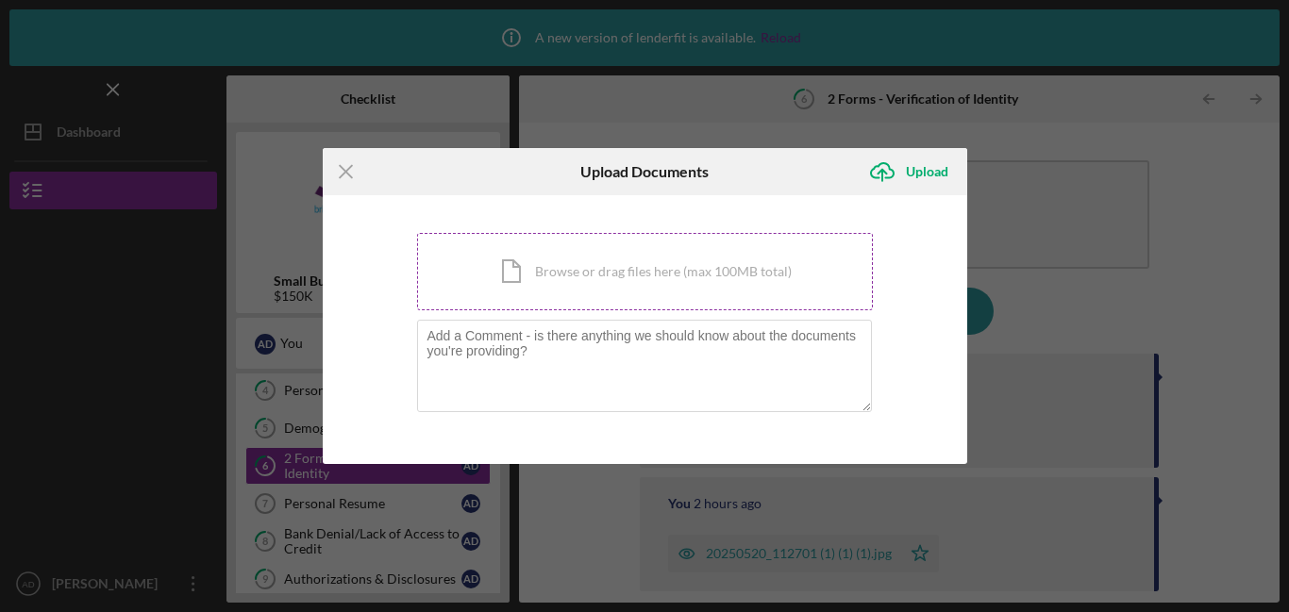
click at [692, 275] on div "Icon/Document Browse or drag files here (max 100MB total) Tap to choose files o…" at bounding box center [645, 271] width 456 height 77
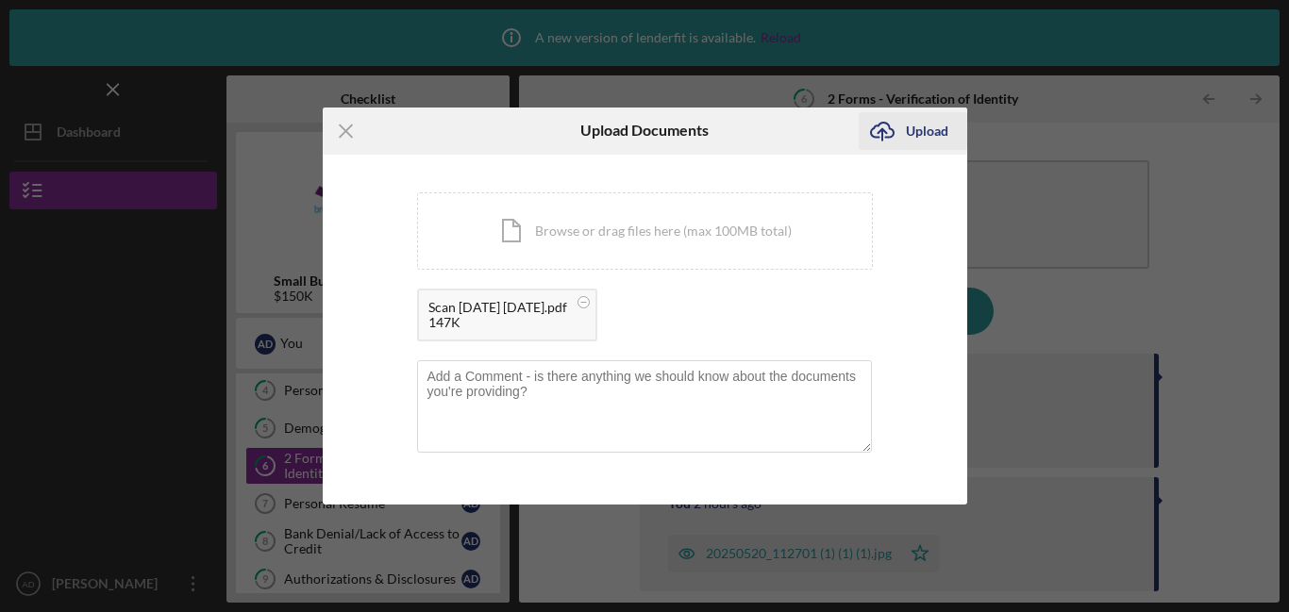
click at [935, 128] on div "Upload" at bounding box center [927, 131] width 42 height 38
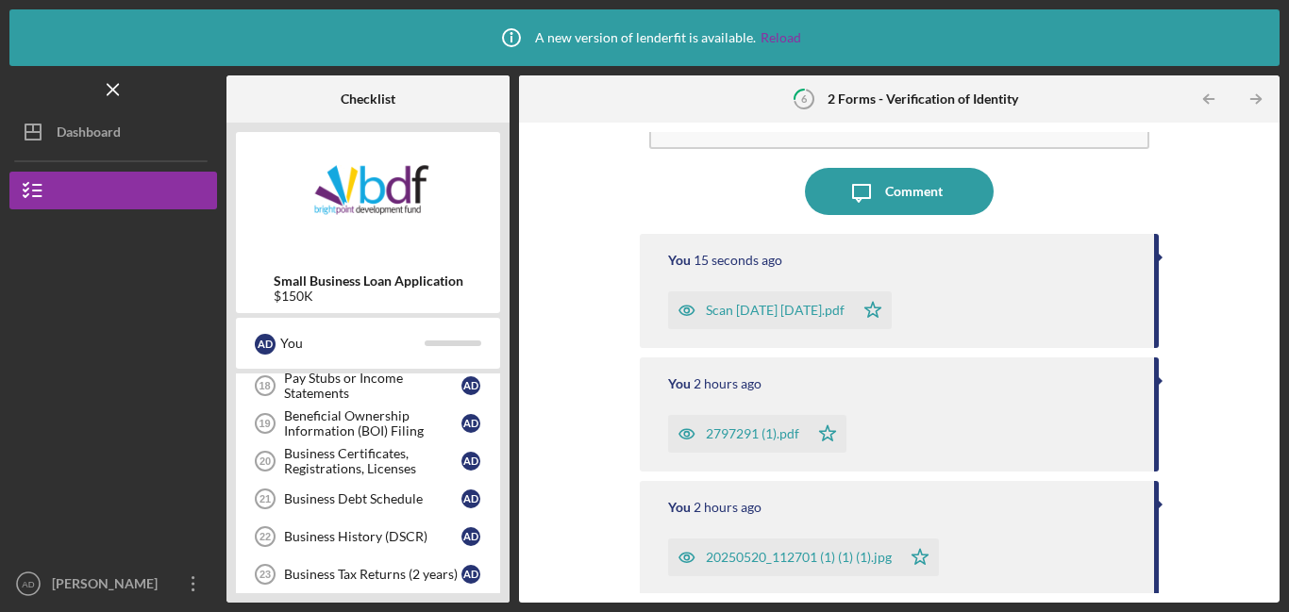
scroll to position [779, 0]
click at [350, 464] on div "Business Certificates, Registrations, Licenses" at bounding box center [372, 459] width 177 height 30
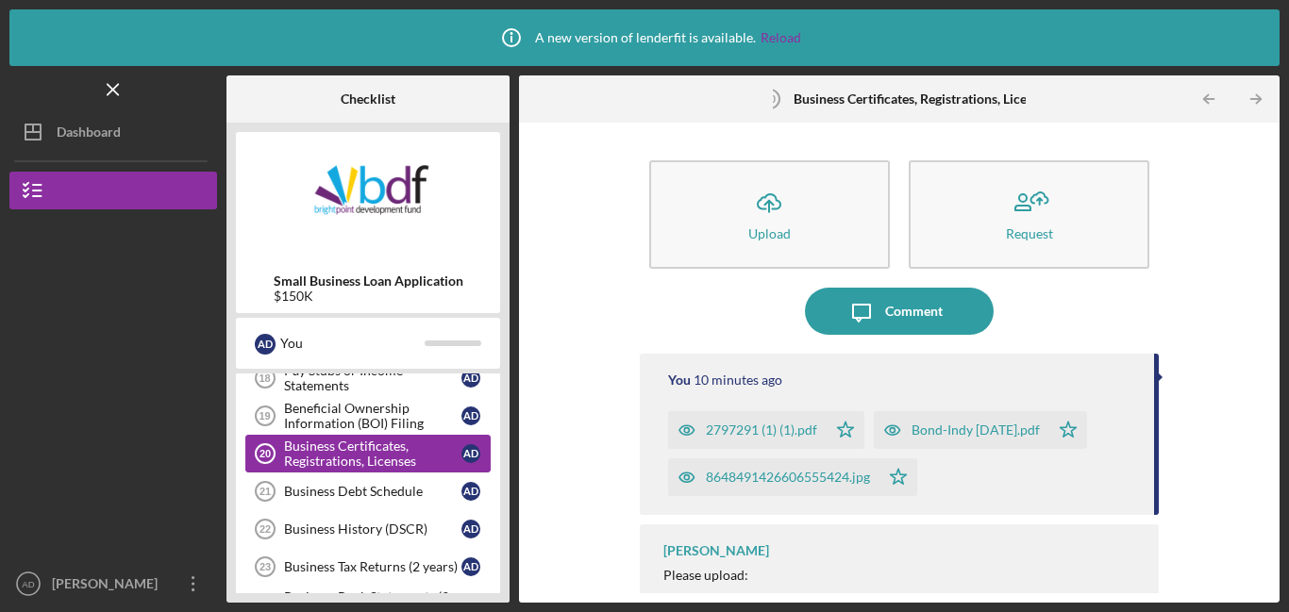
scroll to position [780, 0]
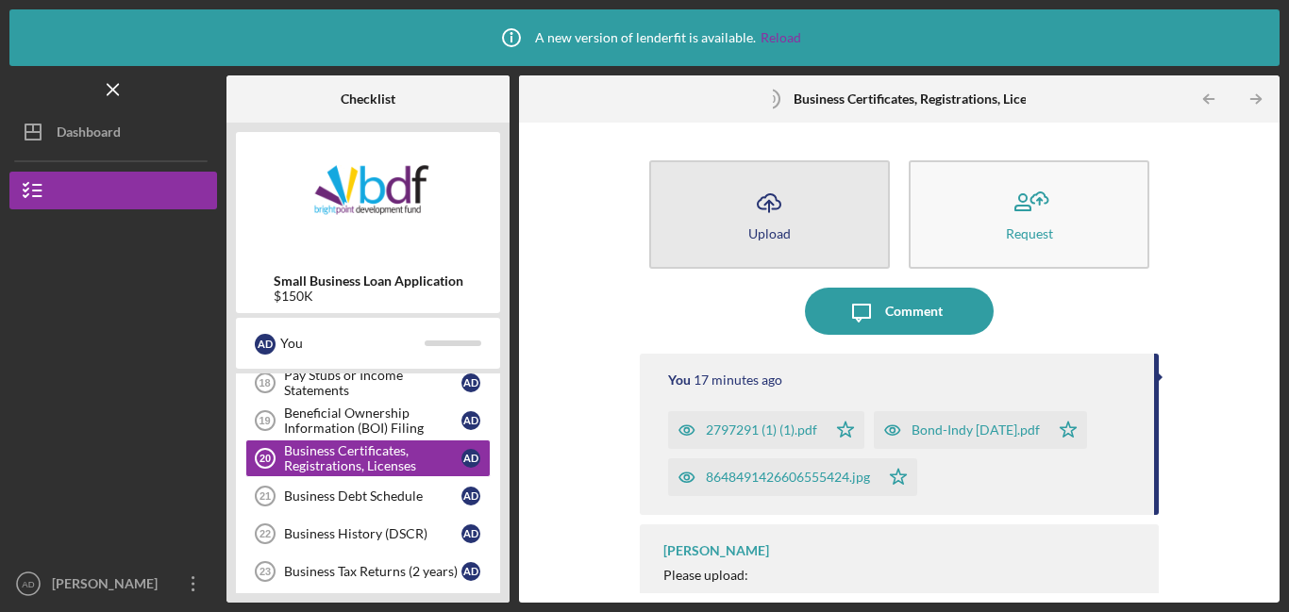
click at [760, 211] on icon "Icon/Upload" at bounding box center [768, 202] width 47 height 47
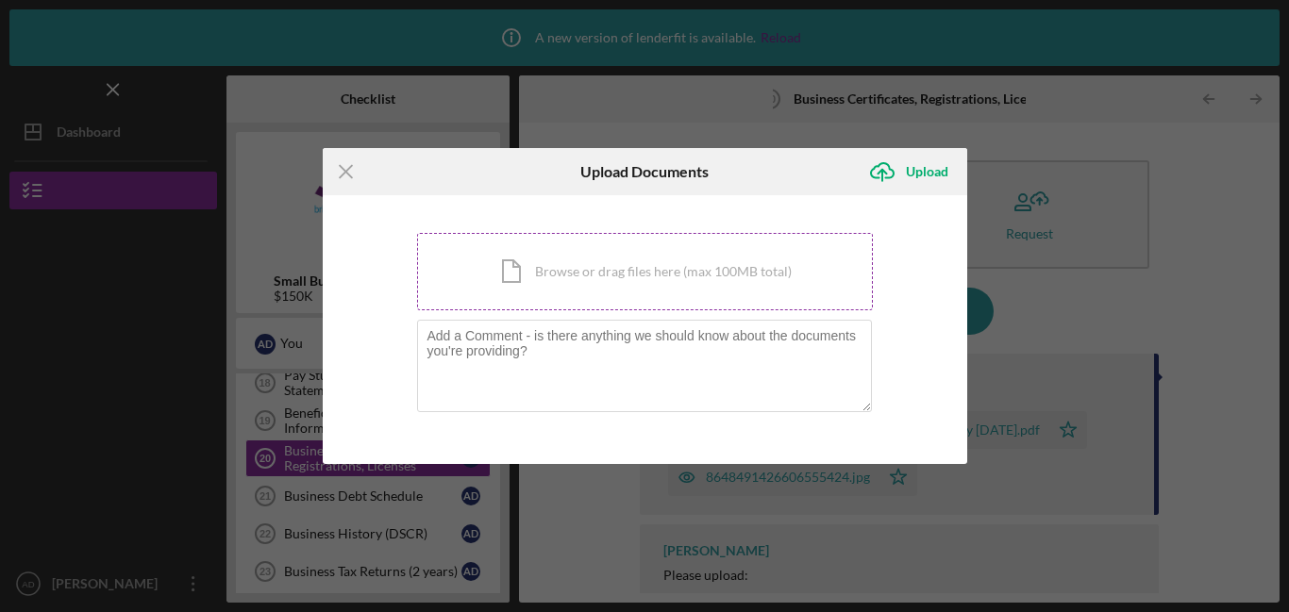
click at [668, 273] on div "Icon/Document Browse or drag files here (max 100MB total) Tap to choose files o…" at bounding box center [645, 271] width 456 height 77
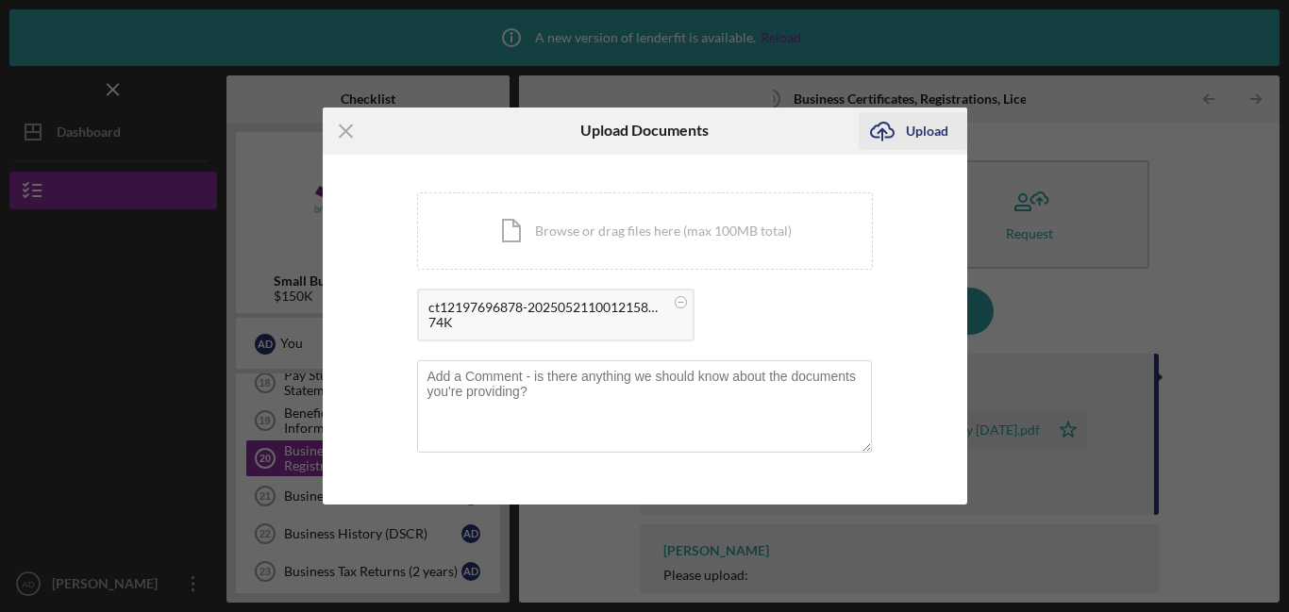
click at [942, 129] on div "Upload" at bounding box center [927, 131] width 42 height 38
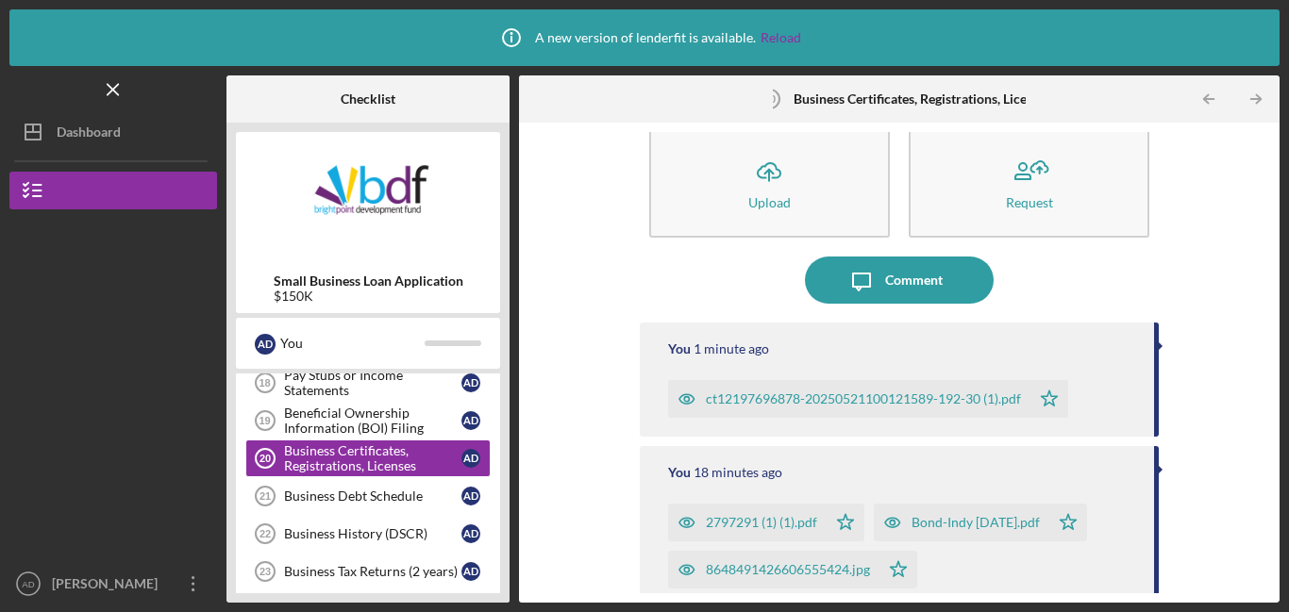
scroll to position [22, 0]
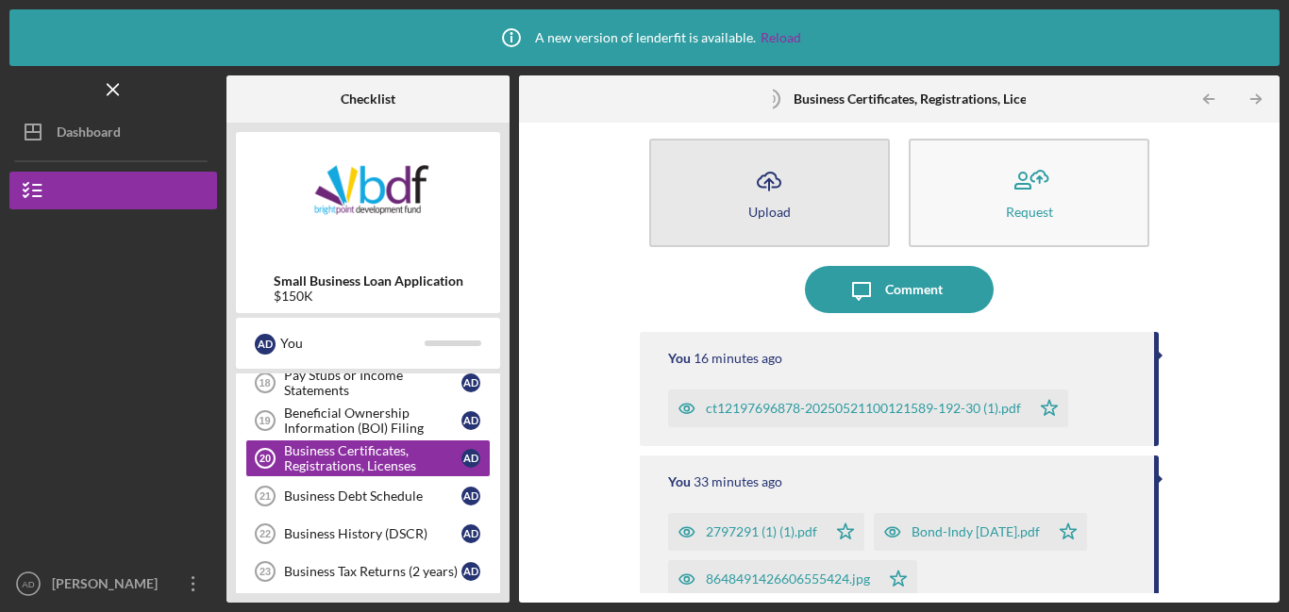
click at [751, 214] on div "Upload" at bounding box center [769, 212] width 42 height 14
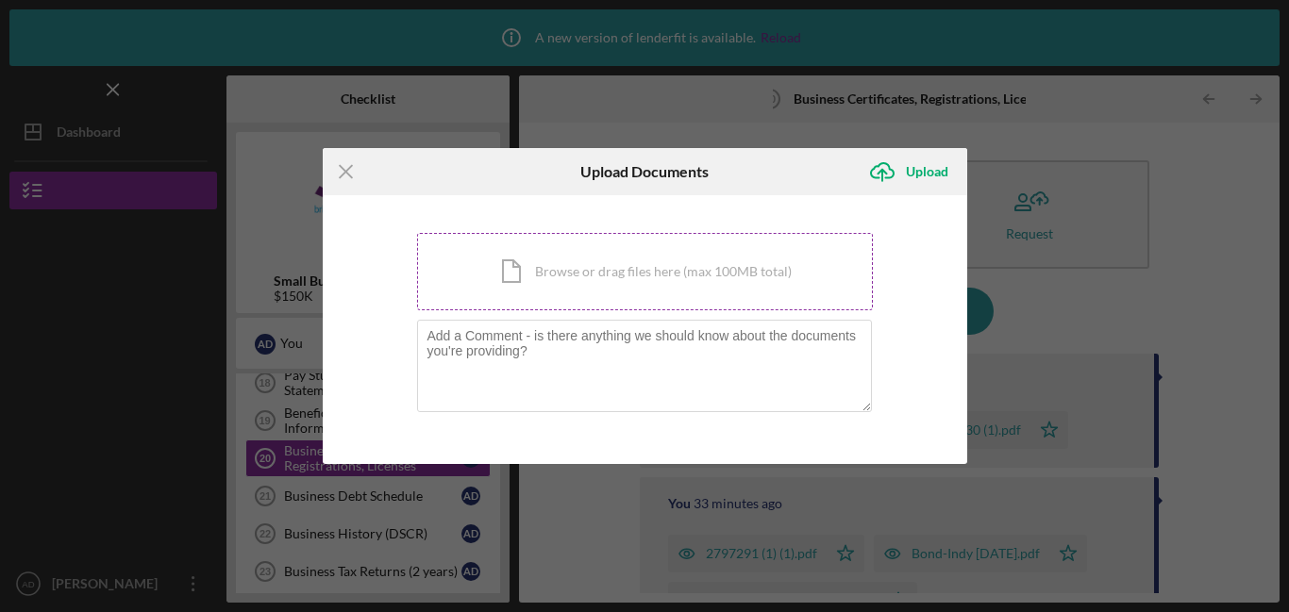
click at [699, 274] on div "Icon/Document Browse or drag files here (max 100MB total) Tap to choose files o…" at bounding box center [645, 271] width 456 height 77
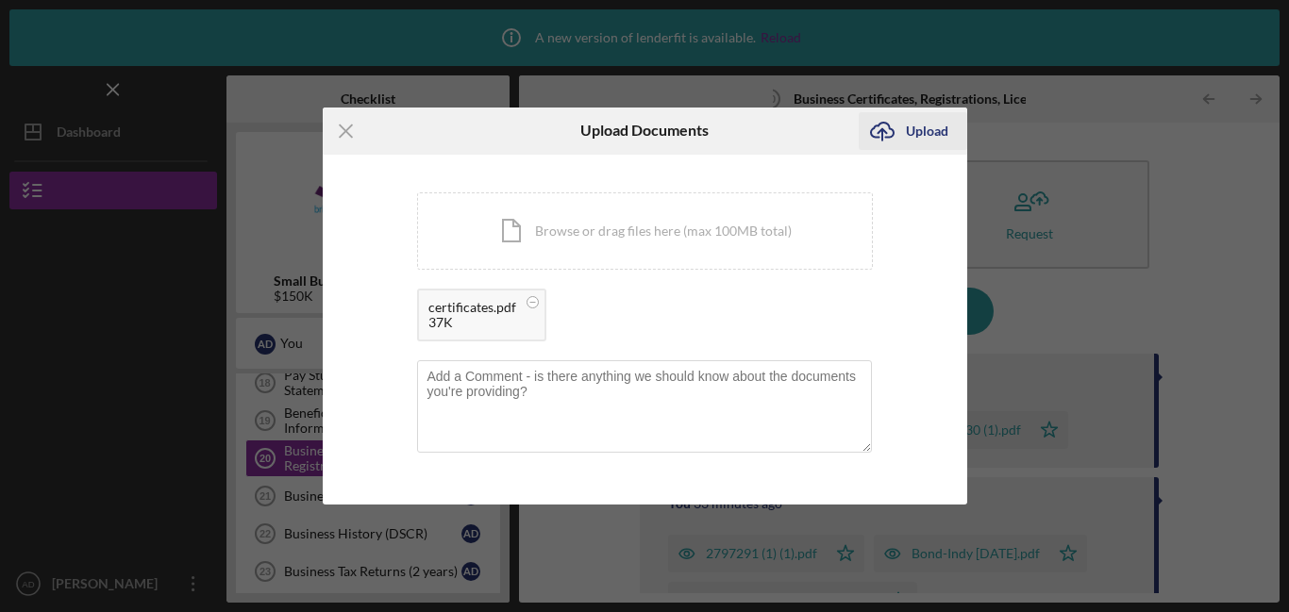
click at [913, 126] on div "Upload" at bounding box center [927, 131] width 42 height 38
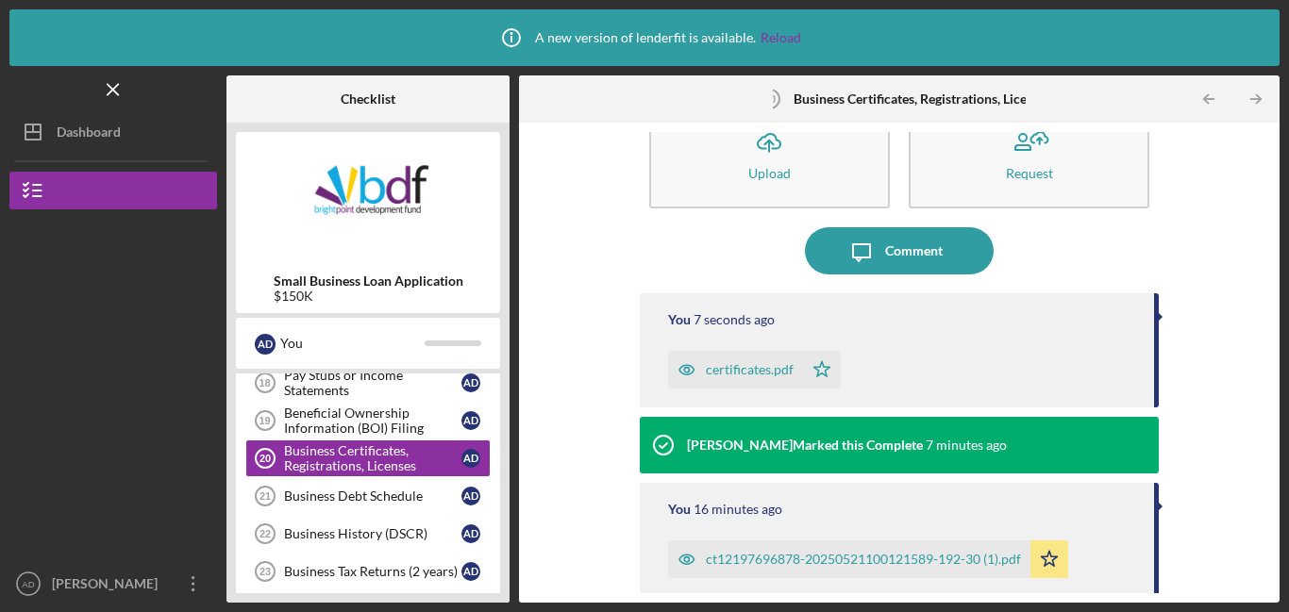
scroll to position [63, 0]
